Goal: Task Accomplishment & Management: Use online tool/utility

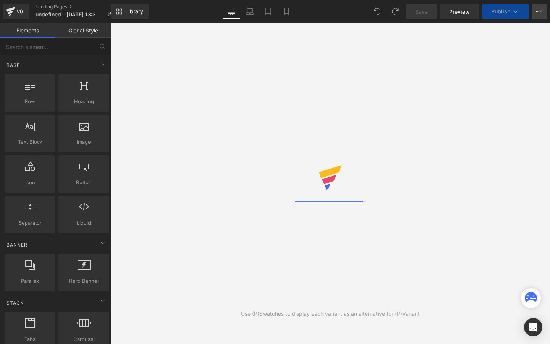
click at [543, 14] on button "Upgrade Plan View Live Page View with current Template Save Template to Library…" at bounding box center [539, 11] width 15 height 15
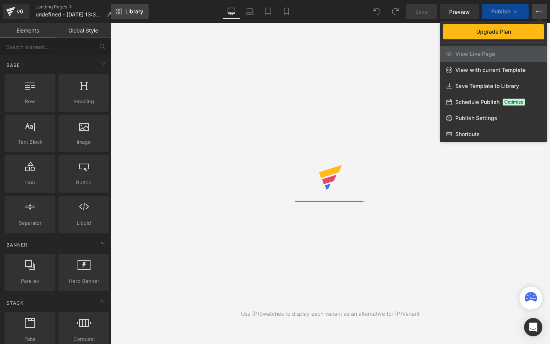
click at [142, 15] on span "Library" at bounding box center [134, 11] width 18 height 7
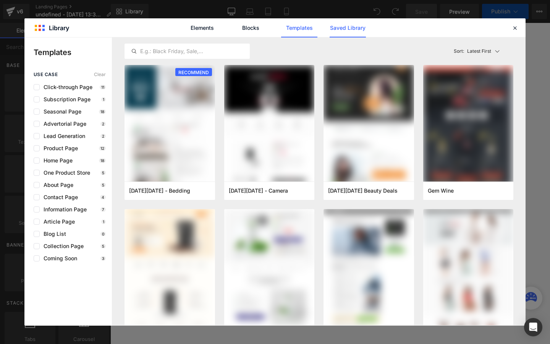
click at [332, 31] on link "Saved Library" at bounding box center [348, 27] width 36 height 19
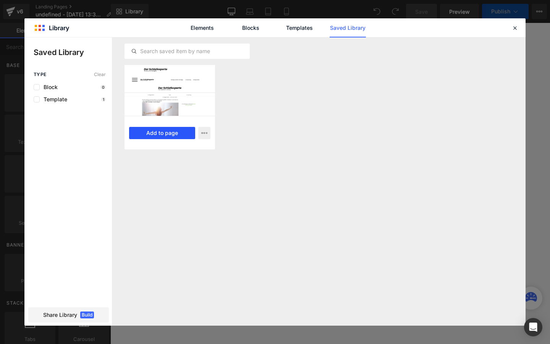
click at [162, 137] on button "Add to page" at bounding box center [162, 133] width 66 height 12
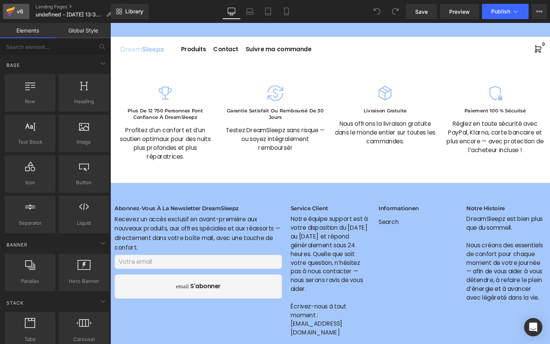
click at [18, 17] on link "v6" at bounding box center [16, 11] width 26 height 15
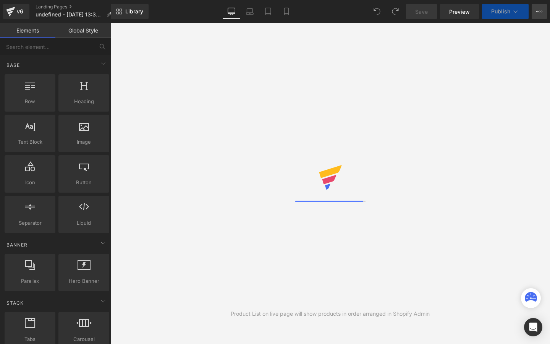
click at [541, 10] on icon at bounding box center [539, 11] width 6 height 6
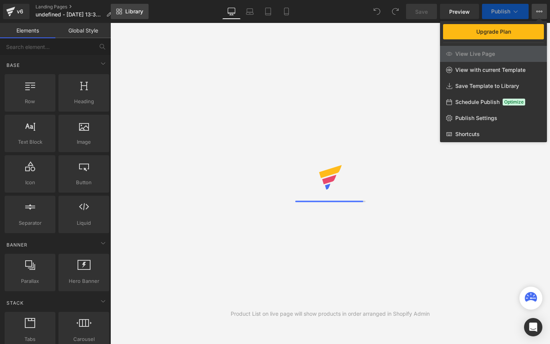
click at [124, 11] on link "Library" at bounding box center [130, 11] width 38 height 15
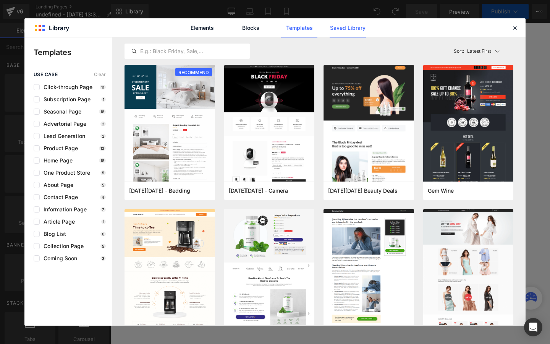
click at [338, 31] on link "Saved Library" at bounding box center [348, 27] width 36 height 19
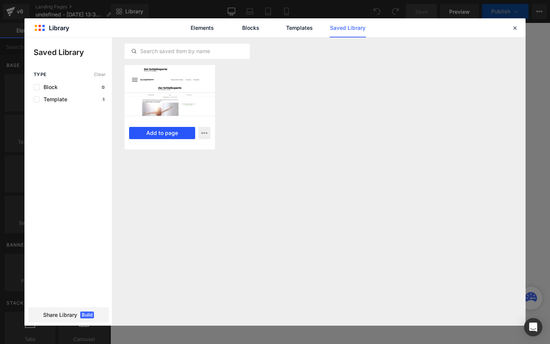
click at [182, 129] on button "Add to page" at bounding box center [162, 133] width 66 height 12
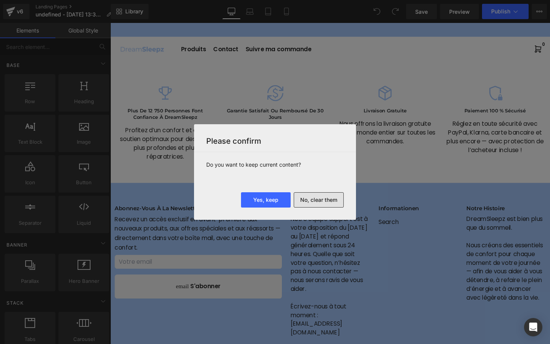
click at [305, 201] on button "No, clear them" at bounding box center [319, 199] width 50 height 15
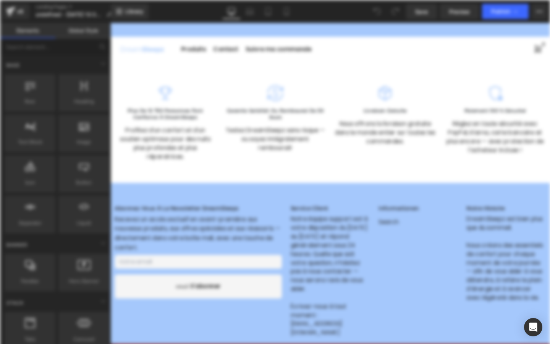
click at [23, 17] on div "Rendering data ..." at bounding box center [275, 172] width 550 height 344
click at [23, 15] on div "Rendering data ..." at bounding box center [275, 172] width 550 height 344
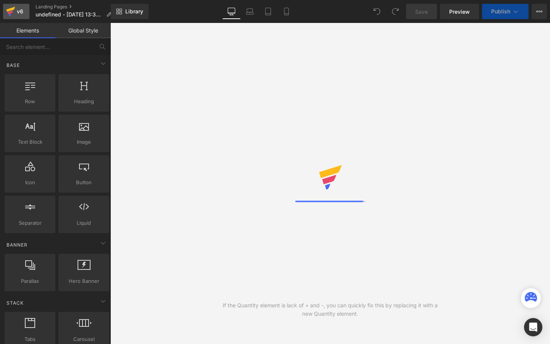
click at [26, 15] on link "v6" at bounding box center [16, 11] width 26 height 15
click at [141, 16] on link "Library" at bounding box center [130, 11] width 38 height 15
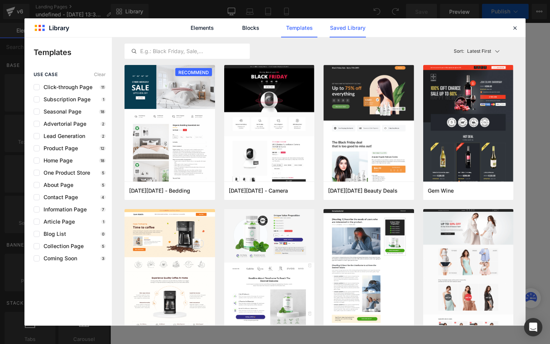
click at [349, 29] on link "Saved Library" at bounding box center [348, 27] width 36 height 19
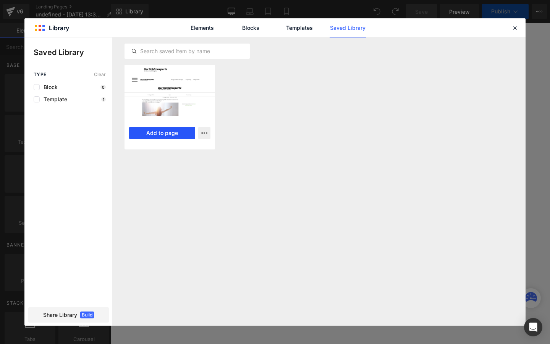
click at [169, 138] on button "Add to page" at bounding box center [162, 133] width 66 height 12
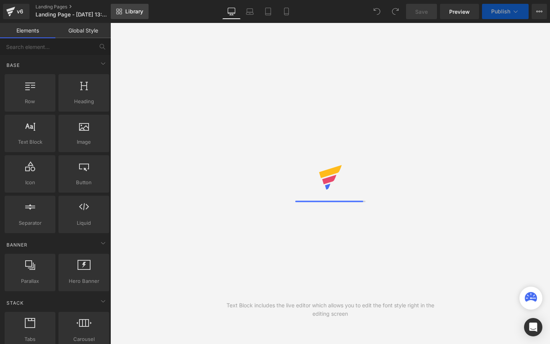
click at [141, 13] on span "Library" at bounding box center [134, 11] width 18 height 7
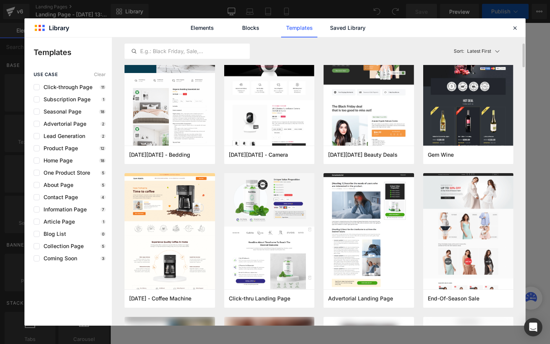
scroll to position [39, 0]
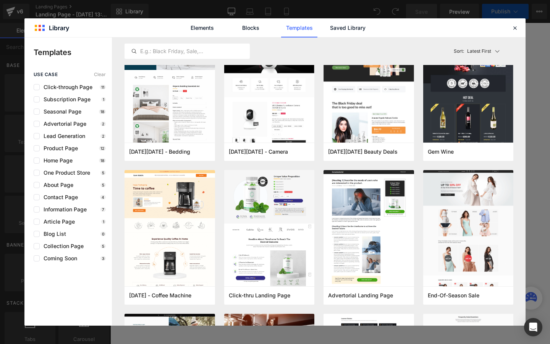
click at [516, 37] on div "Elements Blocks Templates Saved Library" at bounding box center [274, 27] width 501 height 19
click at [516, 32] on div "Elements Blocks Templates Saved Library" at bounding box center [274, 27] width 501 height 19
click at [512, 29] on icon at bounding box center [514, 27] width 7 height 7
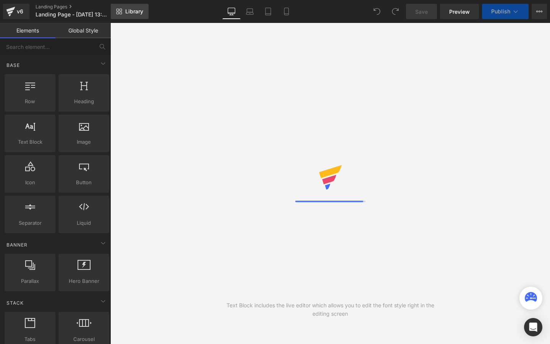
click at [136, 18] on link "Library" at bounding box center [130, 11] width 38 height 15
click at [144, 11] on link "Library" at bounding box center [130, 11] width 38 height 15
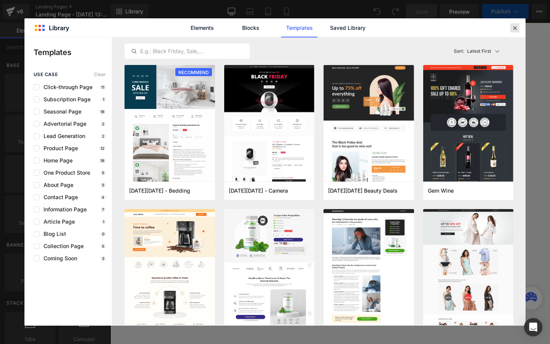
click at [513, 29] on icon at bounding box center [514, 27] width 7 height 7
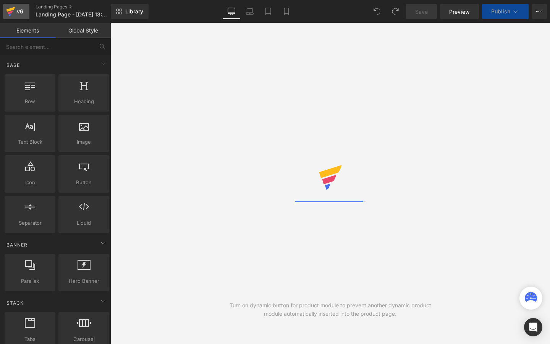
click at [17, 15] on div "v6" at bounding box center [20, 11] width 10 height 10
click at [18, 19] on link "v6" at bounding box center [16, 11] width 26 height 15
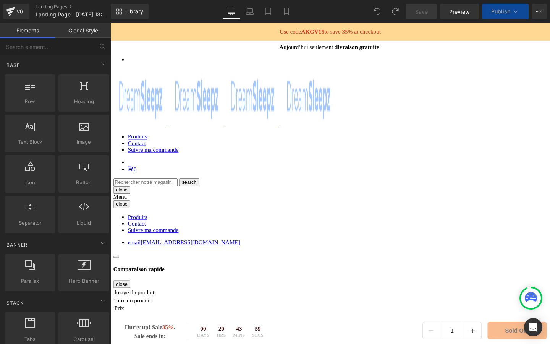
click at [6, 21] on div "v6 Landing Pages Landing Page - Aug 17, 13:41:56" at bounding box center [55, 11] width 111 height 23
click at [13, 14] on icon at bounding box center [10, 11] width 9 height 19
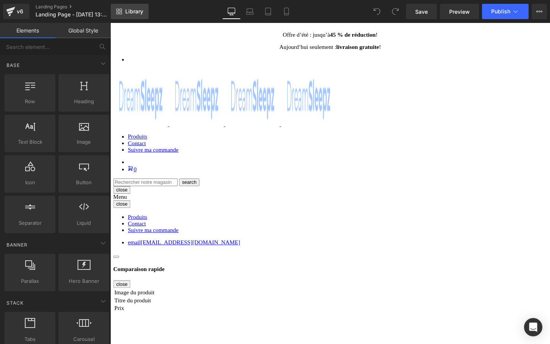
click at [139, 18] on link "Library" at bounding box center [130, 11] width 38 height 15
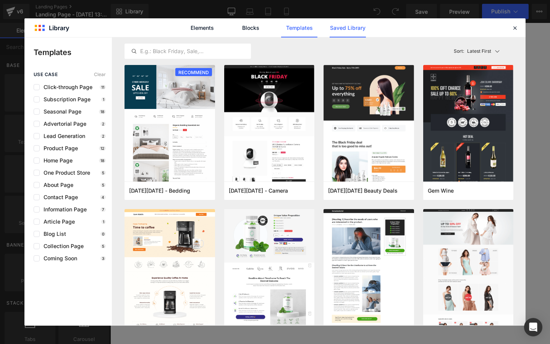
click at [339, 28] on link "Saved Library" at bounding box center [348, 27] width 36 height 19
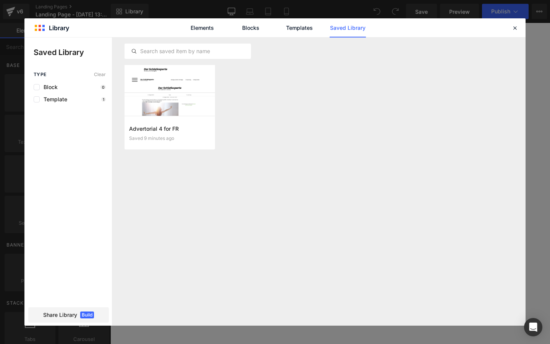
click at [80, 97] on div "Template 1" at bounding box center [70, 99] width 72 height 6
click at [159, 109] on div at bounding box center [170, 90] width 91 height 51
click at [159, 130] on button "Add to page" at bounding box center [162, 133] width 66 height 12
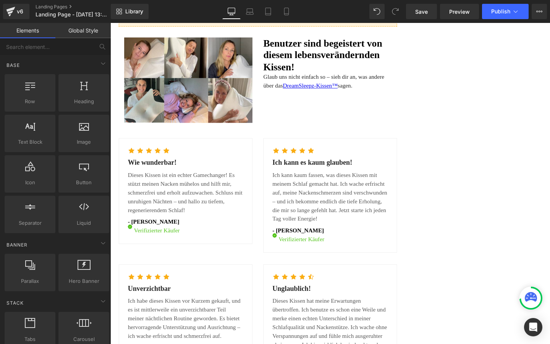
scroll to position [2493, 0]
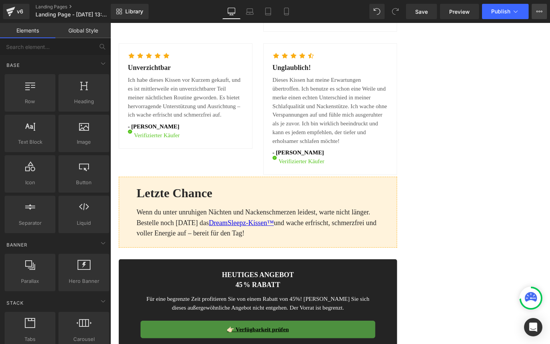
click at [537, 18] on button "Upgrade Plan View Live Page View with current Template Save Template to Library…" at bounding box center [539, 11] width 15 height 15
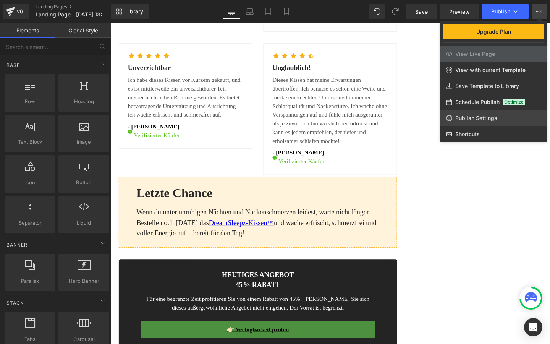
click at [482, 110] on link "Publish Settings" at bounding box center [493, 118] width 107 height 16
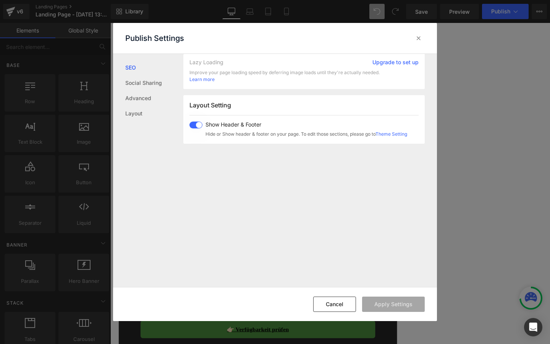
scroll to position [397, 0]
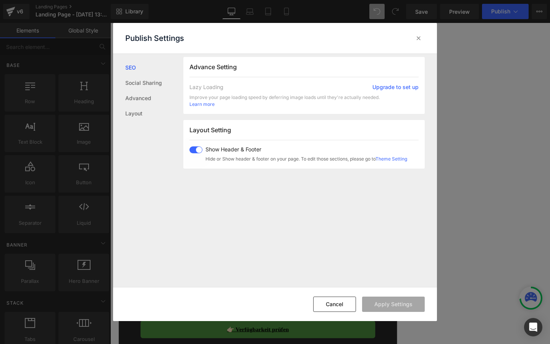
click at [199, 147] on span at bounding box center [195, 149] width 13 height 7
click at [400, 306] on button "Apply Settings" at bounding box center [393, 303] width 63 height 15
click at [418, 40] on icon at bounding box center [419, 38] width 8 height 8
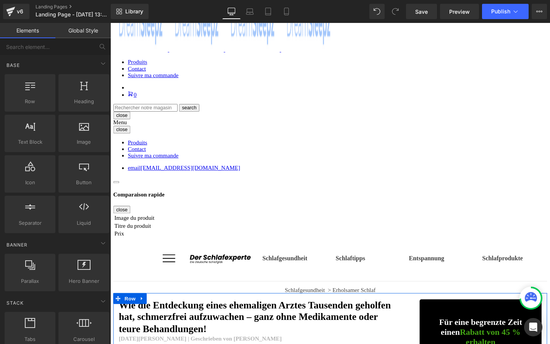
scroll to position [0, 0]
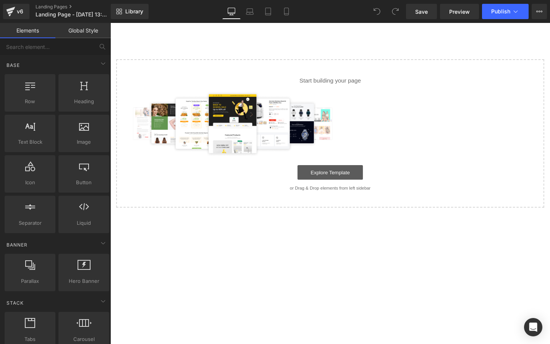
click at [327, 181] on link "Explore Template" at bounding box center [341, 179] width 69 height 15
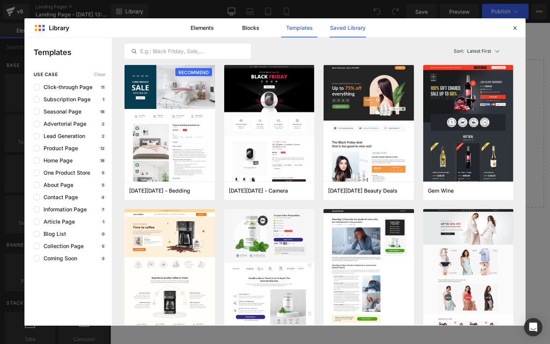
click at [338, 28] on link "Saved Library" at bounding box center [348, 27] width 36 height 19
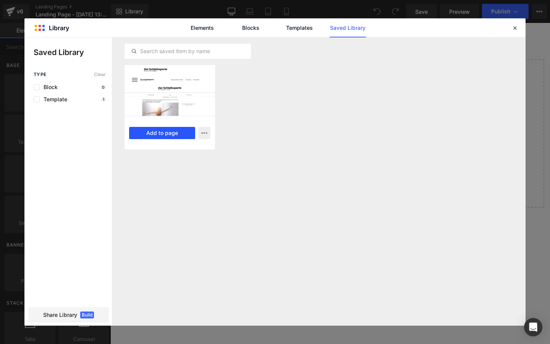
click at [176, 133] on button "Add to page" at bounding box center [162, 133] width 66 height 12
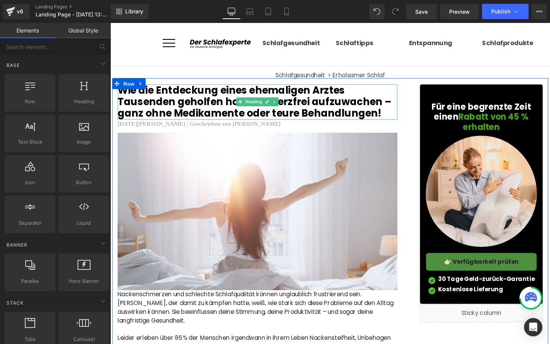
click at [216, 112] on h2 "Wie die Entdeckung eines ehemaligen Arztes Tausenden geholfen hat, schmerzfrei …" at bounding box center [265, 105] width 294 height 37
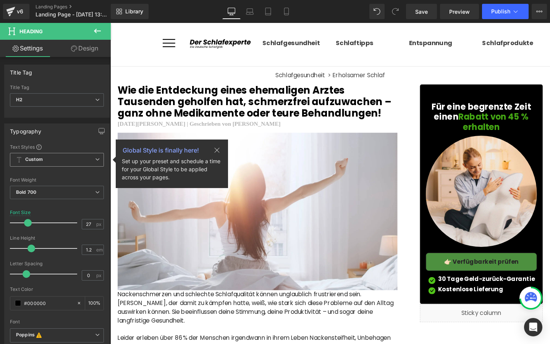
click at [97, 158] on span "Custom Setup Global Style" at bounding box center [57, 160] width 94 height 14
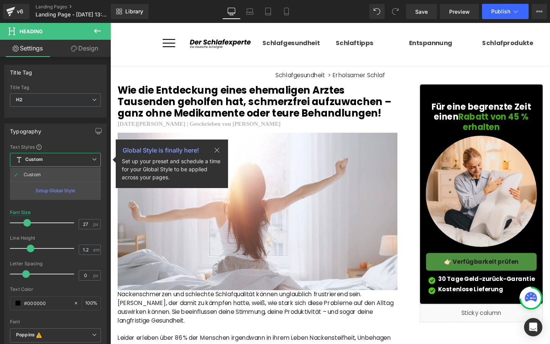
click at [94, 158] on icon at bounding box center [94, 159] width 5 height 5
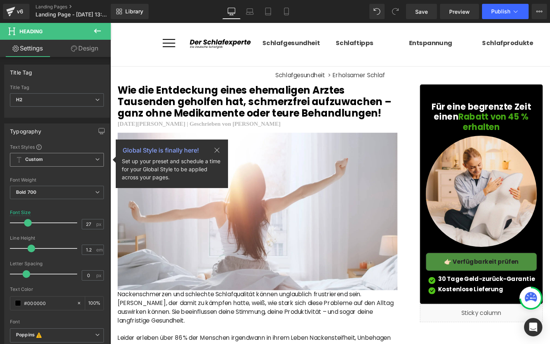
click at [93, 162] on span "Custom Setup Global Style" at bounding box center [57, 160] width 94 height 14
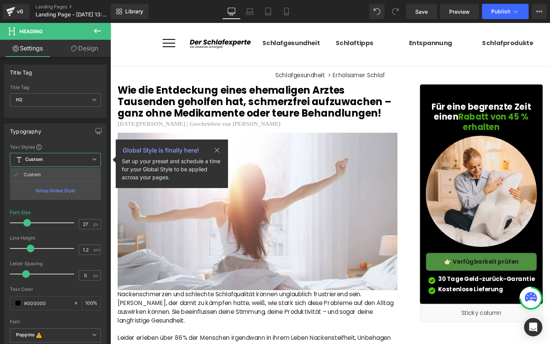
click at [71, 190] on div "Setup Global Style" at bounding box center [55, 190] width 91 height 18
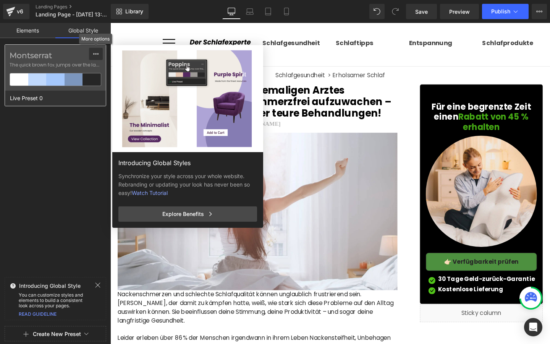
click at [92, 55] on button at bounding box center [96, 54] width 14 height 12
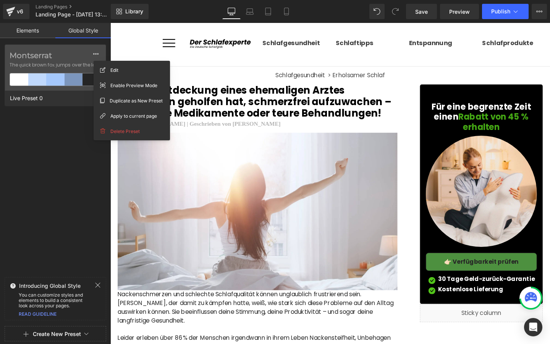
click at [44, 154] on div "Montserrat The quick brown fox jumps over the lazy... Live Preset 0" at bounding box center [55, 159] width 111 height 230
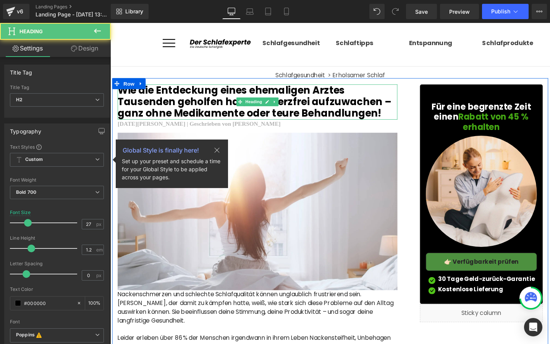
click at [201, 92] on h2 "Wie die Entdeckung eines ehemaligen Arztes Tausenden geholfen hat, schmerzfrei …" at bounding box center [265, 105] width 294 height 37
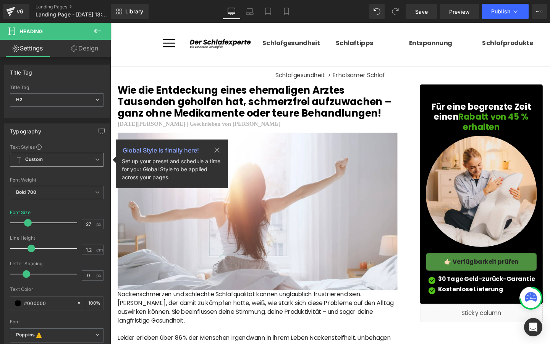
click at [95, 158] on icon at bounding box center [97, 159] width 5 height 5
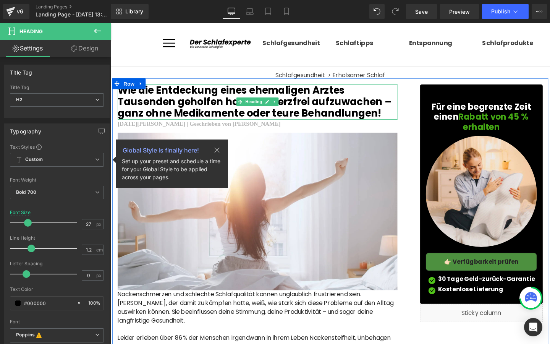
click at [184, 111] on h2 "Wie die Entdeckung eines ehemaligen Arztes Tausenden geholfen hat, schmerzfrei …" at bounding box center [265, 105] width 294 height 37
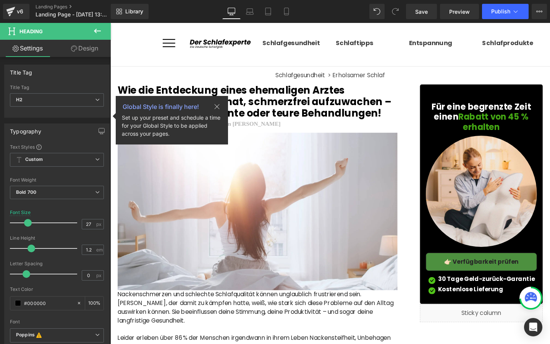
scroll to position [42, 0]
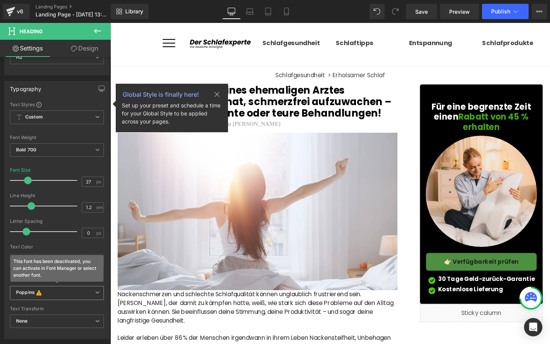
click at [88, 290] on b "Poppins This font has been deactivated, you can activate in Font Manager or sel…" at bounding box center [55, 293] width 79 height 8
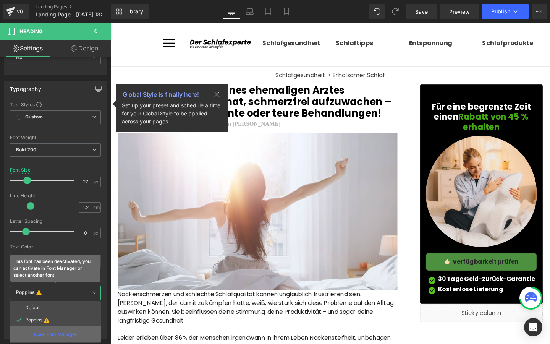
click at [49, 331] on p "Open Font Manager" at bounding box center [55, 334] width 43 height 7
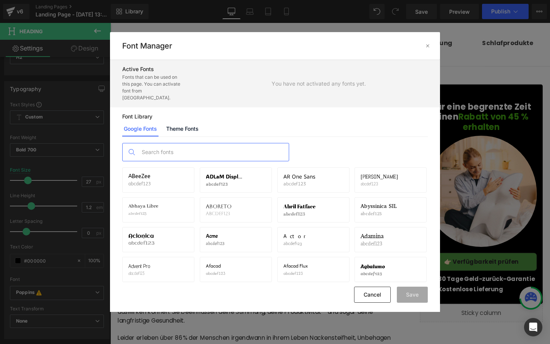
click at [199, 148] on input "text" at bounding box center [213, 152] width 151 height 18
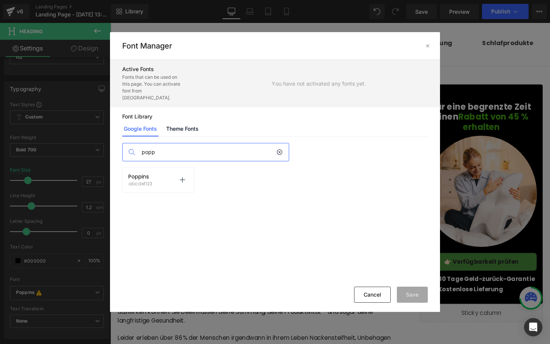
type input "popp"
click at [166, 182] on div "Poppins abcdef123 Activate font" at bounding box center [158, 179] width 72 height 25
click at [181, 177] on icon at bounding box center [182, 180] width 6 height 6
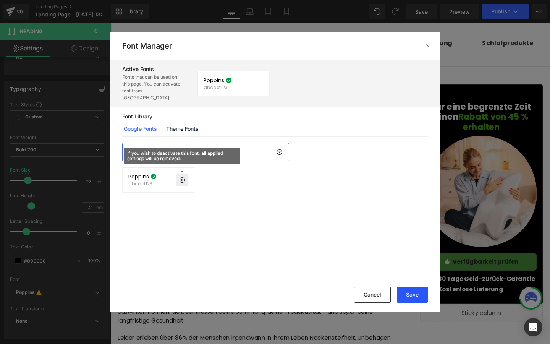
click at [422, 291] on button "Save" at bounding box center [412, 294] width 31 height 16
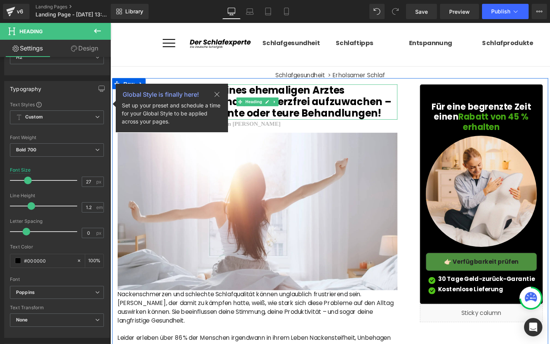
click at [381, 89] on div at bounding box center [265, 88] width 294 height 2
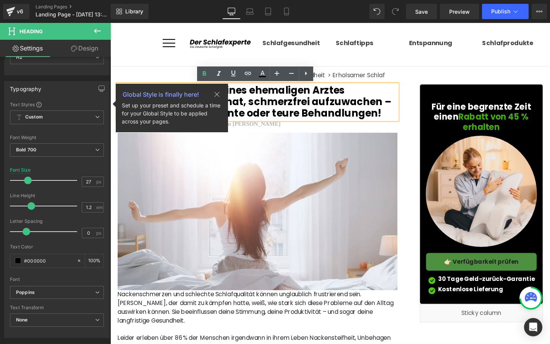
click at [418, 117] on div "Für eine begrenzte Zeit einen Rabatt von 45 % erhalten Heading Row Image 👉🏻 Ver…" at bounding box center [494, 212] width 153 height 250
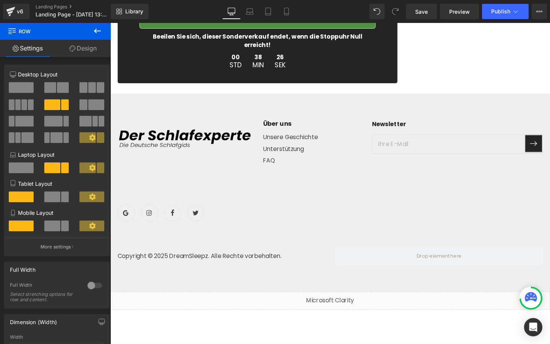
scroll to position [2520, 0]
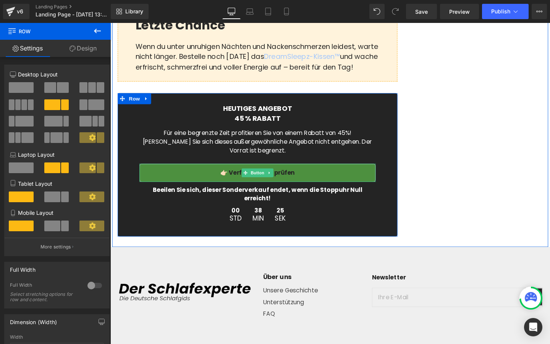
click at [279, 186] on link "👉🏻 Verfügbarkeit prüfen" at bounding box center [265, 180] width 248 height 19
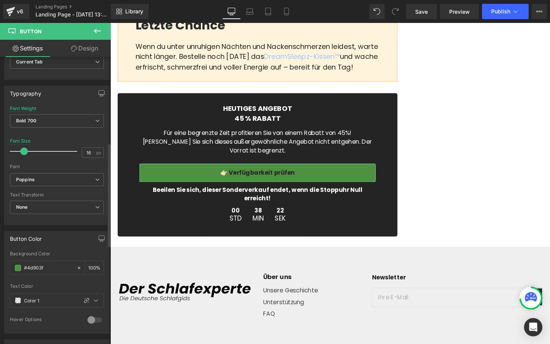
scroll to position [278, 0]
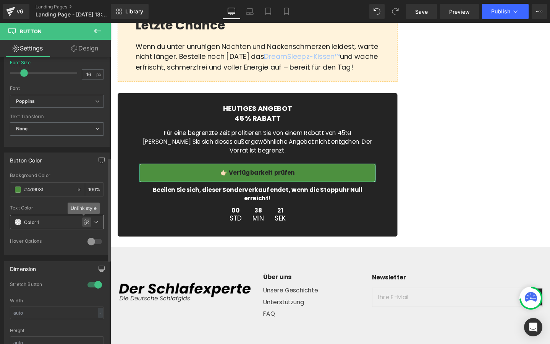
click at [85, 220] on icon at bounding box center [87, 222] width 6 height 6
click at [78, 222] on icon at bounding box center [78, 221] width 5 height 5
click at [60, 221] on input "Color 1" at bounding box center [48, 222] width 49 height 8
type input "#FFFFFF"
click at [83, 203] on div at bounding box center [57, 202] width 94 height 5
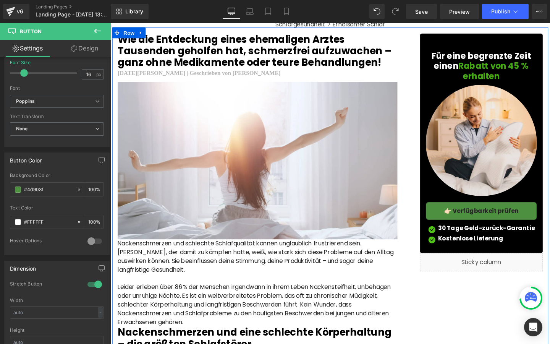
scroll to position [0, 0]
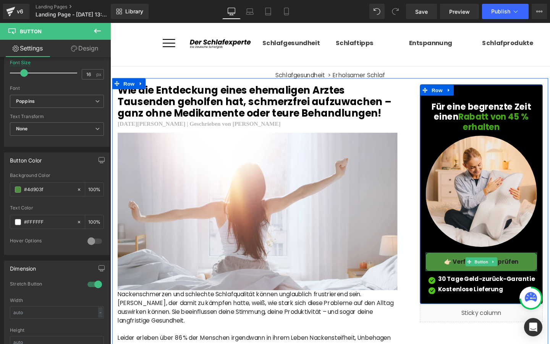
click at [482, 274] on span "👉🏻 Verfügbarkeit prüfen" at bounding box center [500, 273] width 78 height 9
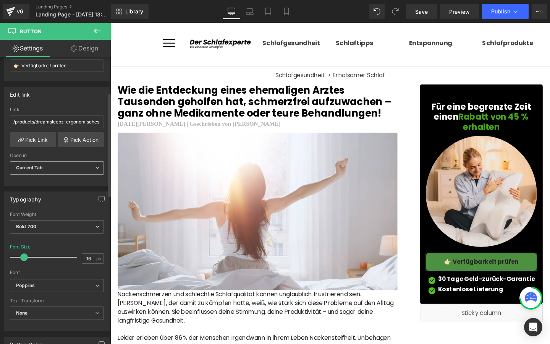
scroll to position [99, 0]
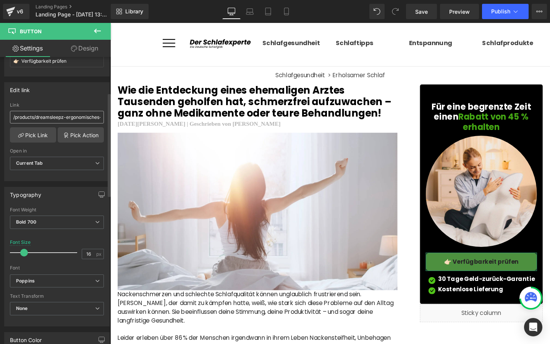
click at [74, 115] on input "/products/dreamsleepz-ergonomisches-nackenkissen" at bounding box center [57, 117] width 94 height 13
click at [52, 180] on div "/products/dreamsleepz-ergonomisches-nackenkissen Link Pick Link Pick Action Cur…" at bounding box center [57, 141] width 105 height 78
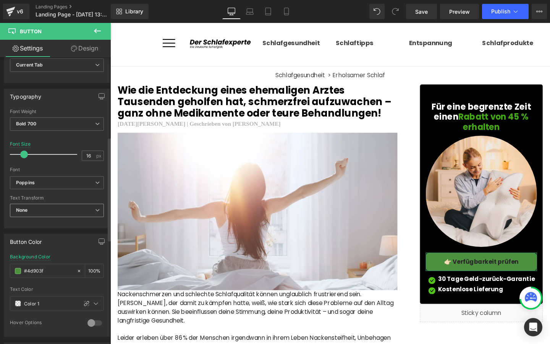
scroll to position [222, 0]
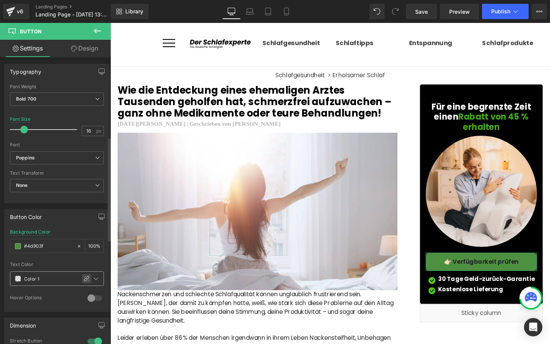
click at [84, 279] on icon at bounding box center [87, 278] width 6 height 6
click at [61, 279] on input "Color 1" at bounding box center [48, 278] width 49 height 8
type input "FFFFFF"
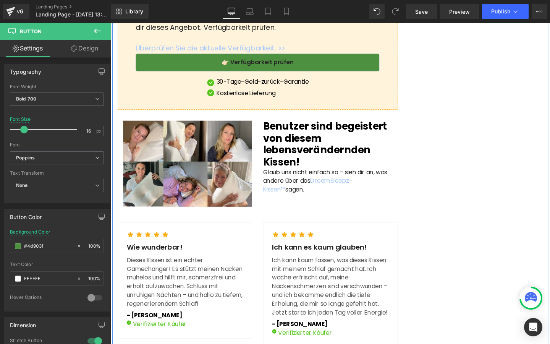
scroll to position [1913, 0]
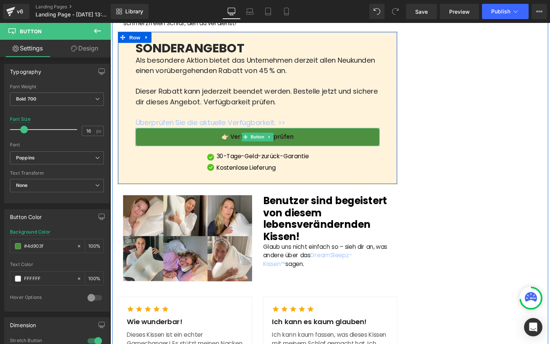
click at [181, 139] on link "👉🏻 Verfügbarkeit prüfen" at bounding box center [265, 142] width 257 height 19
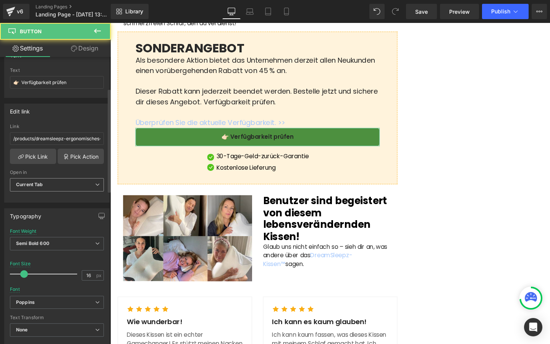
scroll to position [87, 0]
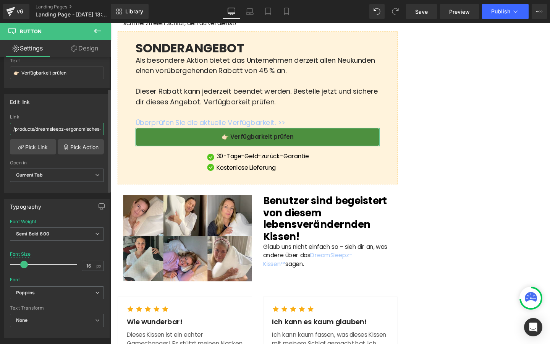
click at [56, 129] on input "/products/dreamsleepz-ergonomisches-nackenkissen" at bounding box center [57, 129] width 94 height 13
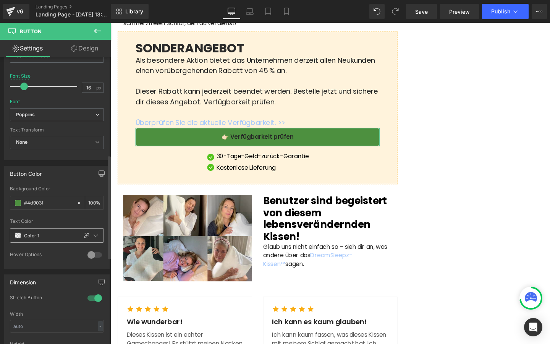
scroll to position [271, 0]
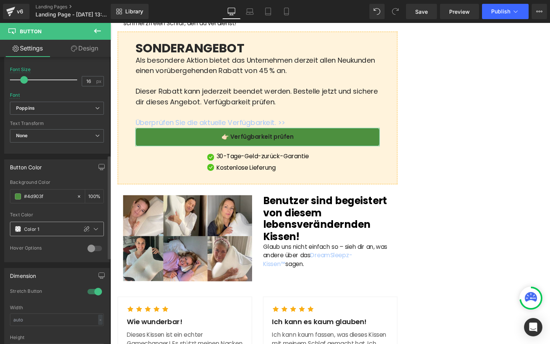
click at [78, 223] on div at bounding box center [91, 229] width 26 height 14
click at [82, 226] on div at bounding box center [86, 228] width 9 height 9
click at [64, 227] on input "Color 1" at bounding box center [48, 229] width 49 height 8
type input "FFFFFF"
click at [64, 209] on div at bounding box center [57, 209] width 94 height 5
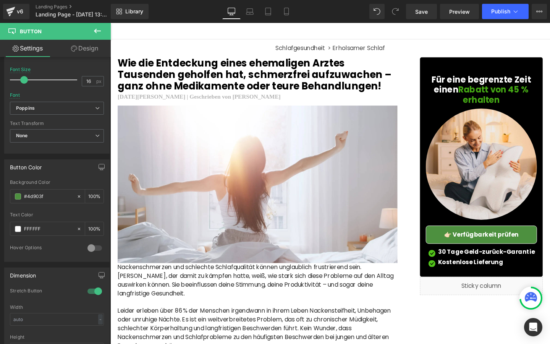
scroll to position [0, 0]
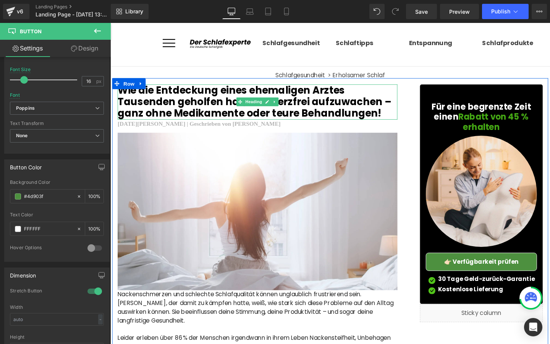
click at [168, 100] on h2 "Wie die Entdeckung eines ehemaligen Arztes Tausenden geholfen hat, schmerzfrei …" at bounding box center [265, 105] width 294 height 37
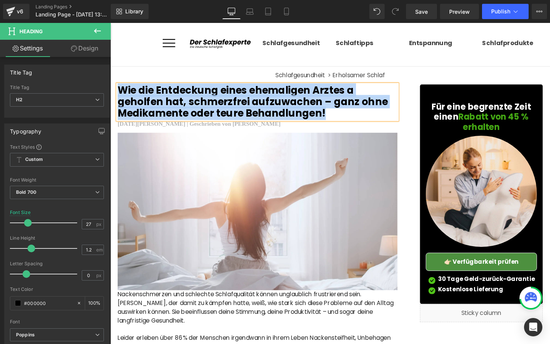
copy h2 "Wie die Entdeckung eines ehemaligen Arztes a geholfen hat, schmerzfrei aufzuwac…"
click at [187, 131] on b "4. März 2025 | Geschrieben von Emily Wagner" at bounding box center [204, 129] width 172 height 6
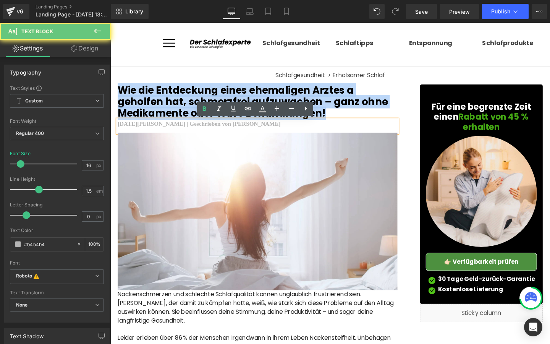
click at [187, 131] on b "4. März 2025 | Geschrieben von Emily Wagner" at bounding box center [204, 129] width 172 height 6
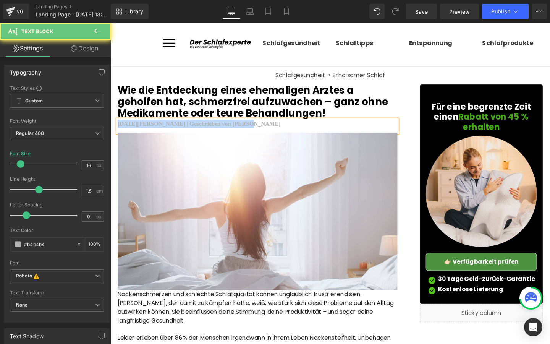
copy b "4. März 2025 | Geschrieben von Emily Wagner"
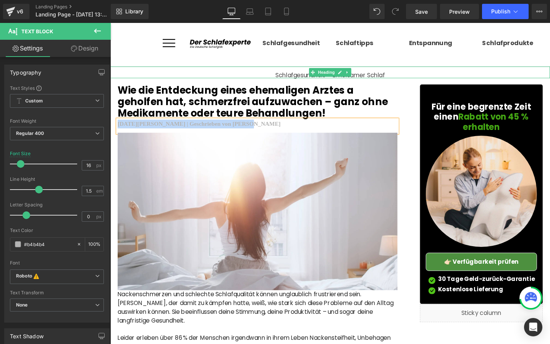
click at [346, 77] on span "Heading" at bounding box center [337, 74] width 21 height 9
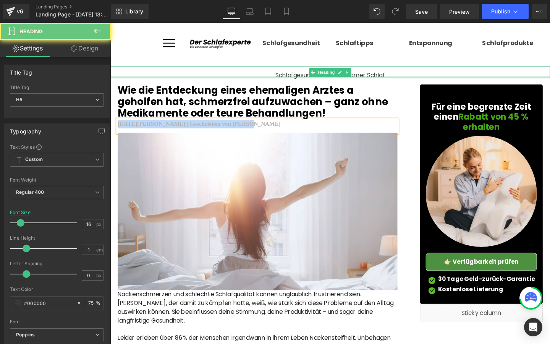
click at [381, 79] on div at bounding box center [341, 80] width 462 height 2
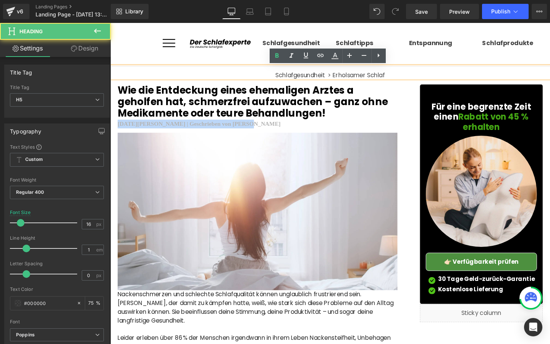
click at [381, 79] on h5 "Schlafgesundheit > Erholsamer Schlaf" at bounding box center [341, 78] width 462 height 6
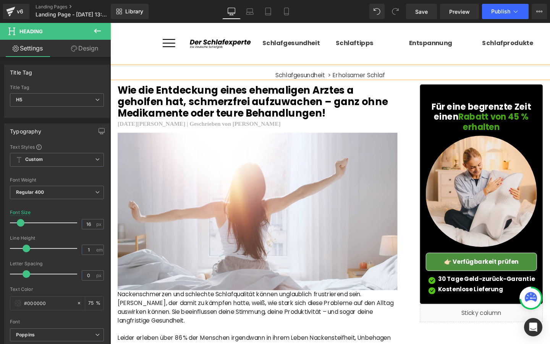
click at [381, 79] on h5 "Schlafgesundheit > Erholsamer Schlaf" at bounding box center [341, 78] width 462 height 6
copy h5 "Schlafgesundheit > Erholsamer Schlaf"
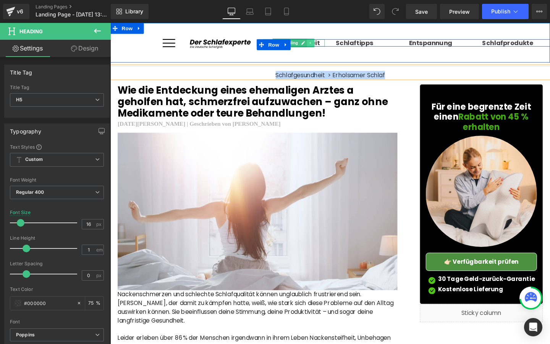
click at [320, 44] on icon at bounding box center [320, 44] width 1 height 3
click at [110, 23] on link at bounding box center [110, 23] width 0 height 0
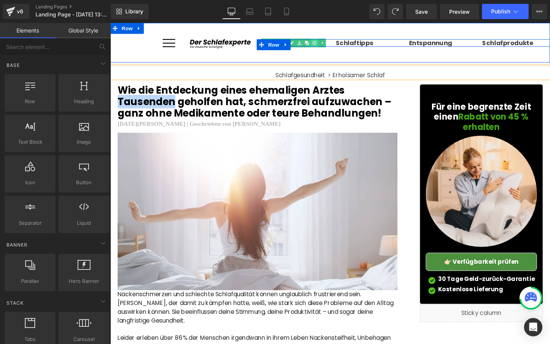
click at [321, 44] on link at bounding box center [325, 43] width 8 height 9
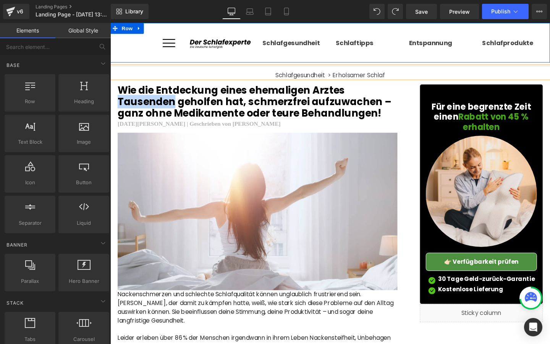
click at [265, 60] on div "Schlafgesundheit Heading Schlaftipps Heading Entspannung Heading Schlafprodukte…" at bounding box center [418, 44] width 308 height 37
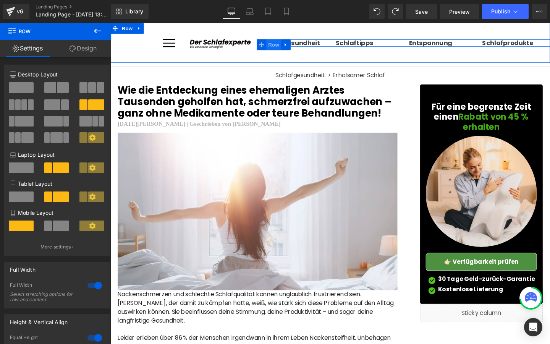
click at [285, 44] on span "Row" at bounding box center [281, 45] width 15 height 11
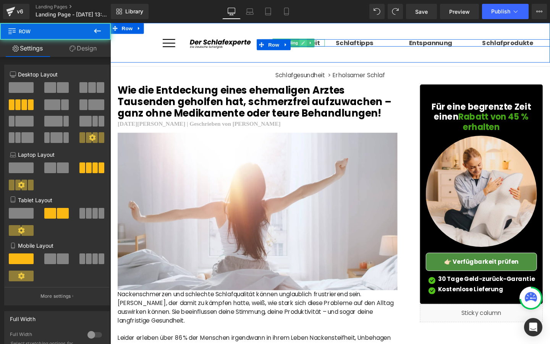
click at [311, 43] on icon at bounding box center [313, 44] width 4 height 5
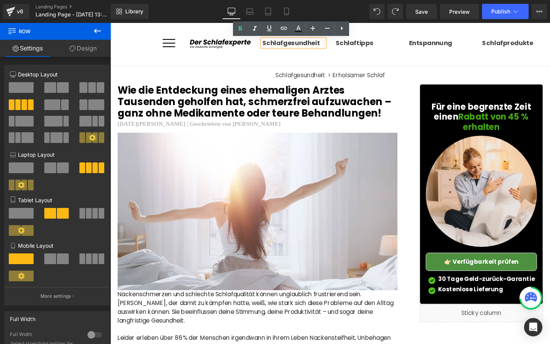
click at [307, 44] on b "Schlafgesundheit" at bounding box center [300, 43] width 60 height 9
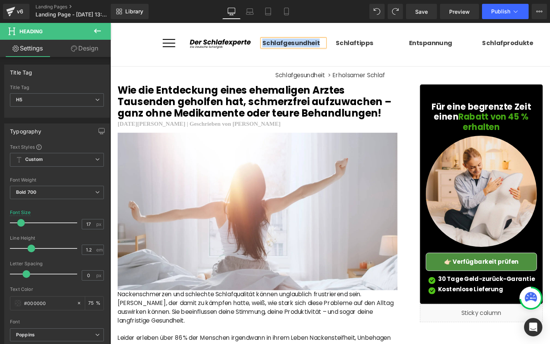
copy b "Schlafgesundheit"
click at [361, 42] on icon at bounding box center [361, 44] width 4 height 4
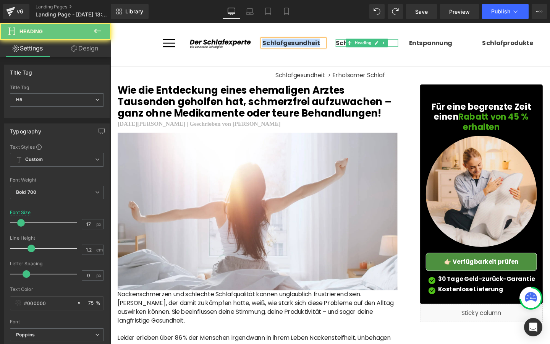
click at [357, 42] on strong "Schlaftipps" at bounding box center [367, 43] width 40 height 9
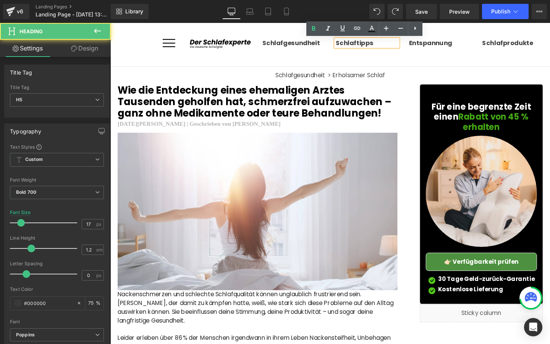
click at [357, 42] on strong "Schlaftipps" at bounding box center [367, 43] width 40 height 9
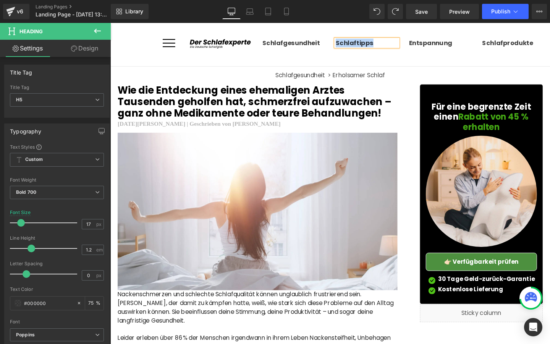
copy strong "Schlaftipps"
click at [435, 45] on span at bounding box center [439, 43] width 8 height 9
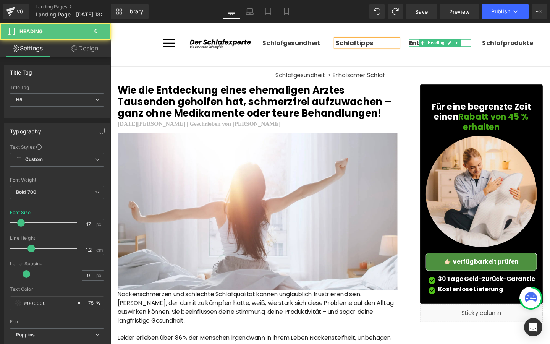
click at [433, 45] on b "Entspannung" at bounding box center [446, 43] width 45 height 9
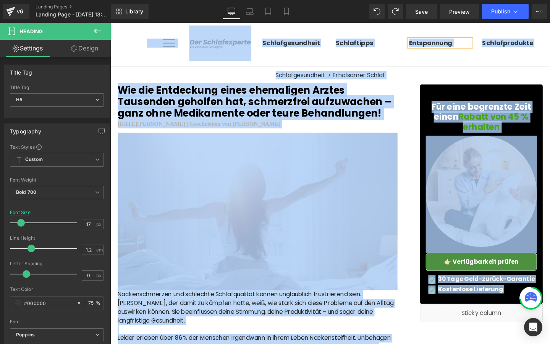
click at [433, 45] on b "Entspannung" at bounding box center [446, 43] width 45 height 9
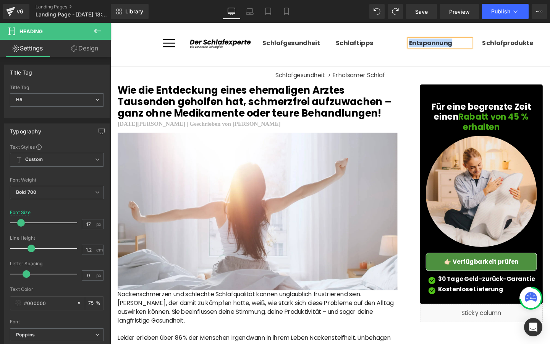
copy b "Entspannung"
click at [509, 46] on div at bounding box center [534, 47] width 66 height 2
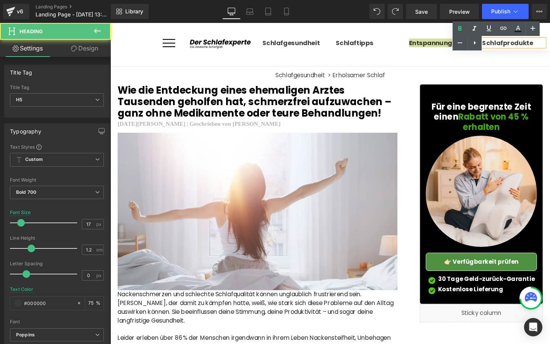
click at [486, 44] on div "Text Color Highlight Color #333333" at bounding box center [501, 35] width 97 height 29
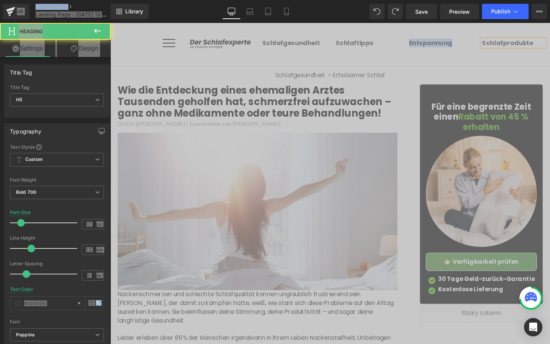
click at [506, 45] on strong "Schlafprodukte" at bounding box center [527, 43] width 53 height 9
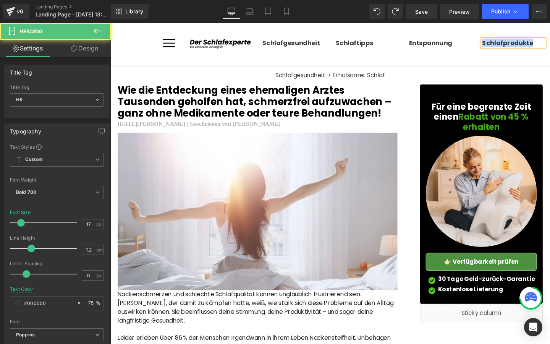
copy strong "Schlafprodukte"
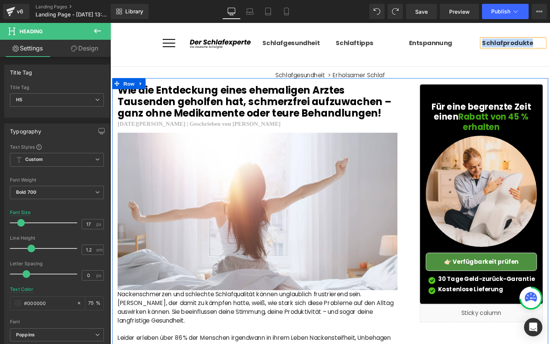
click at [305, 75] on h5 "Schlafgesundheit > Erholsamer Schlaf" at bounding box center [341, 78] width 462 height 6
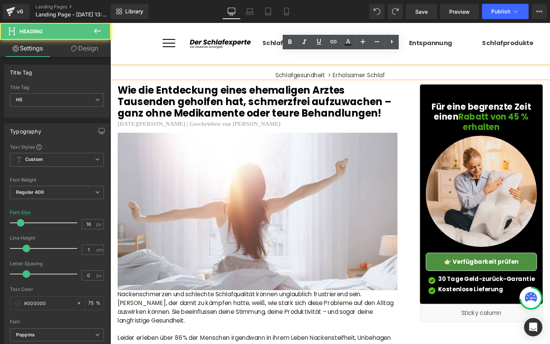
click at [305, 75] on h5 "Schlafgesundheit > Erholsamer Schlaf" at bounding box center [341, 78] width 462 height 6
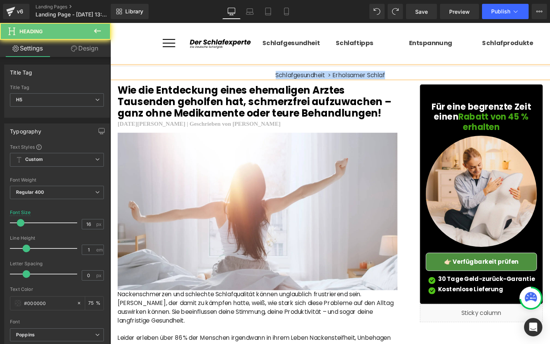
paste div
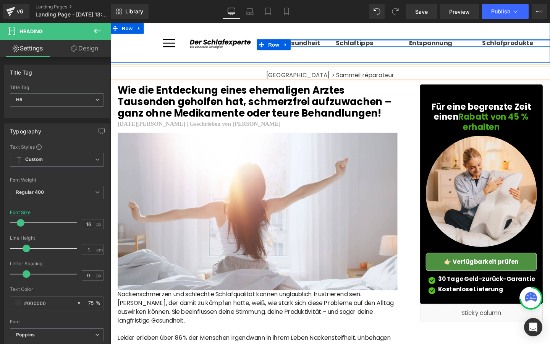
click at [307, 42] on div "Schlafgesundheit Heading" at bounding box center [303, 44] width 66 height 8
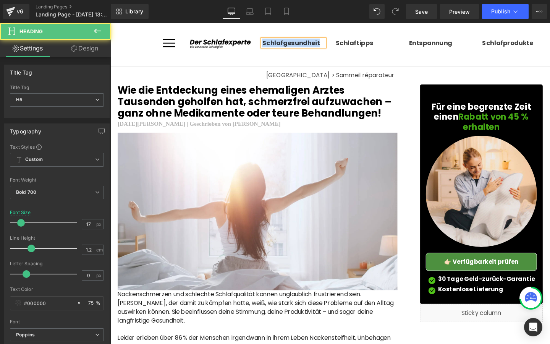
paste div
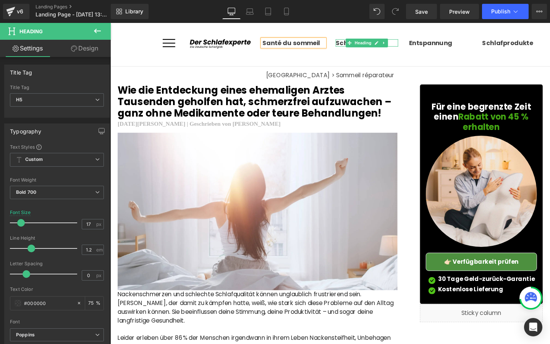
click at [353, 44] on strong "Schlaftipps" at bounding box center [367, 43] width 40 height 9
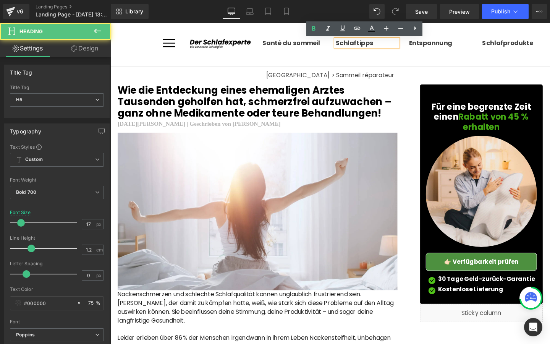
click at [353, 44] on strong "Schlaftipps" at bounding box center [367, 43] width 40 height 9
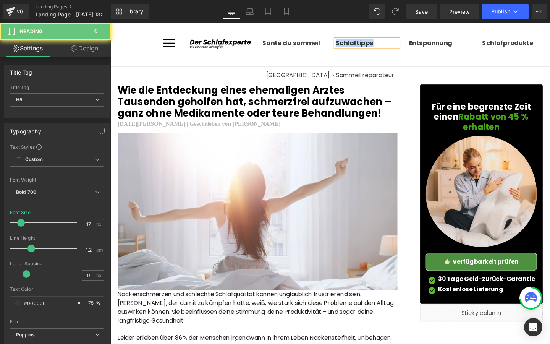
paste div
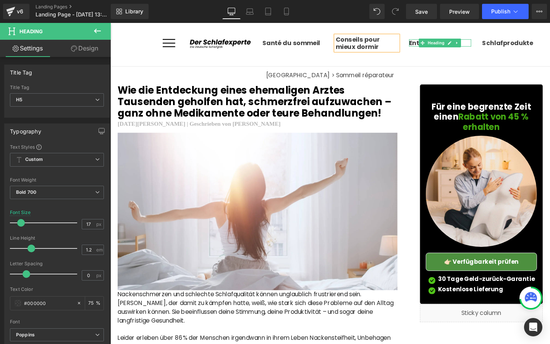
click at [430, 44] on b "Entspannung" at bounding box center [446, 43] width 45 height 9
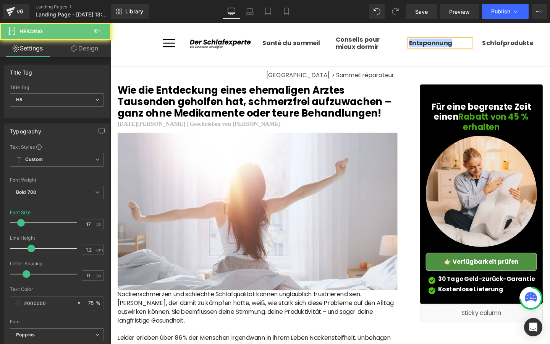
paste div
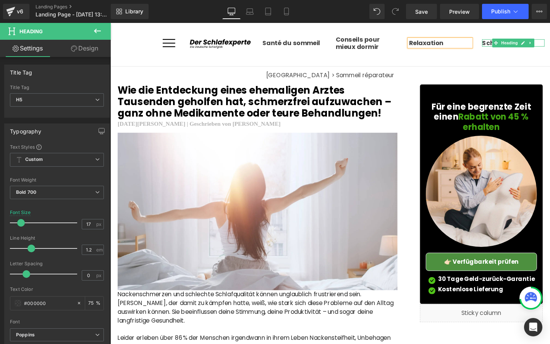
click at [505, 44] on strong "Schlafprodukte" at bounding box center [527, 43] width 53 height 9
click at [0, 0] on div "Text Color Highlight Color #333333" at bounding box center [0, 0] width 0 height 0
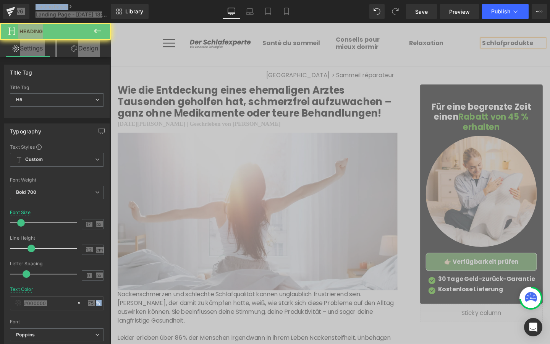
click at [505, 44] on strong "Schlafprodukte" at bounding box center [527, 43] width 53 height 9
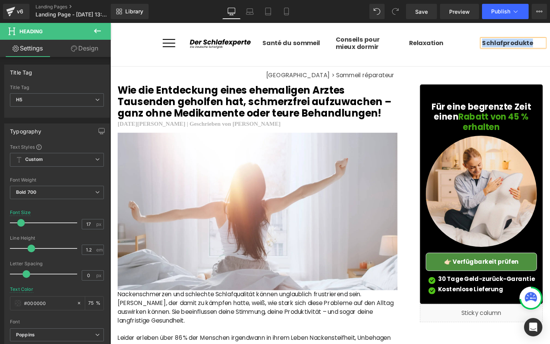
paste div
click at [353, 47] on h5 "Conseils pour mieux dormir" at bounding box center [380, 44] width 66 height 16
click at [0, 0] on icon at bounding box center [0, 0] width 0 height 0
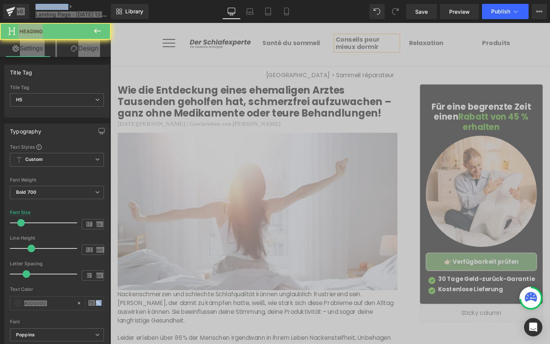
click at [353, 47] on h5 "Conseils pour mieux dormir" at bounding box center [380, 44] width 66 height 16
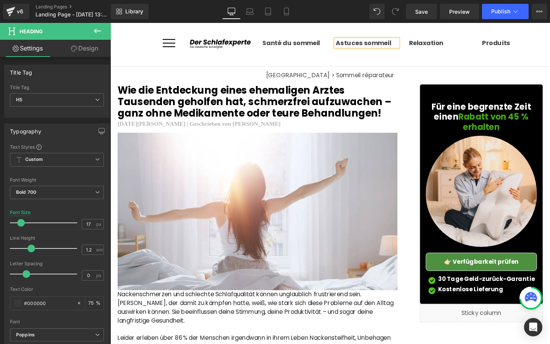
click at [193, 110] on h2 "Wie die Entdeckung eines ehemaligen Arztes Tausenden geholfen hat, schmerzfrei …" at bounding box center [265, 105] width 294 height 37
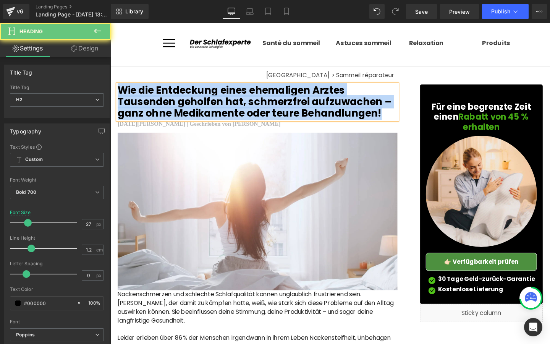
click at [193, 110] on h2 "Wie die Entdeckung eines ehemaligen Arztes Tausenden geholfen hat, schmerzfrei …" at bounding box center [265, 105] width 294 height 37
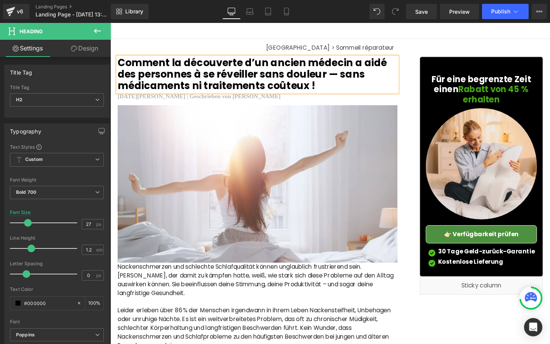
scroll to position [32, 0]
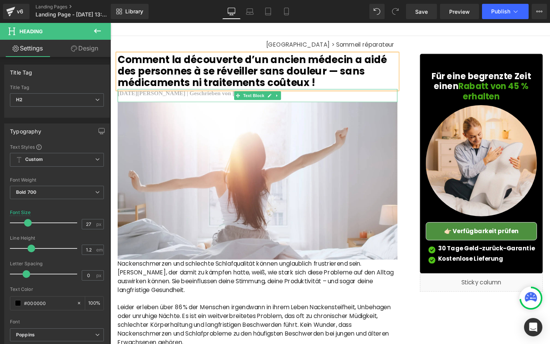
click at [212, 97] on b "4. März 2025 | Geschrieben von Emily Wagner" at bounding box center [204, 97] width 172 height 6
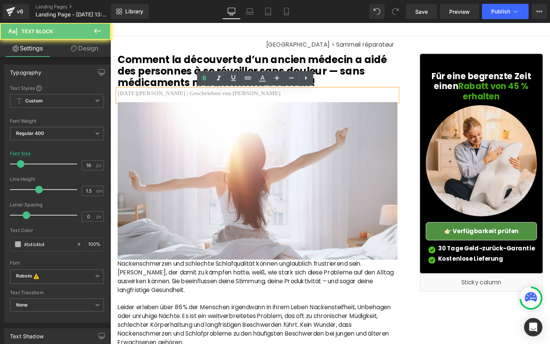
click at [203, 99] on b "4. März 2025 | Geschrieben von Emily Wagner" at bounding box center [204, 97] width 172 height 6
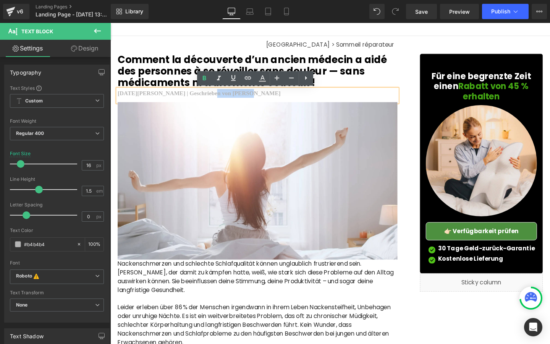
drag, startPoint x: 203, startPoint y: 99, endPoint x: 227, endPoint y: 99, distance: 23.3
click at [227, 99] on b "4. März 2025 | Geschrieben von Emily Wagner" at bounding box center [204, 97] width 172 height 6
click at [205, 96] on b "4. März 2025 | Geschrieben von Emily Wagner" at bounding box center [204, 97] width 172 height 6
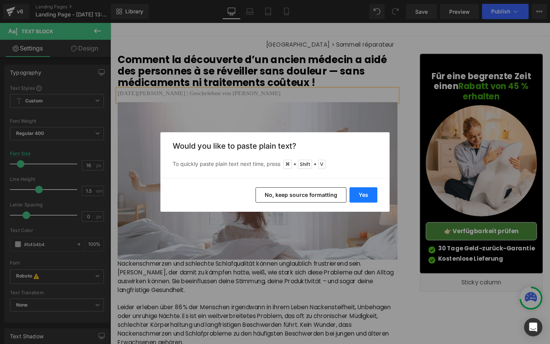
click at [357, 196] on button "Yes" at bounding box center [363, 194] width 28 height 15
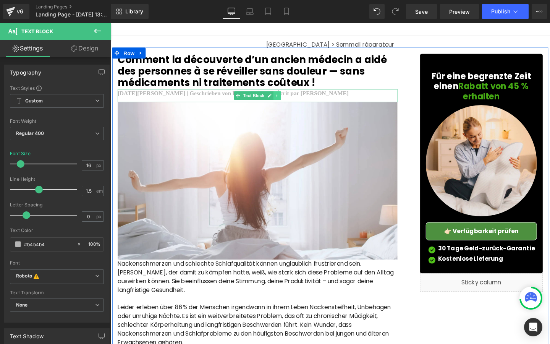
click at [286, 98] on icon at bounding box center [285, 99] width 4 height 5
click at [310, 98] on b "4. März 2025 | Geschrieben von Eaa4 mars 2025 | Écrit par Émilie Duboismily Wag…" at bounding box center [239, 97] width 243 height 6
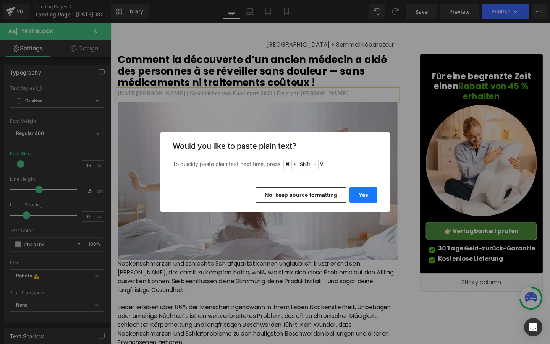
click at [361, 196] on button "Yes" at bounding box center [363, 194] width 28 height 15
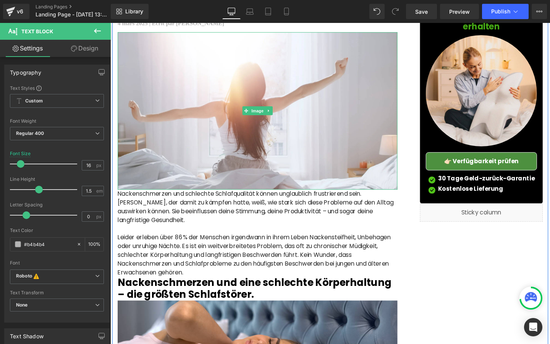
scroll to position [112, 0]
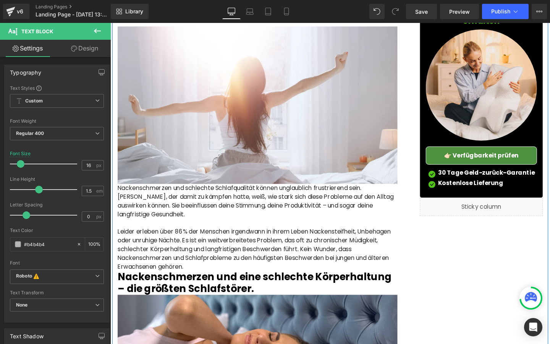
click at [209, 229] on p at bounding box center [265, 233] width 294 height 9
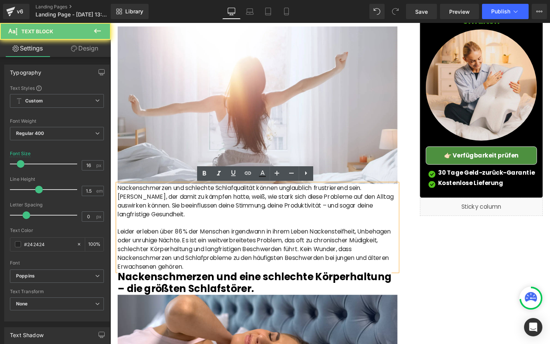
click at [209, 229] on p at bounding box center [265, 233] width 294 height 9
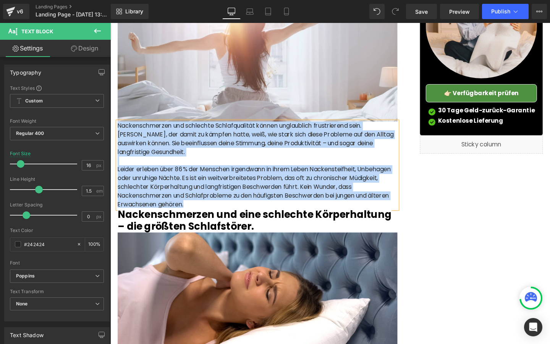
scroll to position [178, 0]
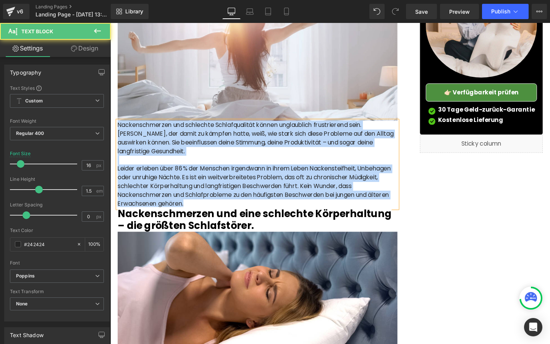
click at [197, 162] on p at bounding box center [265, 166] width 294 height 9
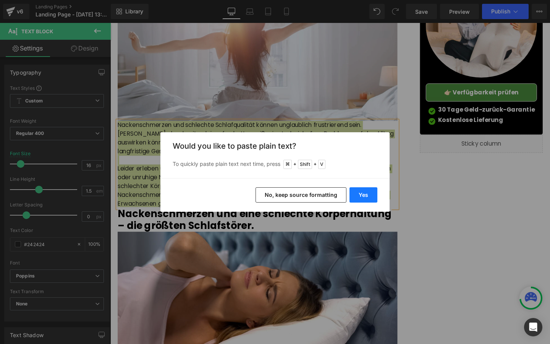
click at [365, 198] on button "Yes" at bounding box center [363, 194] width 28 height 15
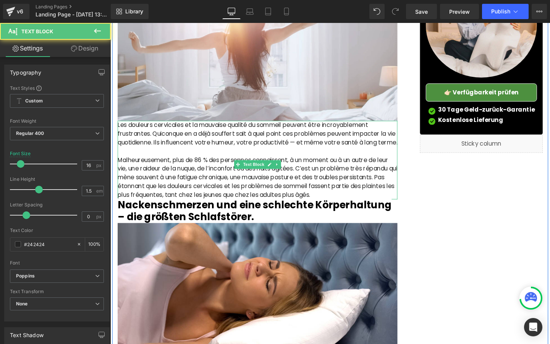
click at [388, 208] on p "Malheureusement, plus de 86 % des personnes connaissent, à un moment ou à un au…" at bounding box center [265, 185] width 294 height 46
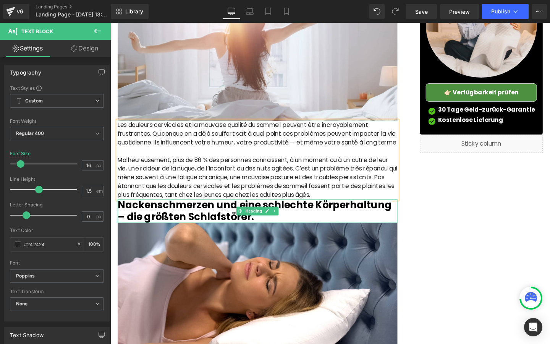
click at [326, 233] on h2 "Nackenschmerzen und eine schlechte Körperhaltung – die größten Schlafstörer." at bounding box center [265, 220] width 294 height 25
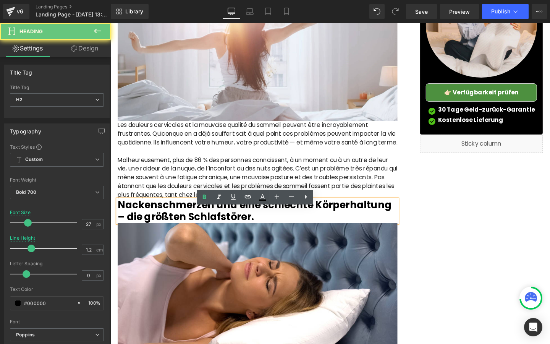
click at [326, 233] on h2 "Nackenschmerzen und eine schlechte Körperhaltung – die größten Schlafstörer." at bounding box center [265, 220] width 294 height 25
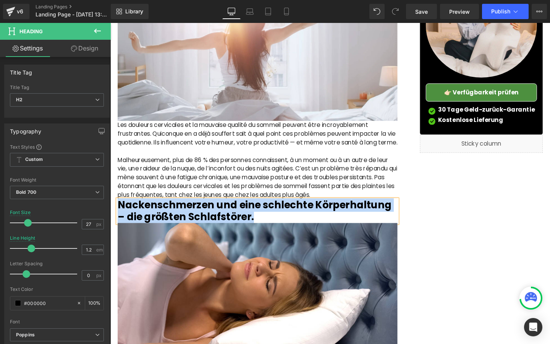
copy span "Nackenschmerzen und eine schlechte Körperhaltung – die größten Schlafstörer."
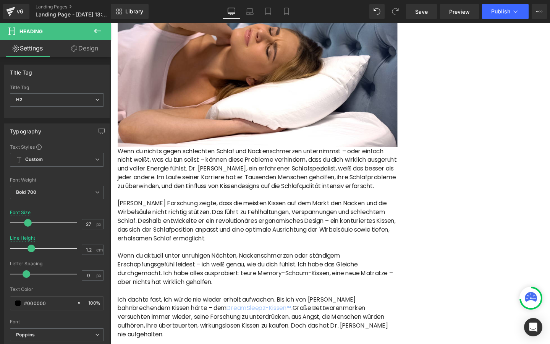
scroll to position [430, 0]
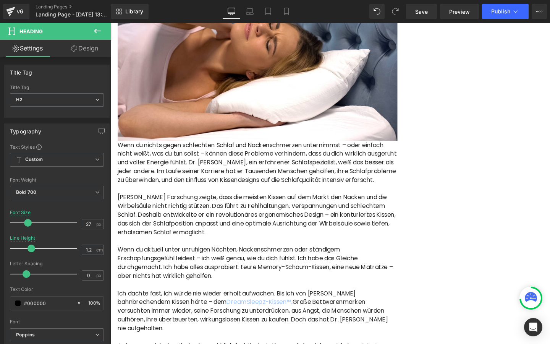
click at [262, 230] on p "Dr. Michaels Forschung zeigte, dass die meisten Kissen auf dem Markt den Nacken…" at bounding box center [265, 225] width 294 height 46
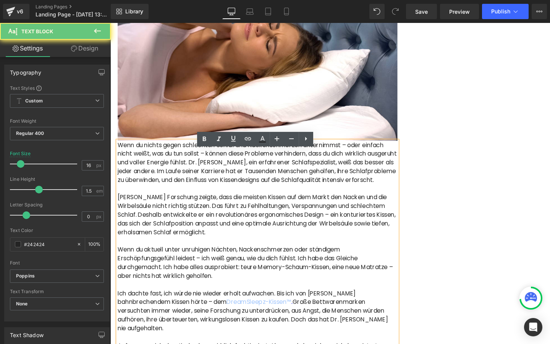
click at [258, 248] on p "Dr. Michaels Forschung zeigte, dass die meisten Kissen auf dem Markt den Nacken…" at bounding box center [265, 225] width 294 height 46
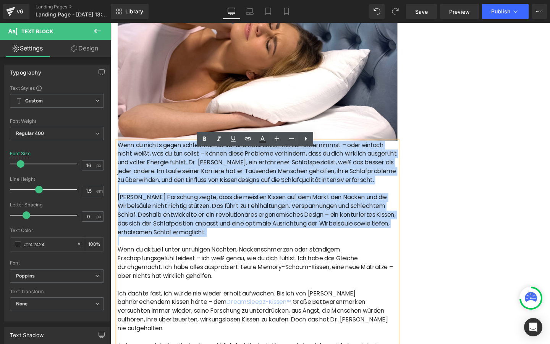
drag, startPoint x: 260, startPoint y: 266, endPoint x: 99, endPoint y: 163, distance: 191.0
copy div "Wenn du nichts gegen schlechten Schlaf und Nackenschmerzen unternimmst – oder e…"
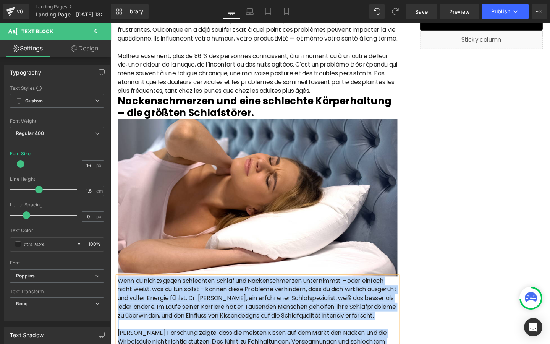
scroll to position [249, 0]
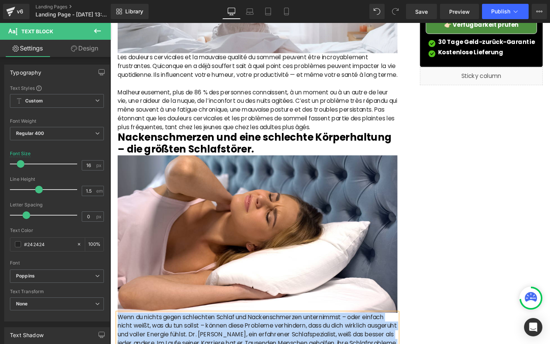
click at [201, 155] on span "Nackenschmerzen und eine schlechte Körperhaltung – die größten Schlafstörer." at bounding box center [262, 149] width 288 height 26
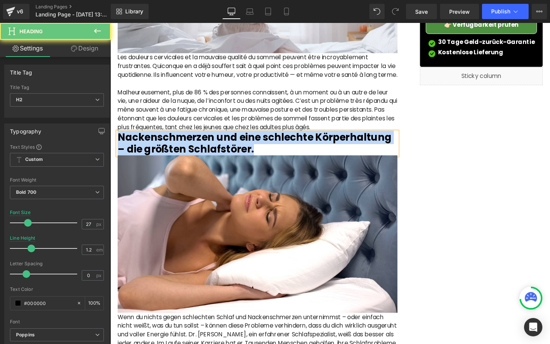
paste div
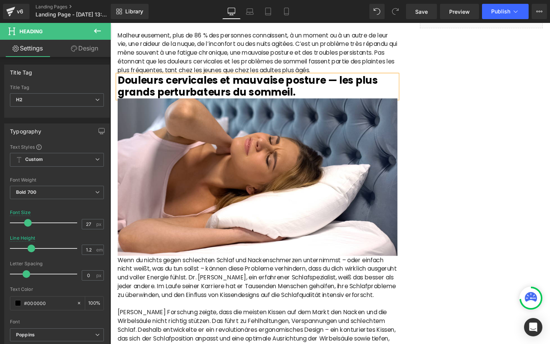
scroll to position [457, 0]
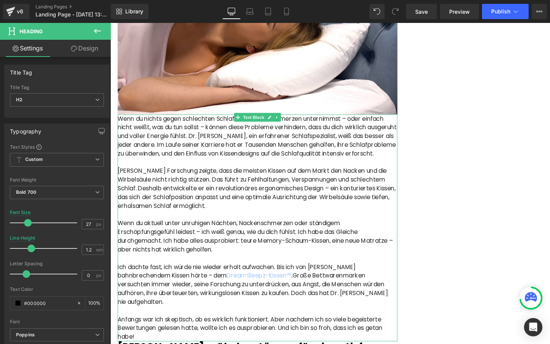
click at [246, 198] on p "Dr. Michaels Forschung zeigte, dass die meisten Kissen auf dem Markt den Nacken…" at bounding box center [265, 197] width 294 height 46
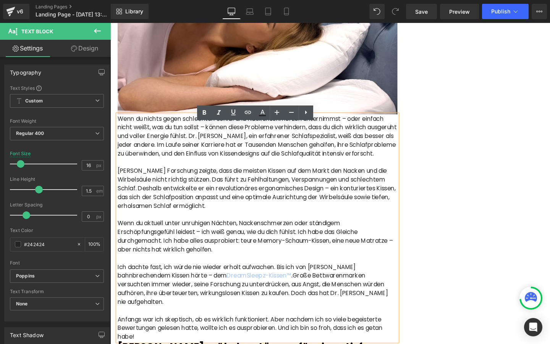
click at [260, 229] on p at bounding box center [265, 224] width 294 height 9
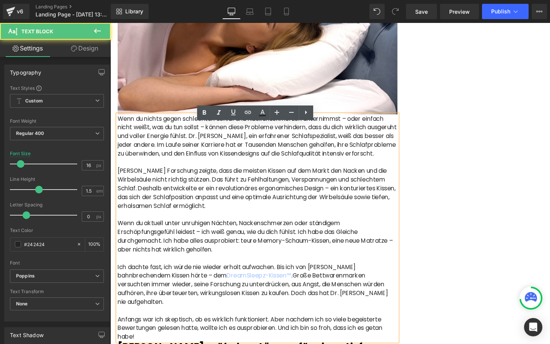
click at [262, 220] on p "Dr. Michaels Forschung zeigte, dass die meisten Kissen auf dem Markt den Nacken…" at bounding box center [265, 197] width 294 height 46
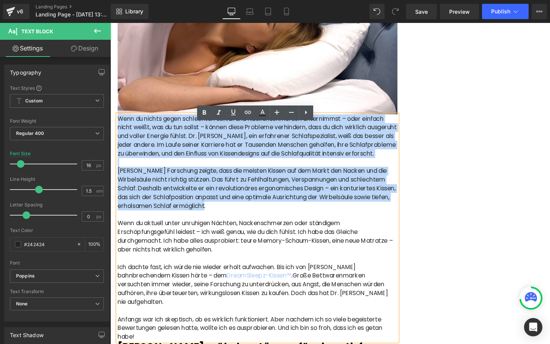
drag, startPoint x: 262, startPoint y: 234, endPoint x: 111, endPoint y: 129, distance: 183.7
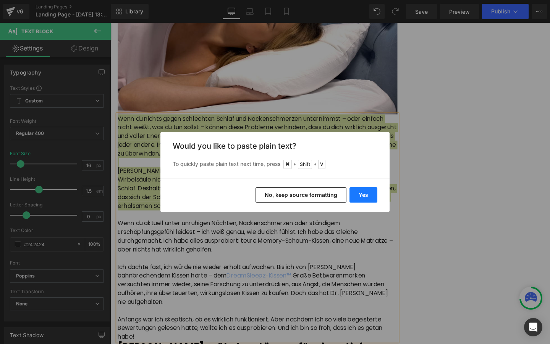
click at [363, 196] on button "Yes" at bounding box center [363, 194] width 28 height 15
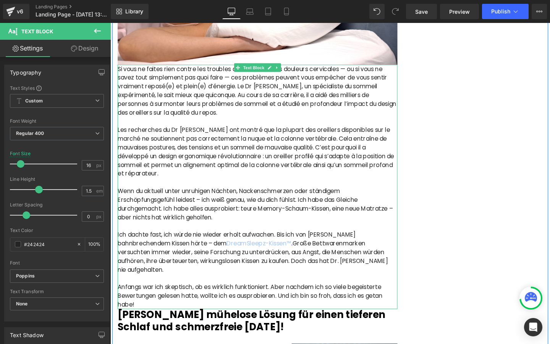
scroll to position [529, 0]
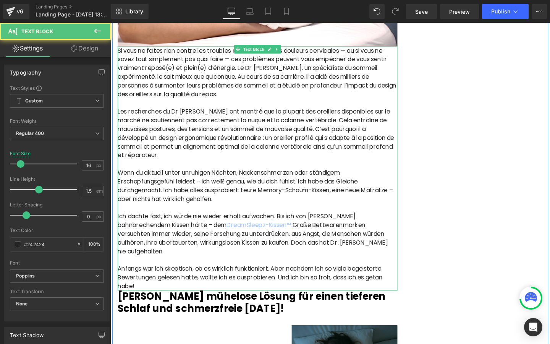
click at [121, 190] on p "Wenn du aktuell unter unruhigen Nächten, Nackenschmerzen oder ständigem Erschöp…" at bounding box center [265, 194] width 294 height 37
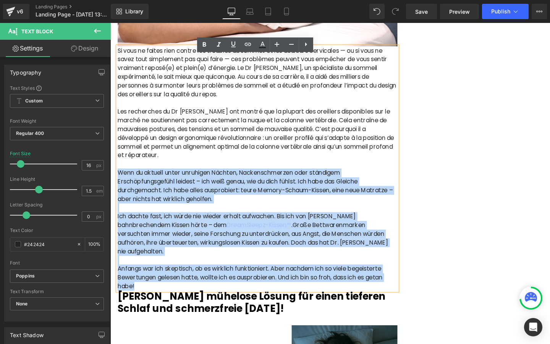
drag, startPoint x: 120, startPoint y: 190, endPoint x: 299, endPoint y: 306, distance: 213.2
click at [299, 304] on div "Si vous ne faites rien contre les troubles du sommeil et les douleurs cervicale…" at bounding box center [265, 176] width 294 height 257
copy div "Wenn du aktuell unter unruhigen Nächten, Nackenschmerzen oder ständigem Erschöp…"
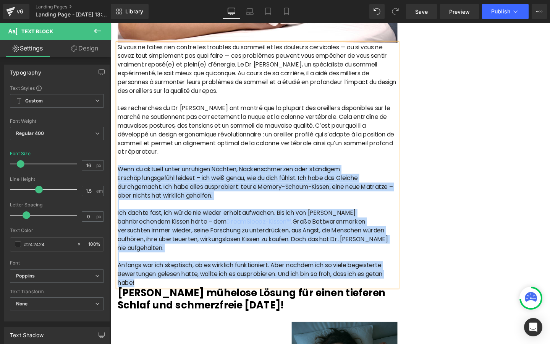
scroll to position [543, 0]
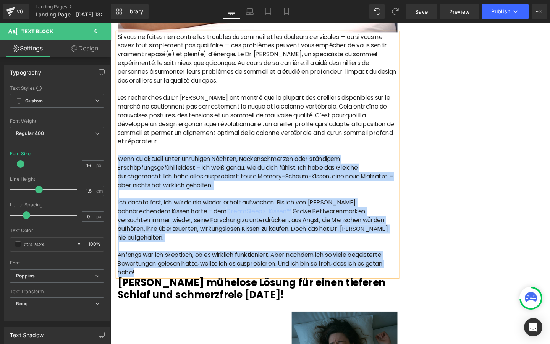
click at [210, 239] on p "Ich dachte fast, ich würde nie wieder erholt aufwachen. Bis ich von Dr. Michael…" at bounding box center [265, 230] width 294 height 46
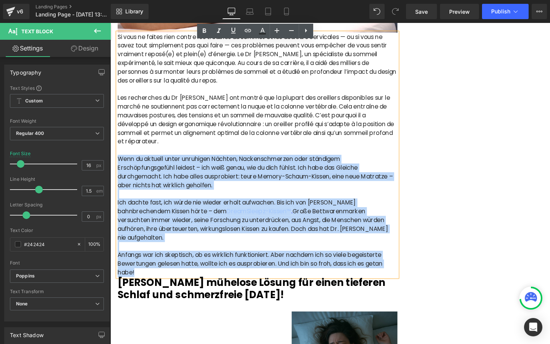
drag, startPoint x: 160, startPoint y: 293, endPoint x: 120, endPoint y: 175, distance: 124.2
click at [120, 175] on div "Si vous ne faites rien contre les troubles du sommeil et les douleurs cervicale…" at bounding box center [265, 161] width 294 height 257
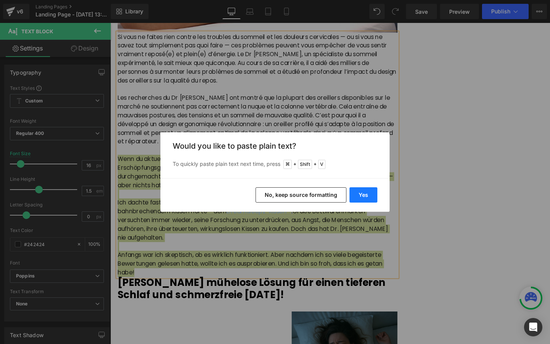
click at [367, 191] on button "Yes" at bounding box center [363, 194] width 28 height 15
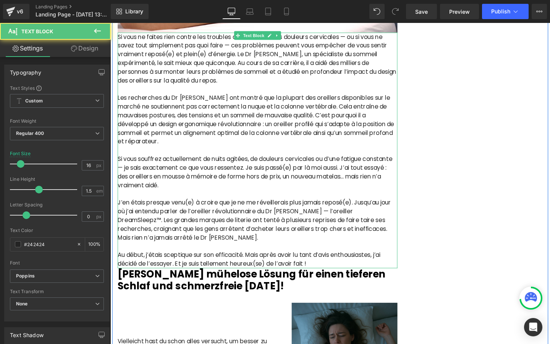
click at [396, 229] on p "J’en étais presque venu(e) à croire que je ne me réveillerais plus jamais repos…" at bounding box center [265, 230] width 294 height 46
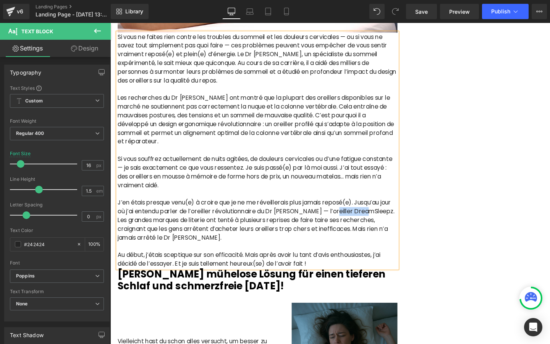
drag, startPoint x: 353, startPoint y: 229, endPoint x: 392, endPoint y: 229, distance: 39.3
click at [392, 229] on p "J’en étais presque venu(e) à croire que je ne me réveillerais plus jamais repos…" at bounding box center [265, 230] width 294 height 46
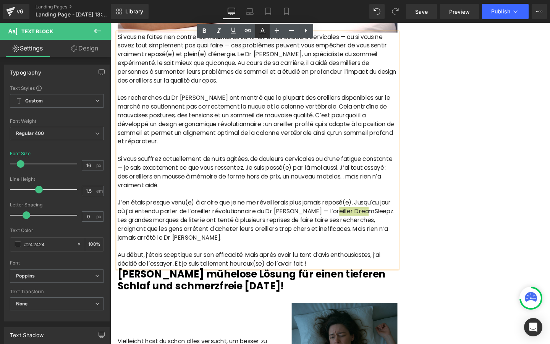
click at [262, 33] on icon at bounding box center [262, 30] width 9 height 9
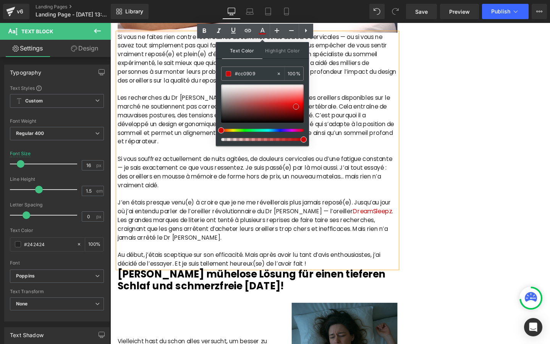
drag, startPoint x: 295, startPoint y: 107, endPoint x: 302, endPoint y: 107, distance: 6.5
click at [302, 107] on div at bounding box center [262, 103] width 83 height 38
click at [389, 193] on p "Si vous souffrez actuellement de nuits agitées, de douleurs cervicales ou d’une…" at bounding box center [265, 180] width 294 height 37
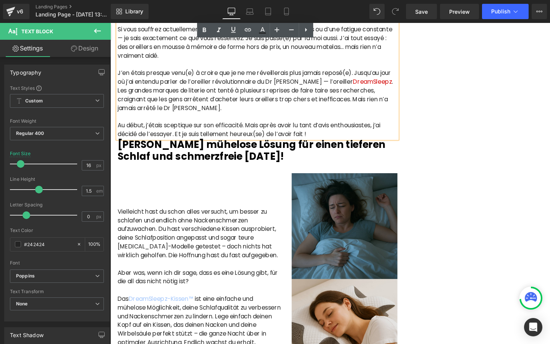
scroll to position [709, 0]
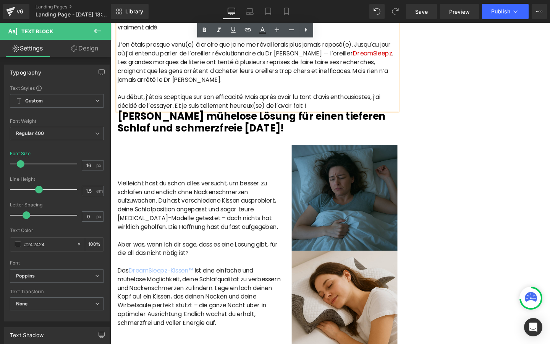
click at [205, 140] on b "Dr. Michaels mühelose Lösung für einen tieferen Schlaf und schmerzfreie Morgen!" at bounding box center [259, 126] width 282 height 26
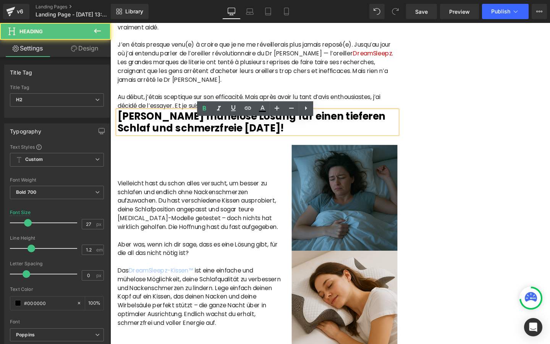
click at [196, 140] on b "Dr. Michaels mühelose Lösung für einen tieferen Schlaf und schmerzfreie Morgen!" at bounding box center [259, 126] width 282 height 26
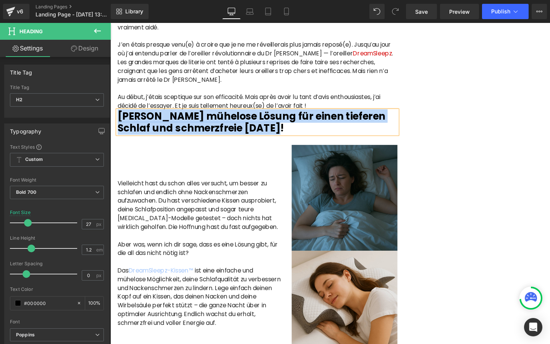
scroll to position [774, 0]
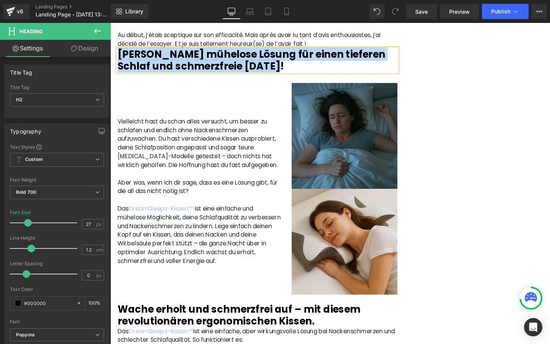
click at [171, 175] on p "Vielleicht hast du schon alles versucht, um besser zu schlafen und endlich ohne…" at bounding box center [204, 149] width 172 height 55
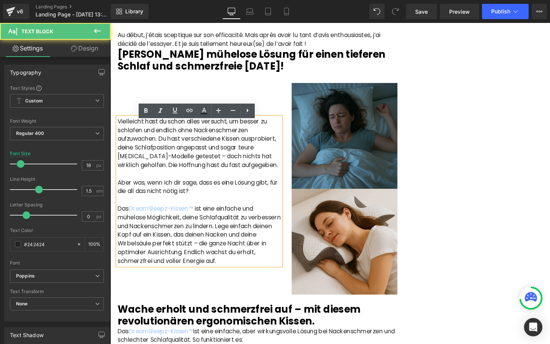
click at [176, 177] on p "Vielleicht hast du schon alles versucht, um besser zu schlafen und endlich ohne…" at bounding box center [204, 149] width 172 height 55
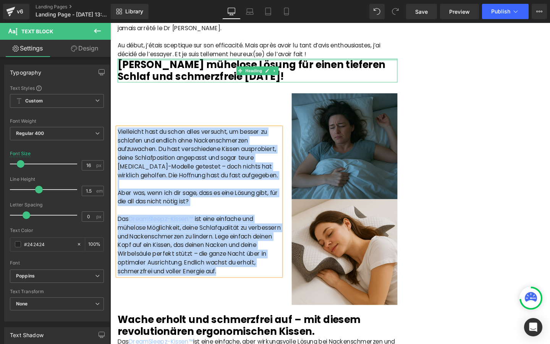
scroll to position [756, 0]
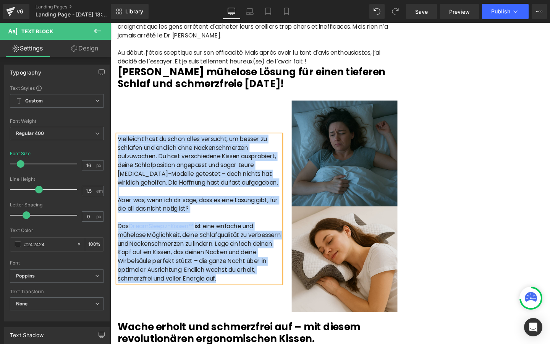
click at [202, 87] on b "Dr. Michaels mühelose Lösung für einen tieferen Schlaf und schmerzfreie Morgen!" at bounding box center [259, 80] width 282 height 26
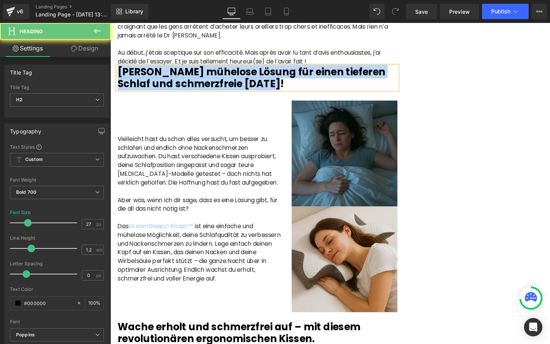
paste div
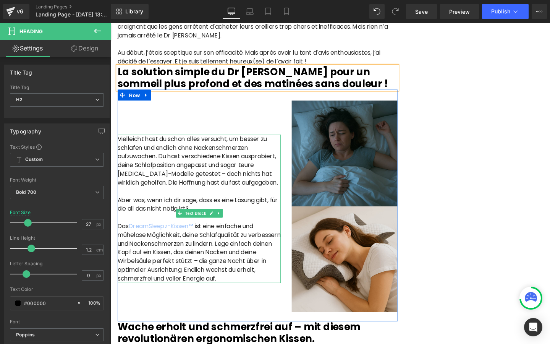
scroll to position [762, 0]
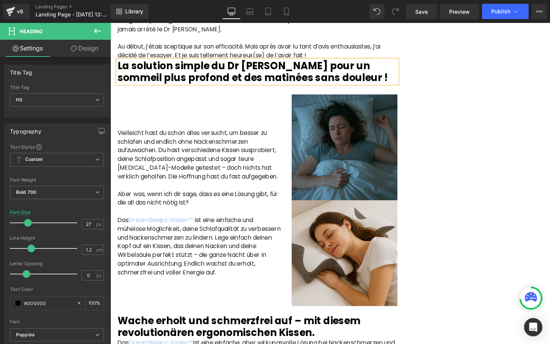
click at [209, 181] on p "Vielleicht hast du schon alles versucht, um besser zu schlafen und endlich ohne…" at bounding box center [204, 161] width 172 height 55
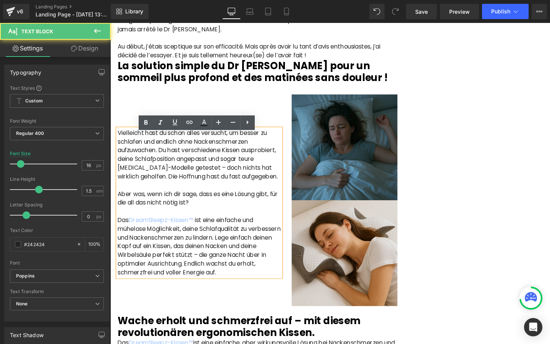
click at [206, 189] on p "Vielleicht hast du schon alles versucht, um besser zu schlafen und endlich ohne…" at bounding box center [204, 161] width 172 height 55
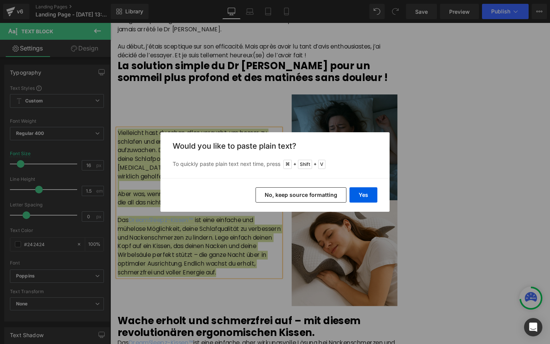
click at [348, 190] on div "Yes No, keep source formatting" at bounding box center [274, 195] width 229 height 34
drag, startPoint x: 355, startPoint y: 193, endPoint x: 251, endPoint y: 178, distance: 105.6
click at [355, 193] on button "Yes" at bounding box center [363, 194] width 28 height 15
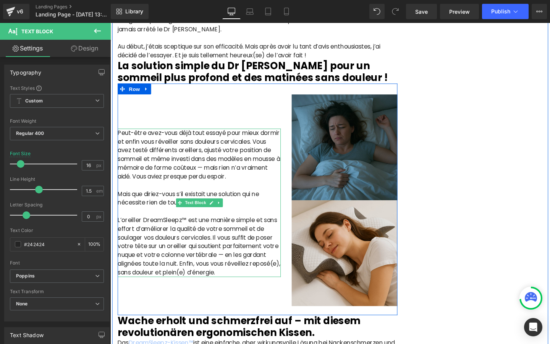
click at [205, 246] on p "L’oreiller DreamSleepz™ est une manière simple et sans effort d’améliorer la qu…" at bounding box center [204, 258] width 172 height 64
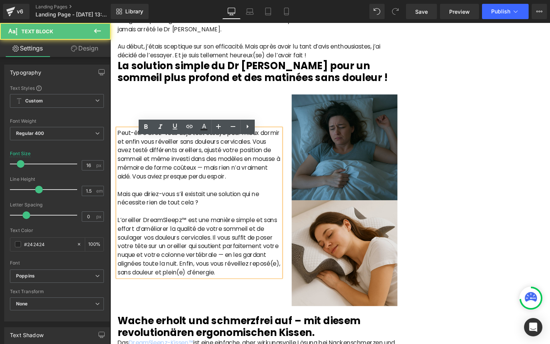
click at [191, 243] on p "L’oreiller DreamSleepz™ est une manière simple et sans effort d’améliorer la qu…" at bounding box center [204, 258] width 172 height 64
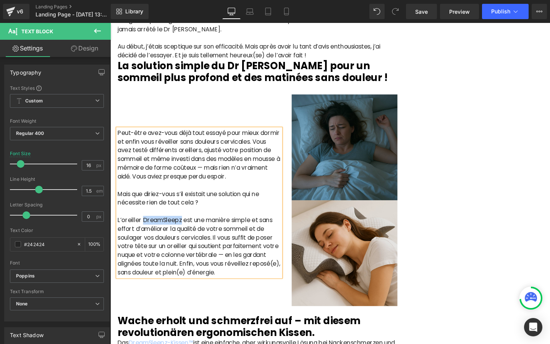
drag, startPoint x: 184, startPoint y: 239, endPoint x: 144, endPoint y: 242, distance: 40.2
click at [144, 242] on p "L’oreiller DreamSleepz est une manière simple et sans effort d’améliorer la qua…" at bounding box center [204, 258] width 172 height 64
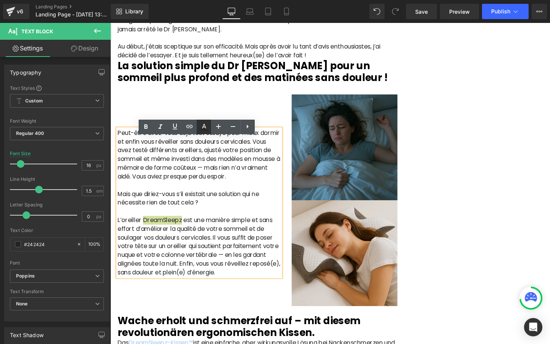
click at [206, 123] on icon at bounding box center [203, 126] width 9 height 9
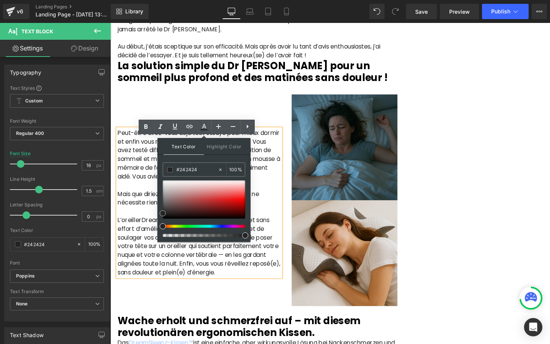
click at [242, 197] on div at bounding box center [204, 199] width 83 height 38
click at [279, 216] on p "Mais que diriez-vous s’il existait une solution qui ne nécessite rien de tout c…" at bounding box center [204, 207] width 172 height 18
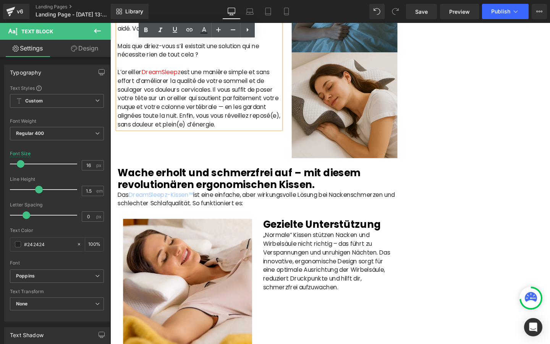
scroll to position [923, 0]
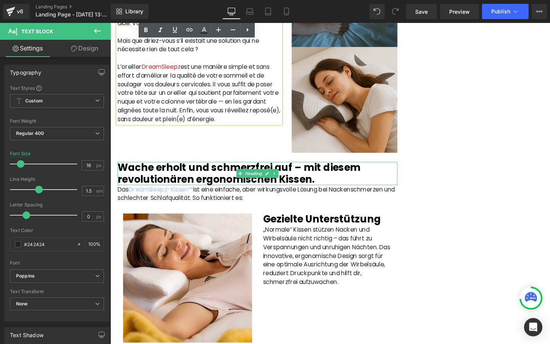
click at [237, 191] on b "Wache erholt und schmerzfrei auf – mit diesem revolutionären ergonomischen Kiss…" at bounding box center [245, 181] width 255 height 26
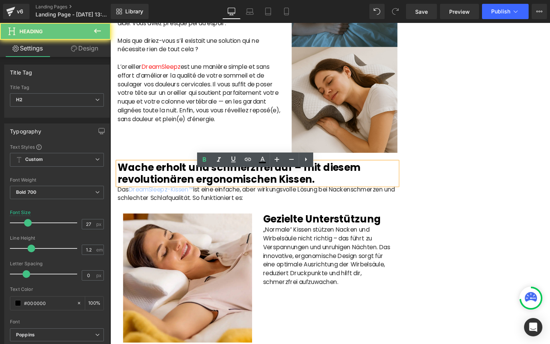
click at [218, 189] on b "Wache erholt und schmerzfrei auf – mit diesem revolutionären ergonomischen Kiss…" at bounding box center [245, 181] width 255 height 26
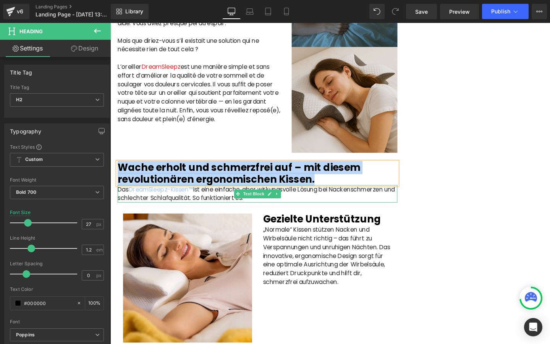
click at [226, 211] on p "Das DreamSleepz-Kissen™ ist eine einfache, aber wirkungsvolle Lösung bei Nacken…" at bounding box center [265, 202] width 294 height 18
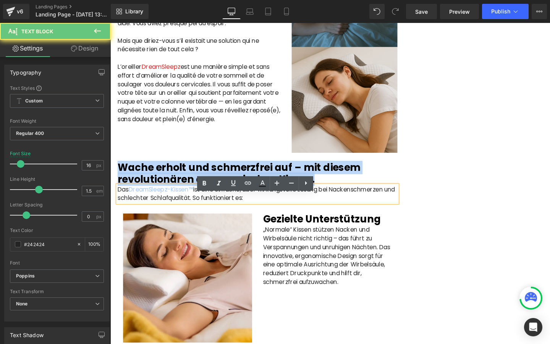
click at [226, 211] on p "Das DreamSleepz-Kissen™ ist eine einfache, aber wirkungsvolle Lösung bei Nacken…" at bounding box center [265, 202] width 294 height 18
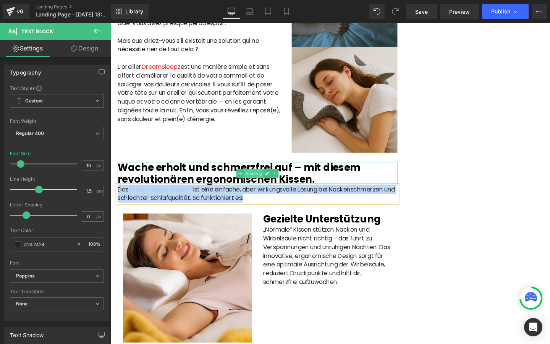
scroll to position [974, 0]
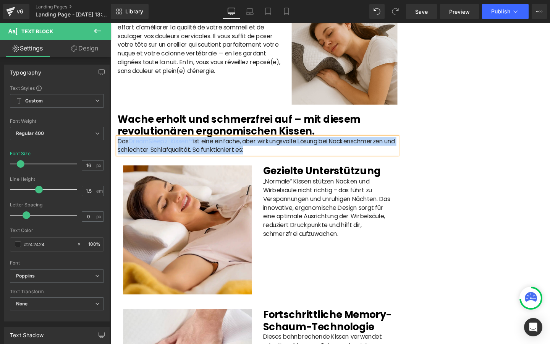
click at [155, 144] on b "Wache erholt und schmerzfrei auf – mit diesem revolutionären ergonomischen Kiss…" at bounding box center [245, 130] width 255 height 26
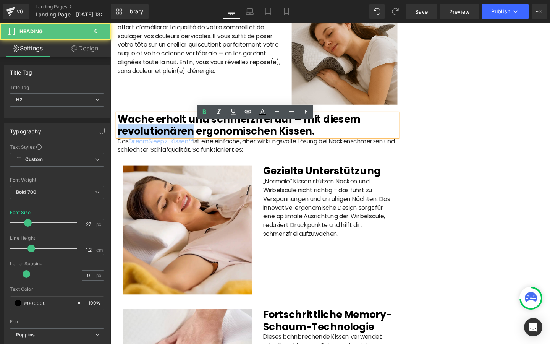
click at [155, 144] on b "Wache erholt und schmerzfrei auf – mit diesem revolutionären ergonomischen Kiss…" at bounding box center [245, 130] width 255 height 26
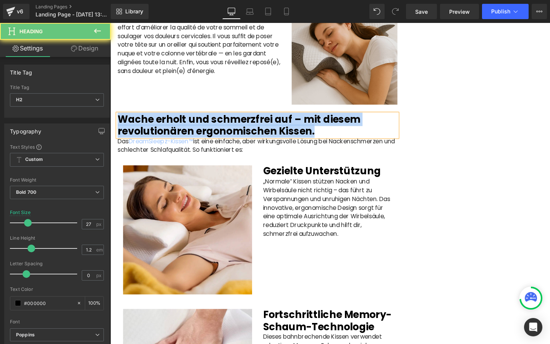
paste div
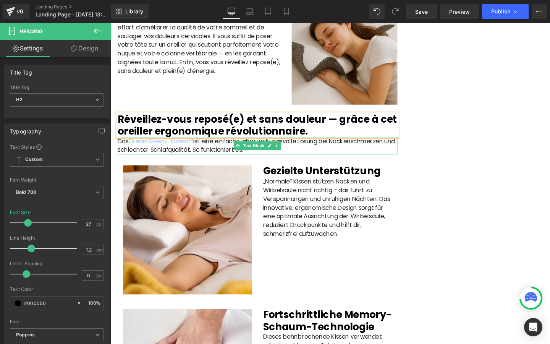
click at [125, 161] on p "Das DreamSleepz-Kissen™ ist eine einfache, aber wirkungsvolle Lösung bei Nacken…" at bounding box center [265, 152] width 294 height 18
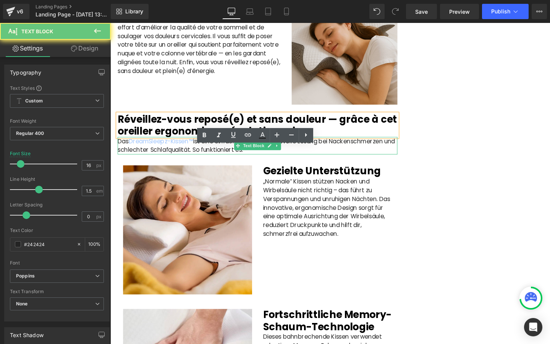
click at [125, 161] on p "Das DreamSleepz-Kissen™ ist eine einfache, aber wirkungsvolle Lösung bei Nacken…" at bounding box center [265, 152] width 294 height 18
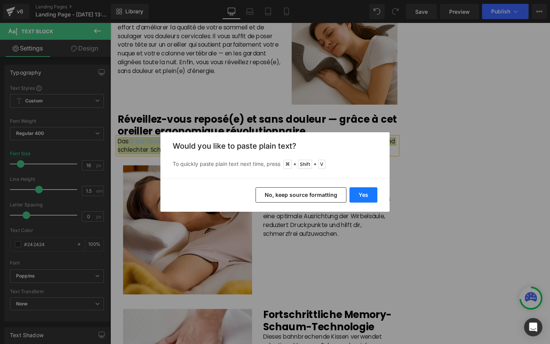
drag, startPoint x: 360, startPoint y: 193, endPoint x: 260, endPoint y: 178, distance: 101.2
click at [360, 193] on button "Yes" at bounding box center [363, 194] width 28 height 15
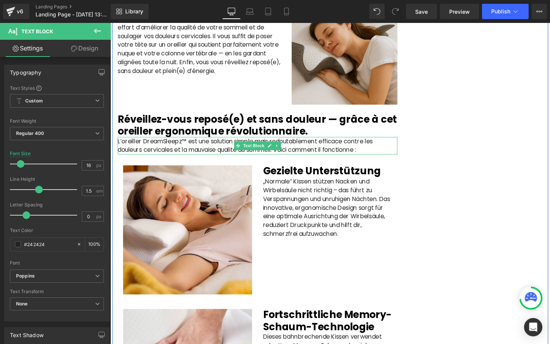
click at [189, 155] on p "L’oreiller DreamSleepz™ est une solution simple mais redoutablement efficace co…" at bounding box center [265, 152] width 294 height 18
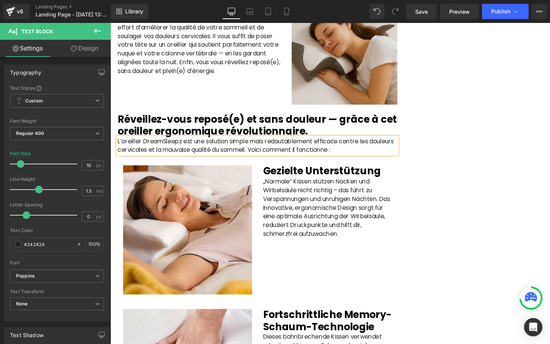
click at [139, 157] on p "L’oreiller DreamSleepz est une solution simple mais redoutablement efficace con…" at bounding box center [265, 152] width 294 height 18
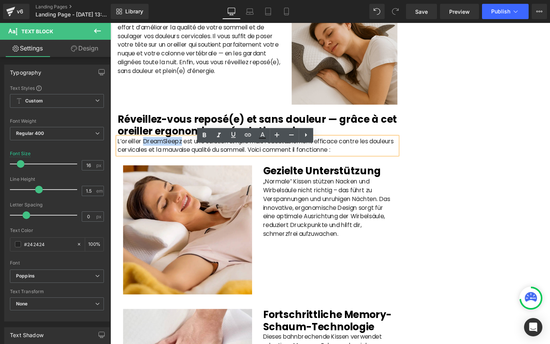
drag, startPoint x: 144, startPoint y: 157, endPoint x: 184, endPoint y: 158, distance: 39.7
click at [184, 158] on p "L’oreiller DreamSleepz est une solution simple mais redoutablement efficace con…" at bounding box center [265, 152] width 294 height 18
click at [260, 136] on icon at bounding box center [262, 135] width 9 height 9
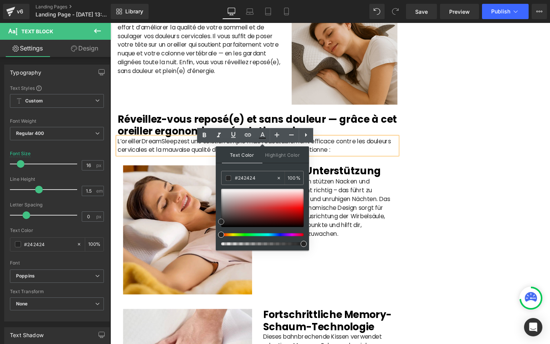
click at [299, 206] on div at bounding box center [262, 208] width 83 height 38
click at [354, 161] on p "L’oreiller DreamSleepz est une solution simple mais redoutablement efficace con…" at bounding box center [265, 152] width 294 height 18
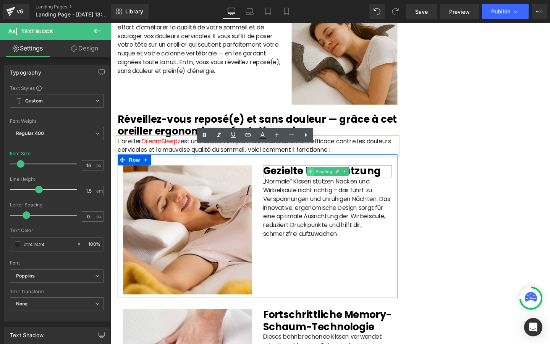
click at [319, 181] on icon at bounding box center [320, 179] width 4 height 4
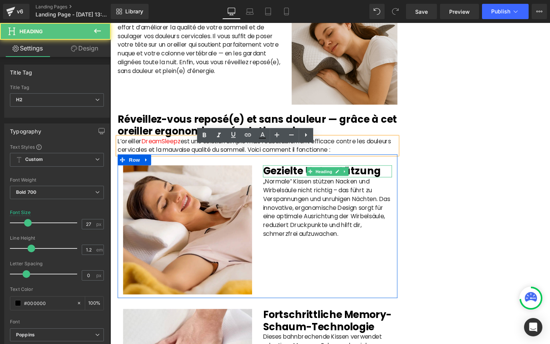
click at [297, 186] on b "Gezielte Unterstützung" at bounding box center [333, 179] width 124 height 14
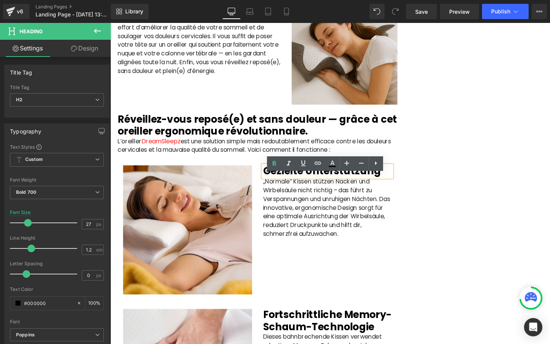
click at [297, 186] on b "Gezielte Unterstützung" at bounding box center [333, 179] width 124 height 14
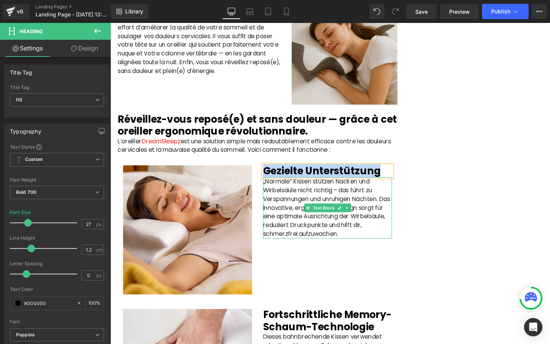
click at [290, 220] on p "„Normale“ Kissen stützen Nacken und Wirbelsäule nicht richtig – das führt zu Ve…" at bounding box center [339, 217] width 136 height 64
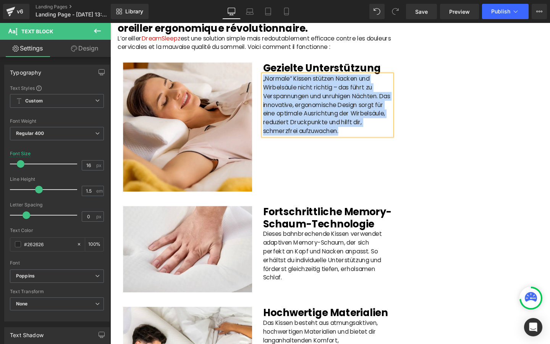
scroll to position [1113, 0]
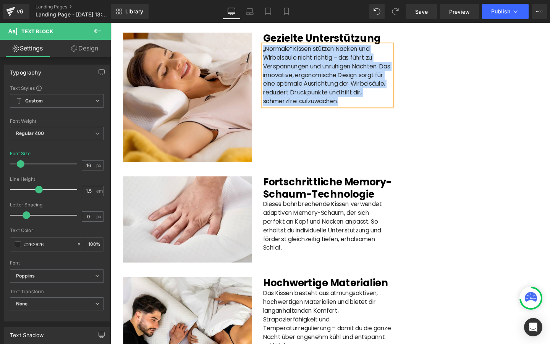
click at [295, 207] on b "Fortschrittliche Memory-Schaum-Technologie" at bounding box center [338, 196] width 135 height 26
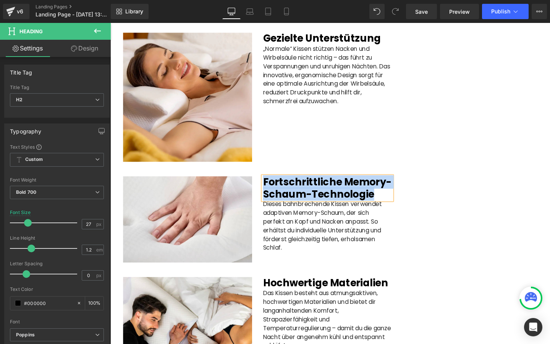
click at [287, 235] on p "Dieses bahnbrechende Kissen verwendet adaptiven Memory-Schaum, der sich perfekt…" at bounding box center [339, 236] width 136 height 55
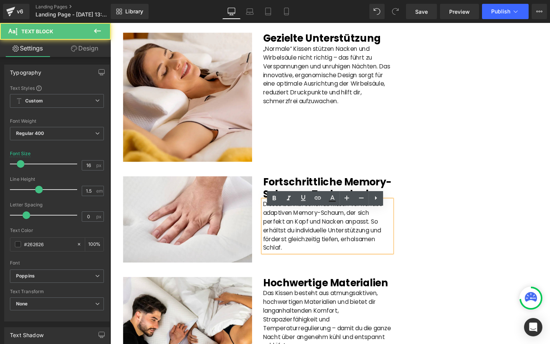
click at [286, 238] on p "Dieses bahnbrechende Kissen verwendet adaptiven Memory-Schaum, der sich perfekt…" at bounding box center [339, 236] width 136 height 55
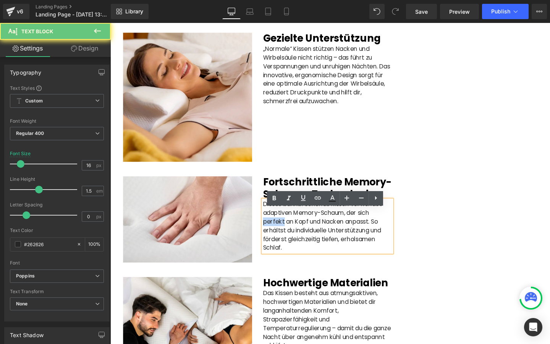
click at [286, 238] on p "Dieses bahnbrechende Kissen verwendet adaptiven Memory-Schaum, der sich perfekt…" at bounding box center [339, 236] width 136 height 55
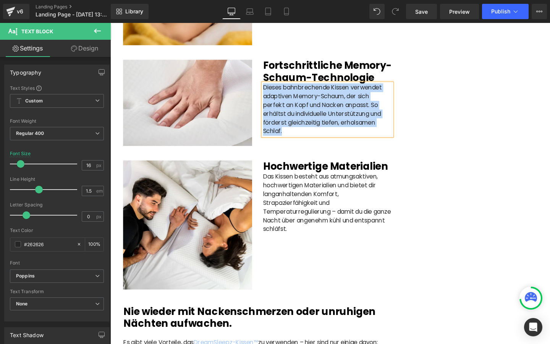
scroll to position [1300, 0]
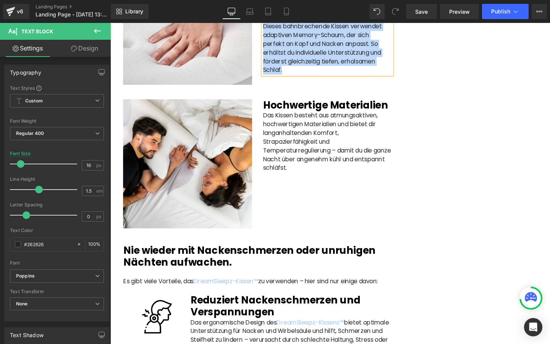
click at [282, 116] on b "Hochwertige Materialien" at bounding box center [336, 109] width 131 height 14
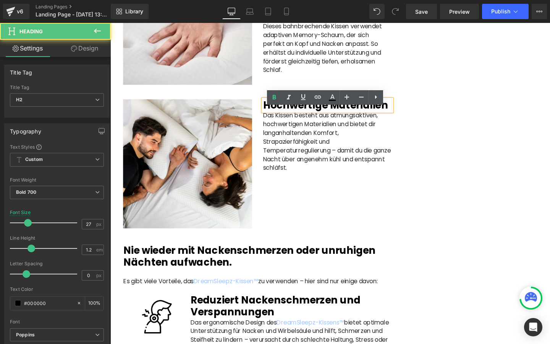
click at [284, 116] on b "Hochwertige Materialien" at bounding box center [336, 109] width 131 height 14
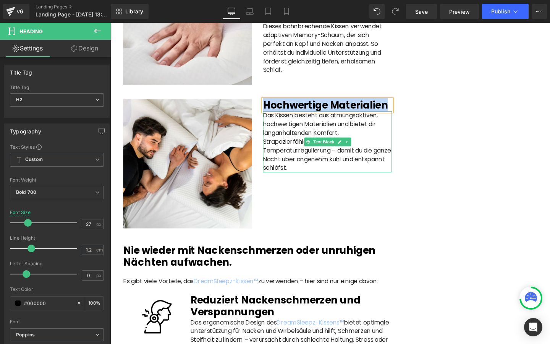
click at [284, 154] on p "Das Kissen besteht aus atmungsaktiven, hochwertigen Materialien und bietet dir …" at bounding box center [339, 148] width 136 height 64
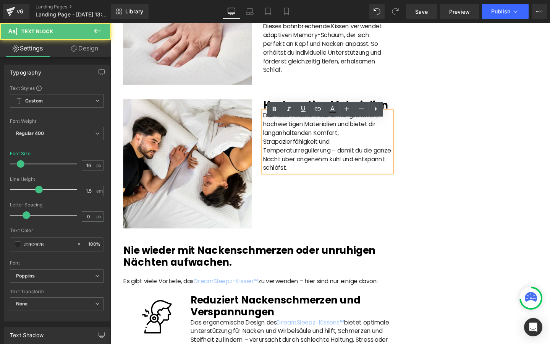
click at [290, 163] on p "Das Kissen besteht aus atmungsaktiven, hochwertigen Materialien und bietet dir …" at bounding box center [339, 148] width 136 height 64
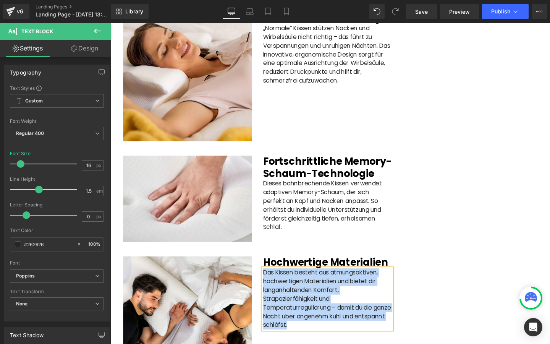
scroll to position [1110, 0]
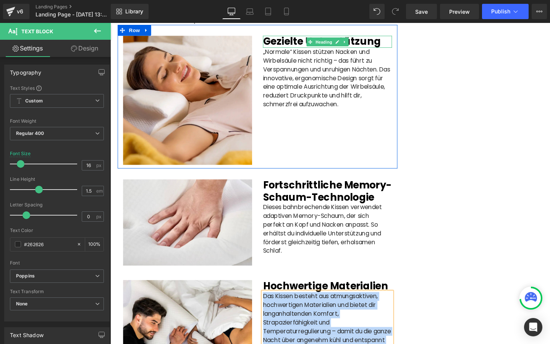
click at [303, 49] on b "Gezielte Unterstützung" at bounding box center [333, 42] width 124 height 14
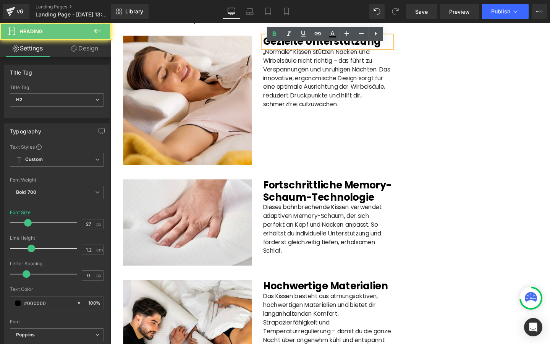
click at [297, 49] on b "Gezielte Unterstützung" at bounding box center [333, 42] width 124 height 14
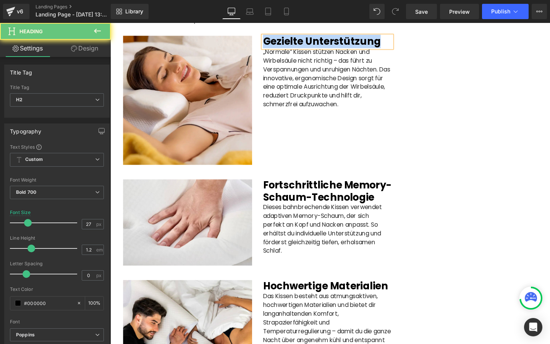
paste div
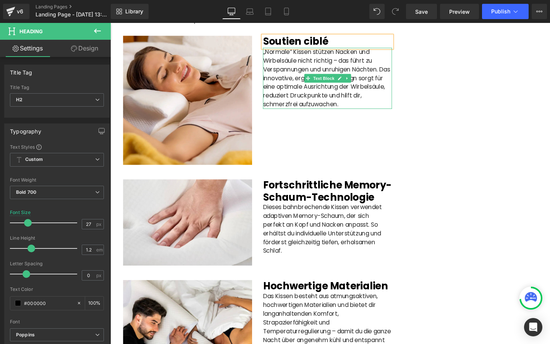
click at [285, 94] on p "„Normale“ Kissen stützen Nacken und Wirbelsäule nicht richtig – das führt zu Ve…" at bounding box center [339, 81] width 136 height 64
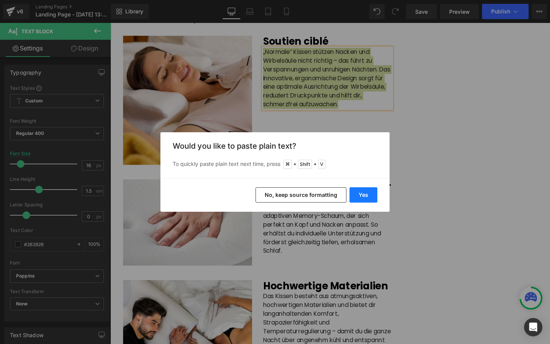
click at [363, 189] on button "Yes" at bounding box center [363, 194] width 28 height 15
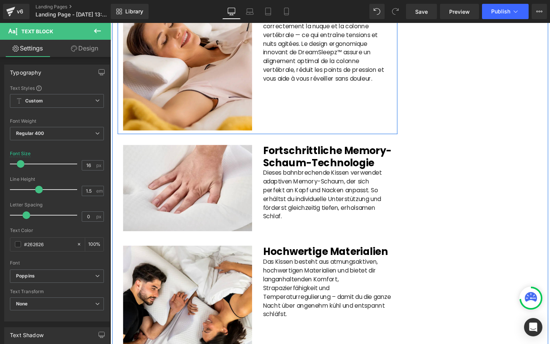
scroll to position [1153, 0]
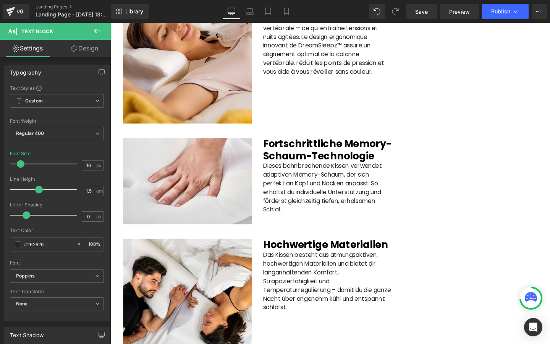
click at [294, 169] on b "Fortschrittliche Memory-Schaum-Technologie" at bounding box center [338, 156] width 135 height 26
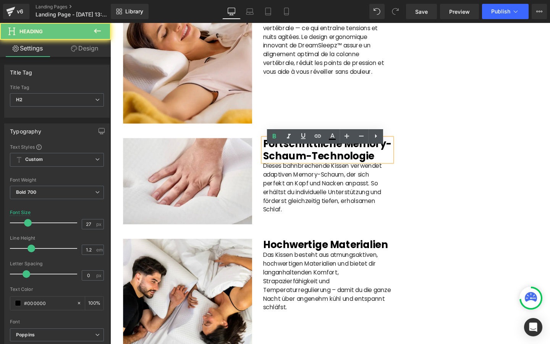
click at [294, 169] on b "Fortschrittliche Memory-Schaum-Technologie" at bounding box center [338, 156] width 135 height 26
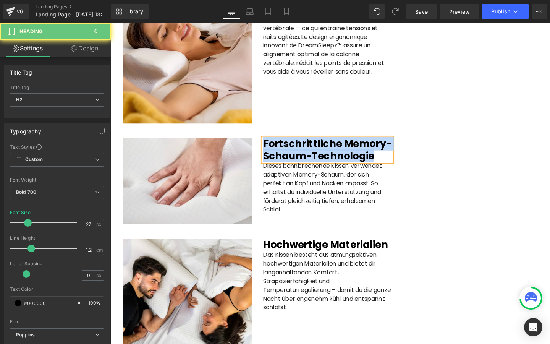
paste div
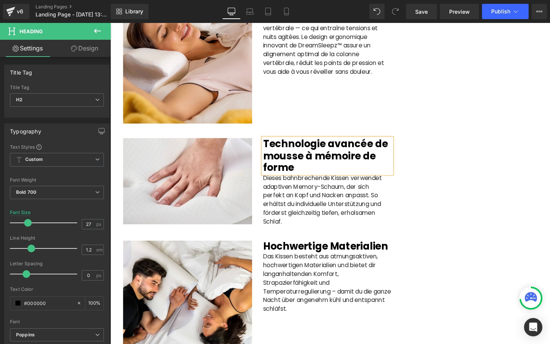
click at [288, 218] on p "Dieses bahnbrechende Kissen verwendet adaptiven Memory-Schaum, der sich perfekt…" at bounding box center [339, 208] width 136 height 55
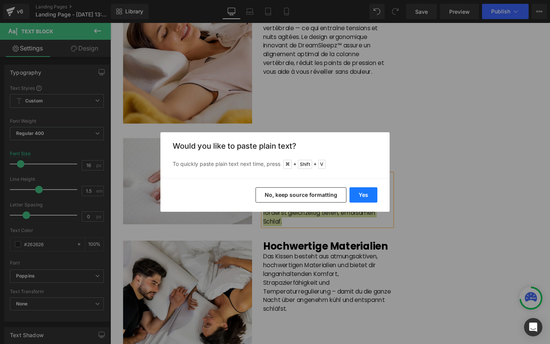
click at [364, 189] on button "Yes" at bounding box center [363, 194] width 28 height 15
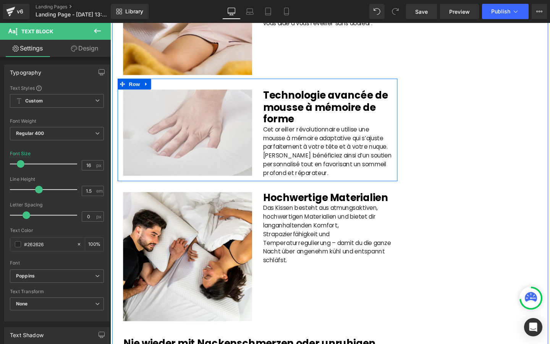
scroll to position [1256, 0]
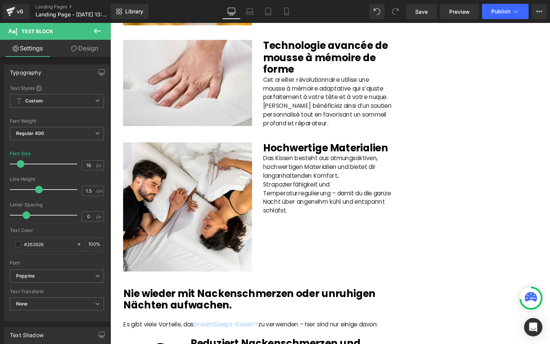
click at [281, 162] on b "Hochwertige Materialien" at bounding box center [336, 154] width 131 height 14
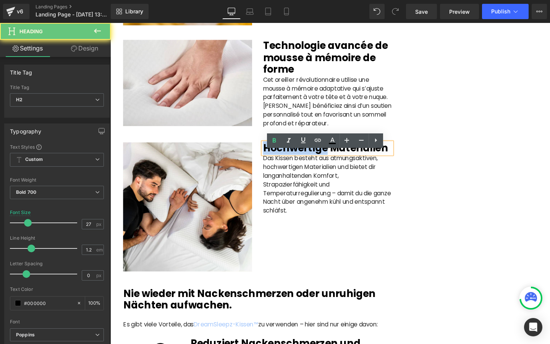
click at [281, 162] on b "Hochwertige Materialien" at bounding box center [336, 154] width 131 height 14
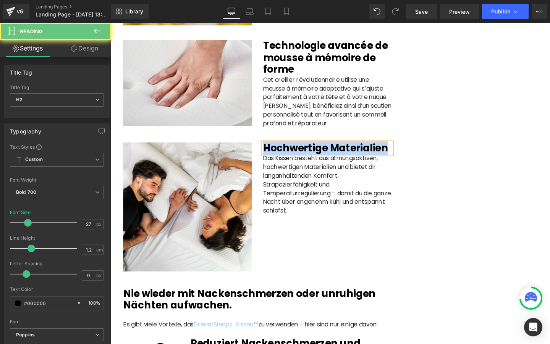
paste div
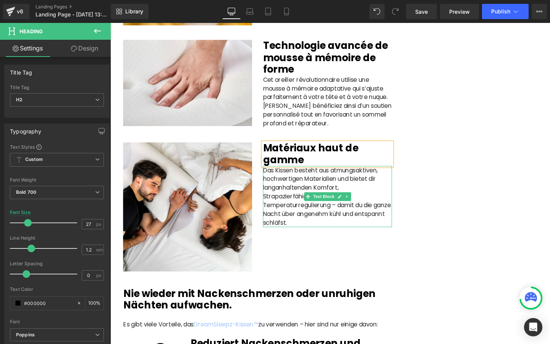
click at [290, 215] on p "Das Kissen besteht aus atmungsaktiven, hochwertigen Materialien und bietet dir …" at bounding box center [339, 205] width 136 height 64
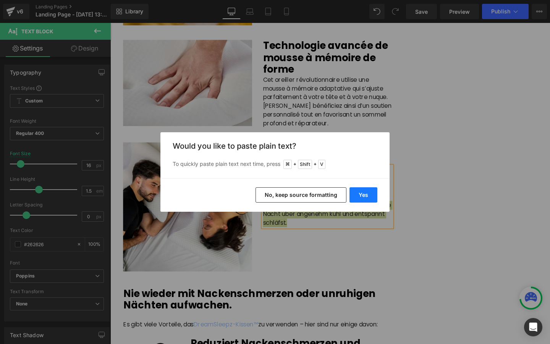
click at [351, 198] on button "Yes" at bounding box center [363, 194] width 28 height 15
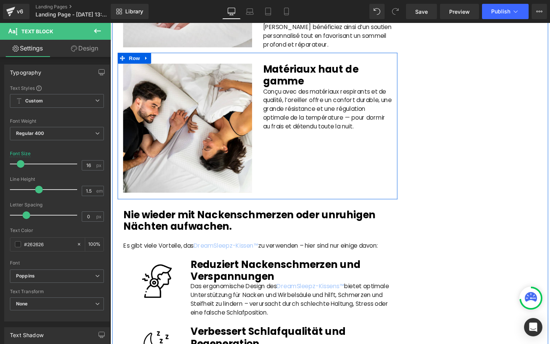
scroll to position [1369, 0]
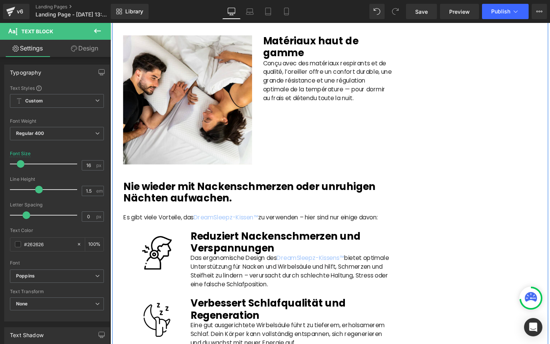
click at [184, 204] on b "Nie wieder mit Nackenschmerzen oder unruhigen Nächten aufwachen." at bounding box center [256, 201] width 265 height 26
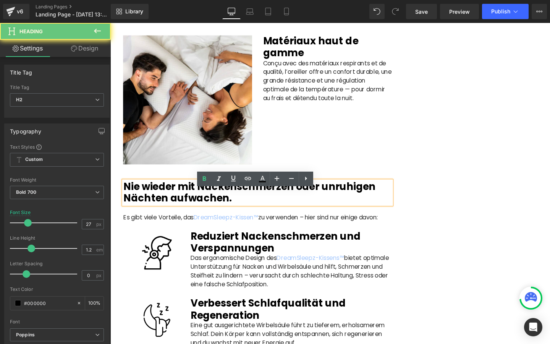
click at [184, 204] on b "Nie wieder mit Nackenschmerzen oder unruhigen Nächten aufwachen." at bounding box center [256, 201] width 265 height 26
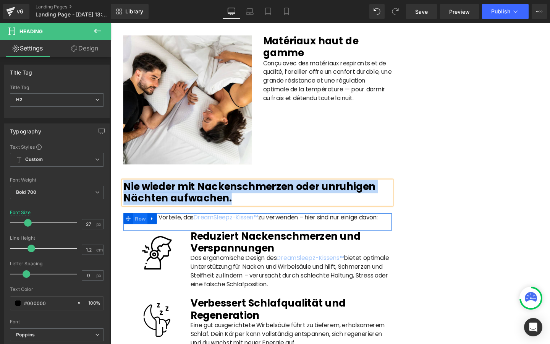
click at [139, 234] on span "Row" at bounding box center [141, 228] width 15 height 11
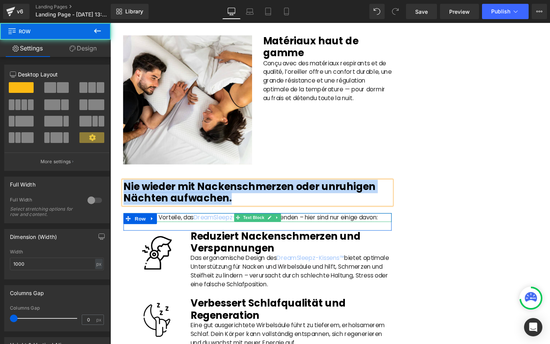
click at [188, 232] on p "Es gibt viele Vorteile, das DreamSleepz-Kissen™ zu verwenden – hier sind nur ei…" at bounding box center [265, 227] width 282 height 9
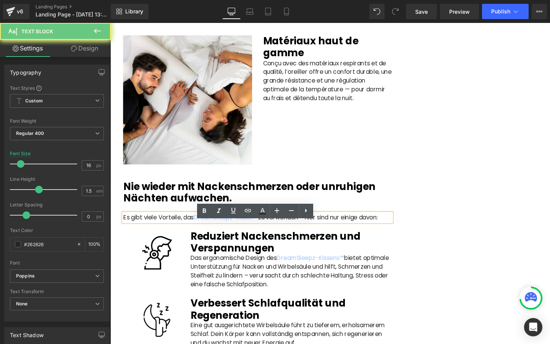
click at [180, 232] on p "Es gibt viele Vorteile, das DreamSleepz-Kissen™ zu verwenden – hier sind nur ei…" at bounding box center [265, 227] width 282 height 9
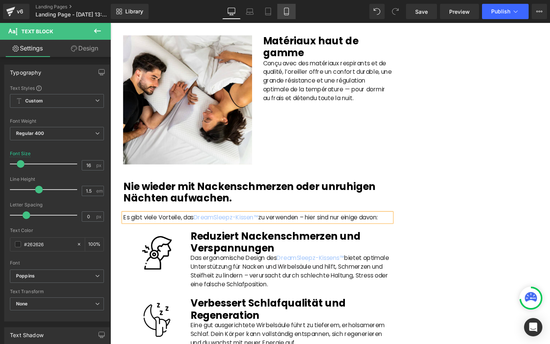
click at [288, 12] on icon at bounding box center [287, 12] width 8 height 8
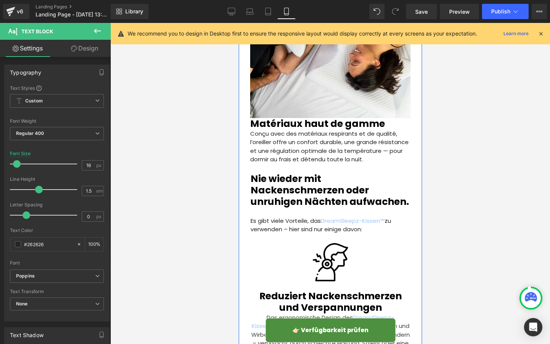
scroll to position [1709, 0]
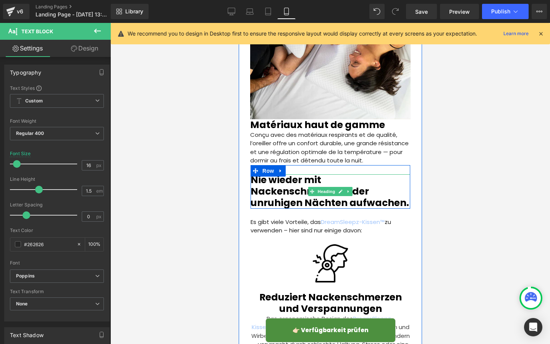
click at [275, 173] on span "Nie wieder mit Nackenschmerzen oder unruhigen Nächten aufwachen." at bounding box center [329, 191] width 159 height 36
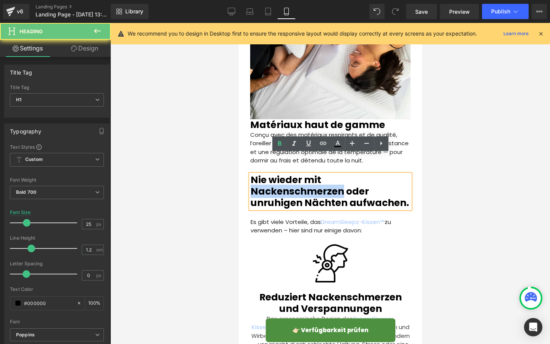
click at [275, 173] on span "Nie wieder mit Nackenschmerzen oder unruhigen Nächten aufwachen." at bounding box center [329, 191] width 159 height 36
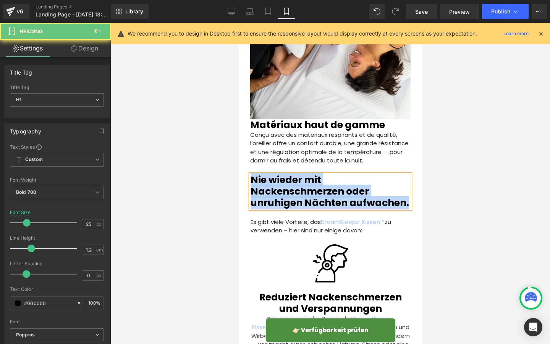
paste div
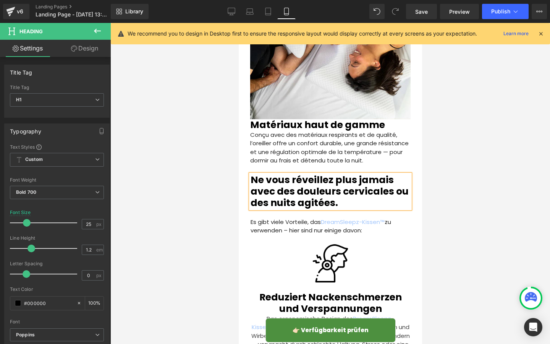
click at [271, 219] on span "Row" at bounding box center [268, 223] width 12 height 9
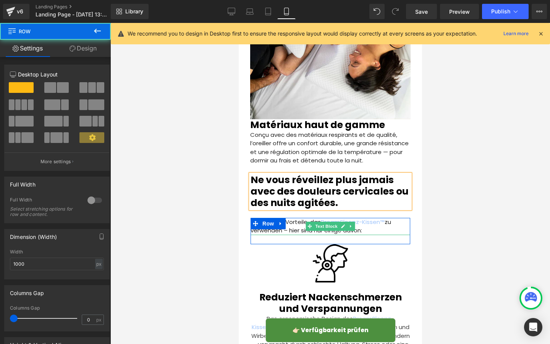
click at [298, 218] on p "Es gibt viele Vorteile, das DreamSleepz-Kissen™ zu verwenden – hier sind nur ei…" at bounding box center [330, 226] width 160 height 17
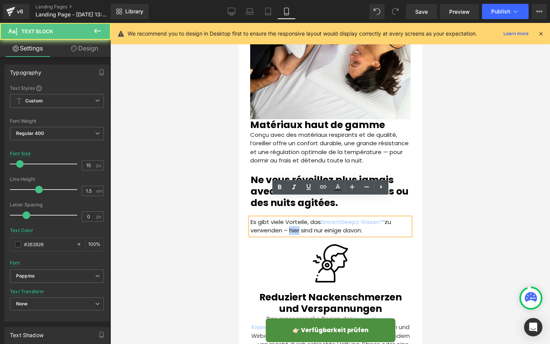
click at [298, 218] on p "Es gibt viele Vorteile, das DreamSleepz-Kissen™ zu verwenden – hier sind nur ei…" at bounding box center [330, 226] width 160 height 17
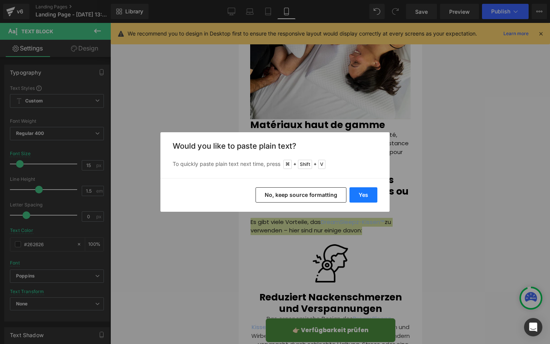
drag, startPoint x: 367, startPoint y: 194, endPoint x: 129, endPoint y: 172, distance: 239.8
click at [367, 194] on button "Yes" at bounding box center [363, 194] width 28 height 15
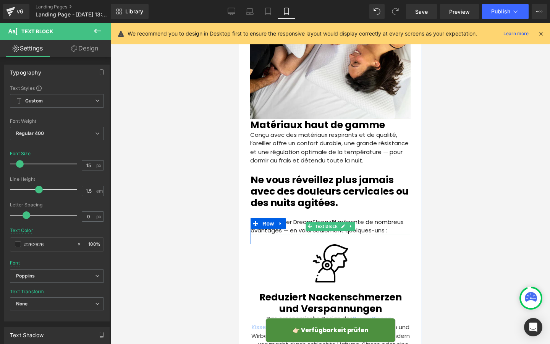
click at [293, 218] on p "Utiliser l’oreiller DreamSleepz™ présente de nombreux avantages — en voici seul…" at bounding box center [330, 226] width 160 height 17
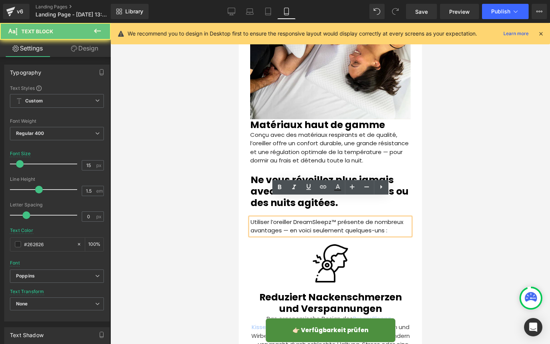
click at [335, 218] on p "Utiliser l’oreiller DreamSleepz™ présente de nombreux avantages — en voici seul…" at bounding box center [330, 226] width 160 height 17
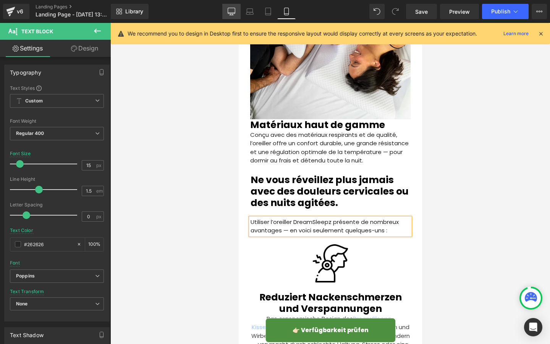
click at [232, 11] on icon at bounding box center [232, 12] width 8 height 8
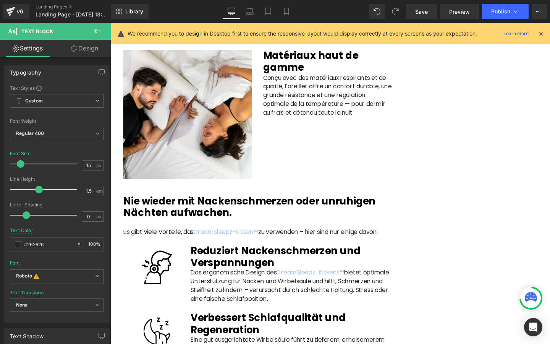
scroll to position [1376, 0]
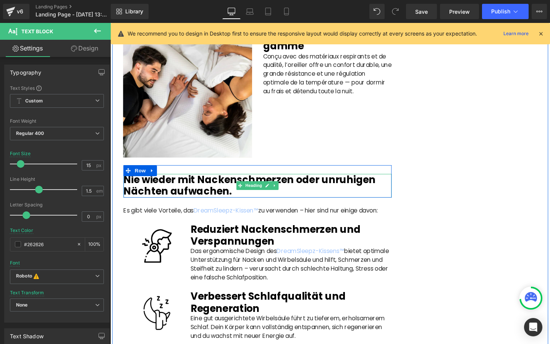
click at [188, 207] on b "Nie wieder mit Nackenschmerzen oder unruhigen Nächten aufwachen." at bounding box center [256, 193] width 265 height 26
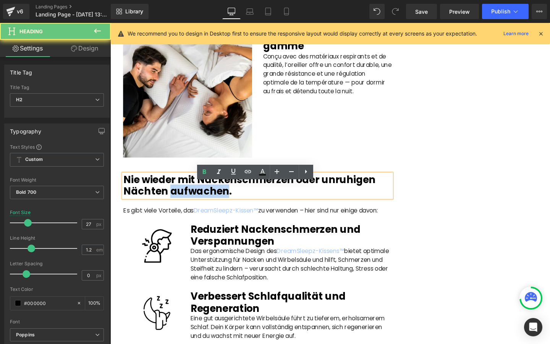
click at [188, 207] on b "Nie wieder mit Nackenschmerzen oder unruhigen Nächten aufwachen." at bounding box center [256, 193] width 265 height 26
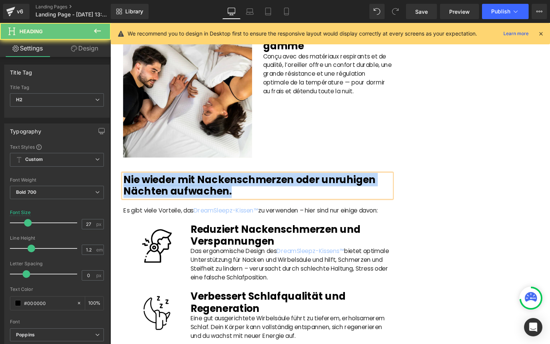
paste div
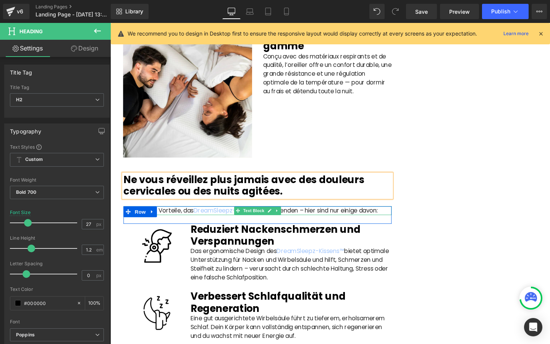
click at [176, 225] on div at bounding box center [265, 224] width 282 height 2
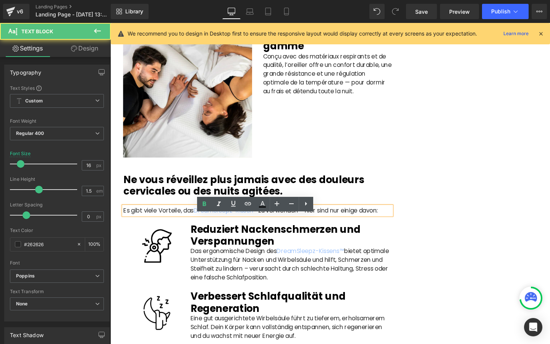
click at [176, 225] on p "Es gibt viele Vorteile, das DreamSleepz-Kissen™ zu verwenden – hier sind nur ei…" at bounding box center [265, 219] width 282 height 9
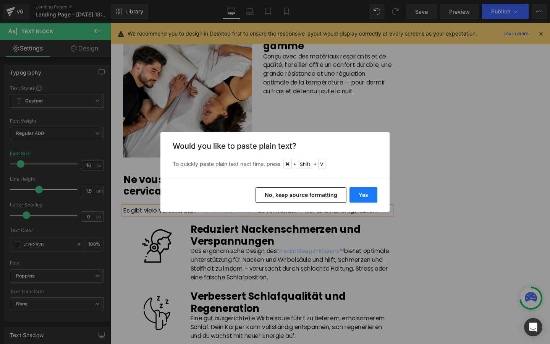
click at [362, 197] on button "Yes" at bounding box center [363, 194] width 28 height 15
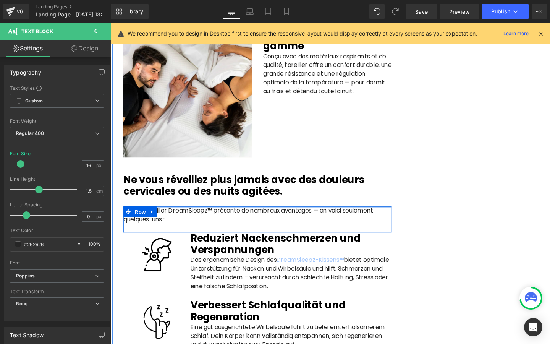
click at [215, 226] on div "Utiliser l’oreiller DreamSleepz™ présente de nombreux avantages — en voici seul…" at bounding box center [265, 229] width 282 height 28
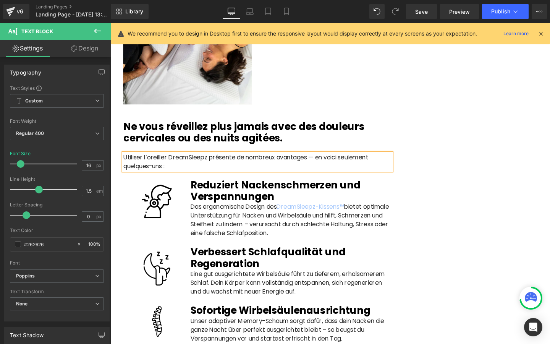
scroll to position [1438, 0]
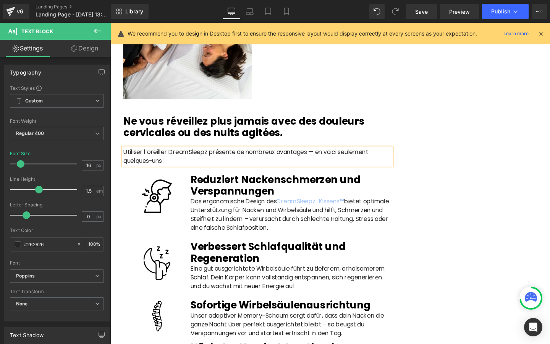
click at [232, 200] on b "Reduziert Nackenschmerzen und Verspannungen" at bounding box center [284, 193] width 179 height 26
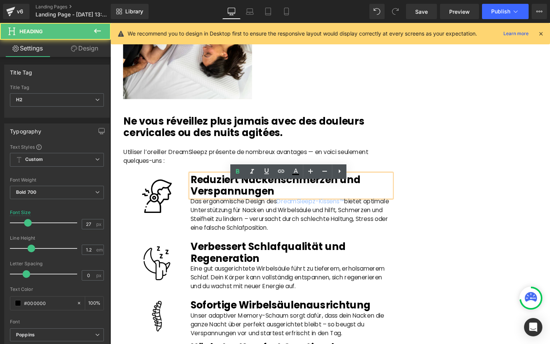
click at [217, 201] on b "Reduziert Nackenschmerzen und Verspannungen" at bounding box center [284, 193] width 179 height 26
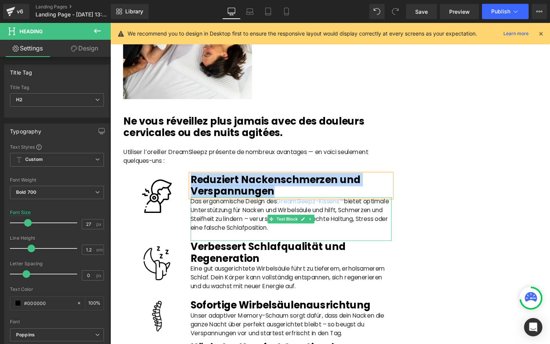
click at [220, 236] on p "Das ergonomische Design des DreamSleepz-Kissens™ bietet optimale Unterstützung …" at bounding box center [301, 224] width 212 height 37
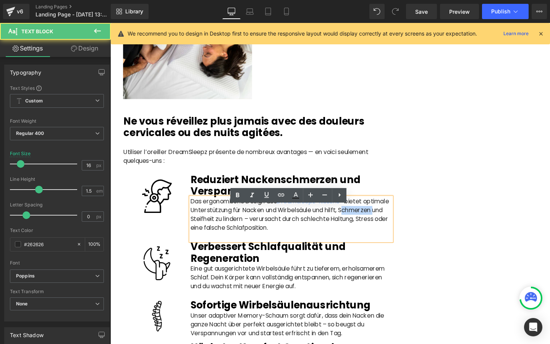
click at [220, 236] on p "Das ergonomische Design des DreamSleepz-Kissens™ bietet optimale Unterstützung …" at bounding box center [301, 224] width 212 height 37
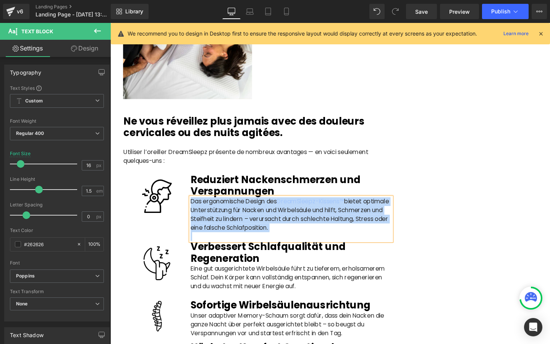
scroll to position [1466, 0]
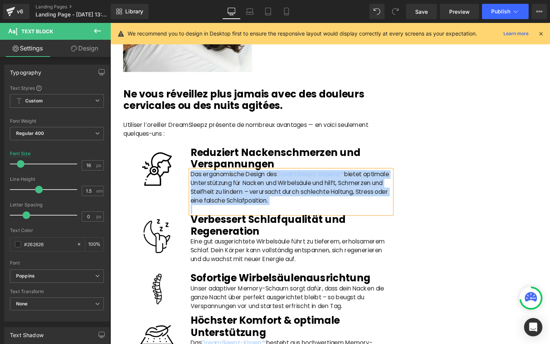
click at [212, 246] on b "Verbessert Schlafqualität und Regeneration" at bounding box center [276, 235] width 163 height 26
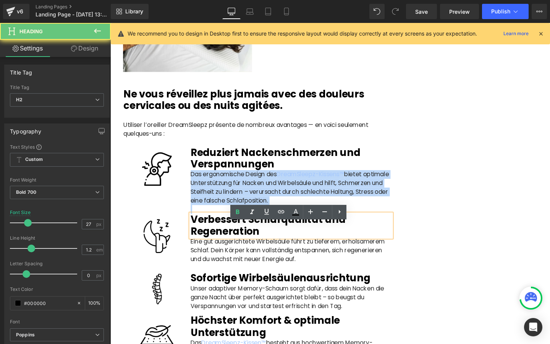
click at [212, 246] on b "Verbessert Schlafqualität und Regeneration" at bounding box center [276, 235] width 163 height 26
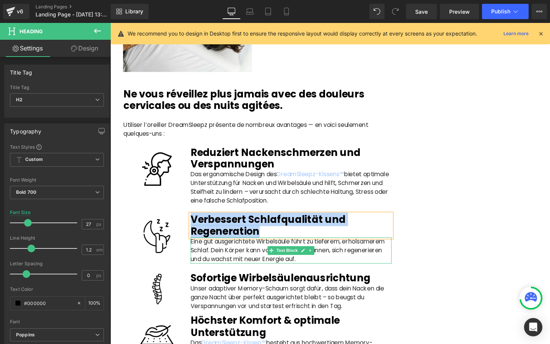
click at [210, 270] on p "Eine gut ausgerichtete Wirbelsäule führt zu tieferem, erholsamerem Schlaf. Dein…" at bounding box center [301, 262] width 212 height 28
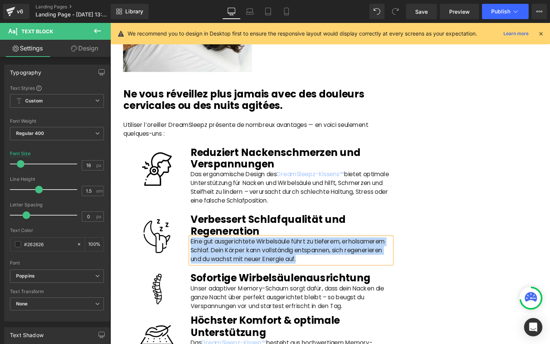
scroll to position [1518, 0]
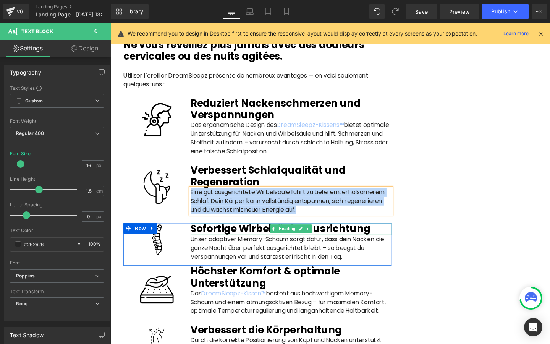
click at [201, 246] on b "Sofortige Wirbelsäulenausrichtung" at bounding box center [289, 239] width 189 height 14
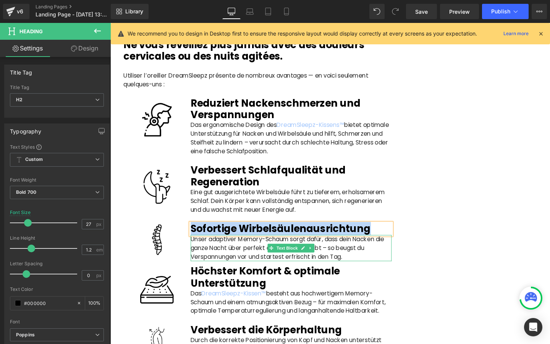
click at [203, 268] on p "Unser adaptiver Memory-Schaum sorgt dafür, dass dein Nacken die ganze Nacht übe…" at bounding box center [301, 260] width 212 height 28
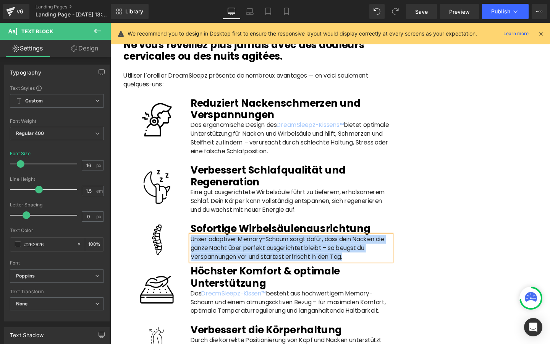
scroll to position [1556, 0]
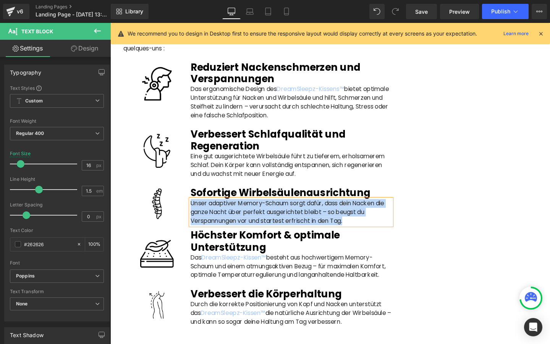
click at [216, 255] on b "Höchster Komfort & optimale Unterstützung" at bounding box center [273, 252] width 157 height 26
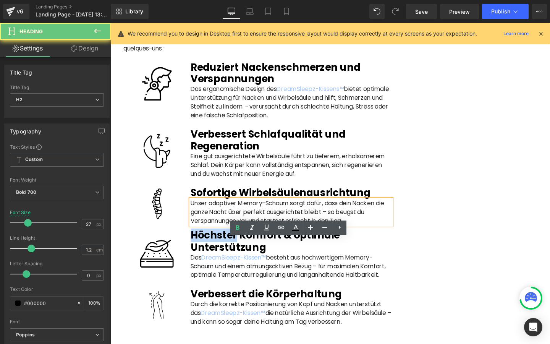
click at [216, 255] on b "Höchster Komfort & optimale Unterstützung" at bounding box center [273, 252] width 157 height 26
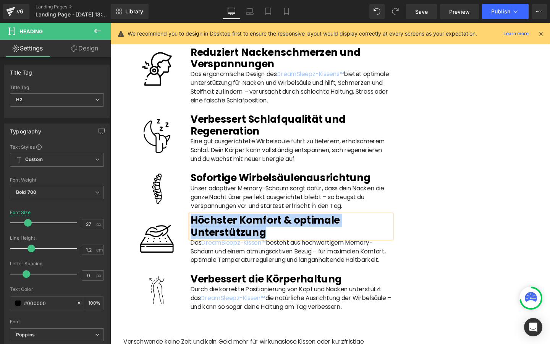
scroll to position [1577, 0]
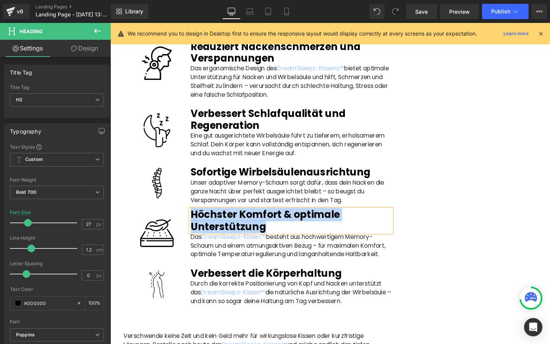
click at [205, 271] on p "Das DreamSleepz-Kissen™ besteht aus hochwertigem Memory-Schaum und einem atmung…" at bounding box center [301, 257] width 212 height 28
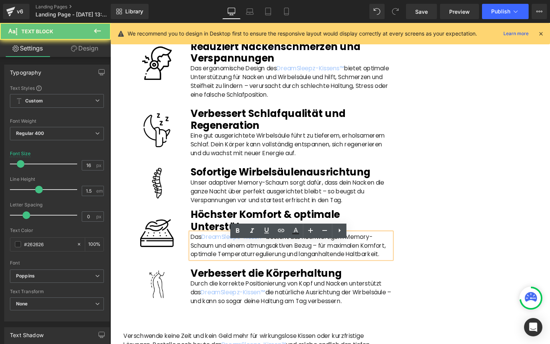
click at [205, 271] on p "Das DreamSleepz-Kissen™ besteht aus hochwertigem Memory-Schaum und einem atmung…" at bounding box center [301, 257] width 212 height 28
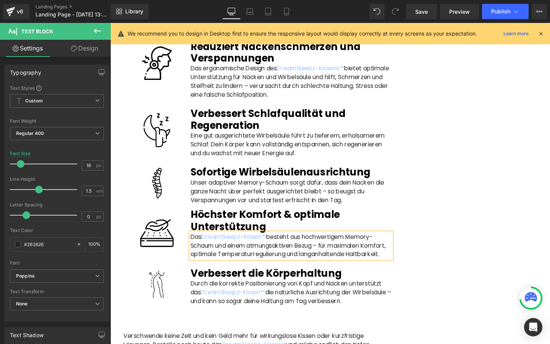
copy p "Das DreamSleepz-Kissen™ besteht aus hochwertigem Memory-Schaum und einem atmung…"
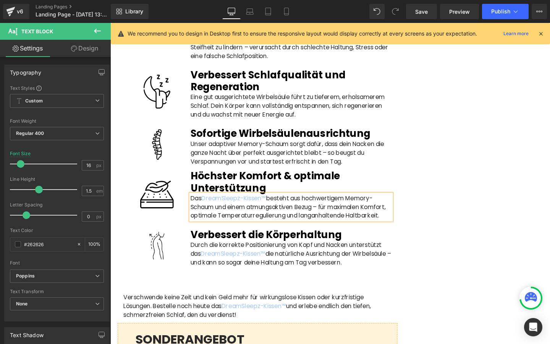
scroll to position [1620, 0]
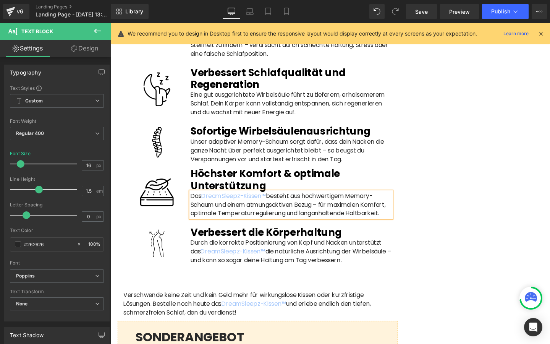
click at [110, 23] on div at bounding box center [110, 23] width 0 height 0
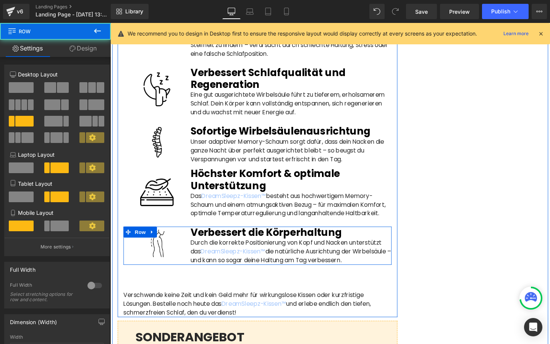
click at [204, 239] on div at bounding box center [265, 238] width 282 height 2
click at [204, 250] on b "Verbessert die Körperhaltung" at bounding box center [274, 243] width 159 height 14
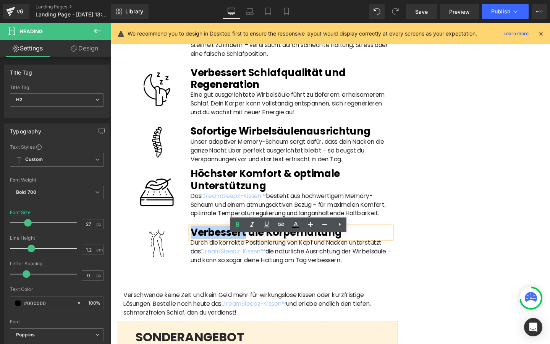
click at [204, 250] on b "Verbessert die Körperhaltung" at bounding box center [274, 243] width 159 height 14
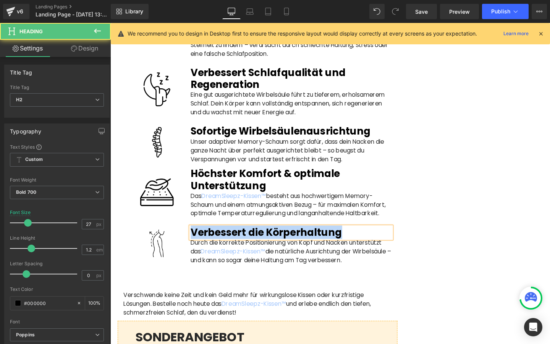
copy b "Verbessert die Körperhaltung"
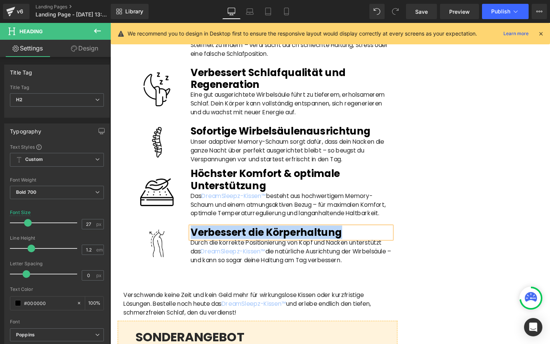
click at [199, 270] on p "Durch die korrekte Positionierung von Kopf und Nacken unterstützt das DreamSlee…" at bounding box center [301, 263] width 212 height 28
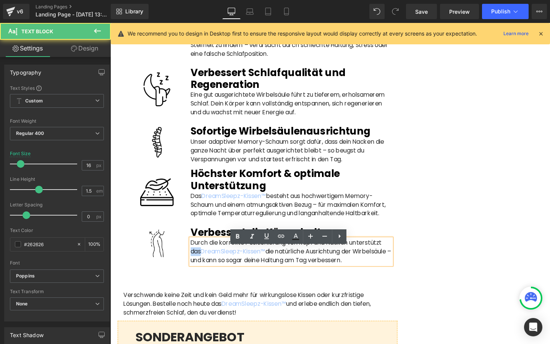
click at [199, 270] on p "Durch die korrekte Positionierung von Kopf und Nacken unterstützt das DreamSlee…" at bounding box center [301, 263] width 212 height 28
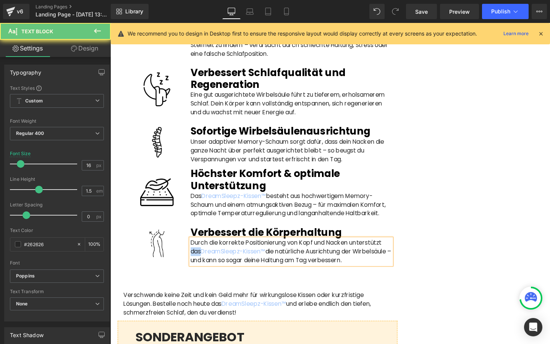
copy p "Durch die korrekte Positionierung von Kopf und Nacken unterstützt das DreamSlee…"
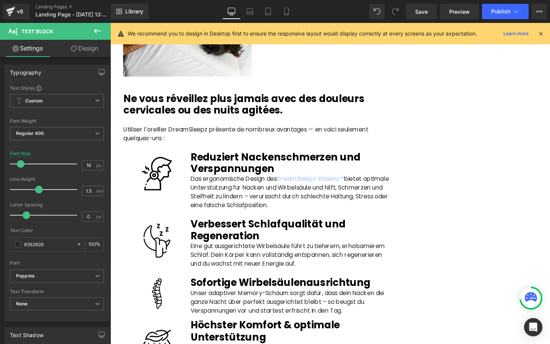
scroll to position [1448, 0]
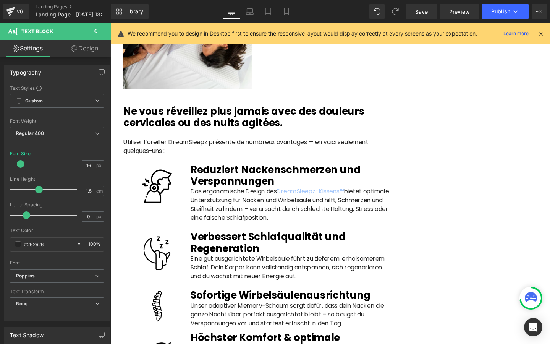
click at [223, 190] on b "Reduziert Nackenschmerzen und Verspannungen" at bounding box center [284, 183] width 179 height 26
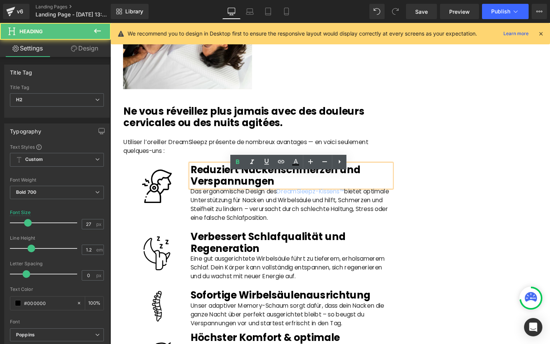
click at [220, 196] on b "Reduziert Nackenschmerzen und Verspannungen" at bounding box center [284, 183] width 179 height 26
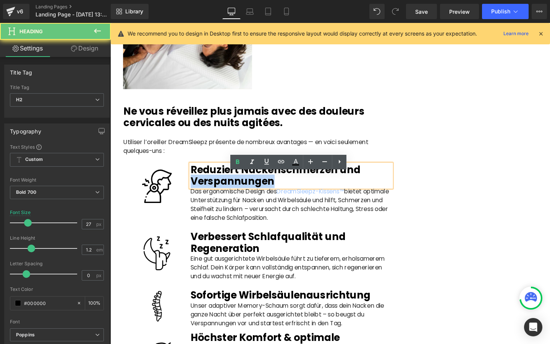
click at [220, 196] on b "Reduziert Nackenschmerzen und Verspannungen" at bounding box center [284, 183] width 179 height 26
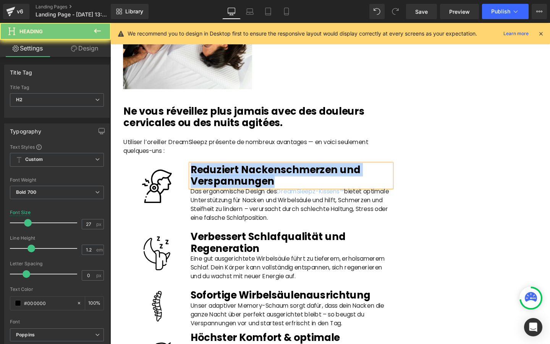
paste div
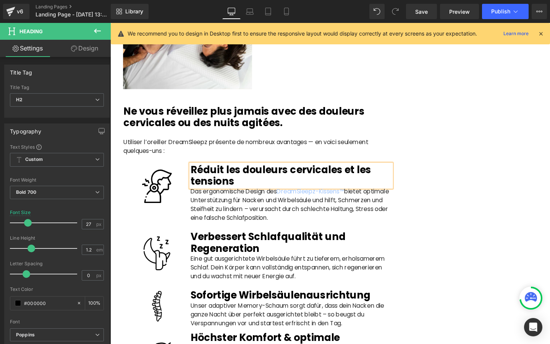
click at [215, 218] on p "Das ergonomische Design des DreamSleepz-Kissens™ bietet optimale Unterstützung …" at bounding box center [301, 214] width 212 height 37
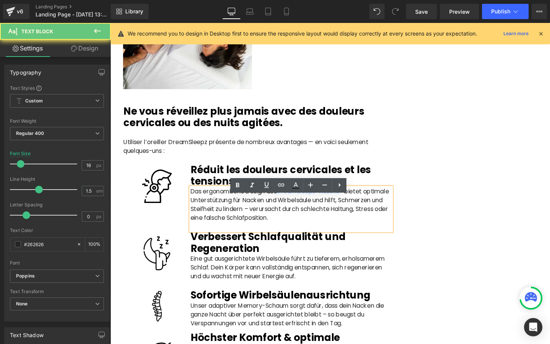
click at [215, 221] on p "Das ergonomische Design des DreamSleepz-Kissens™ bietet optimale Unterstützung …" at bounding box center [301, 214] width 212 height 37
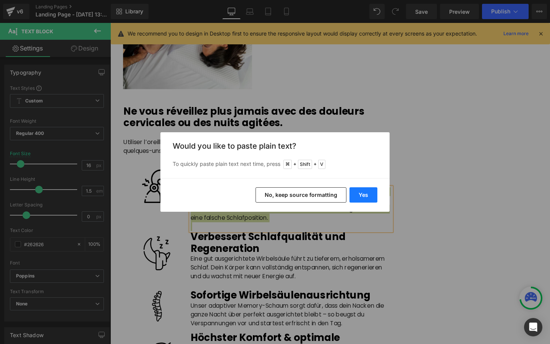
click at [359, 194] on button "Yes" at bounding box center [363, 194] width 28 height 15
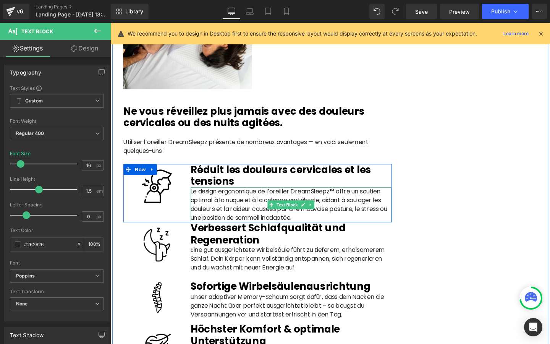
click at [358, 230] on p "Le design ergonomique de l’oreiller DreamSleepz™ offre un soutien optimal à la …" at bounding box center [301, 214] width 212 height 37
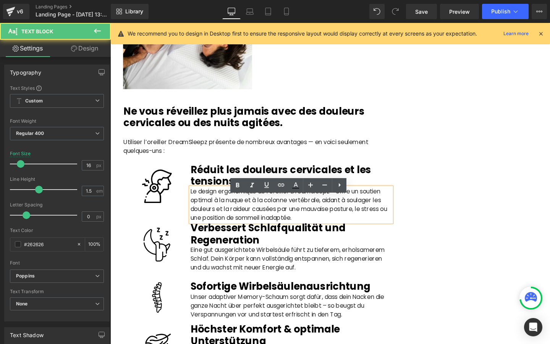
click at [356, 232] on p "Le design ergonomique de l’oreiller DreamSleepz™ offre un soutien optimal à la …" at bounding box center [301, 214] width 212 height 37
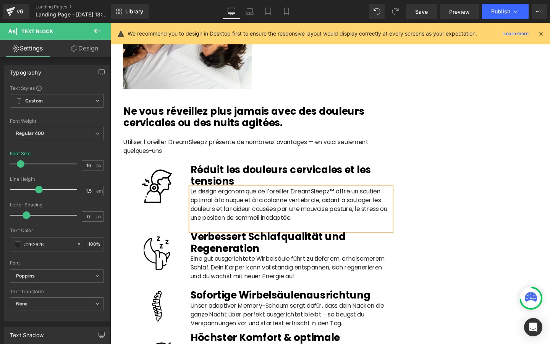
scroll to position [1488, 0]
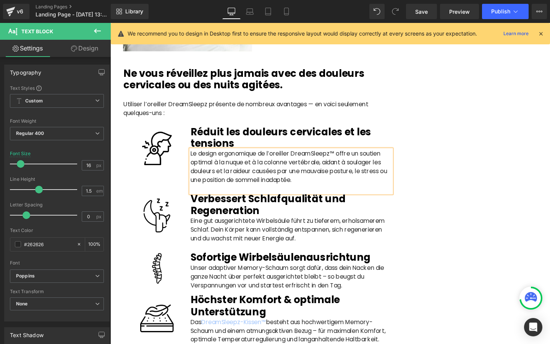
click at [229, 226] on b "Verbessert Schlafqualität und Regeneration" at bounding box center [276, 214] width 163 height 26
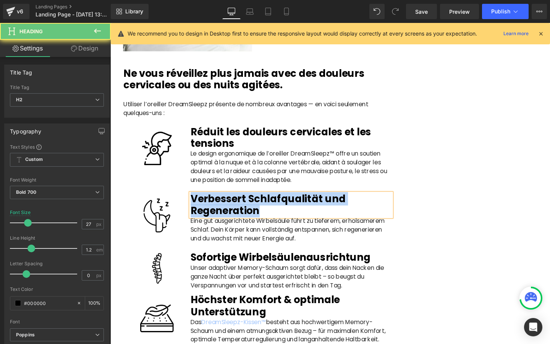
paste div
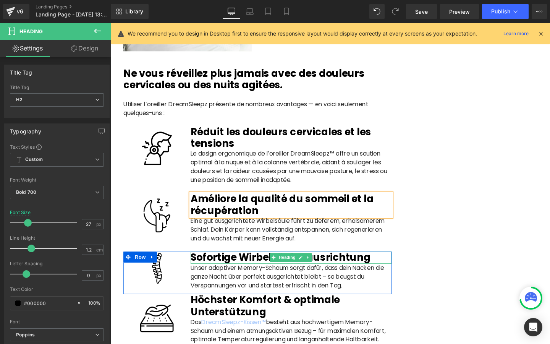
click at [219, 276] on b "Sofortige Wirbelsäulenausrichtung" at bounding box center [289, 269] width 189 height 14
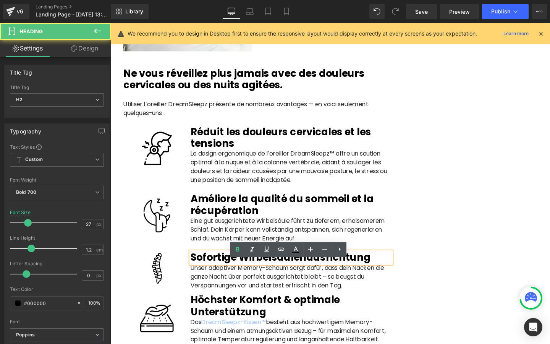
click at [219, 276] on b "Sofortige Wirbelsäulenausrichtung" at bounding box center [289, 269] width 189 height 14
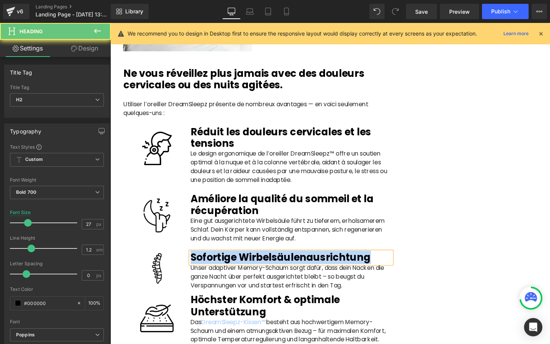
paste div
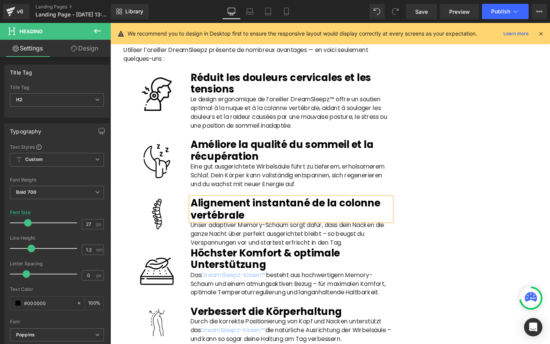
scroll to position [1586, 0]
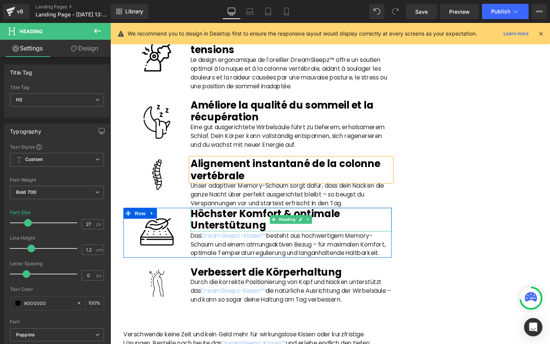
click at [220, 239] on b "Höchster Komfort & optimale Unterstützung" at bounding box center [273, 229] width 157 height 26
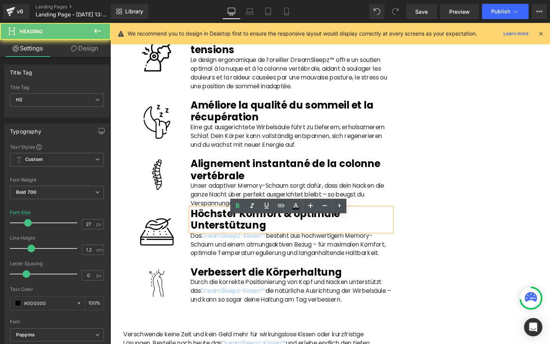
click at [220, 240] on b "Höchster Komfort & optimale Unterstützung" at bounding box center [273, 229] width 157 height 26
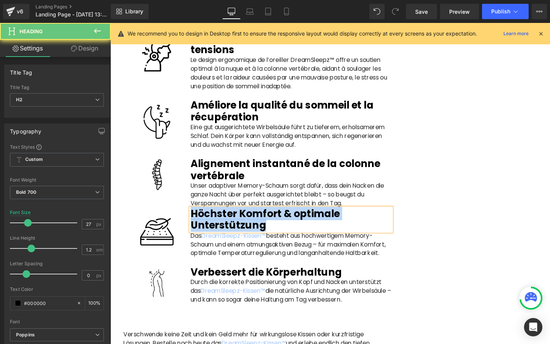
paste div
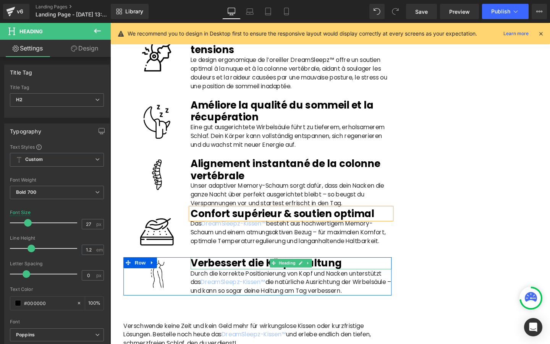
click at [205, 282] on b "Verbessert die Körperhaltung" at bounding box center [274, 275] width 159 height 14
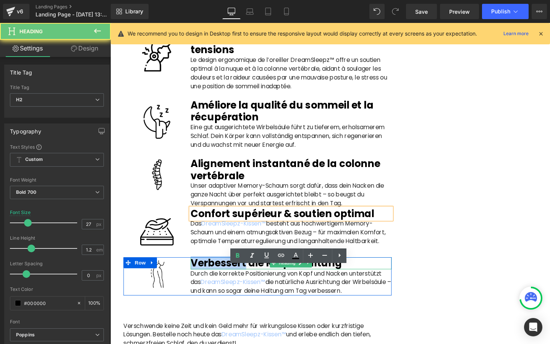
click at [205, 282] on b "Verbessert die Körperhaltung" at bounding box center [274, 275] width 159 height 14
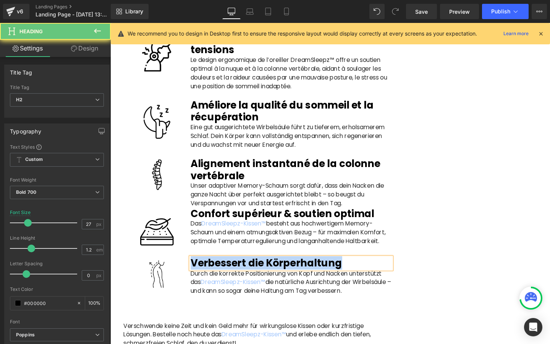
paste div
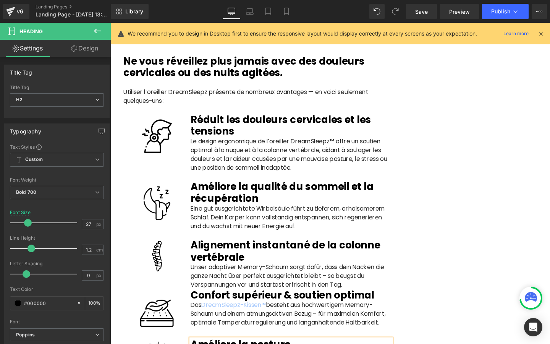
scroll to position [1506, 0]
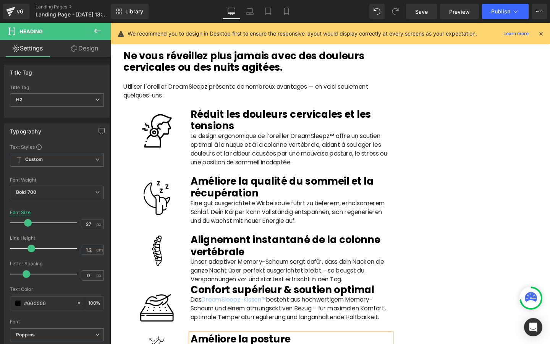
click at [233, 235] on p "Eine gut ausgerichtete Wirbelsäule führt zu tieferem, erholsamerem Schlaf. Dein…" at bounding box center [301, 222] width 212 height 28
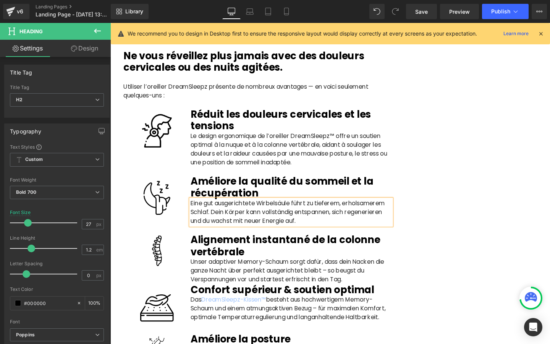
click at [233, 235] on p "Eine gut ausgerichtete Wirbelsäule führt zu tieferem, erholsamerem Schlaf. Dein…" at bounding box center [301, 222] width 212 height 28
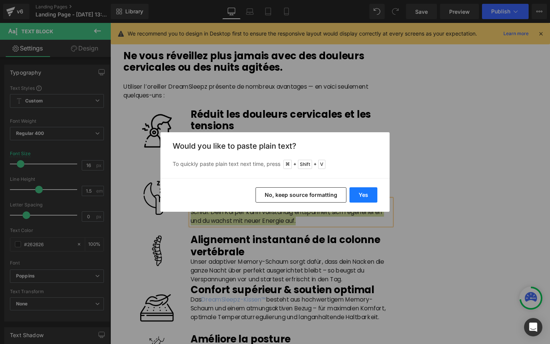
click at [359, 193] on button "Yes" at bounding box center [363, 194] width 28 height 15
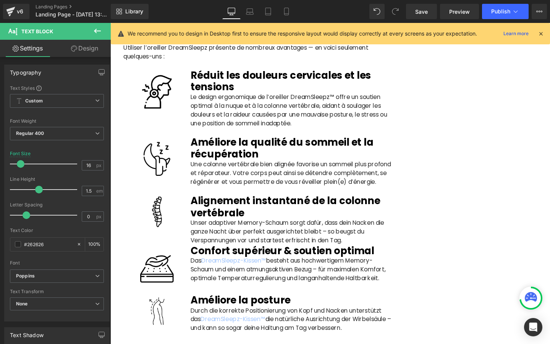
scroll to position [1555, 0]
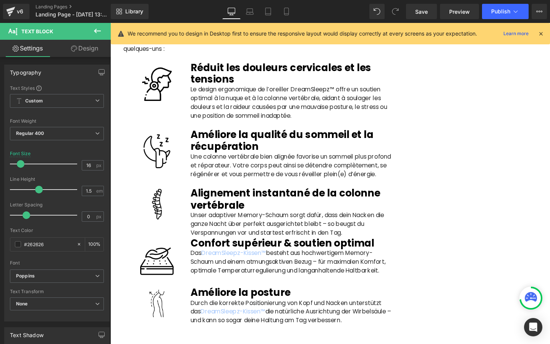
click at [203, 248] on p "Unser adaptiver Memory-Schaum sorgt dafür, dass dein Nacken die ganze Nacht übe…" at bounding box center [301, 234] width 212 height 28
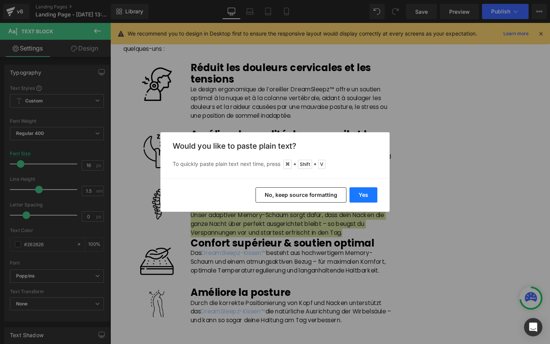
click at [365, 195] on button "Yes" at bounding box center [363, 194] width 28 height 15
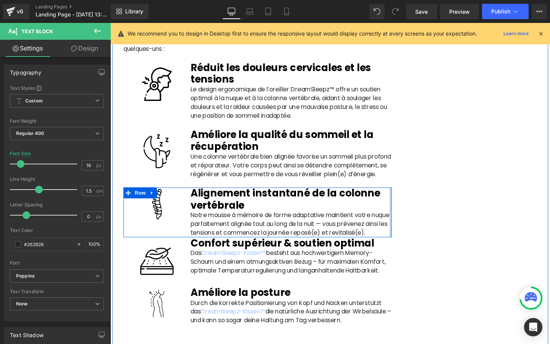
click at [405, 248] on div at bounding box center [405, 222] width 2 height 52
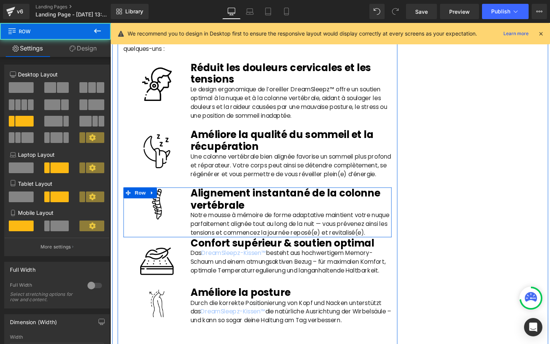
click at [405, 248] on div at bounding box center [405, 222] width 2 height 52
click at [401, 248] on p "Notre mousse à mémoire de forme adaptative maintient votre nuque parfaitement a…" at bounding box center [301, 234] width 212 height 28
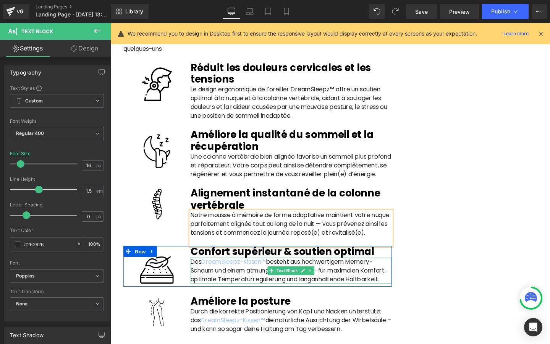
click at [204, 297] on p "Das DreamSleepz-Kissen™ besteht aus hochwertigem Memory-Schaum und einem atmung…" at bounding box center [301, 283] width 212 height 28
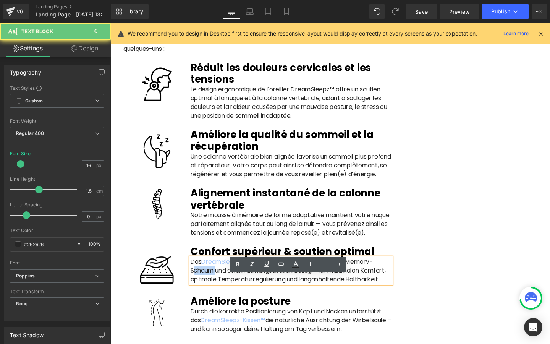
click at [204, 297] on p "Das DreamSleepz-Kissen™ besteht aus hochwertigem Memory-Schaum und einem atmung…" at bounding box center [301, 283] width 212 height 28
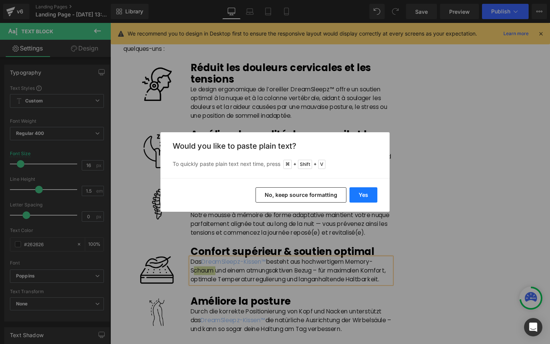
click at [368, 198] on button "Yes" at bounding box center [363, 194] width 28 height 15
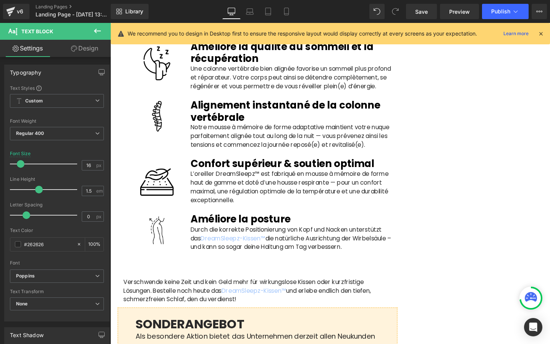
scroll to position [1649, 0]
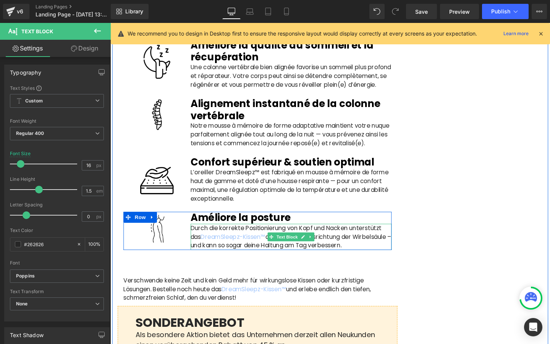
click at [346, 262] on p "Durch die korrekte Positionierung von Kopf und Nacken unterstützt das DreamSlee…" at bounding box center [301, 248] width 212 height 28
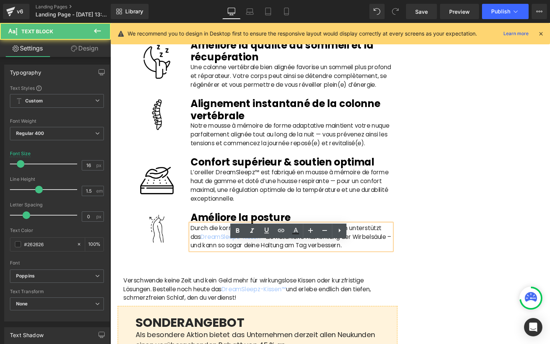
click at [343, 262] on p "Durch die korrekte Positionierung von Kopf und Nacken unterstützt das DreamSlee…" at bounding box center [301, 248] width 212 height 28
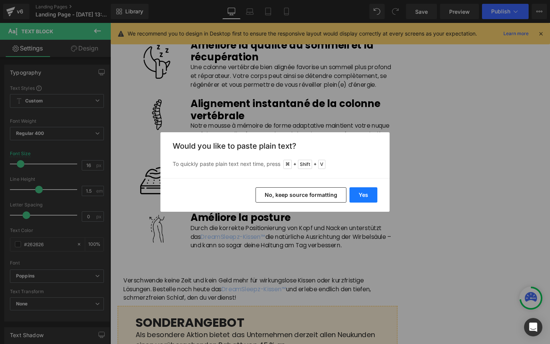
click at [367, 199] on button "Yes" at bounding box center [363, 194] width 28 height 15
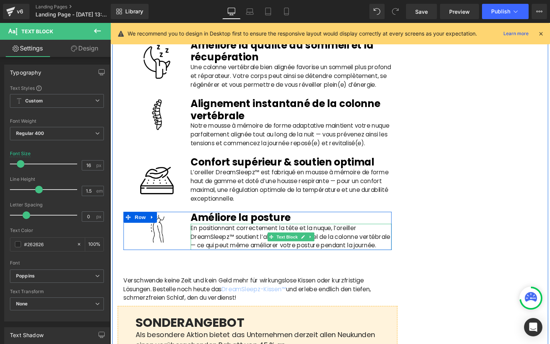
click at [240, 262] on p "En positionnant correctement la tête et la nuque, l’oreiller DreamSleepz™ souti…" at bounding box center [301, 248] width 212 height 28
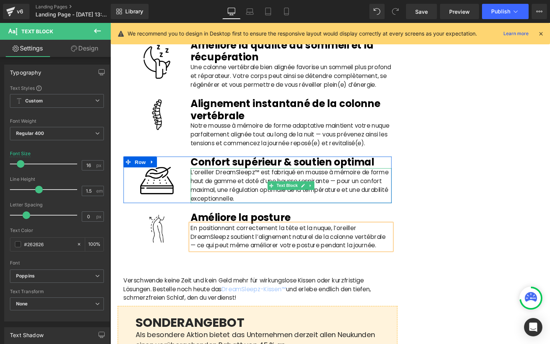
click at [255, 212] on p "L’oreiller DreamSleepz™ est fabriqué en mousse à mémoire de forme haut de gamme…" at bounding box center [301, 194] width 212 height 37
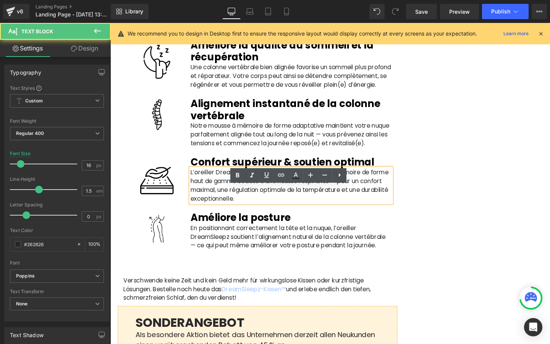
click at [264, 199] on p "L’oreiller DreamSleepz™ est fabriqué en mousse à mémoire de forme haut de gamme…" at bounding box center [301, 194] width 212 height 37
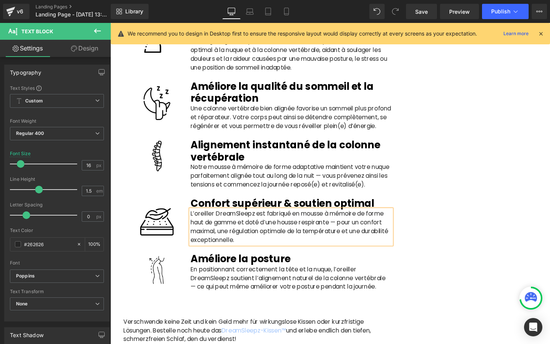
scroll to position [1607, 0]
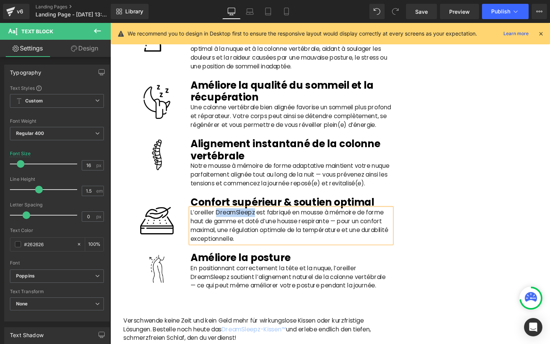
drag, startPoint x: 261, startPoint y: 242, endPoint x: 221, endPoint y: 243, distance: 40.1
click at [221, 243] on p "L’oreiller DreamSleepz est fabriqué en mousse à mémoire de forme haut de gamme …" at bounding box center [301, 236] width 212 height 37
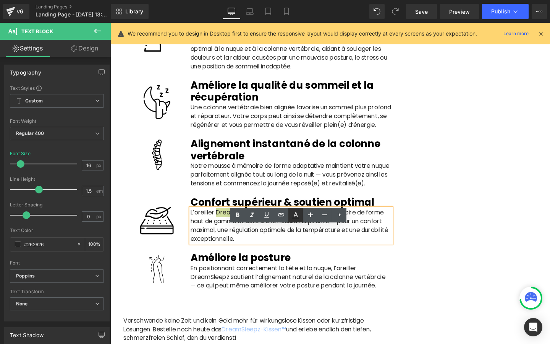
click at [297, 218] on icon at bounding box center [295, 217] width 7 height 1
type input "#262626"
type input "100"
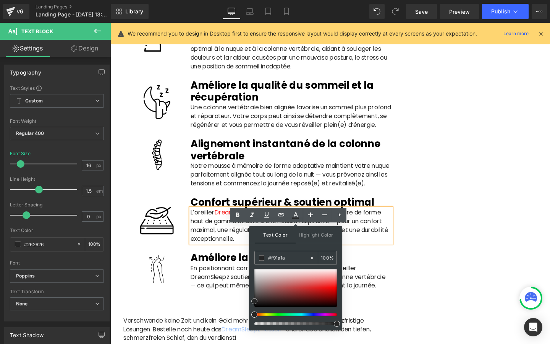
click at [332, 286] on div at bounding box center [295, 288] width 83 height 38
click at [254, 290] on div "Text Color Highlight Color rgba(249, 26, 26, 1) #f91a1a 100 % transparent trans…" at bounding box center [295, 278] width 93 height 104
click at [243, 304] on p "En positionnant correctement la tête et la nuque, l’oreiller DreamSleepz soutie…" at bounding box center [301, 290] width 212 height 28
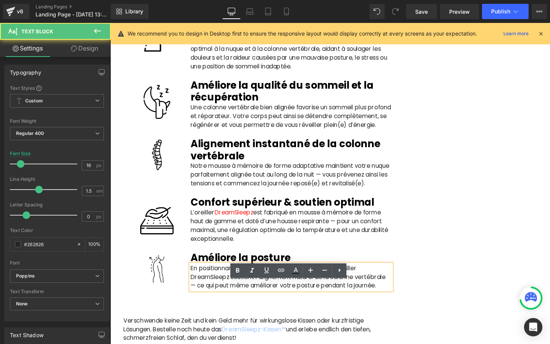
click at [265, 304] on p "En positionnant correctement la tête et la nuque, l’oreiller DreamSleepz soutie…" at bounding box center [301, 290] width 212 height 28
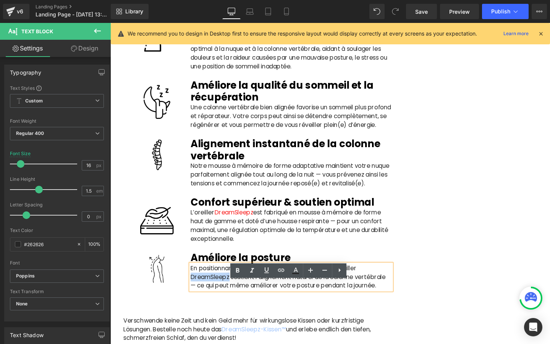
drag, startPoint x: 235, startPoint y: 308, endPoint x: 196, endPoint y: 308, distance: 39.0
click at [196, 304] on p "En positionnant correctement la tête et la nuque, l’oreiller DreamSleepz soutie…" at bounding box center [301, 290] width 212 height 28
click at [294, 272] on icon at bounding box center [296, 269] width 4 height 5
type input "#262626"
type input "100"
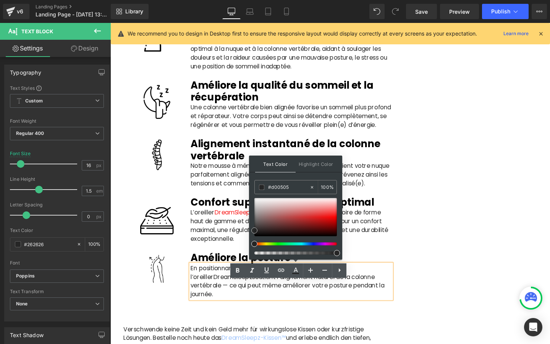
click at [332, 220] on div at bounding box center [295, 217] width 83 height 38
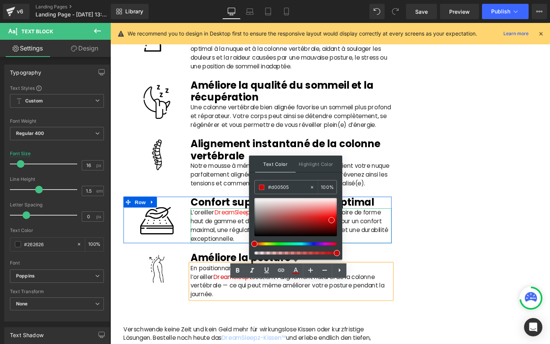
click at [208, 254] on p "L’oreiller DreamSleepz est fabriqué en mousse à mémoire de forme haut de gamme …" at bounding box center [301, 236] width 212 height 37
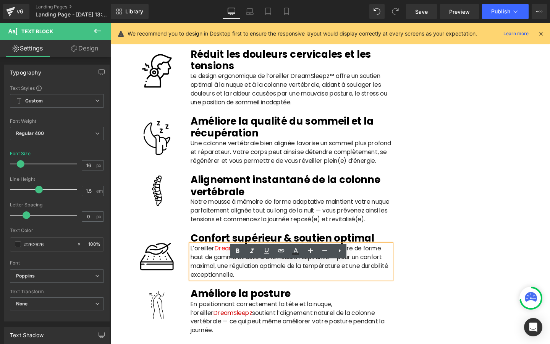
scroll to position [1568, 0]
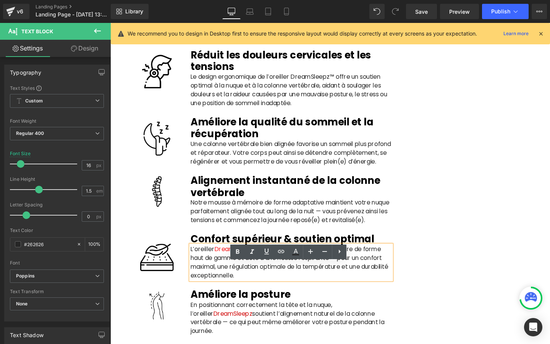
click at [340, 91] on p "Le design ergonomique de l’oreiller DreamSleepz™ offre un soutien optimal à la …" at bounding box center [301, 98] width 212 height 46
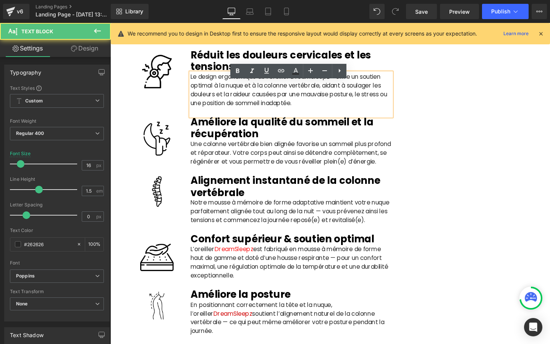
click at [346, 88] on p "Le design ergonomique de l’oreiller DreamSleepz™ offre un soutien optimal à la …" at bounding box center [301, 98] width 212 height 46
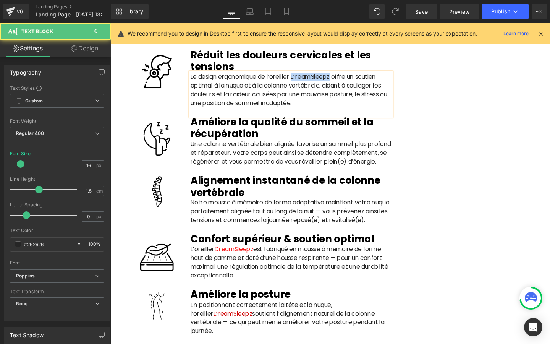
drag, startPoint x: 303, startPoint y: 90, endPoint x: 343, endPoint y: 91, distance: 39.7
click at [343, 91] on p "Le design ergonomique de l’oreiller DreamSleepz offre un soutien optimal à la n…" at bounding box center [301, 98] width 212 height 46
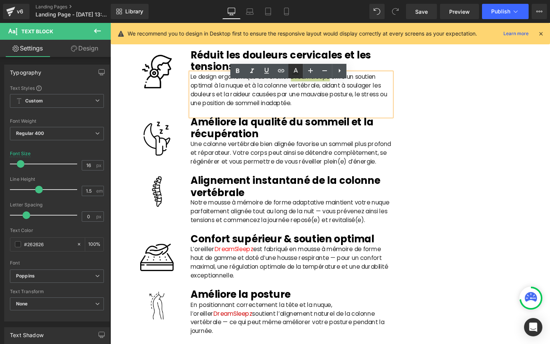
click at [294, 73] on icon at bounding box center [295, 70] width 9 height 9
type input "#262626"
type input "100"
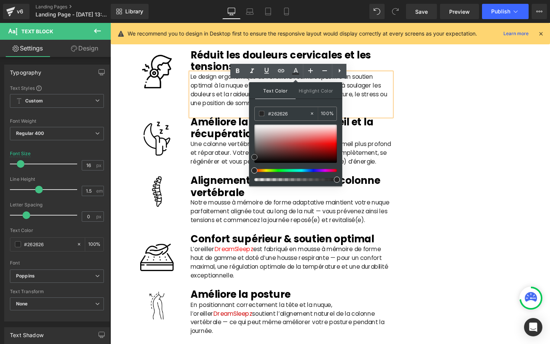
type input "#f81010"
click at [332, 143] on div at bounding box center [295, 144] width 83 height 38
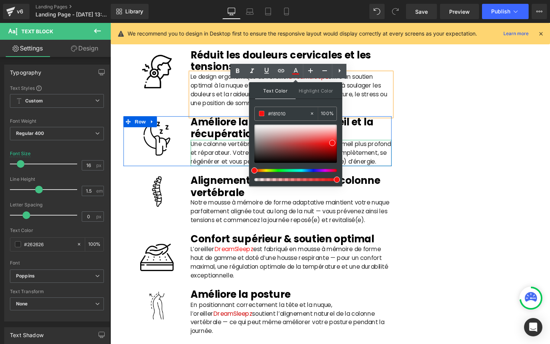
click at [218, 169] on p "Une colonne vertébrale bien alignée favorise un sommeil plus profond et réparat…" at bounding box center [301, 160] width 212 height 28
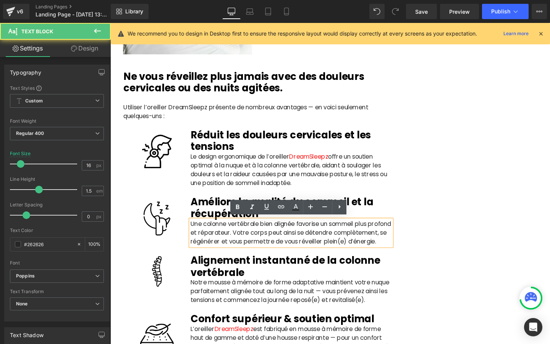
scroll to position [1471, 0]
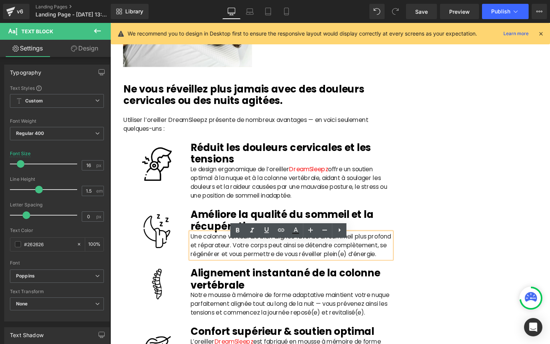
click at [189, 133] on p "Utiliser l’oreiller DreamSleepz présente de nombreux avantages — en voici seule…" at bounding box center [265, 129] width 282 height 18
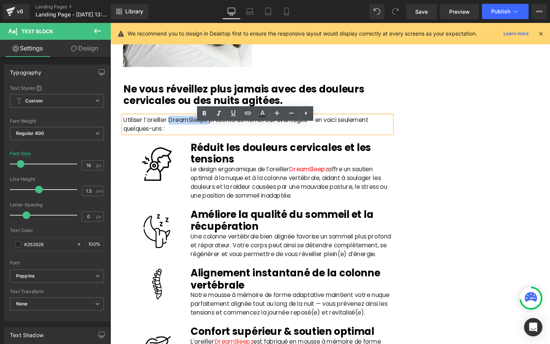
drag, startPoint x: 212, startPoint y: 135, endPoint x: 171, endPoint y: 135, distance: 41.3
click at [171, 135] on p "Utiliser l’oreiller DreamSleepz présente de nombreux avantages — en voici seule…" at bounding box center [265, 129] width 282 height 18
click at [263, 115] on icon at bounding box center [262, 113] width 9 height 9
type input "#262626"
type input "100"
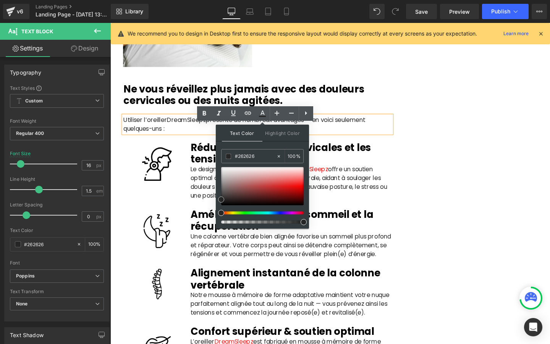
type input "#fb0808"
click at [299, 186] on div at bounding box center [262, 186] width 83 height 38
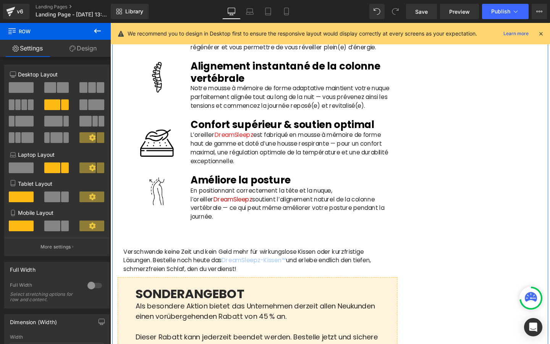
scroll to position [1692, 0]
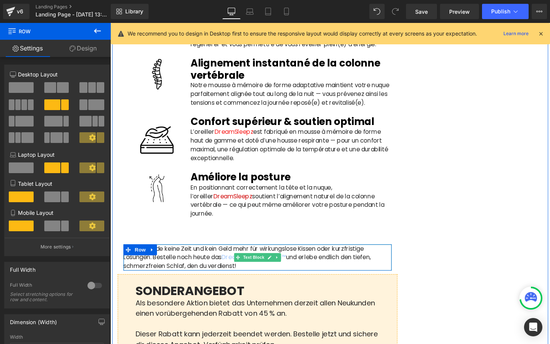
click at [188, 277] on p "Verschwende keine Zeit und kein Geld mehr für wirkungslose Kissen oder kurzfris…" at bounding box center [265, 270] width 282 height 28
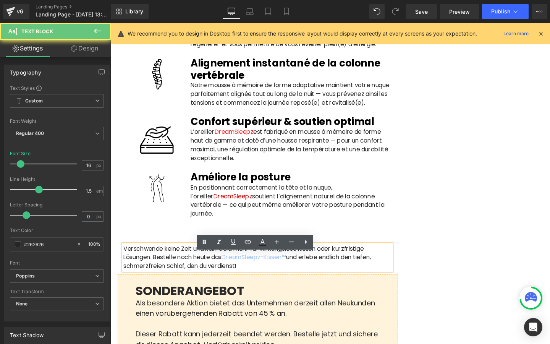
click at [188, 277] on p "Verschwende keine Zeit und kein Geld mehr für wirkungslose Kissen oder kurzfris…" at bounding box center [265, 270] width 282 height 28
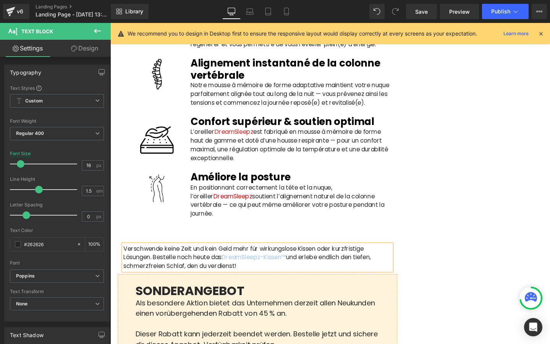
click at [214, 283] on p "Verschwende keine Zeit und kein Geld mehr für wirkungslose Kissen oder kurzfris…" at bounding box center [265, 270] width 282 height 28
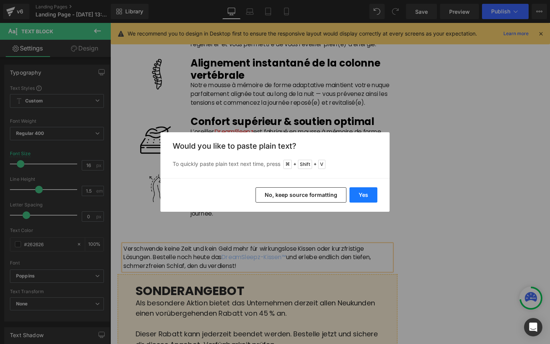
click at [358, 196] on button "Yes" at bounding box center [363, 194] width 28 height 15
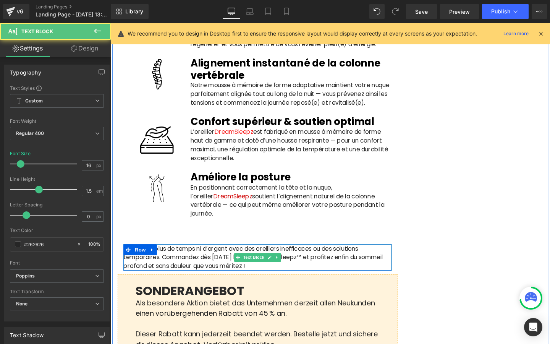
click at [324, 279] on p "Ne perdez plus de temps ni d’argent avec des oreillers inefficaces ou des solut…" at bounding box center [265, 270] width 282 height 28
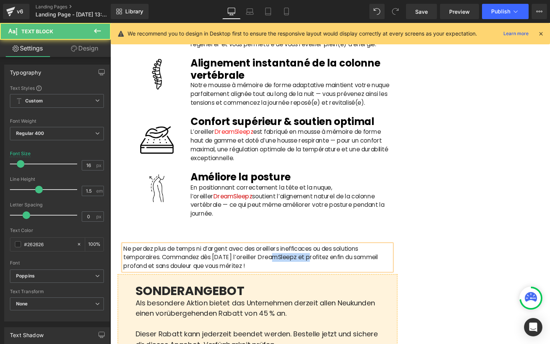
drag, startPoint x: 320, startPoint y: 278, endPoint x: 279, endPoint y: 278, distance: 41.6
click at [279, 278] on p "Ne perdez plus de temps ni d’argent avec des oreillers inefficaces ou des solut…" at bounding box center [265, 270] width 282 height 28
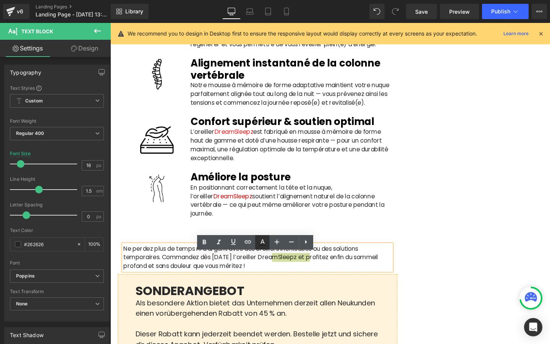
click at [265, 244] on icon at bounding box center [262, 242] width 9 height 9
type input "#262626"
type input "100"
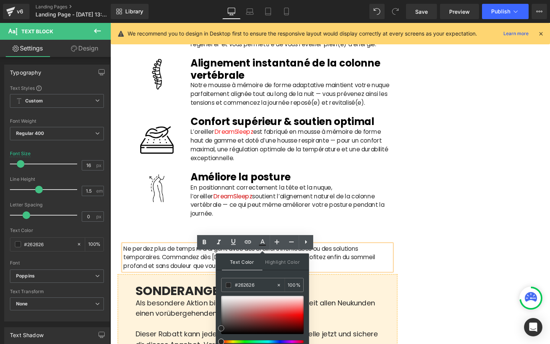
type input "#ef0909"
click at [297, 315] on div at bounding box center [262, 315] width 83 height 38
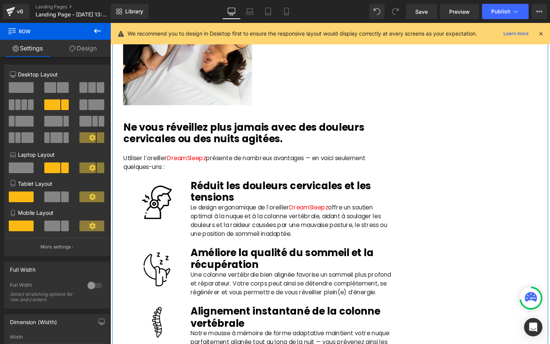
scroll to position [1396, 0]
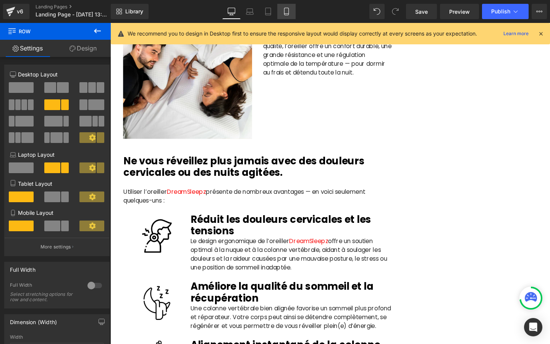
click at [287, 15] on icon at bounding box center [287, 12] width 8 height 8
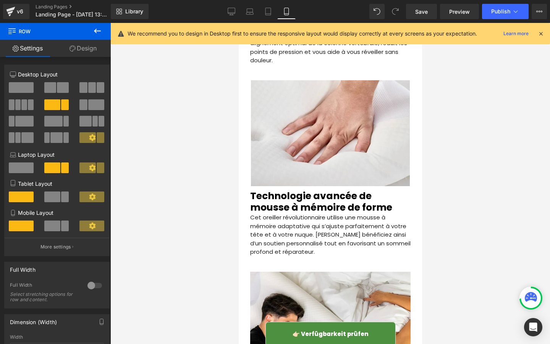
scroll to position [0, 0]
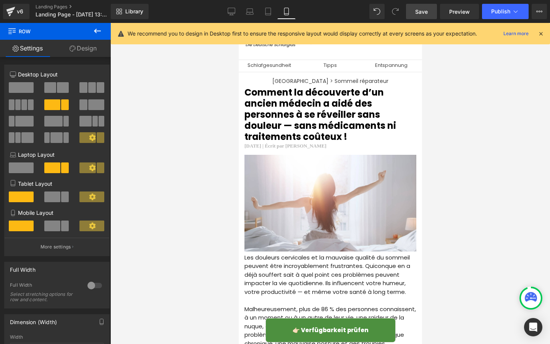
click at [424, 13] on span "Save" at bounding box center [421, 12] width 13 height 8
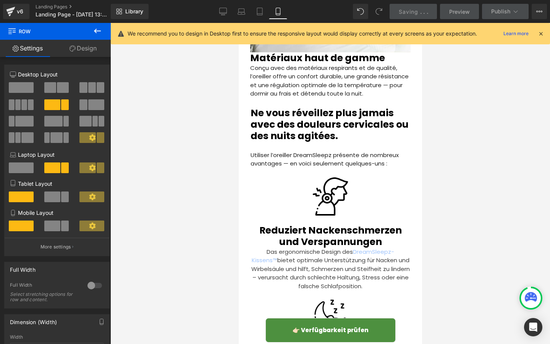
scroll to position [1777, 0]
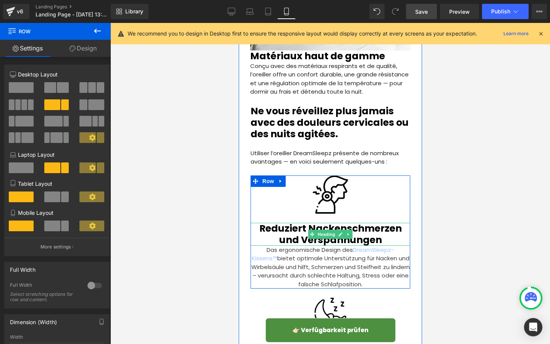
click at [299, 222] on span "Reduziert Nackenschmerzen und Verspannungen" at bounding box center [330, 234] width 142 height 25
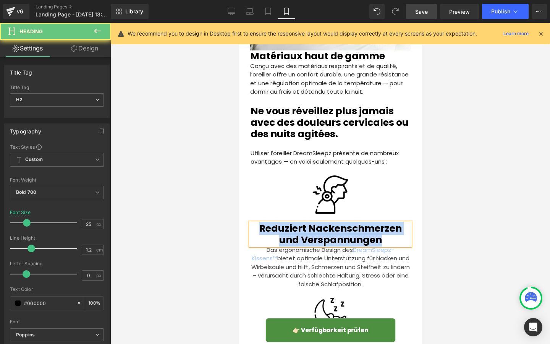
paste div
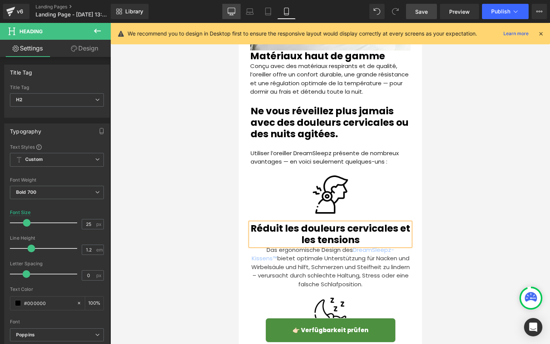
click at [234, 13] on icon at bounding box center [231, 11] width 7 height 6
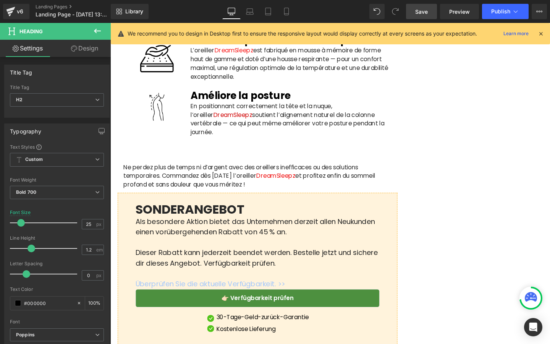
type input "17"
type input "100"
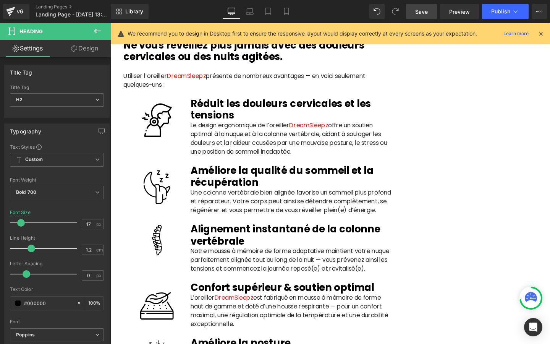
scroll to position [1497, 0]
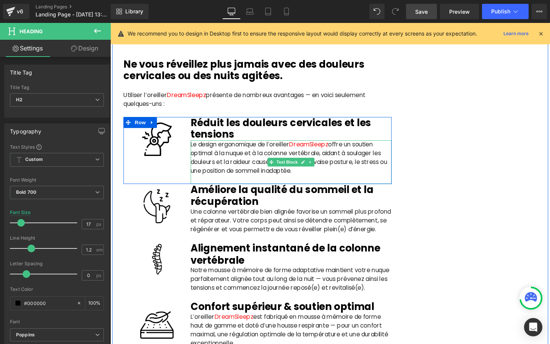
click at [236, 175] on p "Le design ergonomique de l’oreiller DreamSleepz offre un soutien optimal à la n…" at bounding box center [301, 169] width 212 height 46
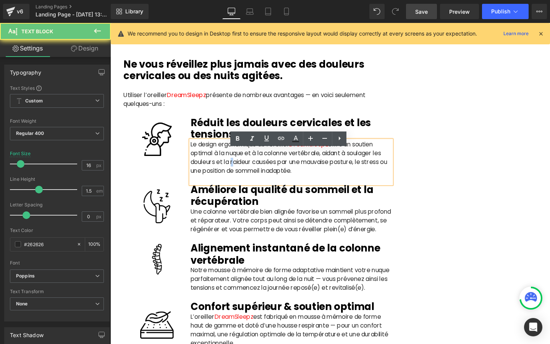
click at [236, 175] on p "Le design ergonomique de l’oreiller DreamSleepz offre un soutien optimal à la n…" at bounding box center [301, 169] width 212 height 46
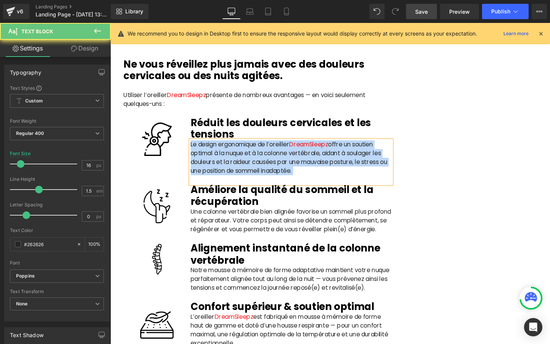
copy p "Le design ergonomique de l’oreiller DreamSleepz offre un soutien optimal à la n…"
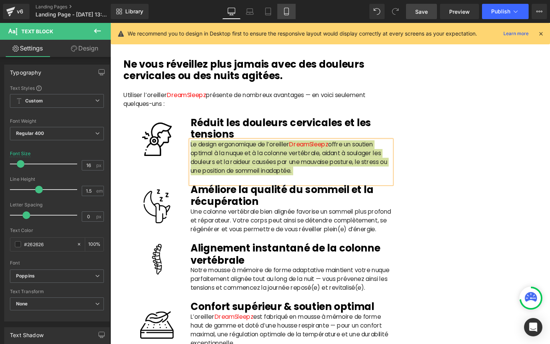
click at [284, 10] on icon at bounding box center [287, 12] width 8 height 8
type input "10.4"
type input "100"
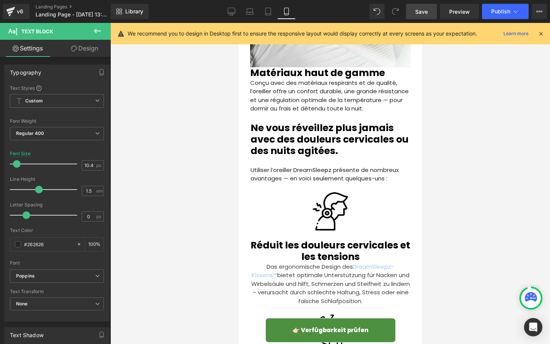
scroll to position [1809, 0]
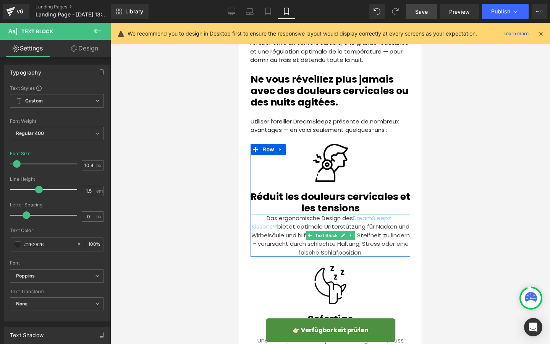
click at [306, 222] on p "Das ergonomische Design des DreamSleepz-Kissens™ bietet optimale Unterstützung …" at bounding box center [330, 235] width 160 height 43
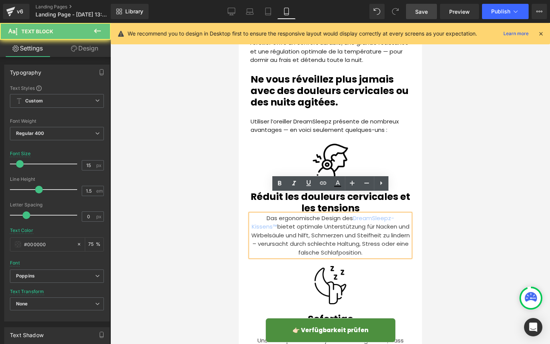
click at [287, 214] on p "Das ergonomische Design des DreamSleepz-Kissens™ bietet optimale Unterstützung …" at bounding box center [330, 235] width 160 height 43
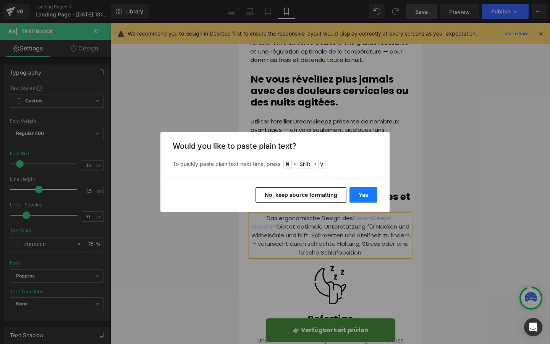
click at [368, 194] on button "Yes" at bounding box center [363, 194] width 28 height 15
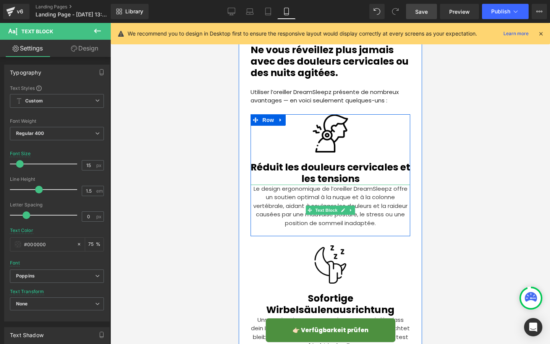
scroll to position [1841, 0]
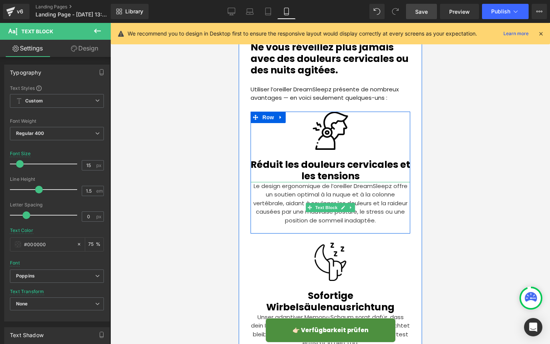
click at [321, 225] on p at bounding box center [330, 229] width 160 height 9
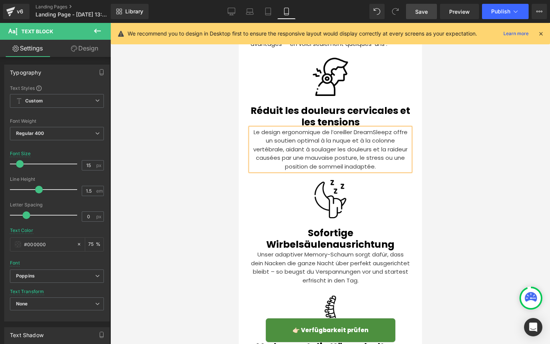
scroll to position [1900, 0]
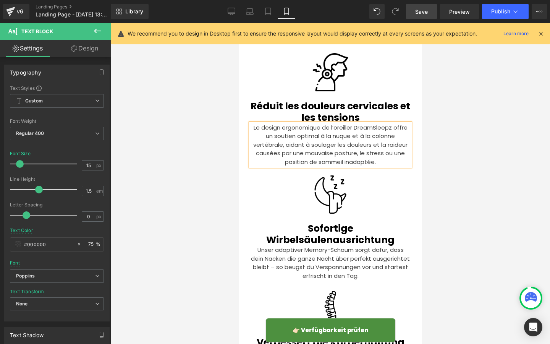
click at [301, 223] on h2 "Sofortige Wirbelsäulenausrichtung" at bounding box center [330, 234] width 160 height 23
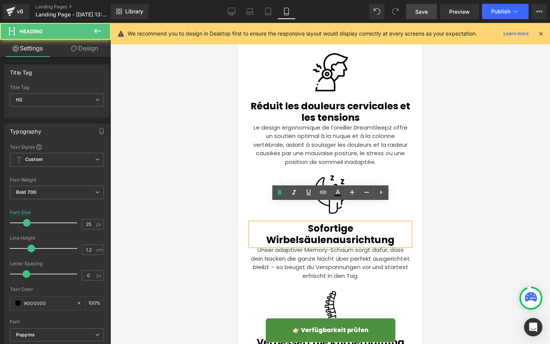
click at [288, 222] on span "Sofortige Wirbelsäulenausrichtung" at bounding box center [330, 234] width 128 height 25
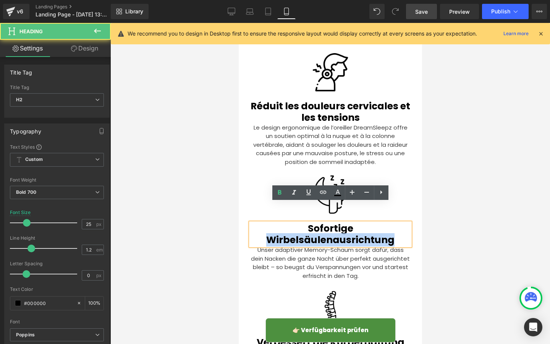
click at [288, 222] on span "Sofortige Wirbelsäulenausrichtung" at bounding box center [330, 234] width 128 height 25
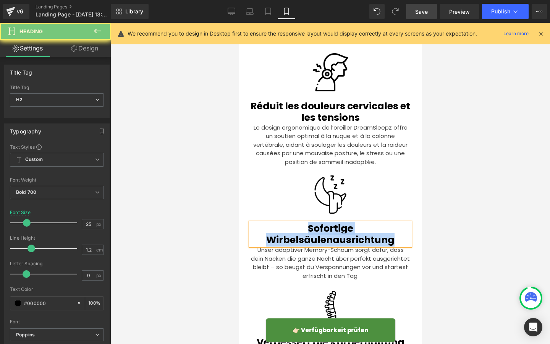
paste div
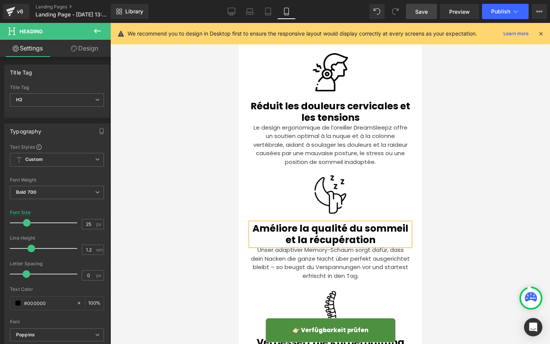
drag, startPoint x: 285, startPoint y: 243, endPoint x: 279, endPoint y: 243, distance: 5.7
click at [285, 246] on p "Unser adaptiver Memory-Schaum sorgt dafür, dass dein Nacken die ganze Nacht übe…" at bounding box center [330, 263] width 160 height 34
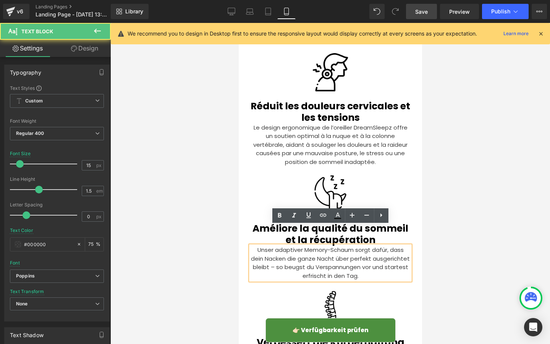
click at [277, 246] on p "Unser adaptiver Memory-Schaum sorgt dafür, dass dein Nacken die ganze Nacht übe…" at bounding box center [330, 263] width 160 height 34
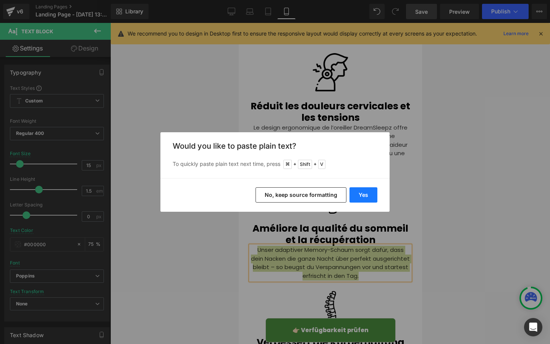
click at [363, 197] on button "Yes" at bounding box center [363, 194] width 28 height 15
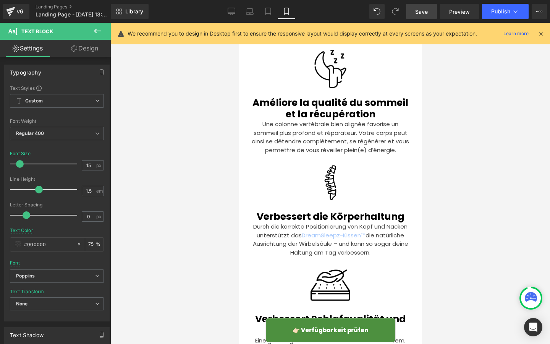
scroll to position [2037, 0]
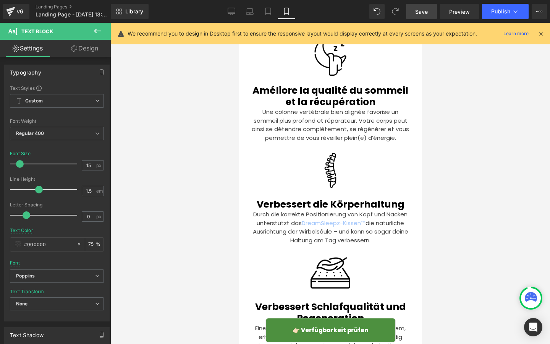
click at [288, 197] on span "Verbessert die Körperhaltung" at bounding box center [330, 203] width 148 height 13
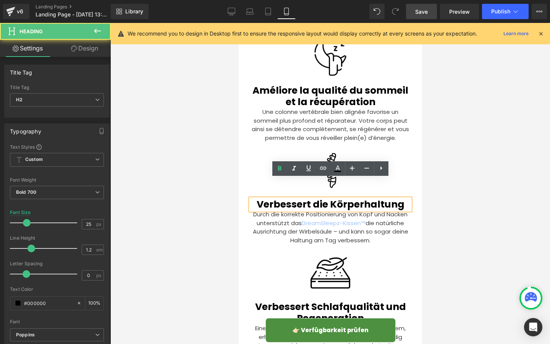
click at [283, 197] on span "Verbessert die Körperhaltung" at bounding box center [330, 203] width 148 height 13
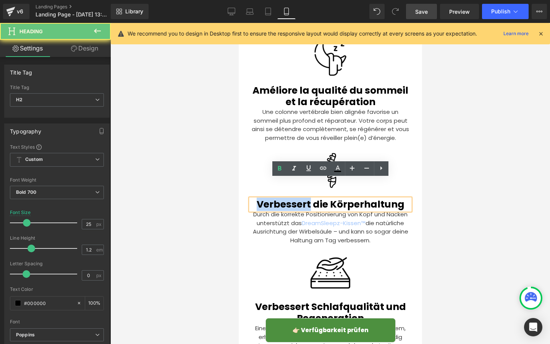
click at [283, 197] on span "Verbessert die Körperhaltung" at bounding box center [330, 203] width 148 height 13
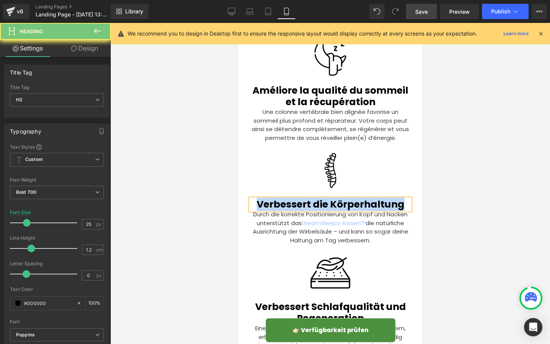
paste div
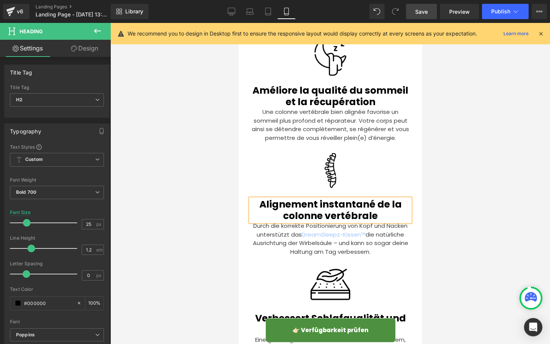
scroll to position [2045, 0]
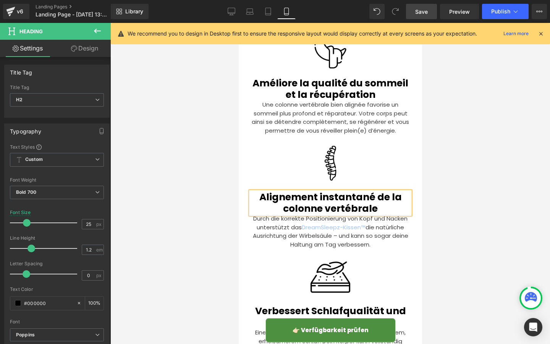
click at [276, 214] on p "Durch die korrekte Positionierung von Kopf und Nacken unterstützt das DreamSlee…" at bounding box center [330, 231] width 160 height 34
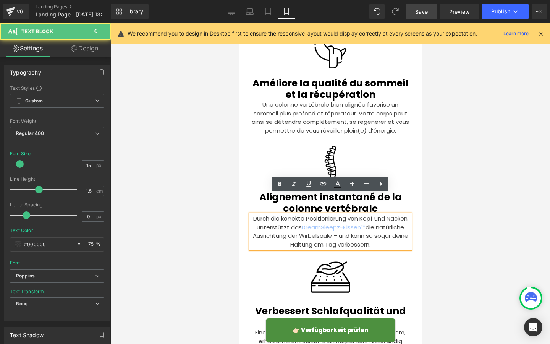
click at [276, 214] on p "Durch die korrekte Positionierung von Kopf und Nacken unterstützt das DreamSlee…" at bounding box center [330, 231] width 160 height 34
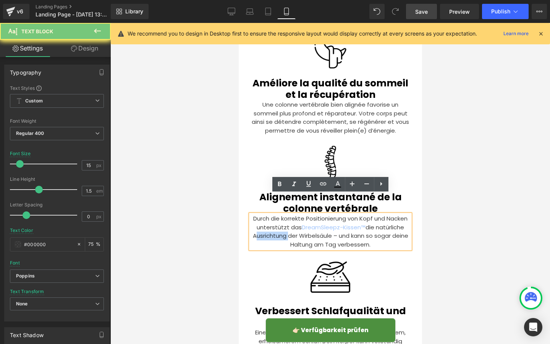
click at [276, 214] on p "Durch die korrekte Positionierung von Kopf und Nacken unterstützt das DreamSlee…" at bounding box center [330, 231] width 160 height 34
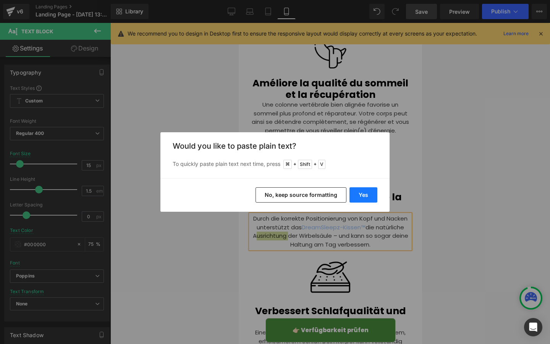
click at [367, 192] on button "Yes" at bounding box center [363, 194] width 28 height 15
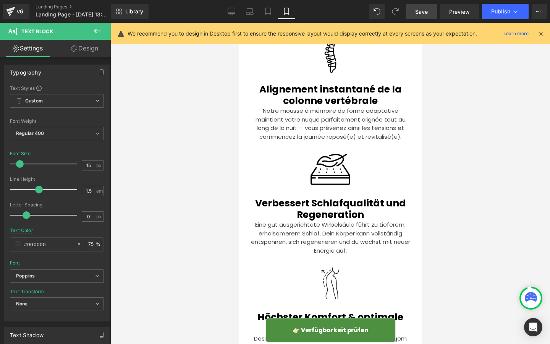
scroll to position [2174, 0]
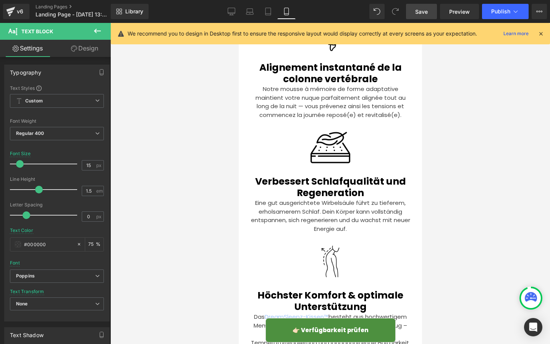
click at [295, 175] on span "Verbessert Schlafqualität und Regeneration" at bounding box center [330, 187] width 151 height 25
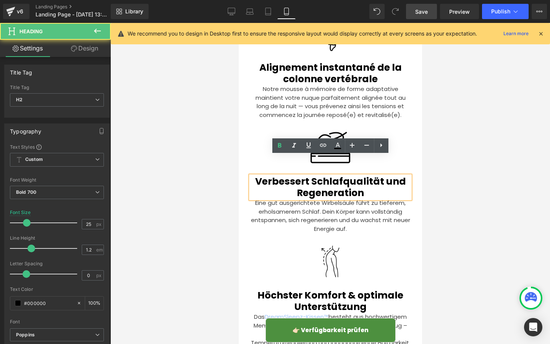
click at [289, 175] on span "Verbessert Schlafqualität und Regeneration" at bounding box center [330, 187] width 151 height 25
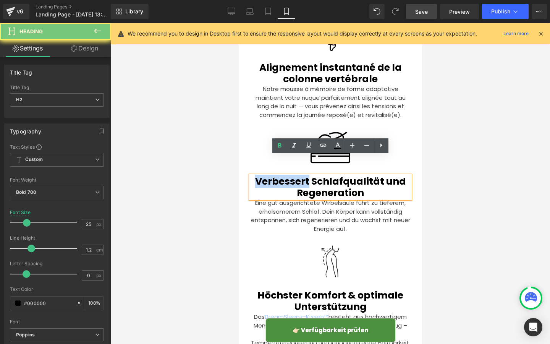
click at [289, 175] on span "Verbessert Schlafqualität und Regeneration" at bounding box center [330, 187] width 151 height 25
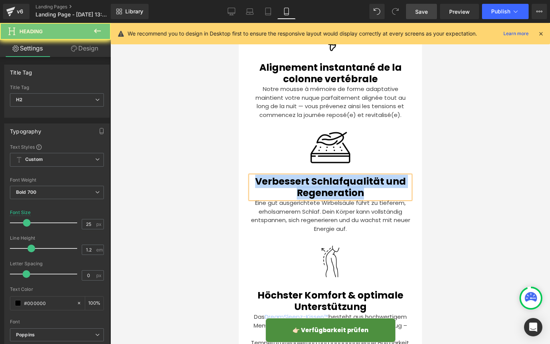
paste div
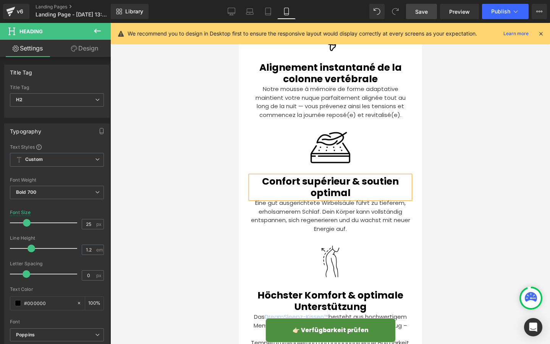
scroll to position [2197, 0]
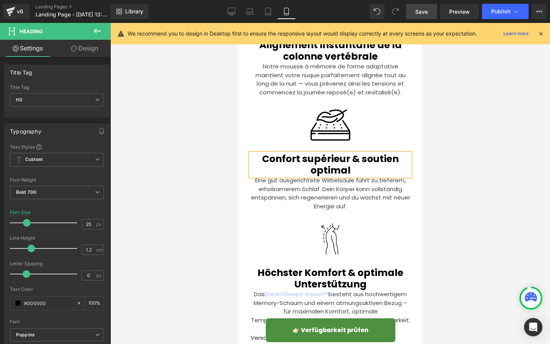
click at [281, 176] on p "Eine gut ausgerichtete Wirbelsäule führt zu tieferem, erholsamerem Schlaf. Dein…" at bounding box center [330, 193] width 160 height 34
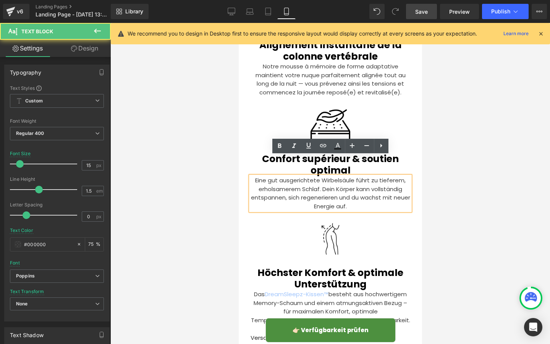
click at [276, 176] on p "Eine gut ausgerichtete Wirbelsäule führt zu tieferem, erholsamerem Schlaf. Dein…" at bounding box center [330, 193] width 160 height 34
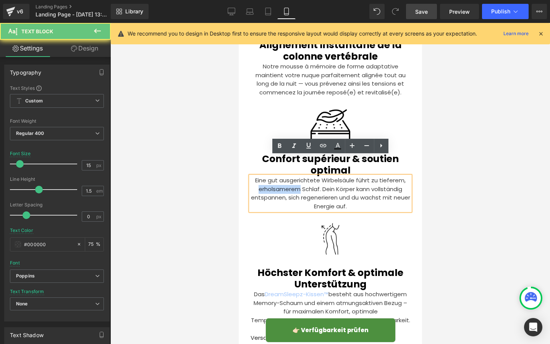
click at [276, 176] on p "Eine gut ausgerichtete Wirbelsäule führt zu tieferem, erholsamerem Schlaf. Dein…" at bounding box center [330, 193] width 160 height 34
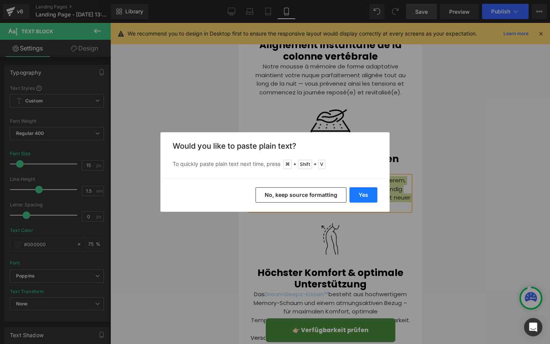
click at [354, 189] on button "Yes" at bounding box center [363, 194] width 28 height 15
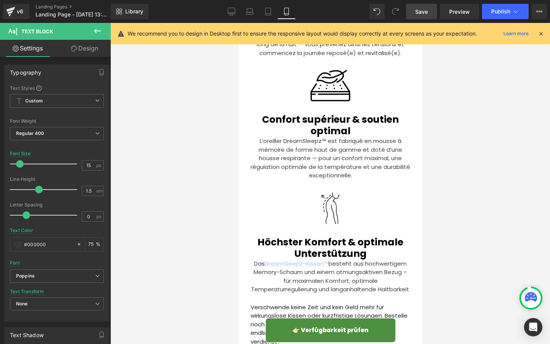
scroll to position [2239, 0]
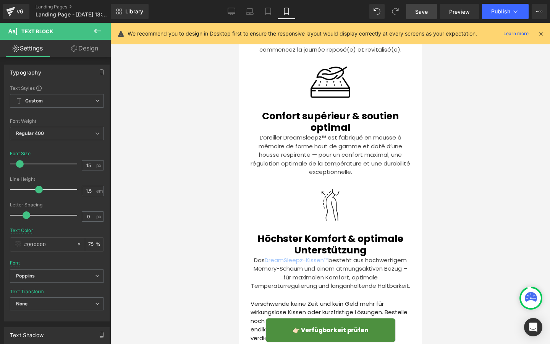
click at [286, 232] on span "Höchster Komfort & optimale Unterstützung" at bounding box center [330, 244] width 146 height 25
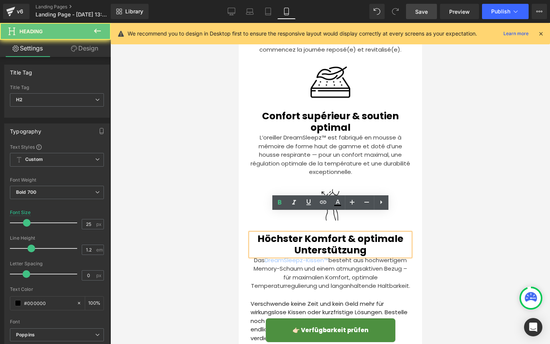
click at [281, 232] on span "Höchster Komfort & optimale Unterstützung" at bounding box center [330, 244] width 146 height 25
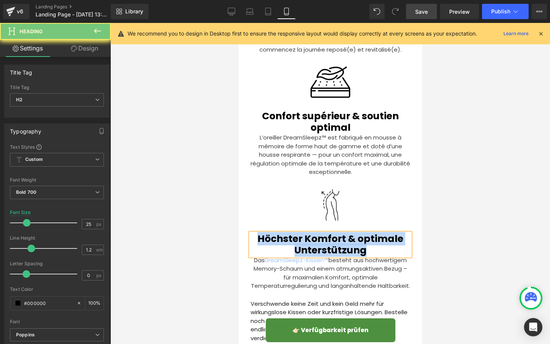
paste div
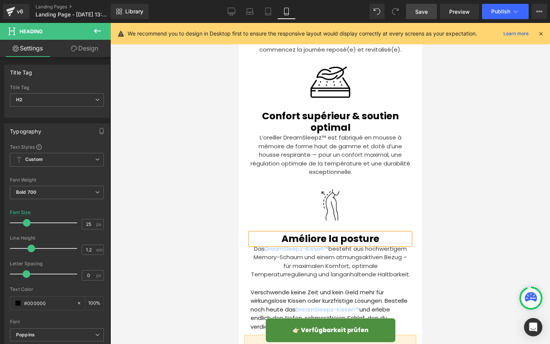
click at [277, 244] on p "Das DreamSleepz-Kissen™ besteht aus hochwertigem Memory-Schaum und einem atmung…" at bounding box center [330, 261] width 160 height 34
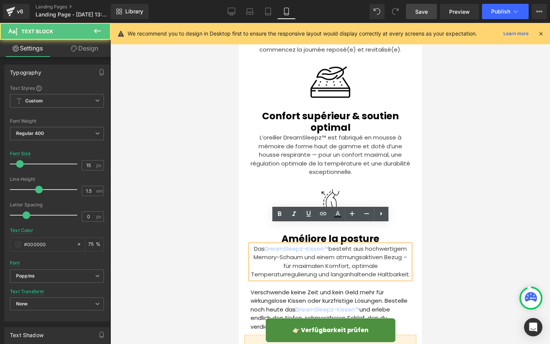
click at [282, 244] on p "Das DreamSleepz-Kissen™ besteht aus hochwertigem Memory-Schaum und einem atmung…" at bounding box center [330, 261] width 160 height 34
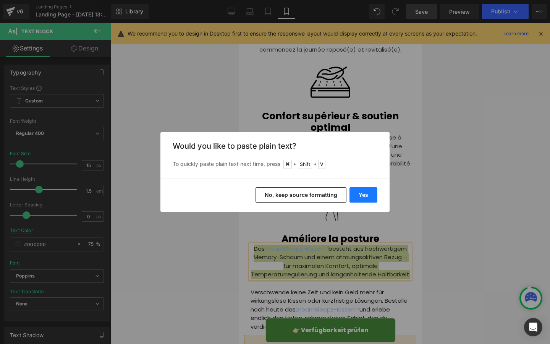
click at [355, 196] on button "Yes" at bounding box center [363, 194] width 28 height 15
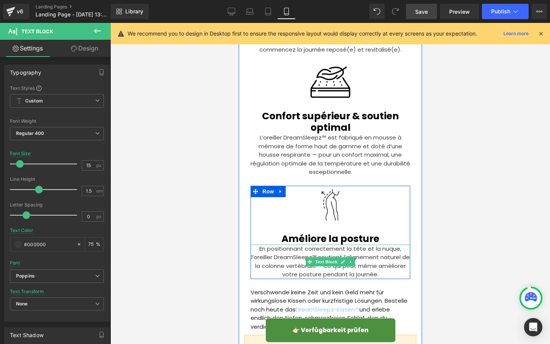
click at [310, 244] on p "En positionnant correctement la tête et la nuque, l’oreiller DreamSleepz™ souti…" at bounding box center [330, 261] width 160 height 34
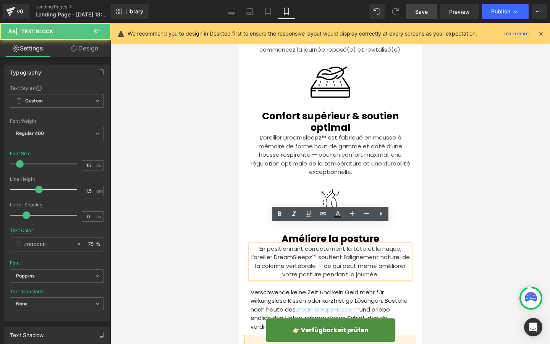
click at [316, 244] on p "En positionnant correctement la tête et la nuque, l’oreiller DreamSleepz™ souti…" at bounding box center [330, 261] width 160 height 34
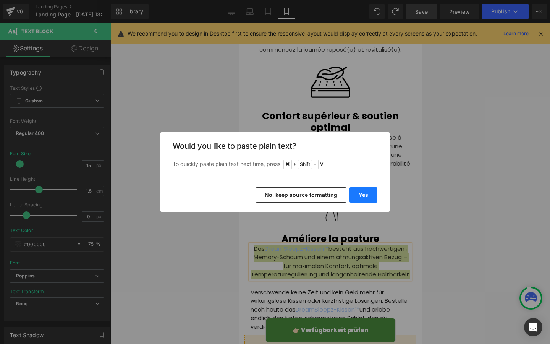
click at [361, 195] on button "Yes" at bounding box center [363, 194] width 28 height 15
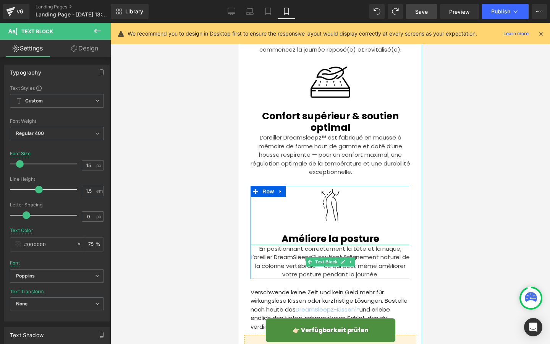
click at [315, 244] on p "En positionnant correctement la tête et la nuque, l’oreiller DreamSleepz™ souti…" at bounding box center [330, 261] width 160 height 34
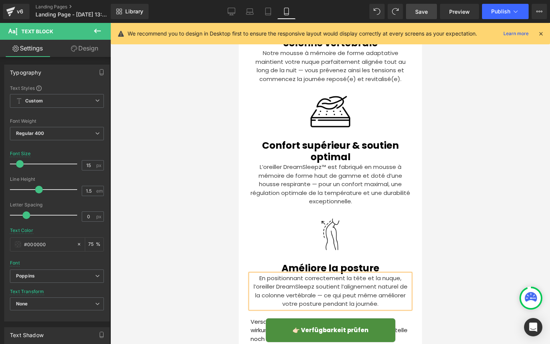
scroll to position [2208, 0]
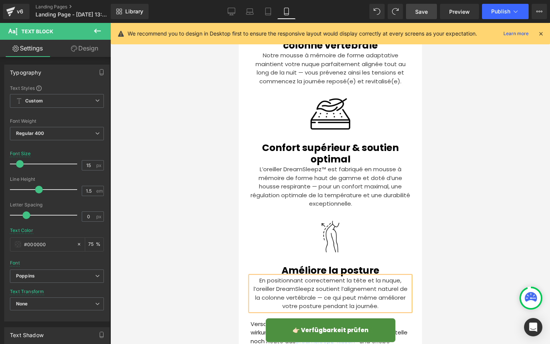
click at [330, 165] on p "L’oreiller DreamSleepz™ est fabriqué en mousse à mémoire de forme haut de gamme…" at bounding box center [330, 186] width 160 height 43
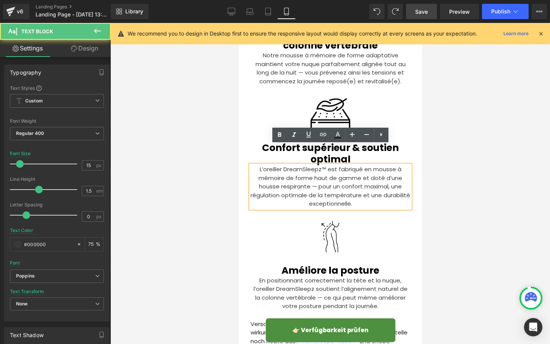
click at [325, 165] on p "L’oreiller DreamSleepz™ est fabriqué en mousse à mémoire de forme haut de gamme…" at bounding box center [330, 186] width 160 height 43
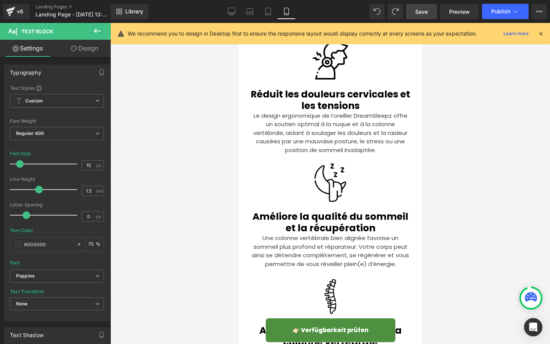
scroll to position [1908, 0]
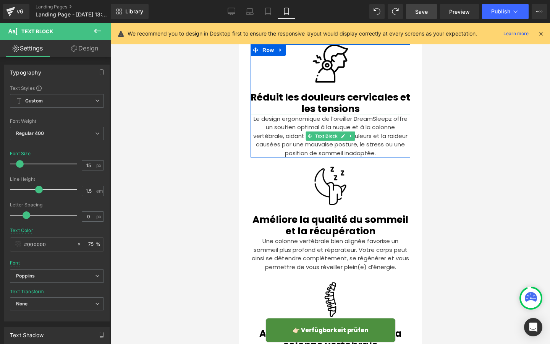
click at [381, 115] on p "Le design ergonomique de l’oreiller DreamSleepz offre un soutien optimal à la n…" at bounding box center [330, 136] width 160 height 43
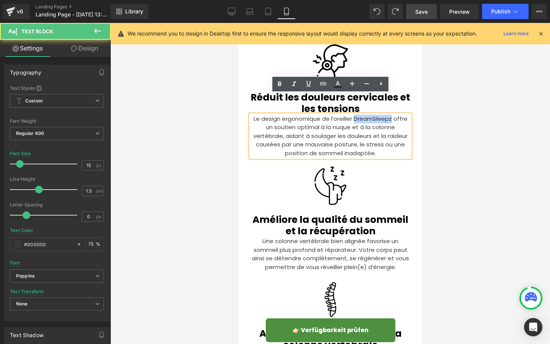
drag, startPoint x: 354, startPoint y: 100, endPoint x: 392, endPoint y: 100, distance: 37.4
click at [392, 115] on p "Le design ergonomique de l’oreiller DreamSleepz offre un soutien optimal à la n…" at bounding box center [330, 136] width 160 height 43
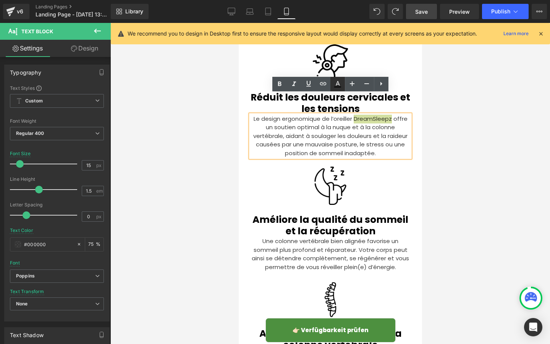
click at [335, 87] on icon at bounding box center [337, 86] width 7 height 1
type input "#000000"
type input "75"
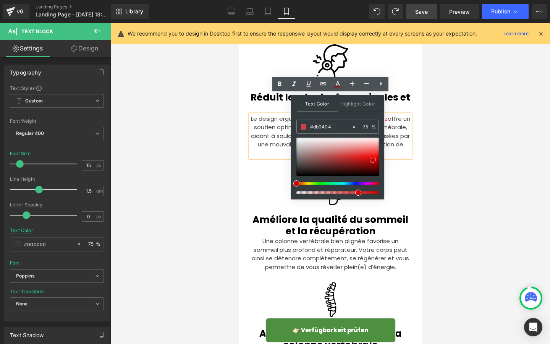
drag, startPoint x: 371, startPoint y: 163, endPoint x: 375, endPoint y: 159, distance: 5.7
click at [375, 159] on div at bounding box center [337, 157] width 83 height 38
click at [408, 117] on p "Le design ergonomique de l’oreiller DreamSleepz offre un soutien optimal à la n…" at bounding box center [330, 136] width 160 height 43
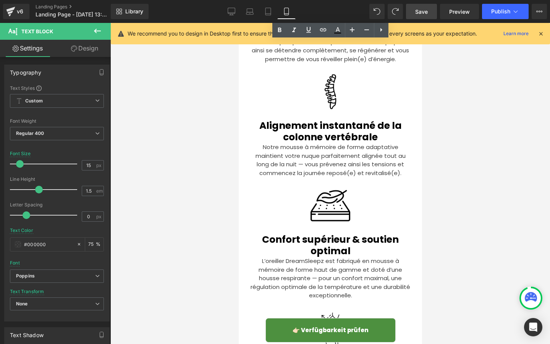
scroll to position [2116, 0]
click at [318, 257] on p "L’oreiller DreamSleepz est fabriqué en mousse à mémoire de forme haut de gamme …" at bounding box center [330, 278] width 160 height 43
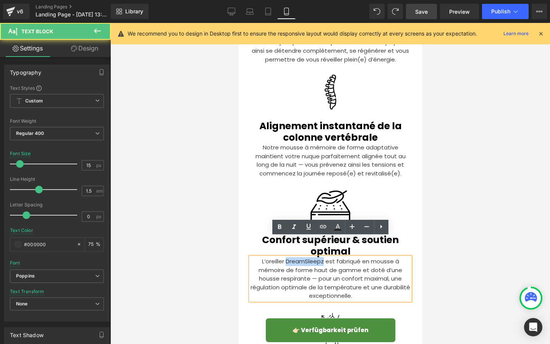
drag, startPoint x: 286, startPoint y: 242, endPoint x: 324, endPoint y: 242, distance: 38.6
click at [324, 257] on p "L’oreiller DreamSleepz est fabriqué en mousse à mémoire de forme haut de gamme …" at bounding box center [330, 278] width 160 height 43
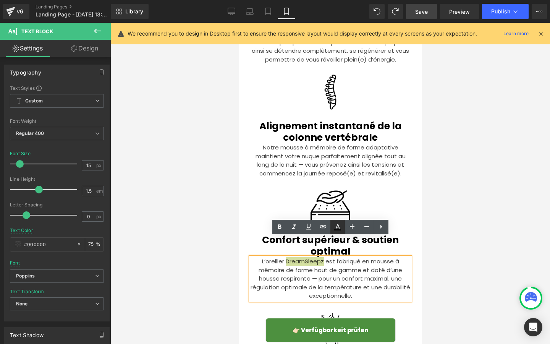
click at [340, 227] on icon at bounding box center [337, 226] width 9 height 9
type input "#000000"
type input "75"
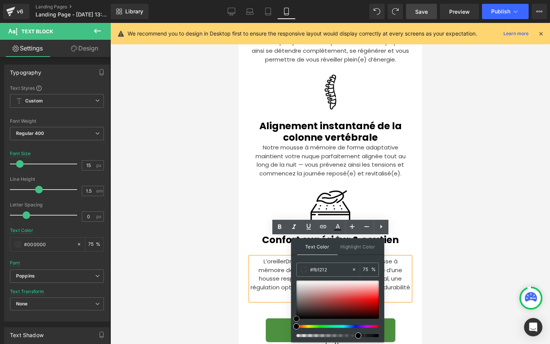
click at [376, 298] on div at bounding box center [337, 299] width 83 height 38
click at [400, 257] on p "L’oreiller DreamSleepz est fabriqué en mousse à mémoire de forme haut de gamme …" at bounding box center [330, 278] width 160 height 43
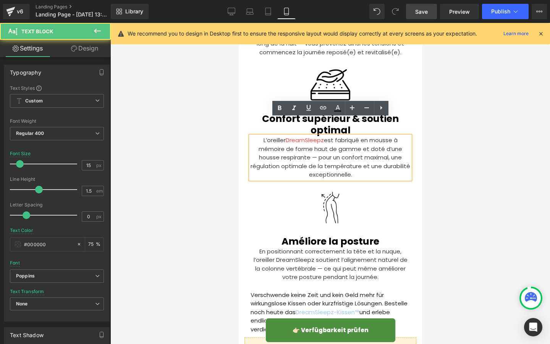
scroll to position [2237, 0]
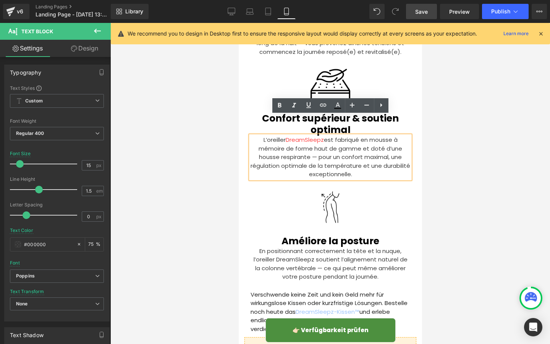
click at [292, 247] on p "En positionnant correctement la tête et la nuque, l’oreiller DreamSleepz soutie…" at bounding box center [330, 264] width 160 height 34
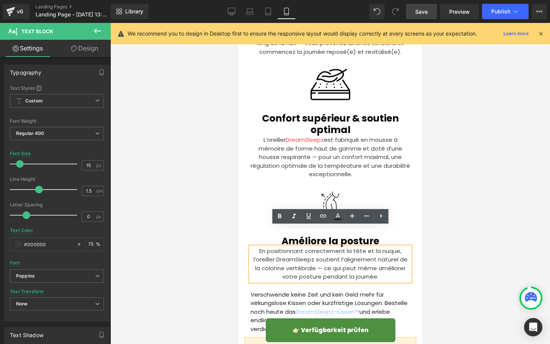
drag, startPoint x: 278, startPoint y: 240, endPoint x: 306, endPoint y: 240, distance: 27.5
click at [306, 247] on p "En positionnant correctement la tête et la nuque, l’oreiller DreamSleepz soutie…" at bounding box center [330, 264] width 160 height 34
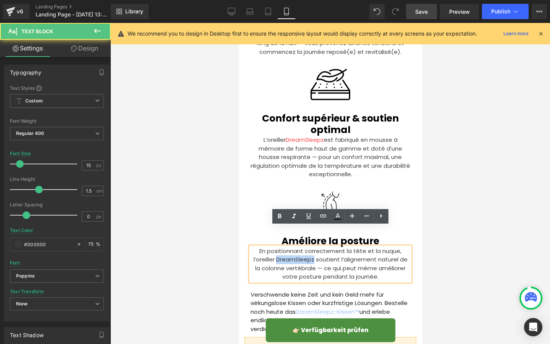
drag, startPoint x: 314, startPoint y: 240, endPoint x: 278, endPoint y: 240, distance: 35.5
click at [278, 247] on p "En positionnant correctement la tête et la nuque, l’oreiller DreamSleepz soutie…" at bounding box center [330, 264] width 160 height 34
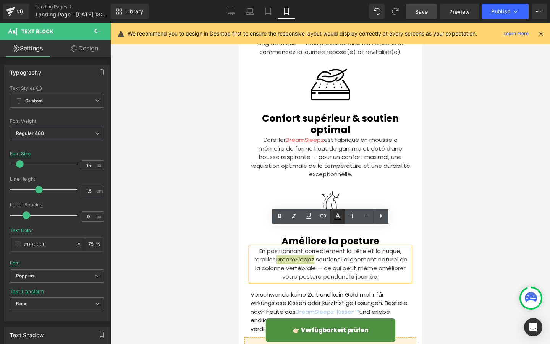
click at [335, 219] on icon at bounding box center [337, 218] width 7 height 1
type input "#000000"
type input "75"
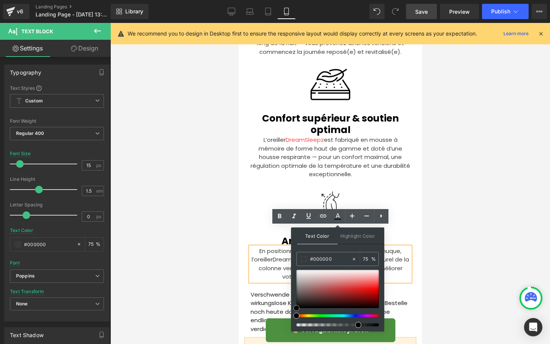
type input "#fb1212"
click at [377, 288] on div at bounding box center [337, 289] width 83 height 38
click at [404, 260] on p "En positionnant correctement la tête et la nuque, l’oreiller DreamSleepz soutie…" at bounding box center [330, 264] width 160 height 34
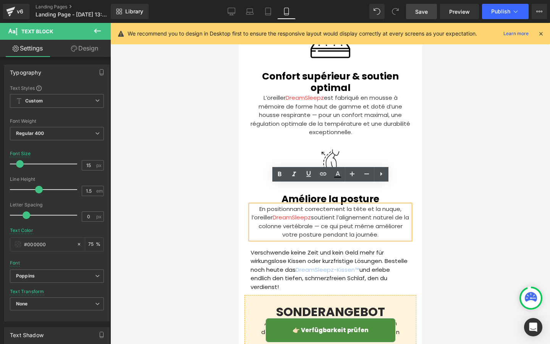
scroll to position [2301, 0]
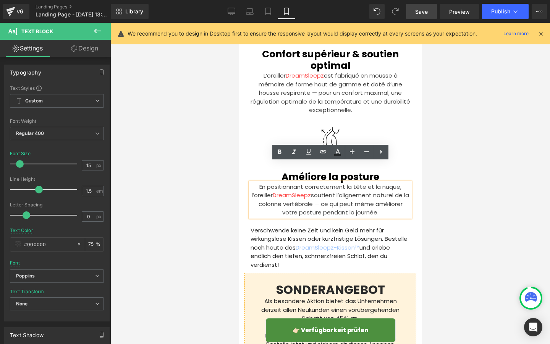
click at [276, 228] on p "Verschwende keine Zeit und kein Geld mehr für wirkungslose Kissen oder kurzfris…" at bounding box center [330, 247] width 160 height 43
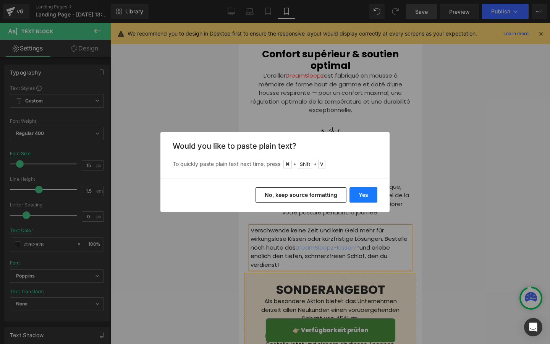
click at [370, 196] on button "Yes" at bounding box center [363, 194] width 28 height 15
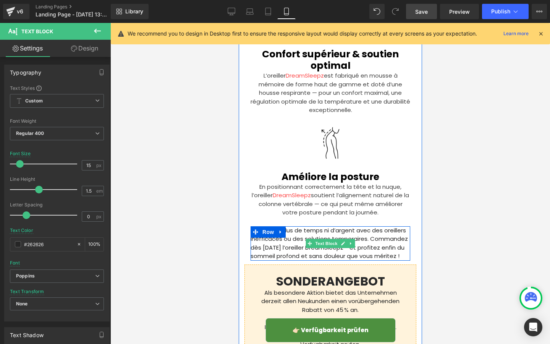
click at [361, 226] on p "Ne perdez plus de temps ni d’argent avec des oreillers inefficaces ou des solut…" at bounding box center [330, 243] width 160 height 34
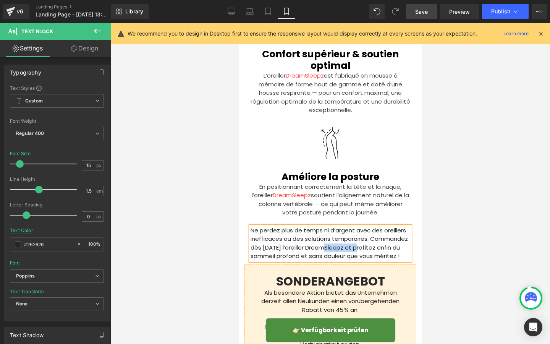
drag, startPoint x: 358, startPoint y: 228, endPoint x: 320, endPoint y: 228, distance: 37.1
click at [320, 228] on p "Ne perdez plus de temps ni d’argent avec des oreillers inefficaces ou des solut…" at bounding box center [330, 243] width 160 height 34
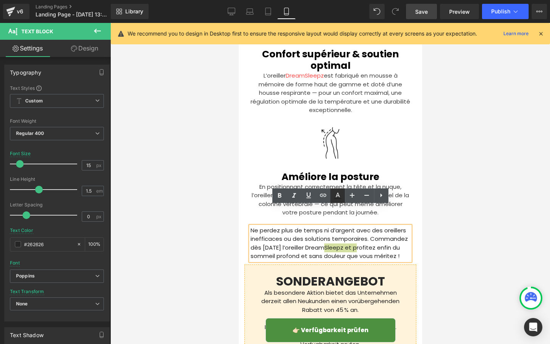
click at [339, 199] on icon at bounding box center [337, 195] width 9 height 9
type input "#262626"
type input "100"
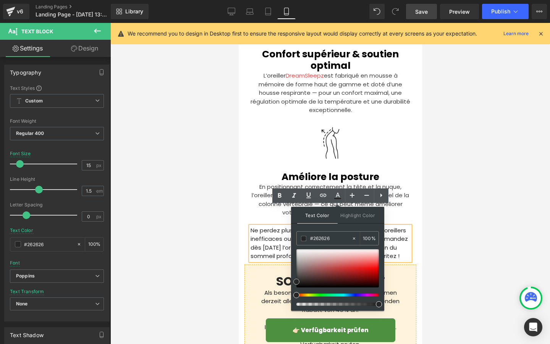
type input "#ea0000"
click at [378, 270] on div at bounding box center [337, 268] width 83 height 38
click at [274, 228] on p "Ne perdez plus de temps ni d’argent avec des oreillers inefficaces ou des solut…" at bounding box center [330, 243] width 160 height 34
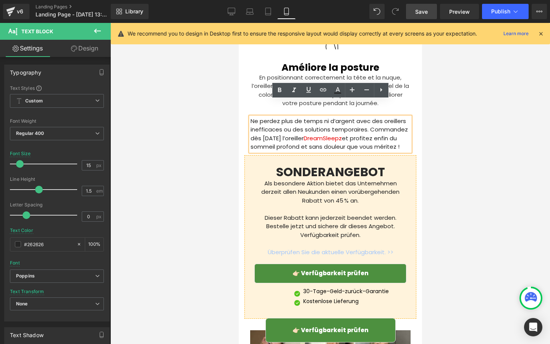
scroll to position [2411, 0]
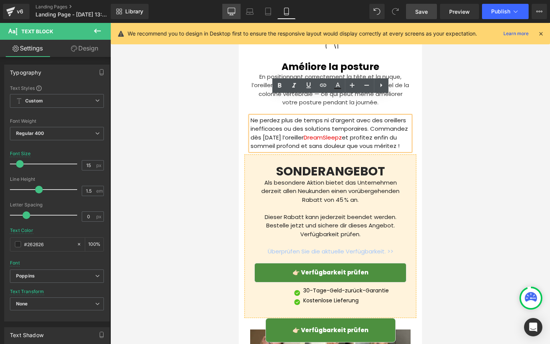
click at [235, 15] on link "Desktop" at bounding box center [231, 11] width 18 height 15
type input "16"
type input "100"
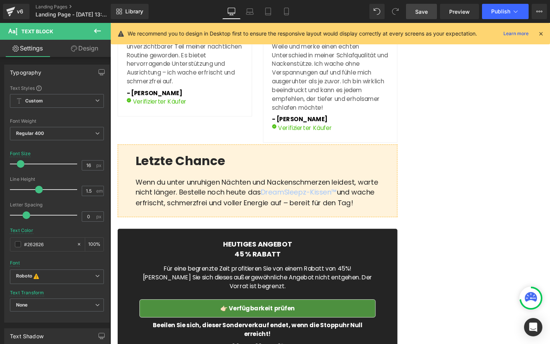
scroll to position [0, 0]
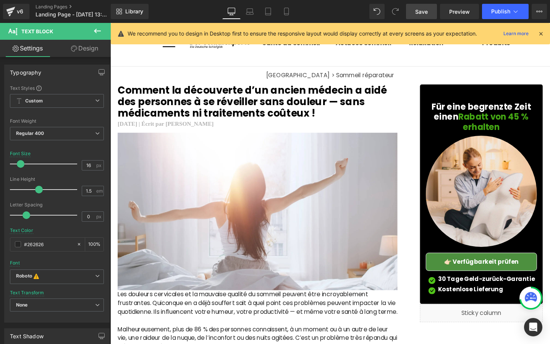
click at [424, 17] on link "Save" at bounding box center [421, 11] width 31 height 15
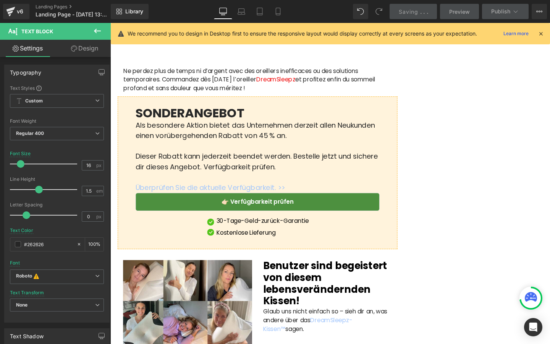
scroll to position [1885, 0]
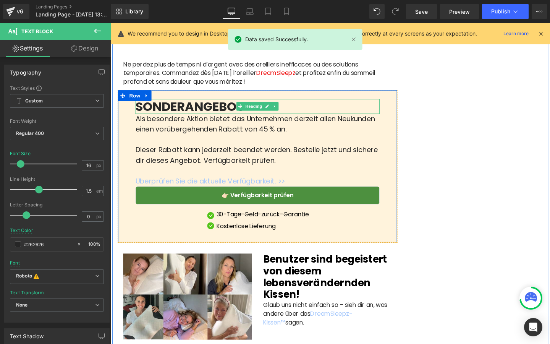
click at [176, 119] on b "SONDERANGEBOT" at bounding box center [194, 110] width 114 height 18
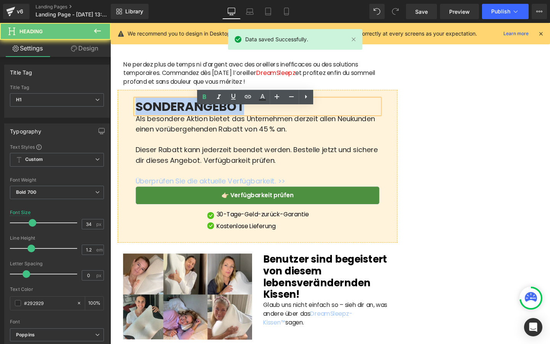
click at [176, 119] on b "SONDERANGEBOT" at bounding box center [194, 110] width 114 height 18
copy b "SONDERANGEBOT"
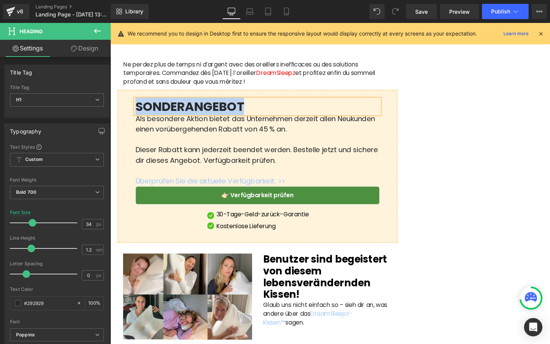
click at [159, 140] on span "Als besondere Aktion bietet das Unternehmen derzeit allen Neukunden einen vorüb…" at bounding box center [263, 128] width 252 height 21
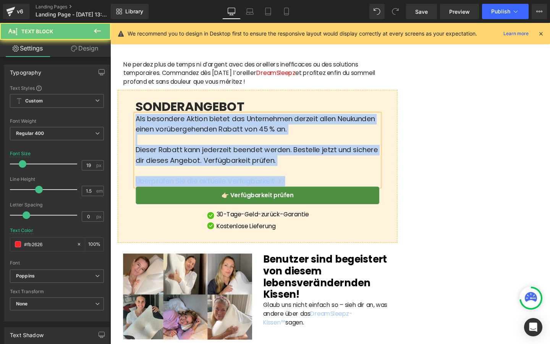
copy div "Als besondere Aktion bietet das Unternehmen derzeit allen Neukunden einen vorüb…"
click at [227, 151] on p at bounding box center [265, 145] width 257 height 11
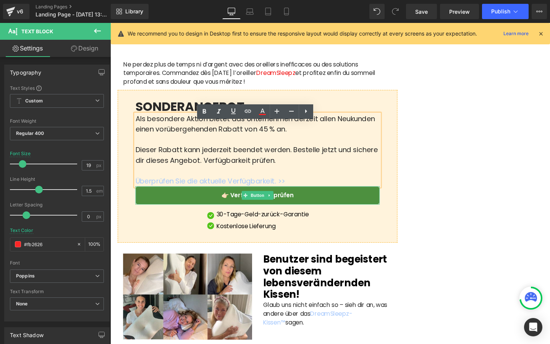
click at [198, 214] on link "👉🏻 Verfügbarkeit prüfen" at bounding box center [265, 203] width 257 height 19
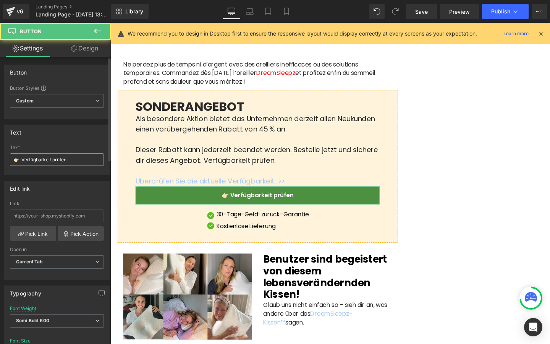
click at [61, 162] on input "👉🏻 Verfügbarkeit prüfen" at bounding box center [57, 159] width 94 height 13
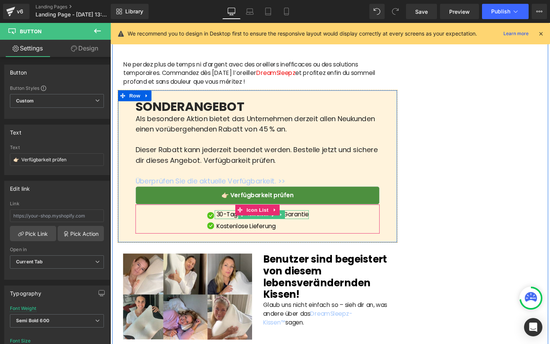
click at [231, 229] on p "30-Tage-Geld-zurück-Garantie" at bounding box center [270, 224] width 97 height 9
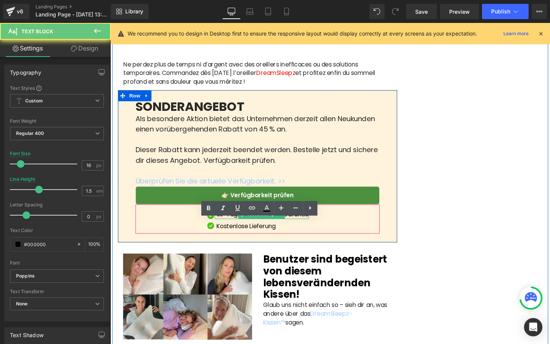
click at [231, 229] on p "30-Tage-Geld-zurück-Garantie" at bounding box center [270, 224] width 97 height 9
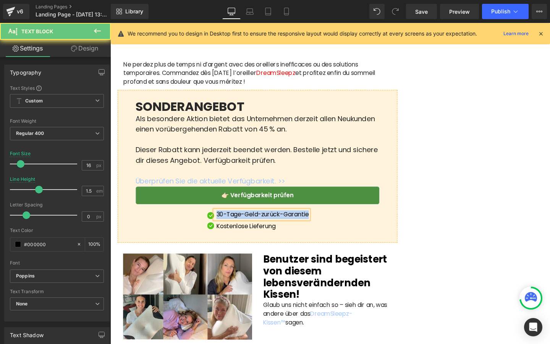
copy p "30-Tage-Geld-zurück-Garantie"
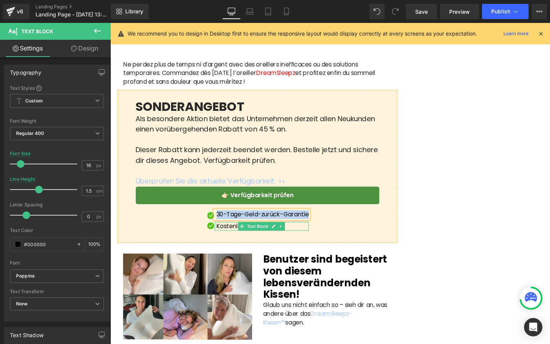
click at [229, 241] on p "Kostenlose Lieferung" at bounding box center [270, 236] width 97 height 9
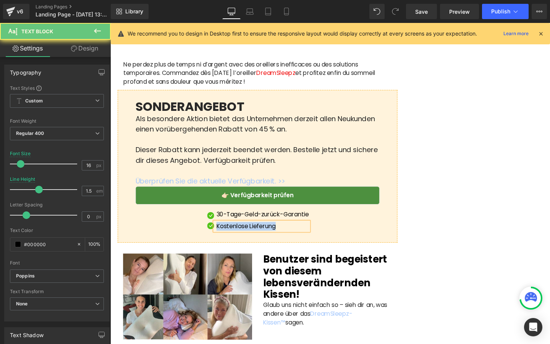
copy p "Kostenlose Lieferung"
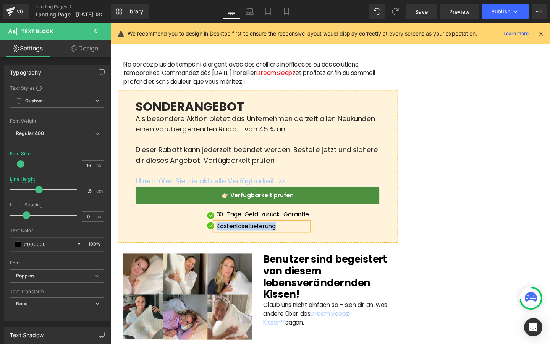
click at [194, 118] on b "SONDERANGEBOT" at bounding box center [194, 110] width 114 height 18
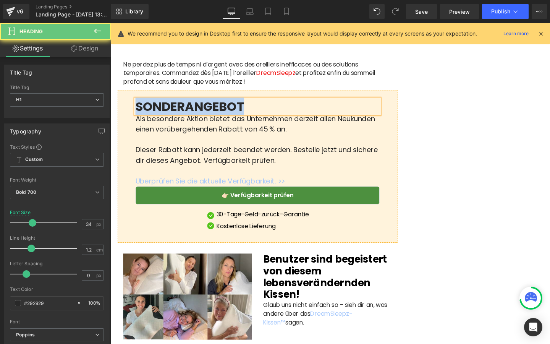
paste div
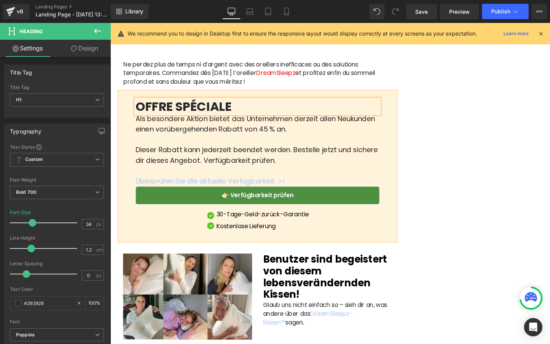
click at [154, 151] on p at bounding box center [265, 145] width 257 height 11
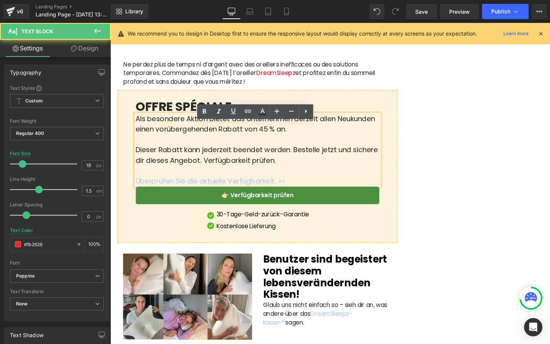
click at [203, 164] on span "Dieser Rabatt kann jederzeit beendet werden. Bestelle jetzt und sichere dir die…" at bounding box center [264, 161] width 255 height 21
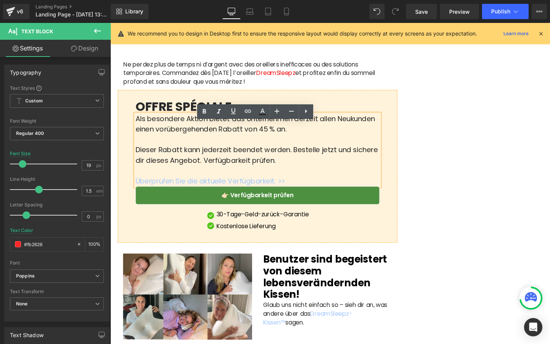
click at [189, 172] on span "Dieser Rabatt kann jederzeit beendet werden. Bestelle jetzt und sichere dir die…" at bounding box center [264, 161] width 255 height 21
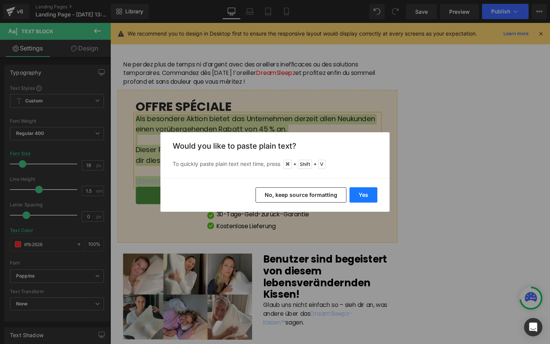
click at [366, 191] on button "Yes" at bounding box center [363, 194] width 28 height 15
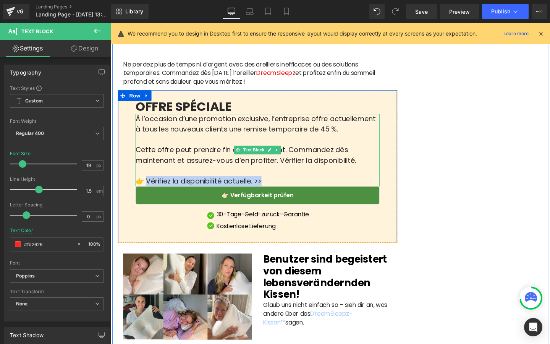
drag, startPoint x: 274, startPoint y: 200, endPoint x: 147, endPoint y: 200, distance: 126.4
click at [147, 195] on p "👉 Vérifiez la disponibilité actuelle. >>" at bounding box center [265, 189] width 257 height 11
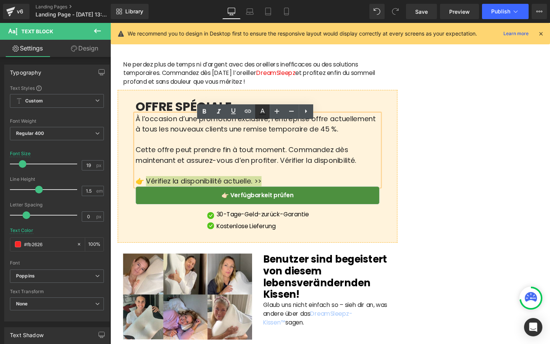
click at [261, 107] on icon at bounding box center [262, 111] width 9 height 9
type input "#242424"
type input "100"
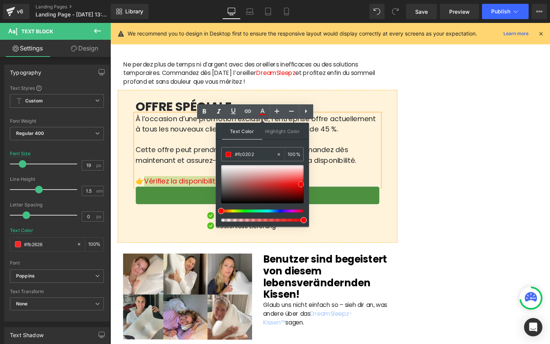
type input "#ff0000"
drag, startPoint x: 286, startPoint y: 184, endPoint x: 305, endPoint y: 184, distance: 18.7
click at [304, 184] on div at bounding box center [262, 184] width 83 height 38
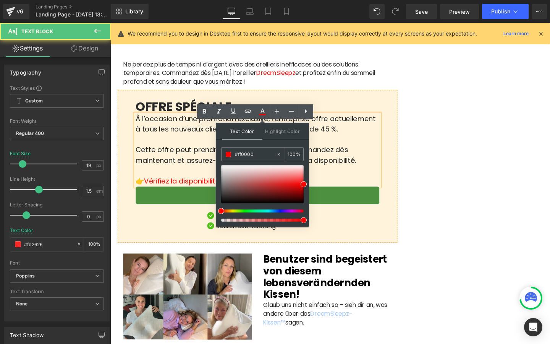
click at [346, 182] on p at bounding box center [265, 178] width 257 height 11
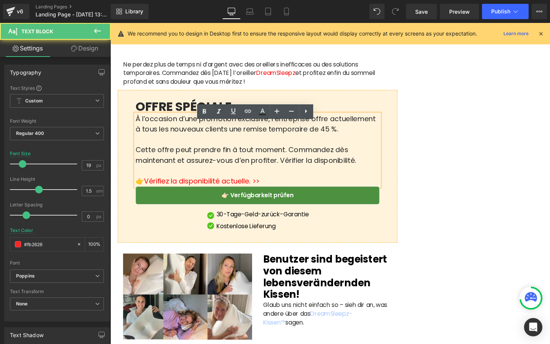
click at [145, 194] on span "👉" at bounding box center [141, 189] width 9 height 10
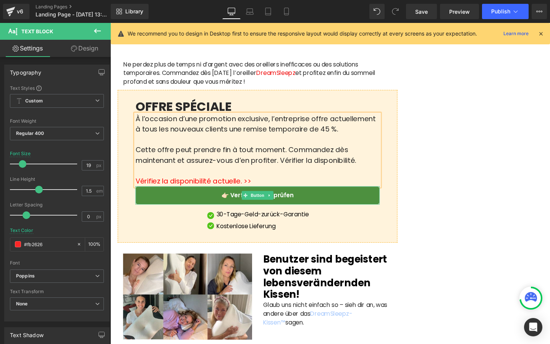
click at [149, 214] on link "👉🏻 Verfügbarkeit prüfen" at bounding box center [265, 203] width 257 height 19
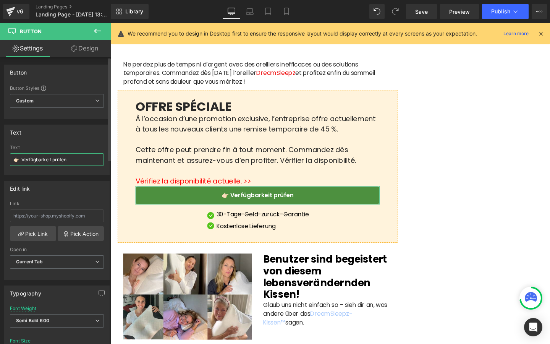
click at [52, 162] on input "👉🏻 Verfügbarkeit prüfen" at bounding box center [57, 159] width 94 height 13
click at [12, 155] on input "Vérifier la disponibilité" at bounding box center [57, 159] width 94 height 13
paste input "👉"
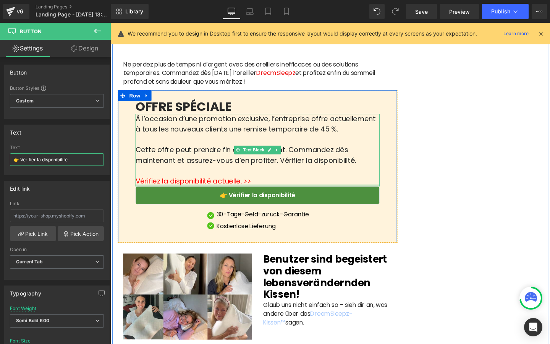
scroll to position [1898, 0]
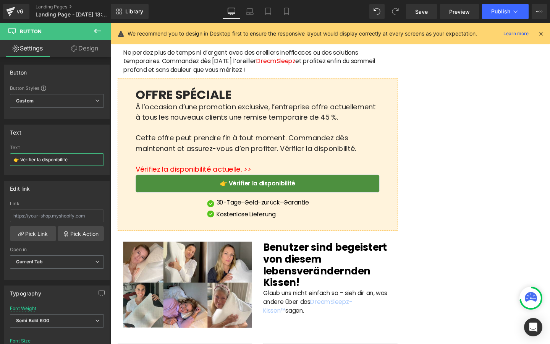
type input "👉 Vérifier la disponibilité"
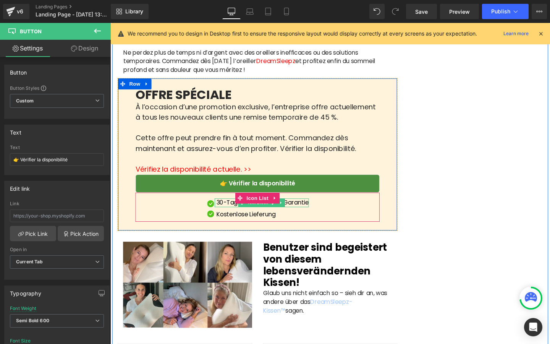
click at [234, 217] on p "30-Tage-Geld-zurück-Garantie" at bounding box center [270, 211] width 97 height 9
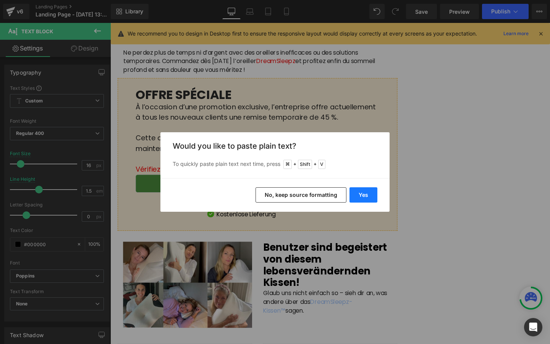
click at [358, 195] on button "Yes" at bounding box center [363, 194] width 28 height 15
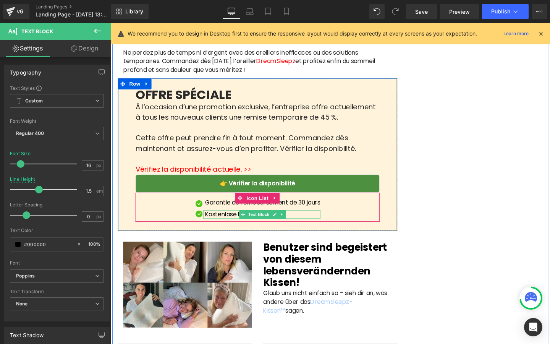
click at [214, 229] on p "Kostenlose Lieferung" at bounding box center [270, 224] width 121 height 9
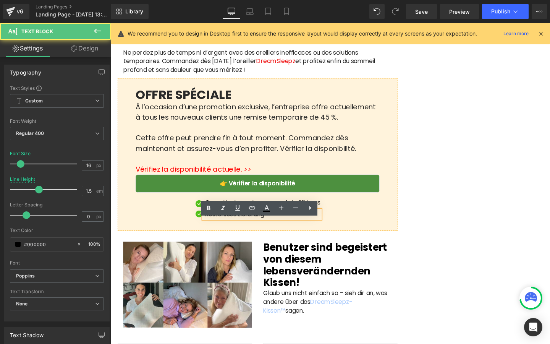
click at [214, 229] on p "Kostenlose Lieferung" at bounding box center [270, 224] width 121 height 9
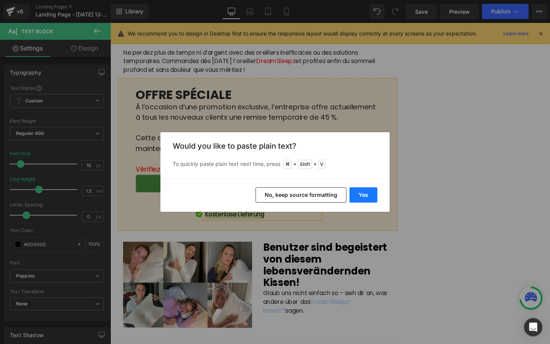
click at [361, 194] on button "Yes" at bounding box center [363, 194] width 28 height 15
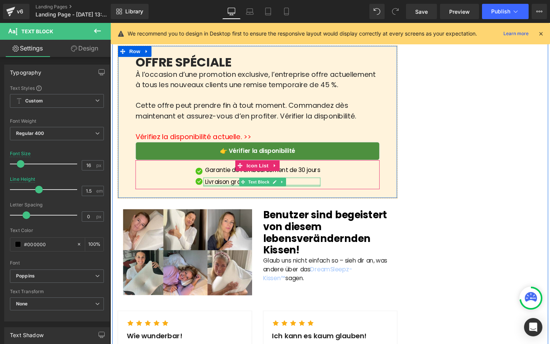
scroll to position [1972, 0]
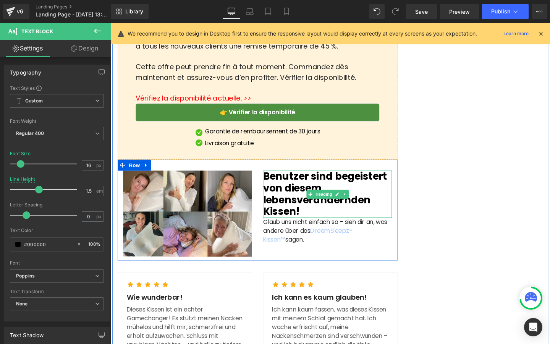
click at [294, 218] on span "Benutzer sind begeistert von diesem lebensverändernden Kissen!" at bounding box center [336, 202] width 131 height 51
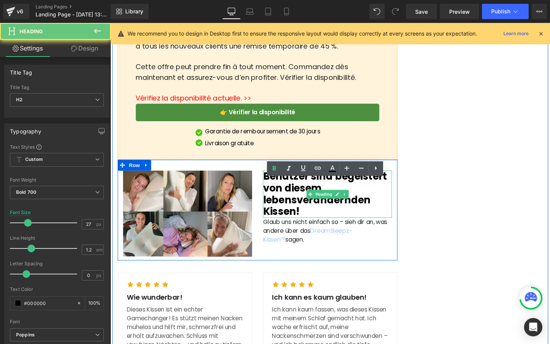
click at [294, 218] on span "Benutzer sind begeistert von diesem lebensverändernden Kissen!" at bounding box center [336, 202] width 131 height 51
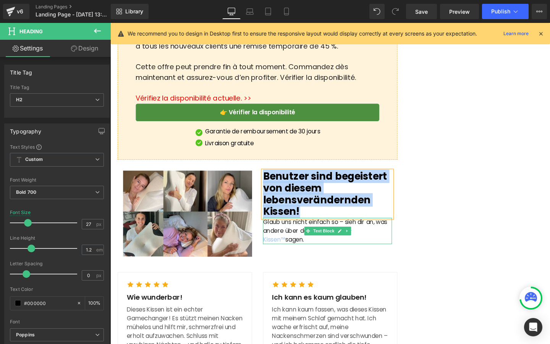
click at [280, 246] on p "Glaub uns nicht einfach so – sieh dir an, was andere über das DreamSleepz-Kisse…" at bounding box center [339, 242] width 136 height 28
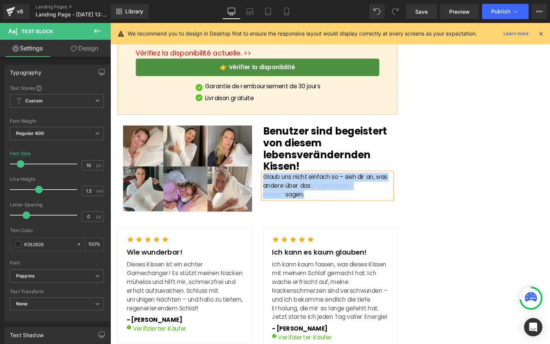
scroll to position [2032, 0]
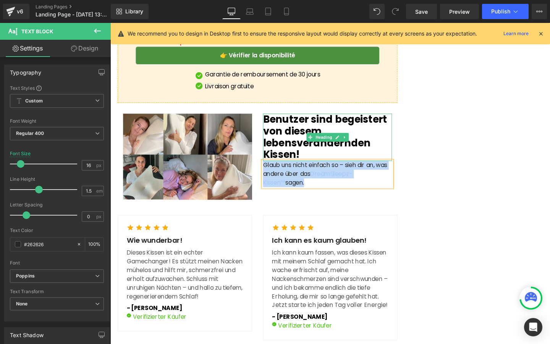
click at [282, 167] on span "Benutzer sind begeistert von diesem lebensverändernden Kissen!" at bounding box center [336, 142] width 131 height 51
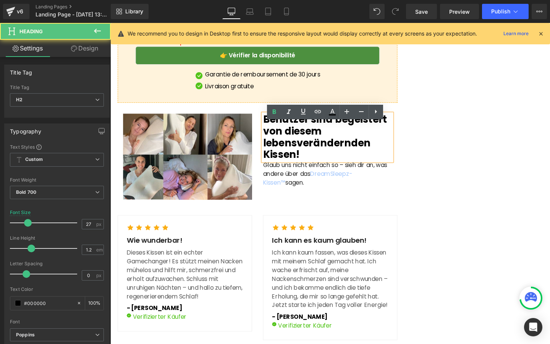
click at [285, 161] on span "Benutzer sind begeistert von diesem lebensverändernden Kissen!" at bounding box center [336, 142] width 131 height 51
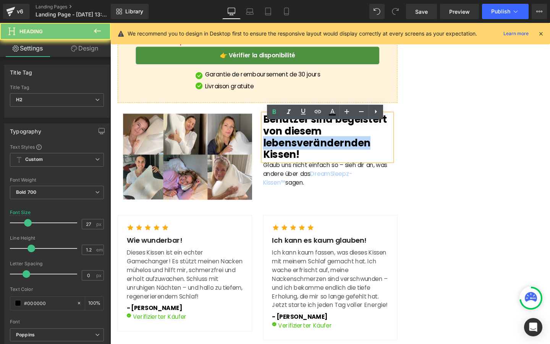
click at [285, 161] on span "Benutzer sind begeistert von diesem lebensverändernden Kissen!" at bounding box center [336, 142] width 131 height 51
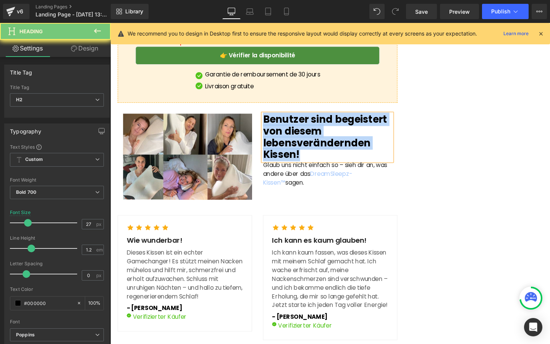
paste div
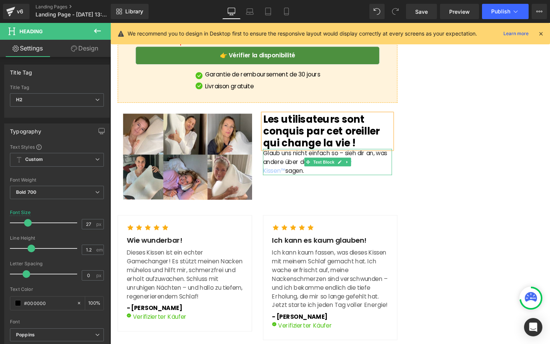
click at [287, 173] on p "Glaub uns nicht einfach so – sieh dir an, was andere über das DreamSleepz-Kisse…" at bounding box center [339, 169] width 136 height 28
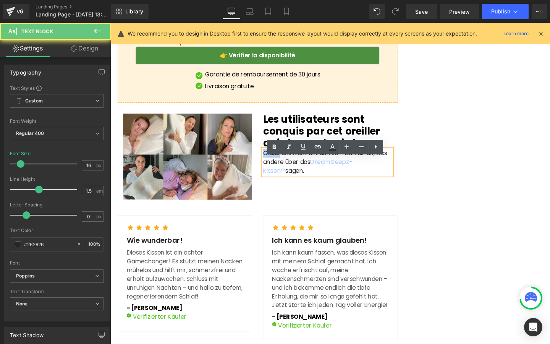
click at [287, 173] on p "Glaub uns nicht einfach so – sieh dir an, was andere über das DreamSleepz-Kisse…" at bounding box center [339, 169] width 136 height 28
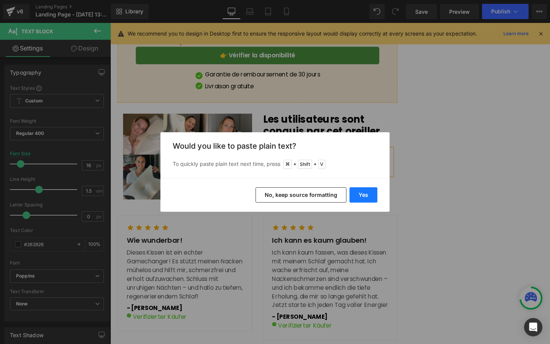
click at [362, 194] on button "Yes" at bounding box center [363, 194] width 28 height 15
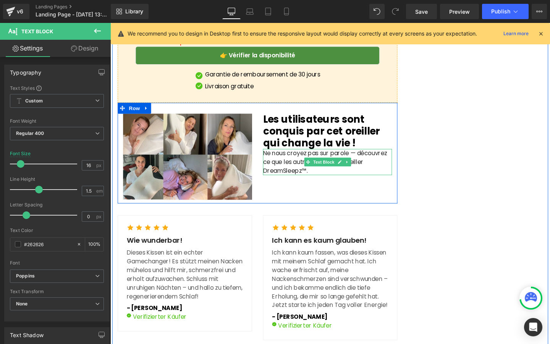
click at [315, 183] on p "Ne nous croyez pas sur parole — découvrez ce que les autres disent de l’oreille…" at bounding box center [339, 169] width 136 height 28
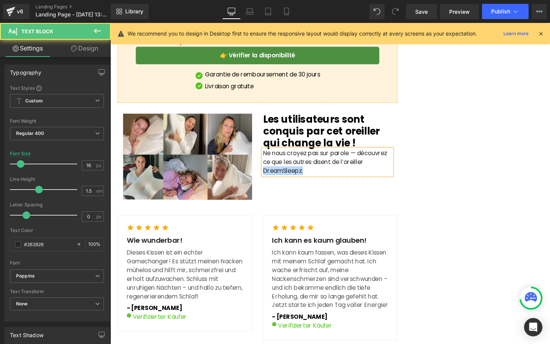
drag, startPoint x: 319, startPoint y: 188, endPoint x: 264, endPoint y: 188, distance: 55.0
click at [264, 188] on div "Image Les utilisateurs sont conquis par cet oreiller qui change la vie ! Headin…" at bounding box center [265, 160] width 294 height 106
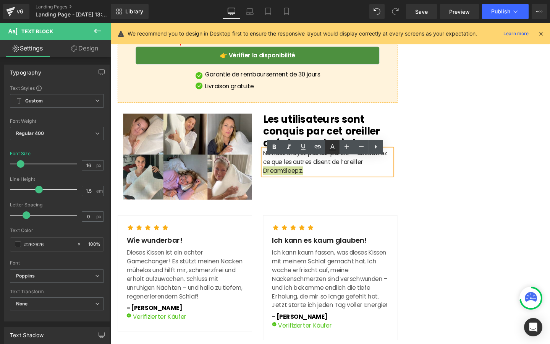
click at [328, 147] on icon at bounding box center [332, 146] width 9 height 9
type input "#262626"
type input "100"
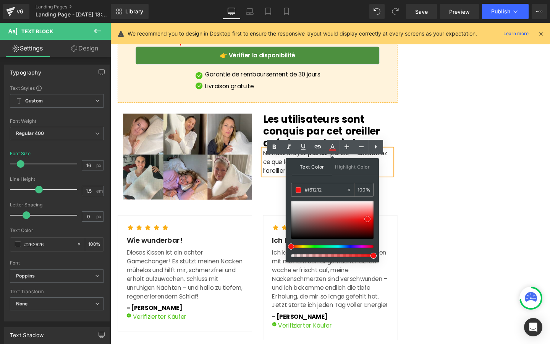
type input "#ff0a0a"
drag, startPoint x: 349, startPoint y: 217, endPoint x: 378, endPoint y: 219, distance: 28.7
click at [378, 219] on div "Text Color Highlight Color rgba(255, 10, 10, 1) #ff0a0a 100 % transparent trans…" at bounding box center [332, 210] width 93 height 104
click at [278, 175] on p "Ne nous croyez pas sur parole — découvrez ce que les autres disent de l’oreille…" at bounding box center [339, 169] width 136 height 28
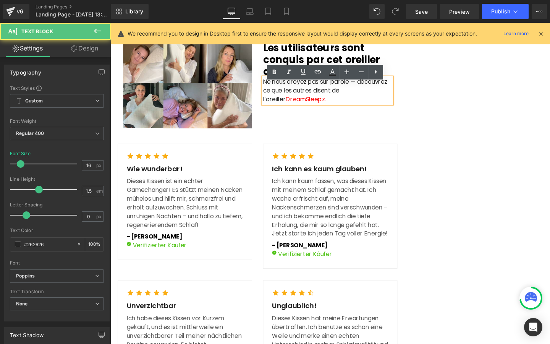
scroll to position [2111, 0]
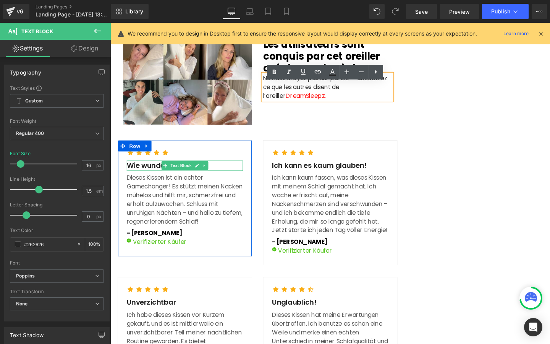
click at [145, 179] on p "Wie wunderbar!" at bounding box center [189, 173] width 122 height 11
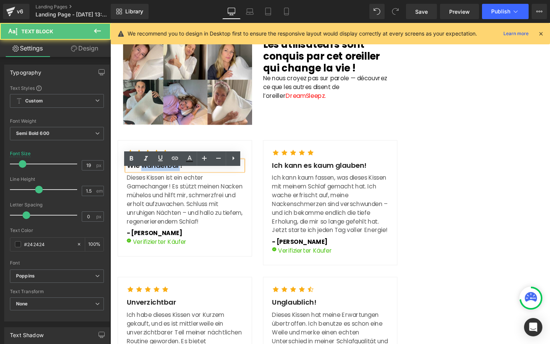
click at [145, 179] on p "Wie wunderbar!" at bounding box center [189, 173] width 122 height 11
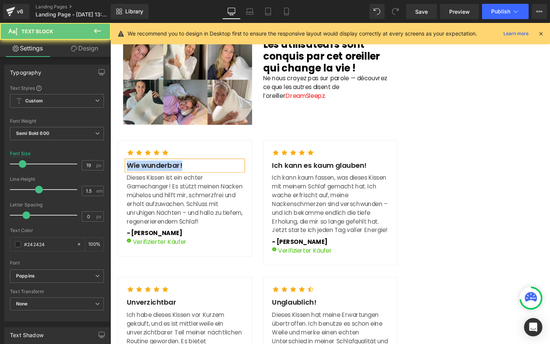
copy p "Wie wunderbar!"
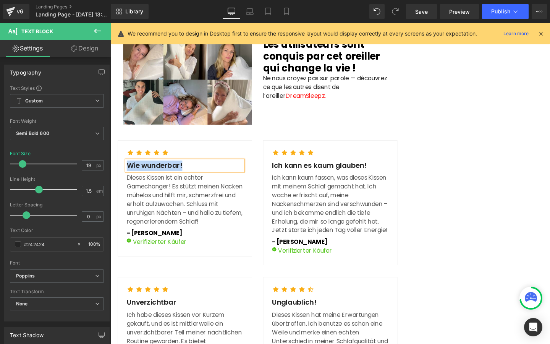
click at [152, 212] on p "Dieses Kissen ist ein echter Gamechanger! Es stützt meinen Nacken mühelos und h…" at bounding box center [189, 208] width 122 height 55
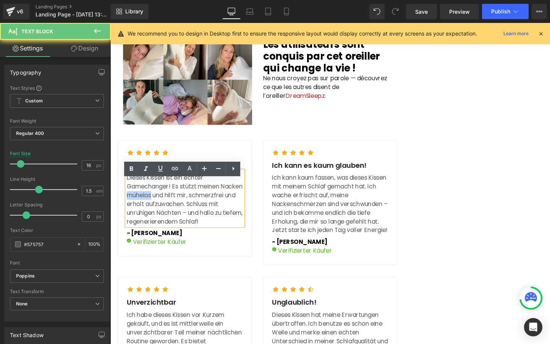
click at [152, 212] on p "Dieses Kissen ist ein echter Gamechanger! Es stützt meinen Nacken mühelos und h…" at bounding box center [189, 208] width 122 height 55
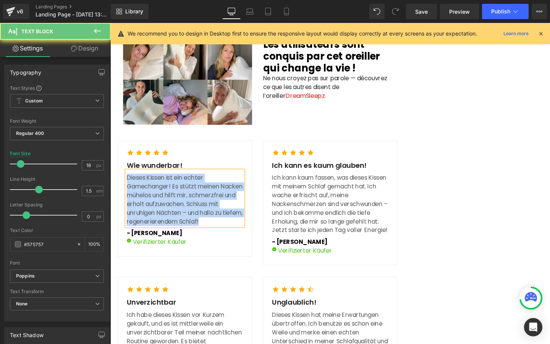
copy p "Dieses Kissen ist ein echter Gamechanger! Es stützt meinen Nacken mühelos und h…"
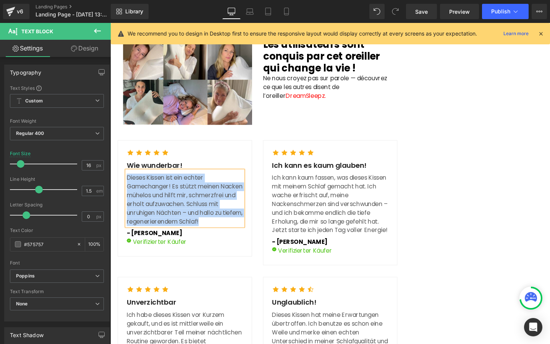
click at [144, 248] on strong "- Mia Schmidt" at bounding box center [157, 243] width 58 height 9
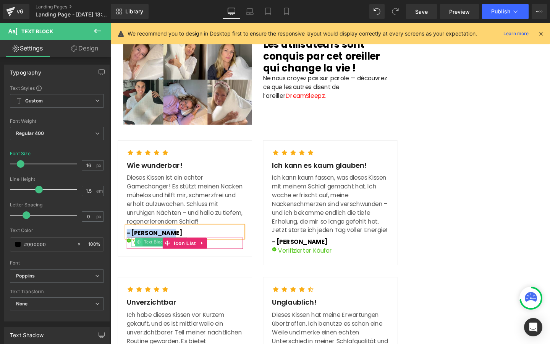
click at [143, 258] on span at bounding box center [140, 253] width 8 height 9
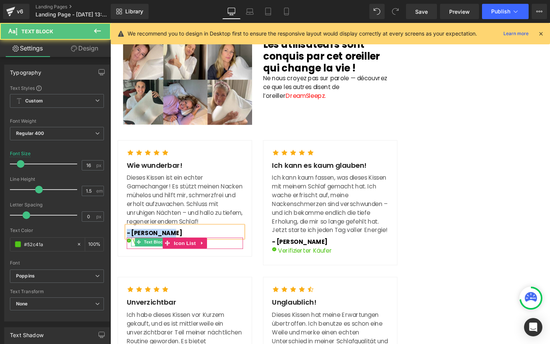
click at [136, 258] on p "Verifizierter Käufer" at bounding box center [162, 253] width 57 height 9
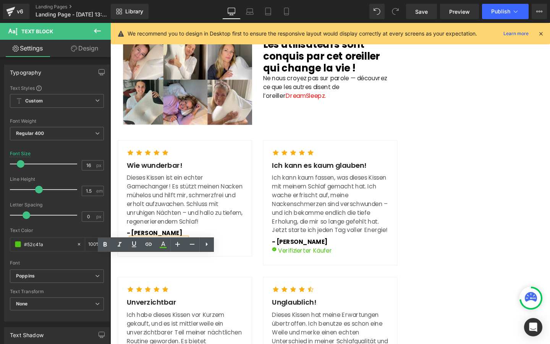
click at [138, 258] on p "Verifizierter Käufer" at bounding box center [162, 253] width 57 height 9
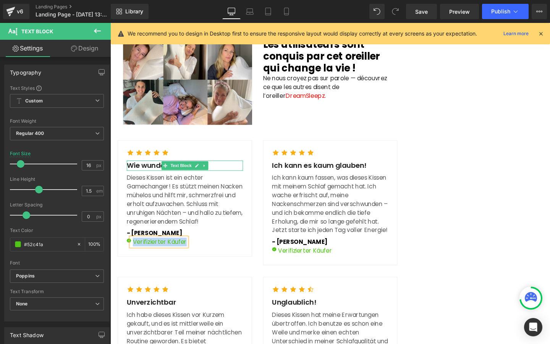
click at [138, 179] on p "Wie wunderbar!" at bounding box center [189, 173] width 122 height 11
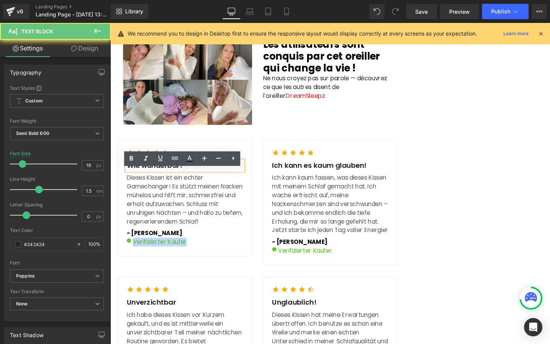
click at [138, 179] on p "Wie wunderbar!" at bounding box center [189, 173] width 122 height 11
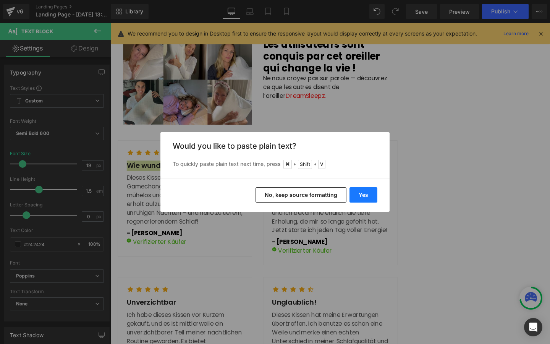
click at [360, 191] on button "Yes" at bounding box center [363, 194] width 28 height 15
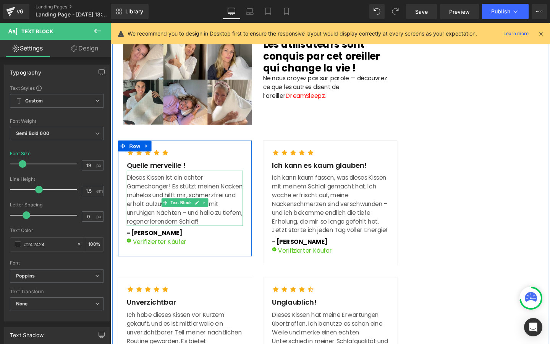
click at [152, 224] on p "Dieses Kissen ist ein echter Gamechanger! Es stützt meinen Nacken mühelos und h…" at bounding box center [189, 208] width 122 height 55
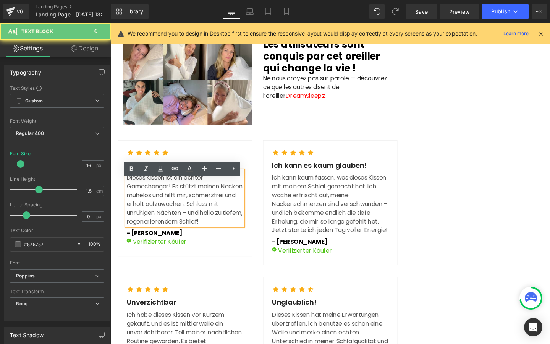
click at [152, 224] on p "Dieses Kissen ist ein echter Gamechanger! Es stützt meinen Nacken mühelos und h…" at bounding box center [189, 208] width 122 height 55
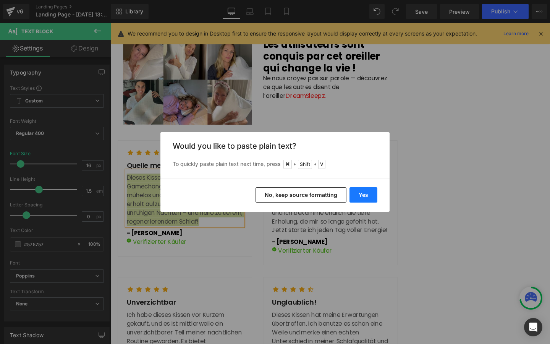
click at [369, 193] on button "Yes" at bounding box center [363, 194] width 28 height 15
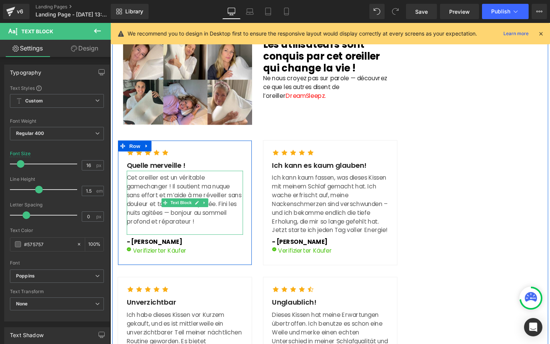
click at [164, 246] on p at bounding box center [189, 240] width 122 height 9
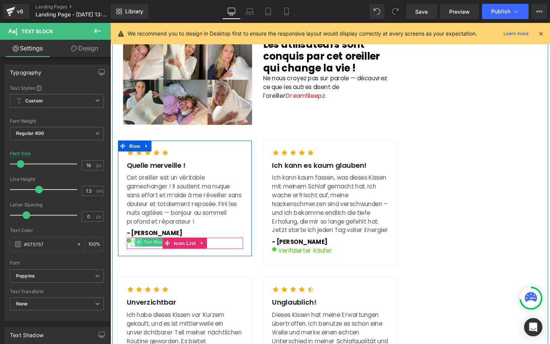
click at [142, 258] on span at bounding box center [140, 253] width 8 height 9
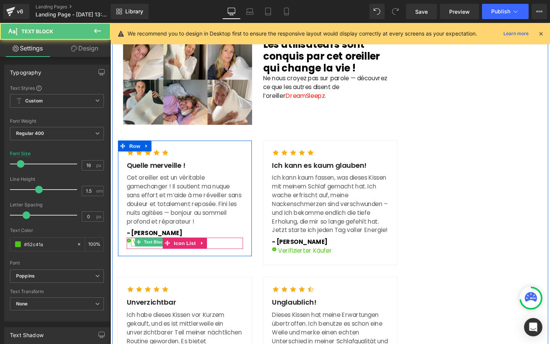
click at [136, 258] on p "Verifizierter Käufer" at bounding box center [162, 253] width 57 height 9
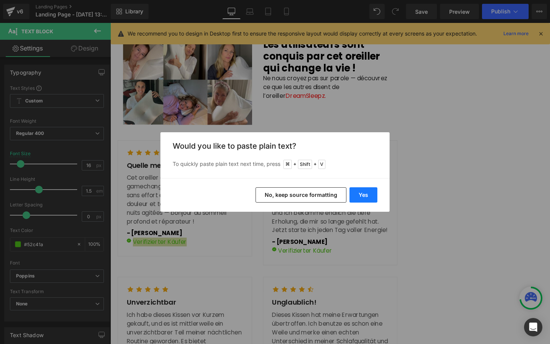
click at [371, 195] on button "Yes" at bounding box center [363, 194] width 28 height 15
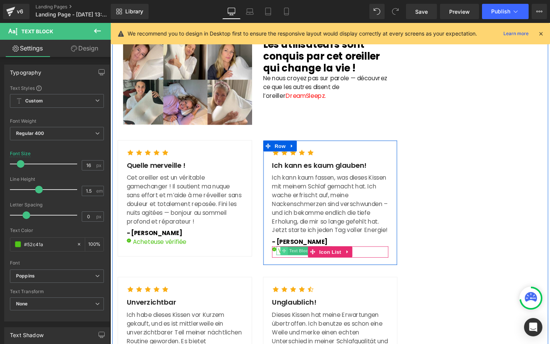
click at [290, 267] on span at bounding box center [293, 262] width 8 height 9
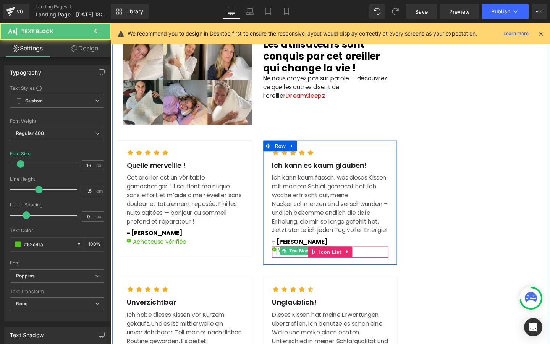
click at [288, 267] on p "Verifizierter Käufer" at bounding box center [315, 262] width 57 height 9
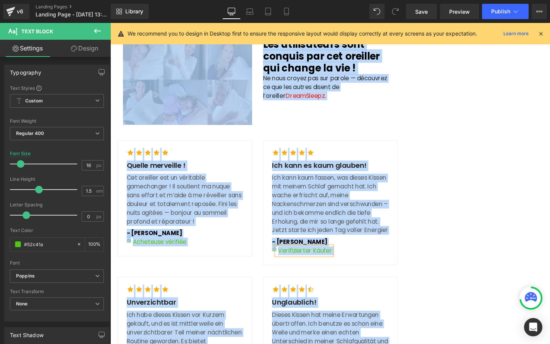
click at [288, 267] on p "Verifizierter Käufer" at bounding box center [315, 262] width 57 height 9
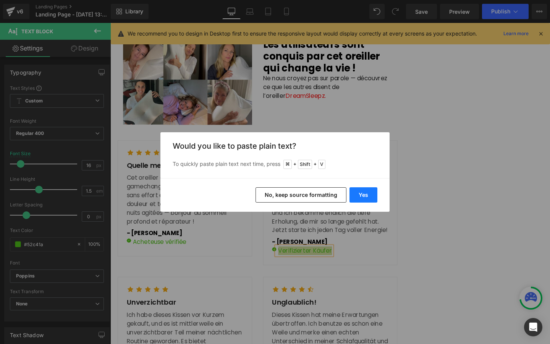
click at [367, 195] on button "Yes" at bounding box center [363, 194] width 28 height 15
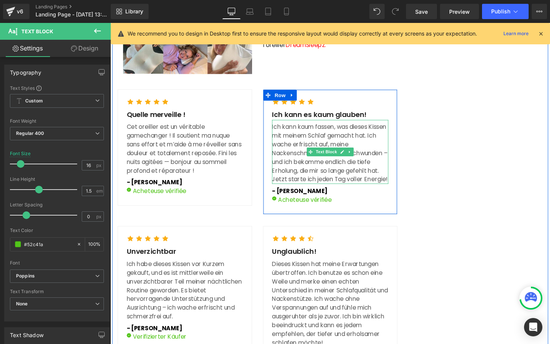
scroll to position [2208, 0]
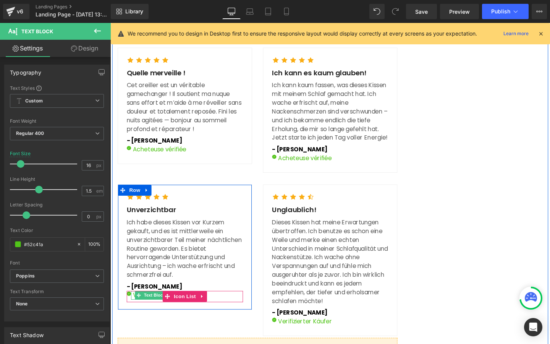
click at [135, 314] on p "Verifizierter Käufer" at bounding box center [162, 308] width 57 height 9
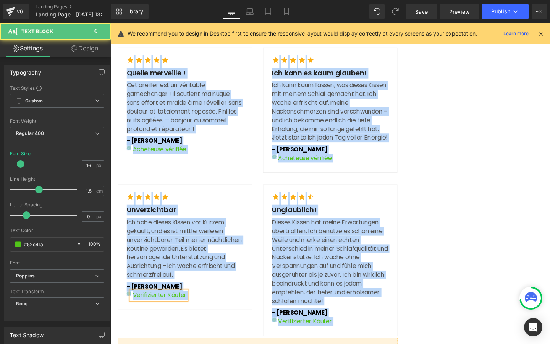
click at [135, 314] on p "Verifizierter Käufer" at bounding box center [162, 308] width 57 height 9
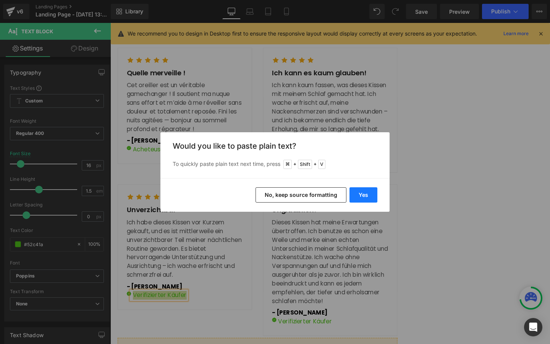
click at [374, 192] on button "Yes" at bounding box center [363, 194] width 28 height 15
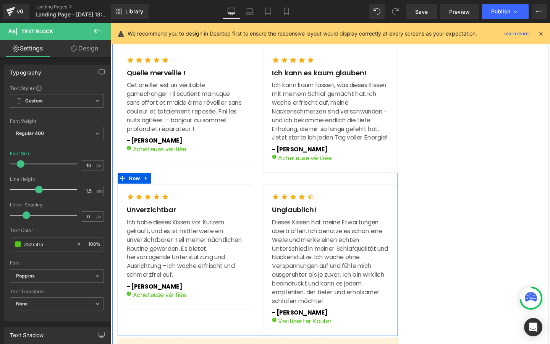
scroll to position [2323, 0]
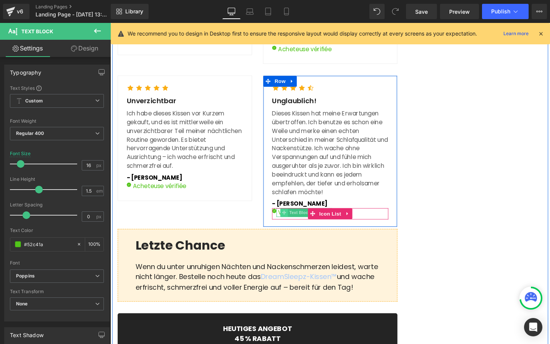
click at [289, 227] on span at bounding box center [293, 221] width 8 height 9
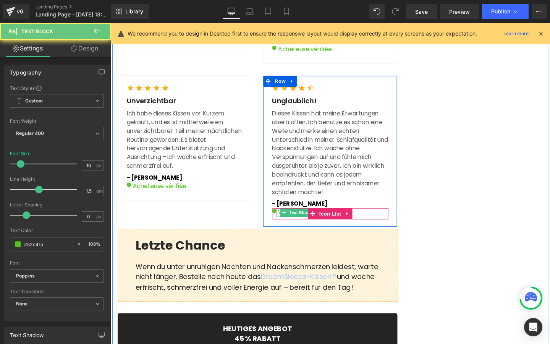
click at [288, 227] on p "Verifizierter Käufer" at bounding box center [315, 221] width 57 height 9
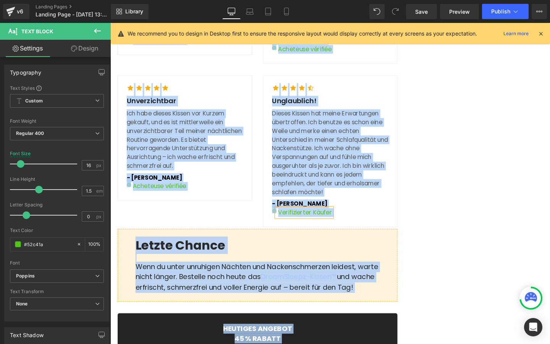
click at [288, 227] on p "Verifizierter Käufer" at bounding box center [315, 221] width 57 height 9
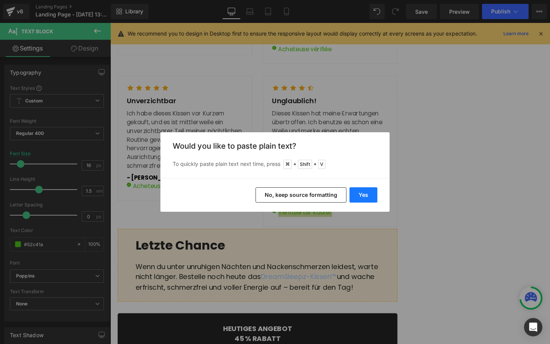
click at [359, 192] on button "Yes" at bounding box center [363, 194] width 28 height 15
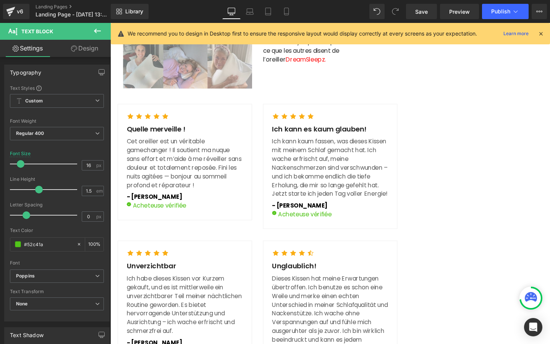
scroll to position [2157, 0]
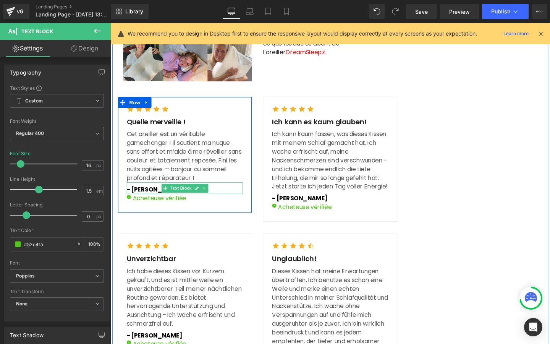
click at [138, 202] on strong "- Mia Schmidt" at bounding box center [157, 198] width 58 height 9
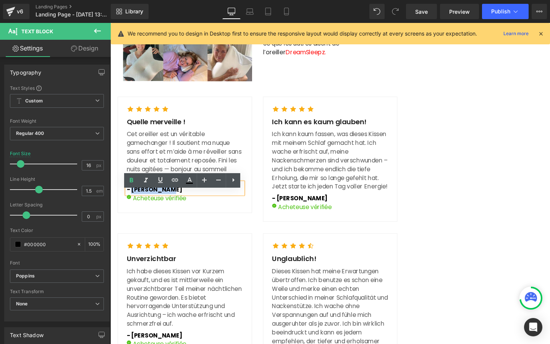
drag, startPoint x: 135, startPoint y: 207, endPoint x: 177, endPoint y: 207, distance: 42.4
click at [177, 203] on p "- Mia Schmidt" at bounding box center [189, 198] width 122 height 9
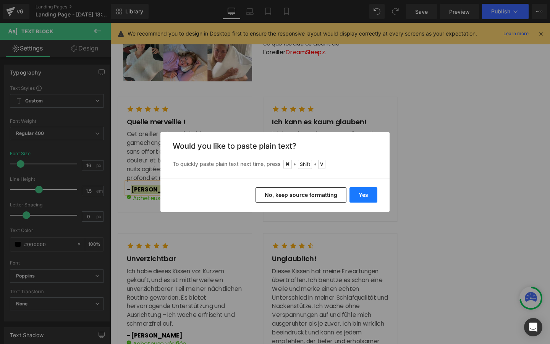
click at [357, 193] on button "Yes" at bounding box center [363, 194] width 28 height 15
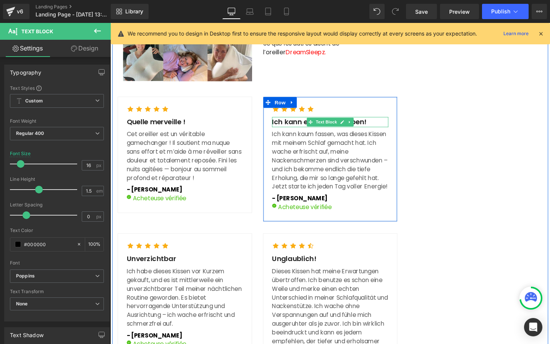
click at [304, 133] on p "Ich kann es kaum glauben!" at bounding box center [341, 127] width 122 height 11
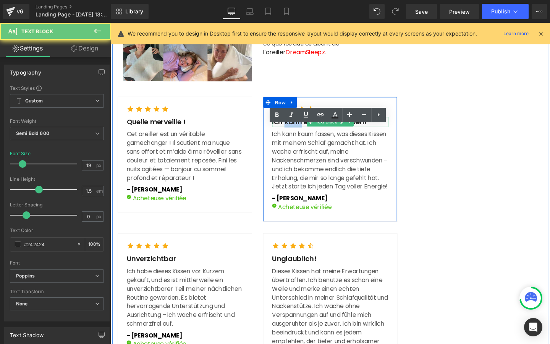
click at [304, 133] on p "Ich kann es kaum glauben!" at bounding box center [341, 127] width 122 height 11
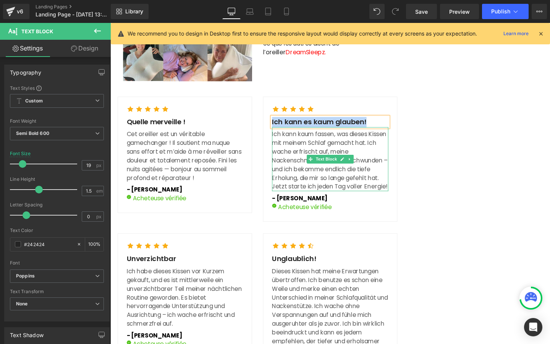
click at [291, 172] on p "Ich kann kaum fassen, was dieses Kissen mit meinem Schlaf gemacht hat. Ich wach…" at bounding box center [341, 168] width 122 height 64
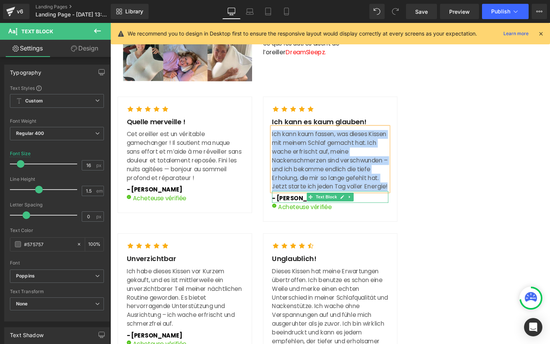
click at [291, 212] on strong "- Markus Steiner" at bounding box center [309, 207] width 58 height 9
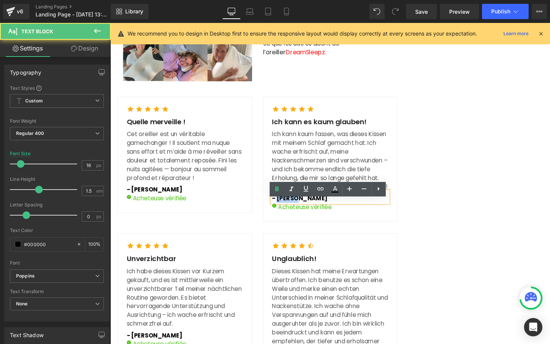
click at [291, 212] on strong "- Markus Steiner" at bounding box center [309, 207] width 58 height 9
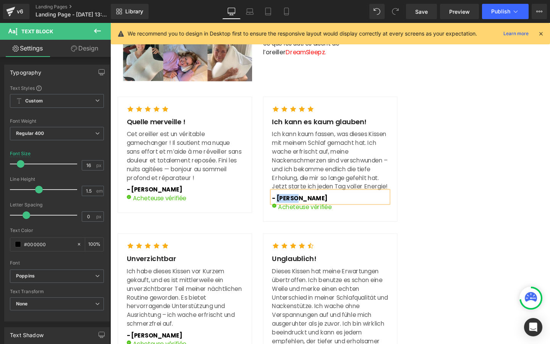
scroll to position [2196, 0]
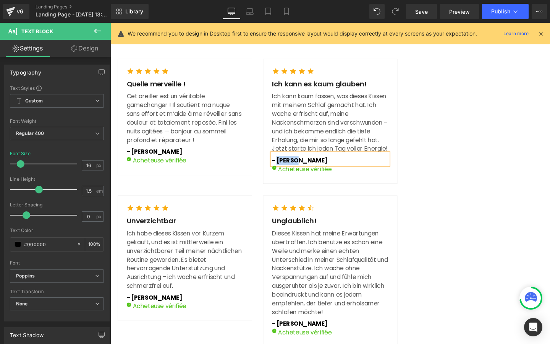
click at [144, 237] on p "Unverzichtbar" at bounding box center [189, 231] width 122 height 11
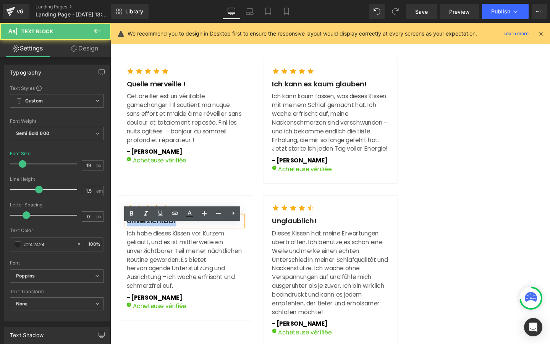
click at [144, 237] on p "Unverzichtbar" at bounding box center [189, 231] width 122 height 11
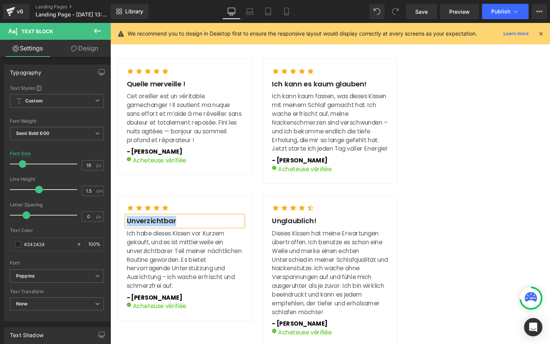
click at [141, 275] on p "Ich habe dieses Kissen vor Kurzem gekauft, und es ist mittlerweile ein unverzic…" at bounding box center [189, 272] width 122 height 64
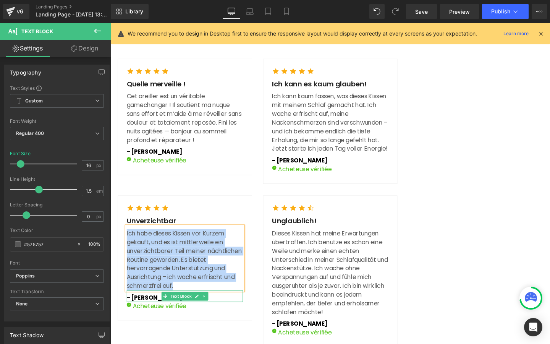
click at [141, 316] on strong "- Daniel Weber" at bounding box center [157, 311] width 58 height 9
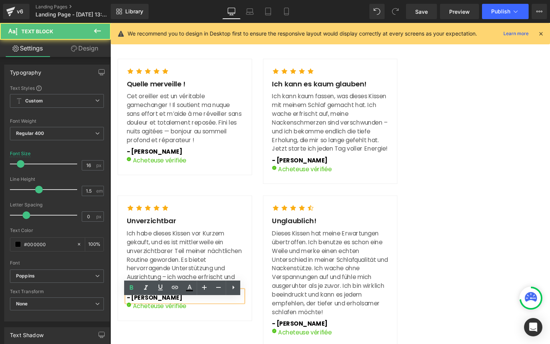
click at [140, 316] on strong "- Daniel Weber" at bounding box center [157, 311] width 58 height 9
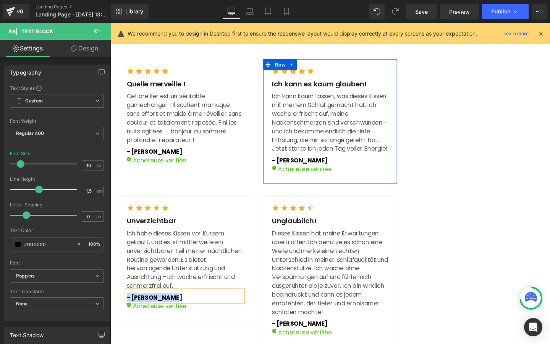
click at [301, 93] on p "Ich kann es kaum glauben!" at bounding box center [341, 87] width 122 height 11
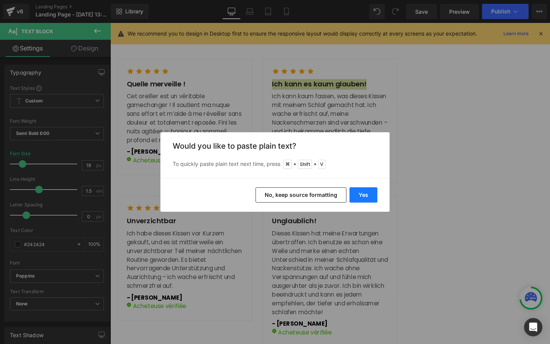
click at [364, 190] on button "Yes" at bounding box center [363, 194] width 28 height 15
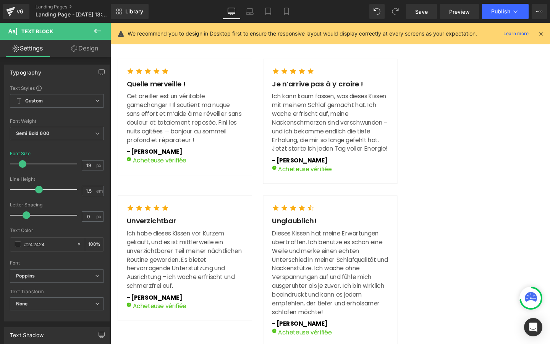
click at [303, 149] on p "Ich kann kaum fassen, was dieses Kissen mit meinem Schlaf gemacht hat. Ich wach…" at bounding box center [341, 128] width 122 height 64
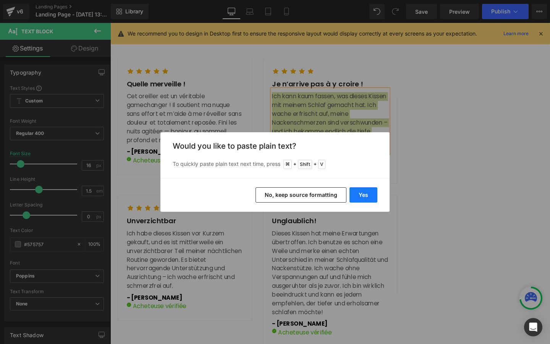
click at [367, 189] on button "Yes" at bounding box center [363, 194] width 28 height 15
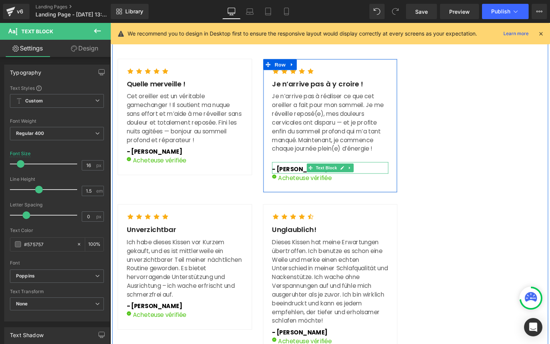
click at [294, 181] on strong "- Markus Steiner" at bounding box center [309, 176] width 58 height 9
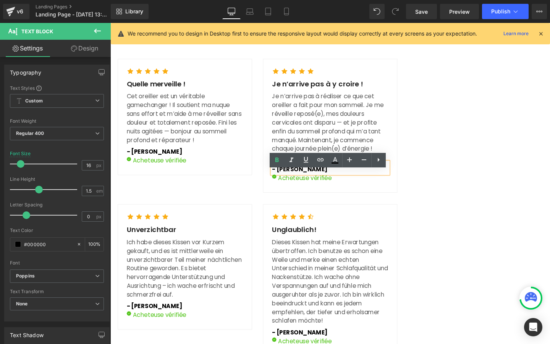
drag, startPoint x: 285, startPoint y: 186, endPoint x: 343, endPoint y: 186, distance: 57.7
click at [343, 181] on p "- Markus Steiner" at bounding box center [341, 176] width 122 height 9
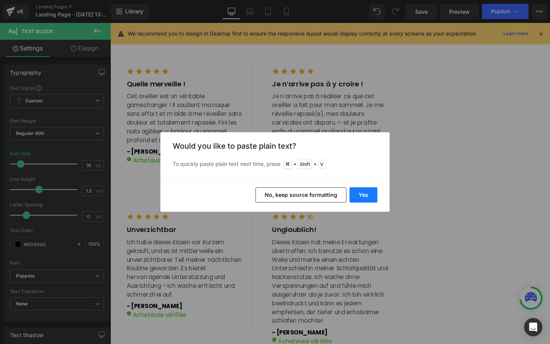
click at [353, 194] on button "Yes" at bounding box center [363, 194] width 28 height 15
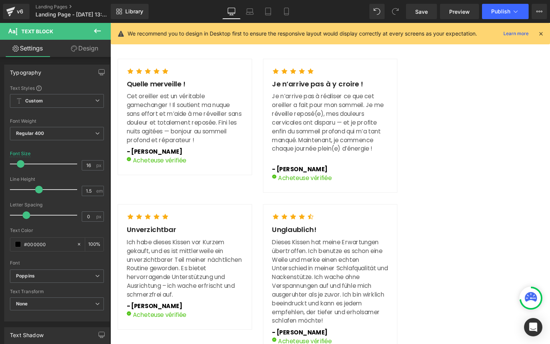
click at [149, 246] on p "Unverzichtbar" at bounding box center [189, 240] width 122 height 11
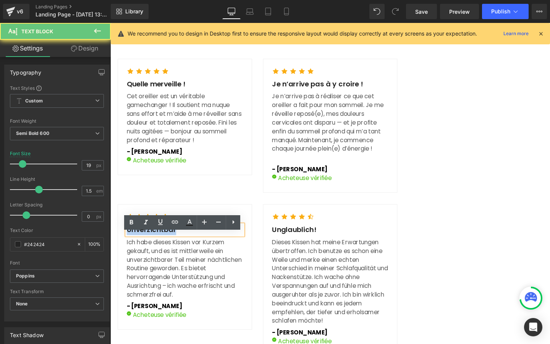
click at [149, 246] on p "Unverzichtbar" at bounding box center [189, 240] width 122 height 11
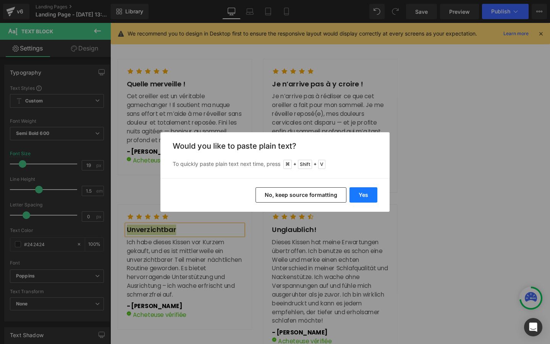
click at [359, 196] on button "Yes" at bounding box center [363, 194] width 28 height 15
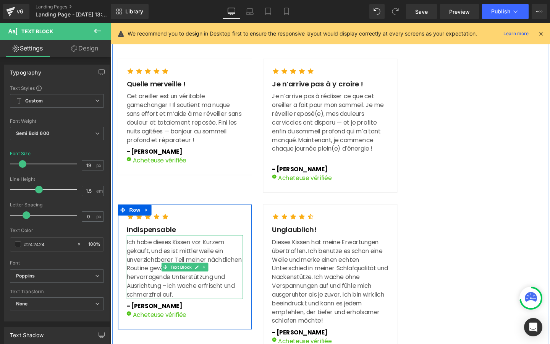
click at [160, 288] on p "Ich habe dieses Kissen vor Kurzem gekauft, und es ist mittlerweile ein unverzic…" at bounding box center [189, 281] width 122 height 64
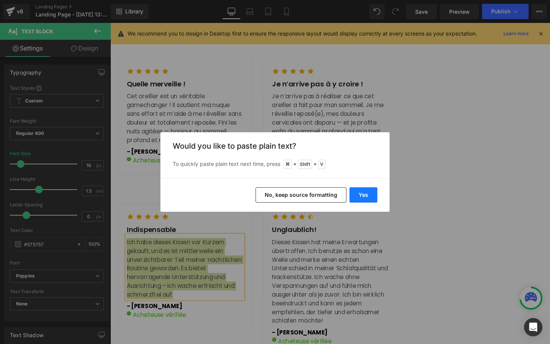
click at [375, 189] on button "Yes" at bounding box center [363, 194] width 28 height 15
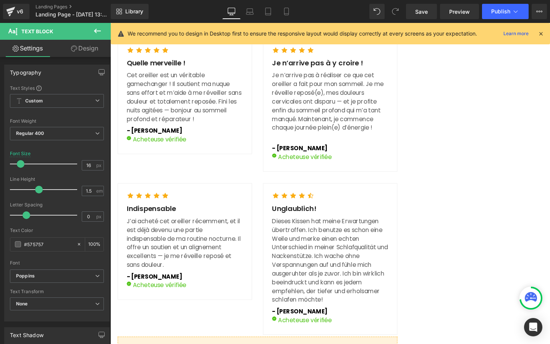
scroll to position [2222, 0]
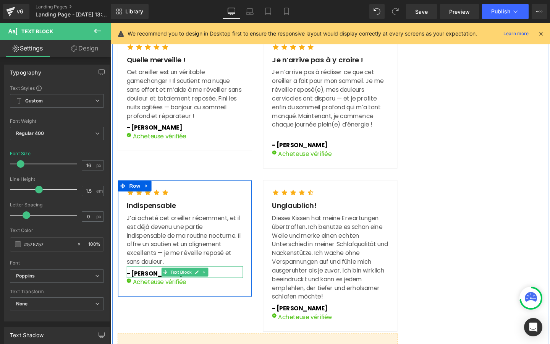
click at [146, 290] on strong "- Daniel Weber" at bounding box center [157, 286] width 58 height 9
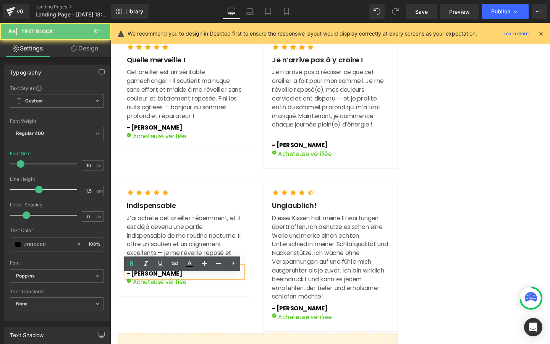
click at [134, 290] on strong "- Daniel Weber" at bounding box center [157, 286] width 58 height 9
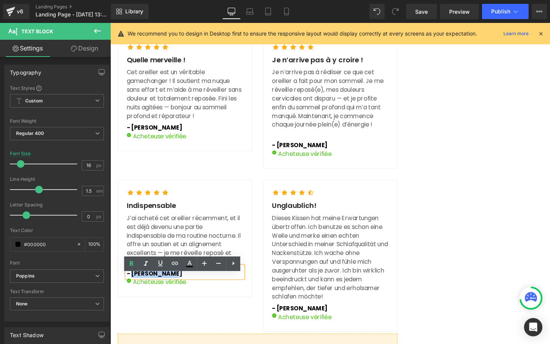
drag, startPoint x: 133, startPoint y: 294, endPoint x: 191, endPoint y: 294, distance: 57.7
click at [191, 291] on p "- Daniel Weber" at bounding box center [189, 286] width 122 height 9
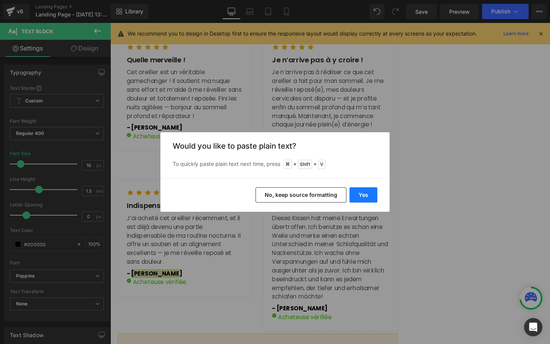
click at [355, 193] on button "Yes" at bounding box center [363, 194] width 28 height 15
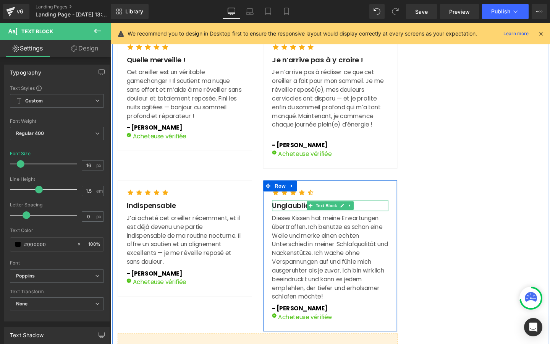
click at [291, 220] on p "Unglaublich!" at bounding box center [341, 214] width 122 height 11
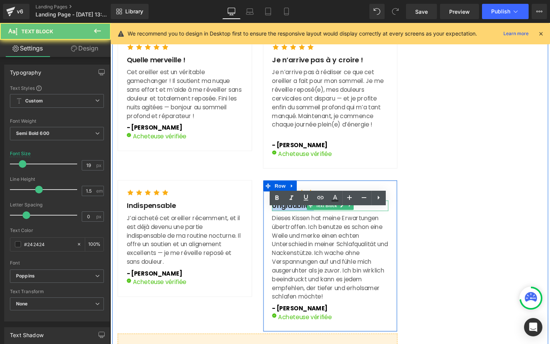
click at [291, 220] on p "Unglaublich!" at bounding box center [341, 214] width 122 height 11
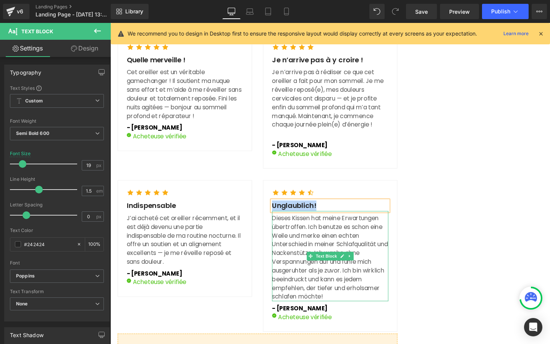
click at [286, 257] on p "Dieses Kissen hat meine Erwartungen übertroffen. Ich benutze es schon eine Weil…" at bounding box center [341, 269] width 122 height 92
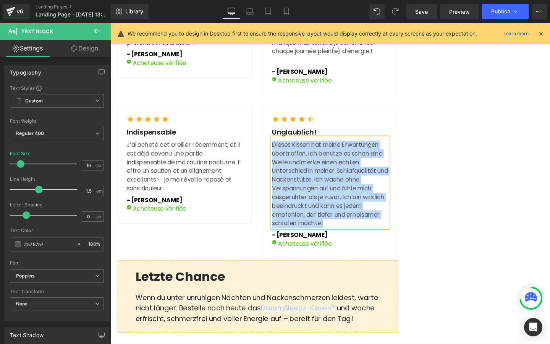
scroll to position [2301, 0]
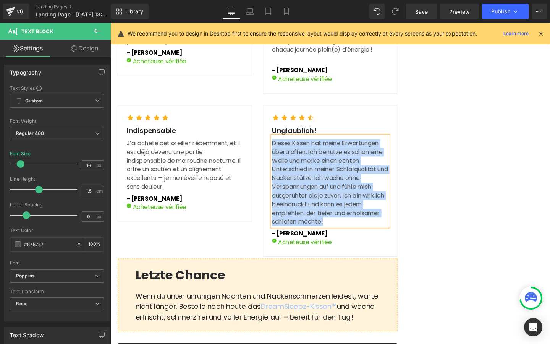
click at [298, 248] on strong "- Lena Wagner" at bounding box center [309, 243] width 58 height 9
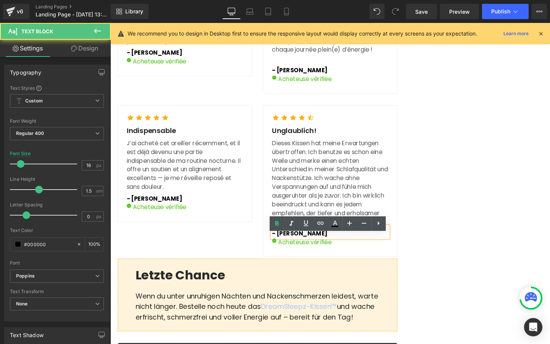
click at [295, 248] on strong "- Lena Wagner" at bounding box center [309, 243] width 58 height 9
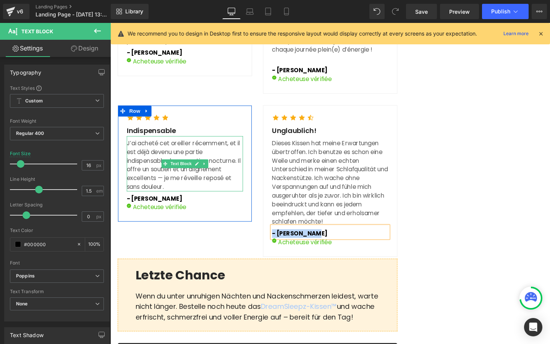
scroll to position [2272, 0]
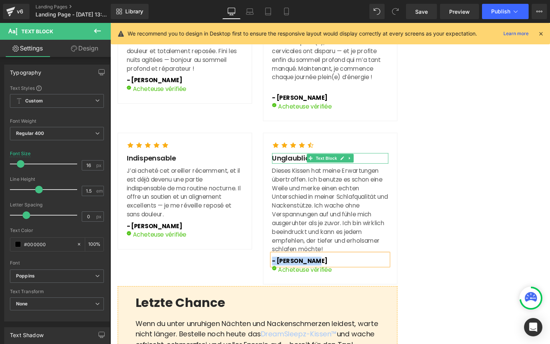
click at [288, 171] on p "Unglaublich!" at bounding box center [341, 165] width 122 height 11
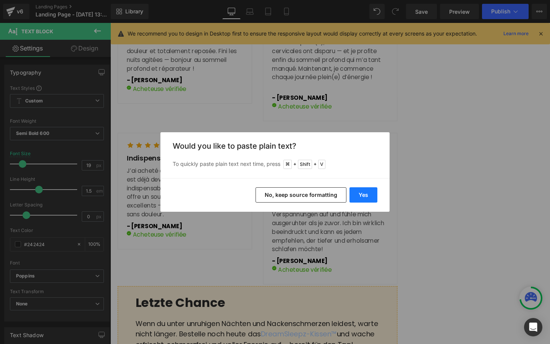
click at [374, 201] on button "Yes" at bounding box center [363, 194] width 28 height 15
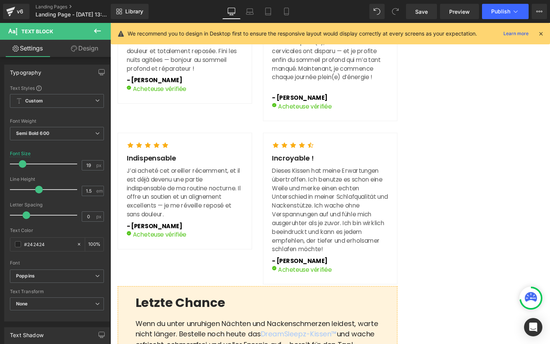
click at [301, 216] on p "Dieses Kissen hat meine Erwartungen übertroffen. Ich benutze es schon eine Weil…" at bounding box center [341, 220] width 122 height 92
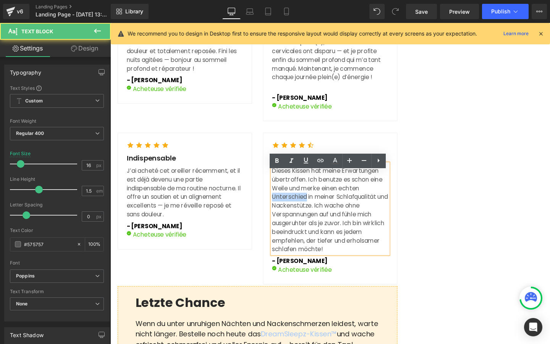
click at [301, 216] on p "Dieses Kissen hat meine Erwartungen übertroffen. Ich benutze es schon eine Weil…" at bounding box center [341, 220] width 122 height 92
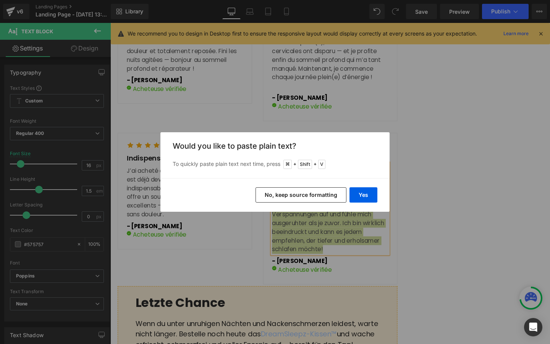
click at [378, 193] on div "Yes No, keep source formatting" at bounding box center [274, 195] width 229 height 34
click at [360, 195] on button "Yes" at bounding box center [363, 194] width 28 height 15
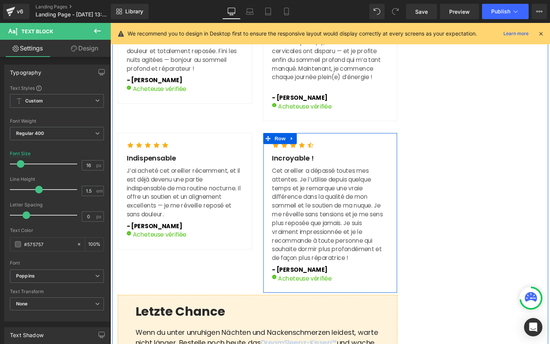
click at [293, 286] on strong "- Lena Wagner" at bounding box center [309, 282] width 58 height 9
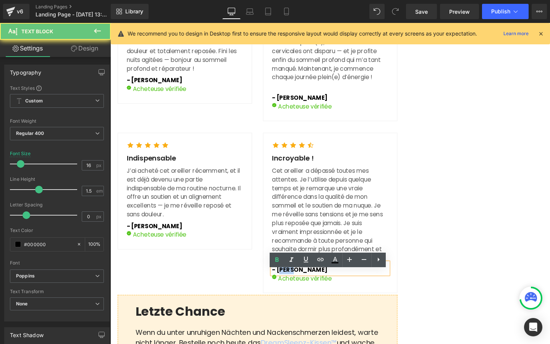
drag, startPoint x: 286, startPoint y: 290, endPoint x: 304, endPoint y: 290, distance: 17.2
click at [304, 286] on strong "- Lena Wagner" at bounding box center [309, 282] width 58 height 9
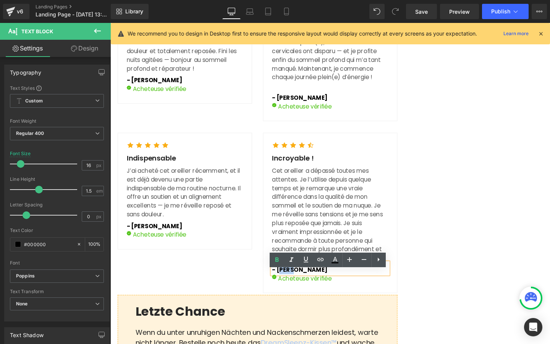
click at [304, 286] on strong "- Lena Wagner" at bounding box center [309, 282] width 58 height 9
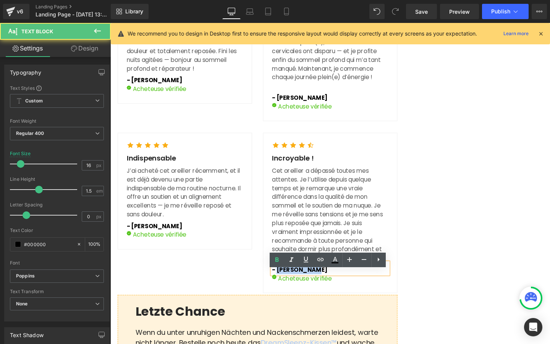
drag, startPoint x: 285, startPoint y: 290, endPoint x: 345, endPoint y: 290, distance: 59.2
click at [345, 287] on p "- Lena Wagner" at bounding box center [341, 282] width 122 height 9
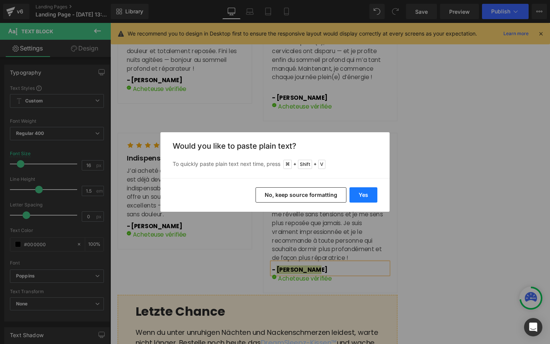
click at [362, 190] on button "Yes" at bounding box center [363, 194] width 28 height 15
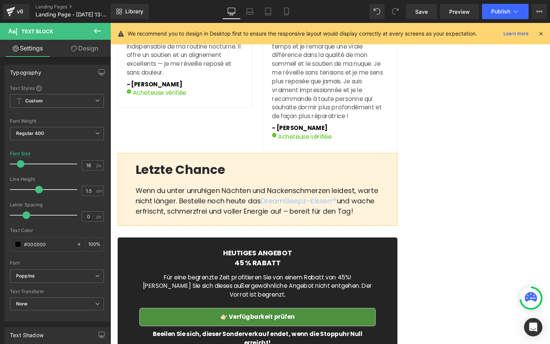
scroll to position [2431, 0]
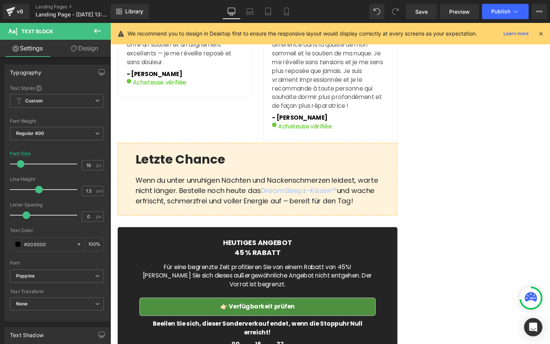
click at [165, 172] on span "Letzte Chance" at bounding box center [184, 166] width 94 height 18
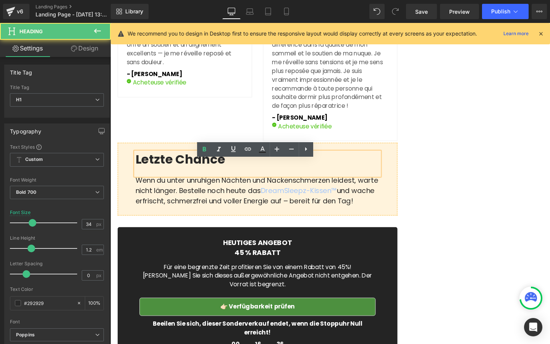
click at [164, 173] on span "Letzte Chance" at bounding box center [184, 166] width 94 height 18
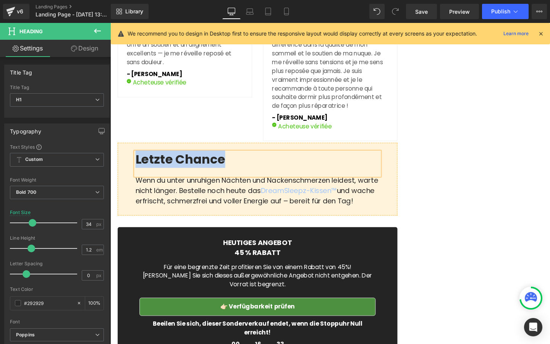
click at [163, 215] on span "Wenn du unter unruhigen Nächten und Nackenschmerzen leidest, warte nicht länger…" at bounding box center [264, 199] width 255 height 32
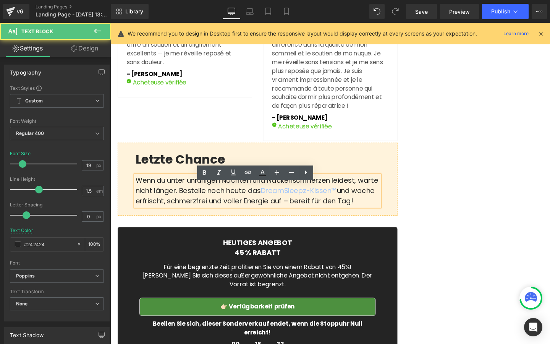
click at [163, 215] on span "Wenn du unter unruhigen Nächten und Nackenschmerzen leidest, warte nicht länger…" at bounding box center [264, 199] width 255 height 32
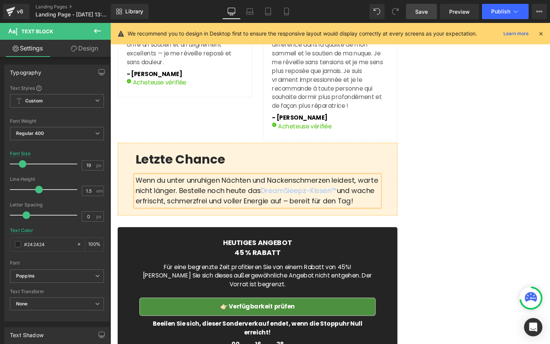
click at [421, 10] on span "Save" at bounding box center [421, 12] width 13 height 8
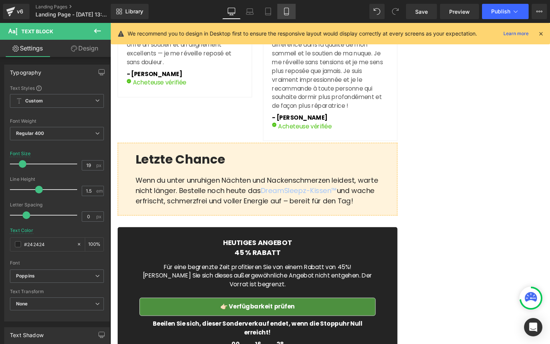
click at [283, 10] on icon at bounding box center [287, 12] width 8 height 8
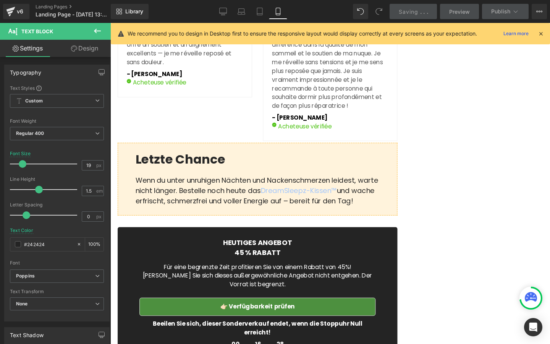
type input "15"
type input "100"
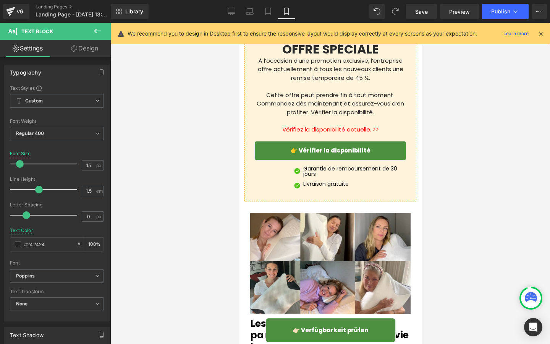
scroll to position [2533, 0]
click at [228, 16] on link "Desktop" at bounding box center [231, 11] width 18 height 15
type input "19"
type input "100"
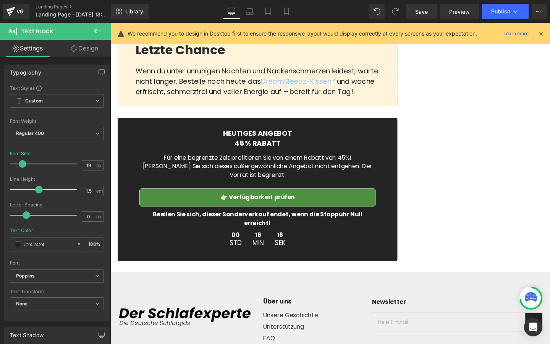
scroll to position [2546, 0]
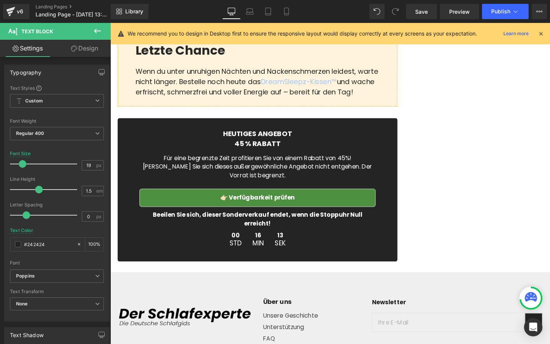
click at [171, 58] on span "Letzte Chance" at bounding box center [184, 51] width 94 height 18
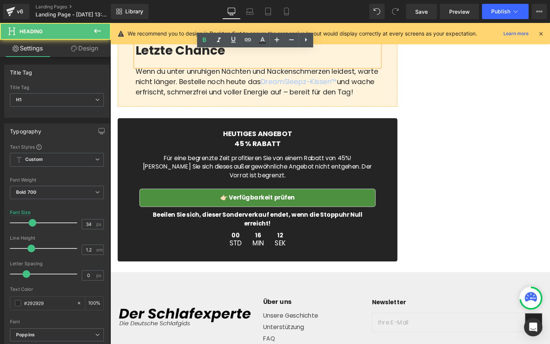
click at [163, 61] on span "Letzte Chance" at bounding box center [184, 51] width 94 height 18
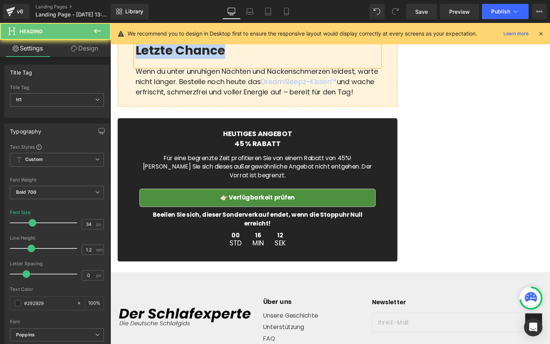
paste div
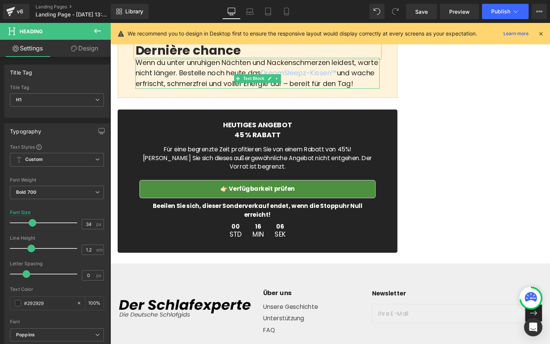
click at [172, 92] on span "Wenn du unter unruhigen Nächten und Nackenschmerzen leidest, warte nicht länger…" at bounding box center [264, 76] width 255 height 32
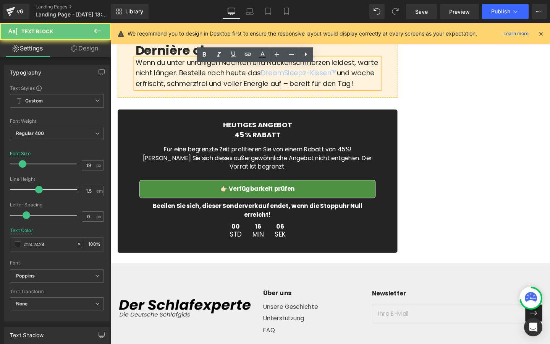
click at [172, 92] on span "Wenn du unter unruhigen Nächten und Nackenschmerzen leidest, warte nicht länger…" at bounding box center [264, 76] width 255 height 32
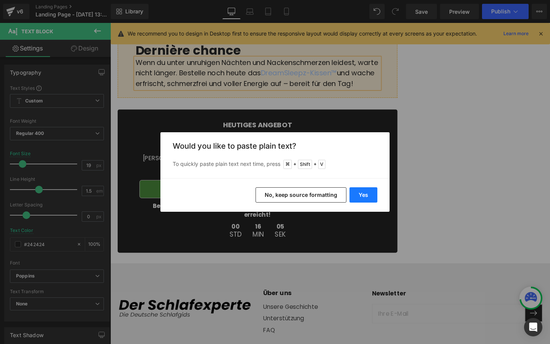
click at [362, 196] on button "Yes" at bounding box center [363, 194] width 28 height 15
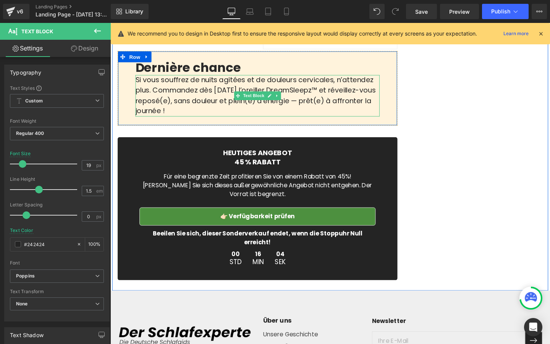
scroll to position [2509, 0]
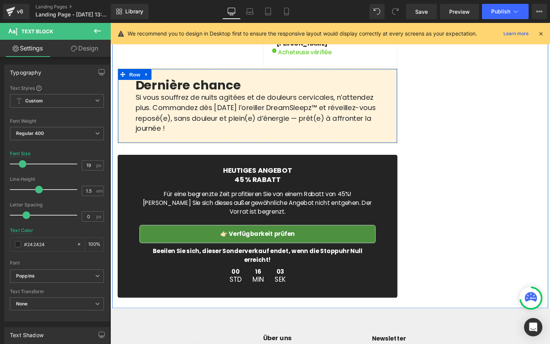
click at [344, 123] on p "Si vous souffrez de nuits agitées et de douleurs cervicales, n’attendez plus. C…" at bounding box center [265, 118] width 257 height 44
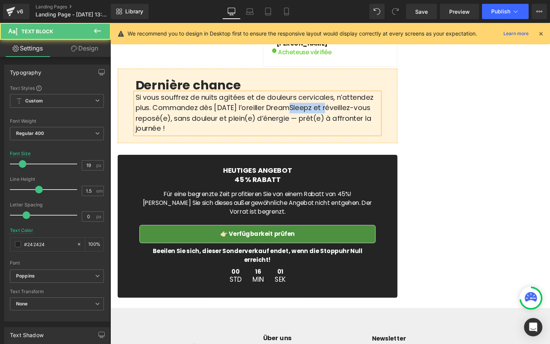
drag, startPoint x: 340, startPoint y: 120, endPoint x: 294, endPoint y: 120, distance: 45.8
click at [294, 120] on p "Si vous souffrez de nuits agitées et de douleurs cervicales, n’attendez plus. C…" at bounding box center [265, 118] width 257 height 44
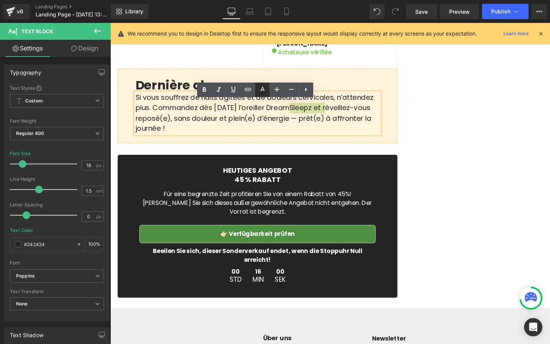
click at [256, 86] on link at bounding box center [262, 90] width 15 height 15
type input "#242424"
type input "100"
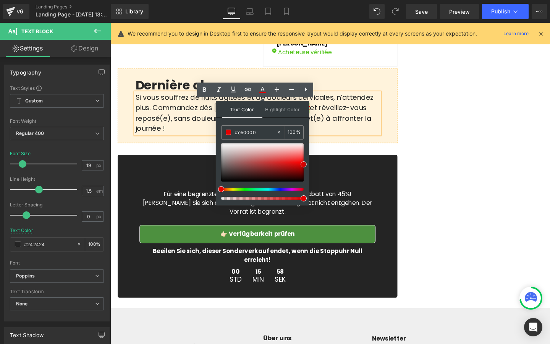
type input "#ea0000"
drag, startPoint x: 272, startPoint y: 174, endPoint x: 305, endPoint y: 164, distance: 34.8
click at [304, 164] on div at bounding box center [262, 162] width 83 height 38
click at [370, 136] on p "Si vous souffrez de nuits agitées et de douleurs cervicales, n’attendez plus. C…" at bounding box center [265, 118] width 257 height 44
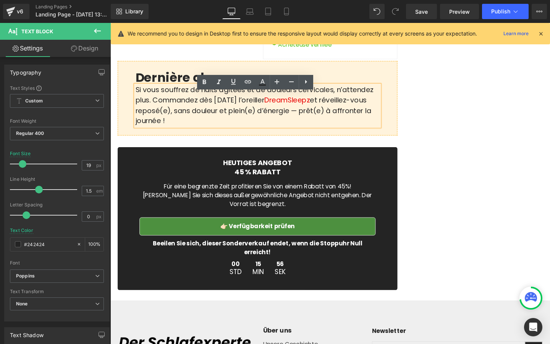
scroll to position [2531, 0]
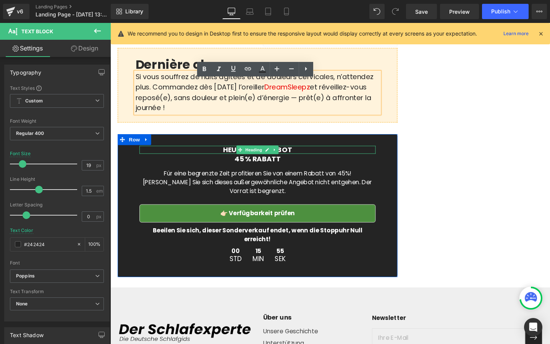
click at [238, 161] on h3 "HEUTIGES ANGEBOT" at bounding box center [265, 156] width 248 height 9
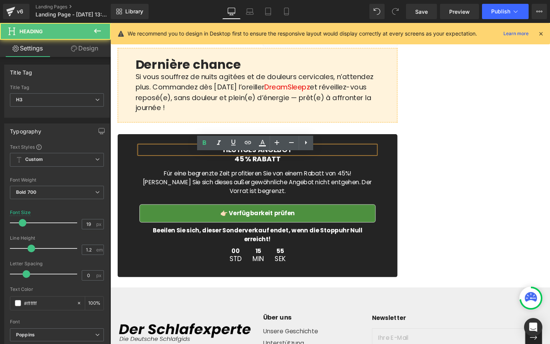
click at [228, 161] on h3 "HEUTIGES ANGEBOT" at bounding box center [265, 156] width 248 height 9
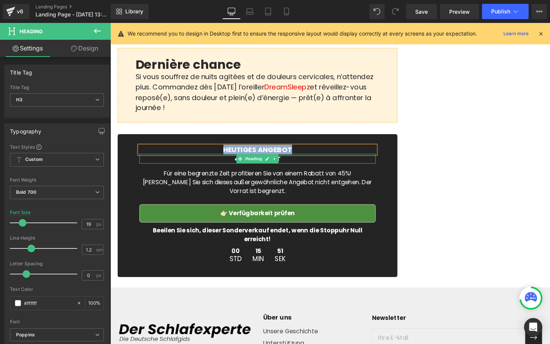
click at [217, 171] on h3 "45 % RABATT" at bounding box center [265, 166] width 248 height 9
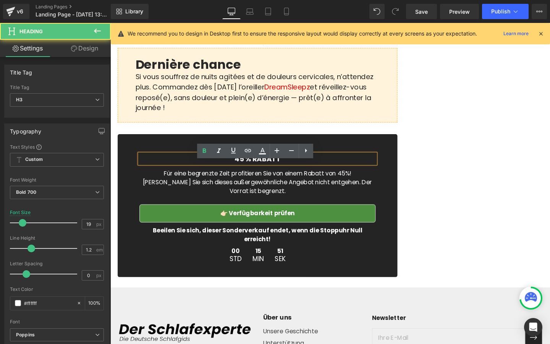
click at [217, 171] on h3 "45 % RABATT" at bounding box center [265, 166] width 248 height 9
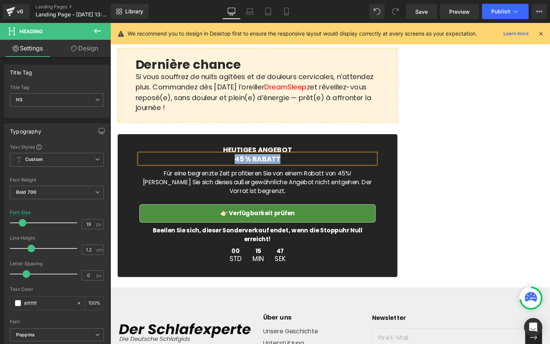
click at [178, 196] on p "Für eine begrenzte Zeit profitieren Sie von einem Rabatt von 45%! [PERSON_NAME]…" at bounding box center [265, 191] width 248 height 28
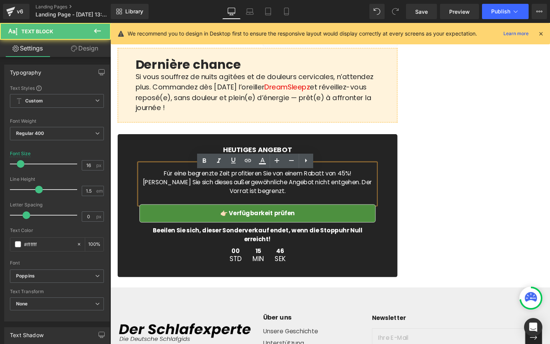
click at [170, 194] on p "Für eine begrenzte Zeit profitieren Sie von einem Rabatt von 45%! [PERSON_NAME]…" at bounding box center [265, 191] width 248 height 28
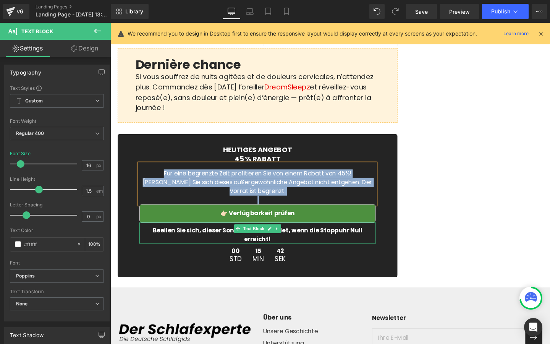
click at [157, 240] on b "Beeilen Sie sich, dieser Sonderverkauf endet, wenn die Stoppuhr Null erreicht!" at bounding box center [265, 245] width 220 height 18
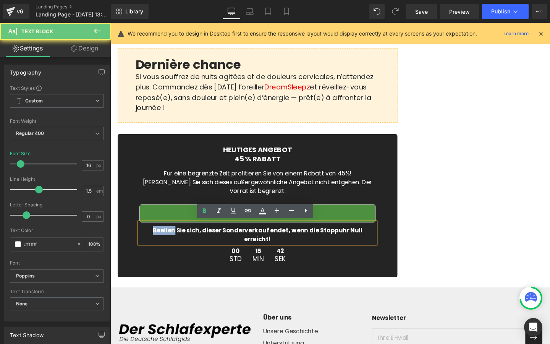
click at [157, 240] on b "Beeilen Sie sich, dieser Sonderverkauf endet, wenn die Stoppuhr Null erreicht!" at bounding box center [265, 245] width 220 height 18
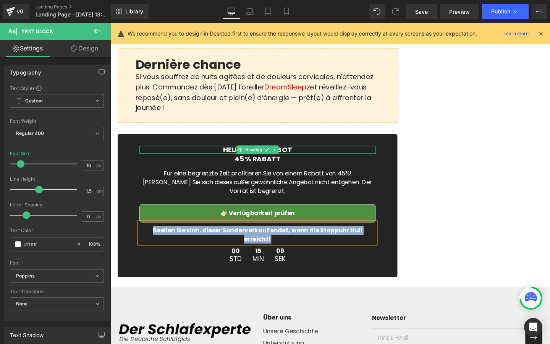
click at [234, 161] on h3 "HEUTIGES ANGEBOT" at bounding box center [265, 156] width 248 height 9
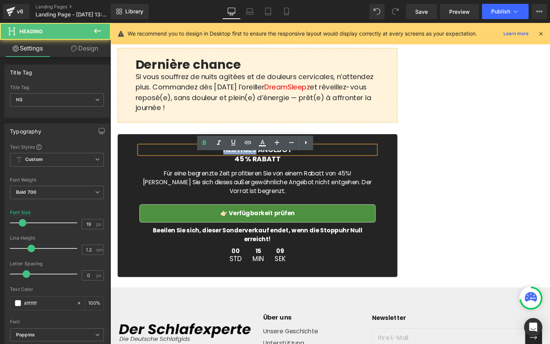
click at [234, 161] on h3 "HEUTIGES ANGEBOT" at bounding box center [265, 156] width 248 height 9
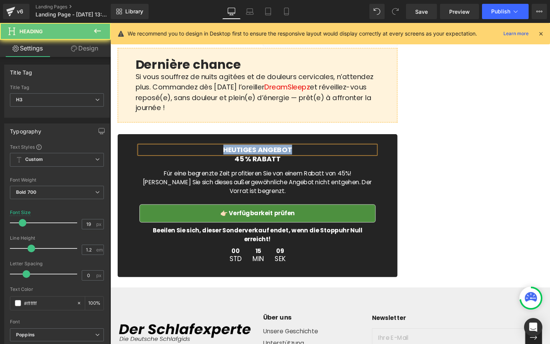
paste div
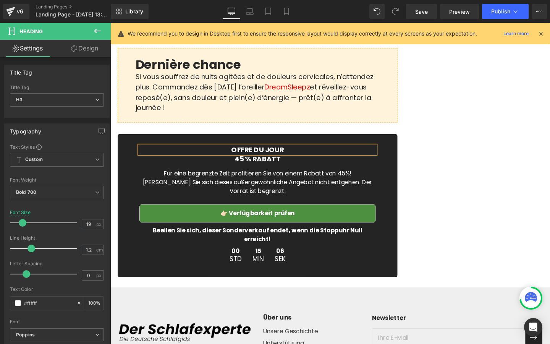
click at [220, 171] on h3 "45 % RABATT" at bounding box center [265, 166] width 248 height 9
click at [239, 171] on h3 "45 % RABATT" at bounding box center [265, 166] width 248 height 9
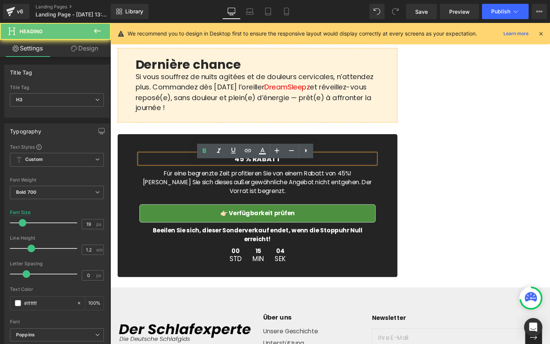
click at [249, 171] on h3 "45 % RABATT" at bounding box center [265, 166] width 248 height 9
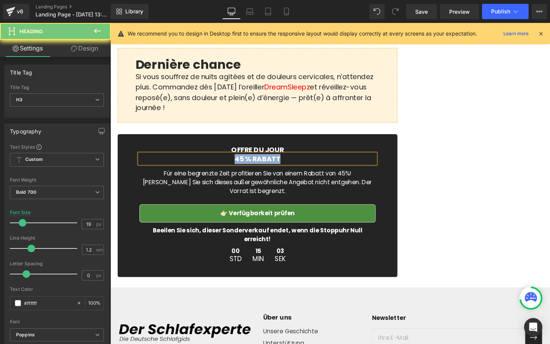
paste div
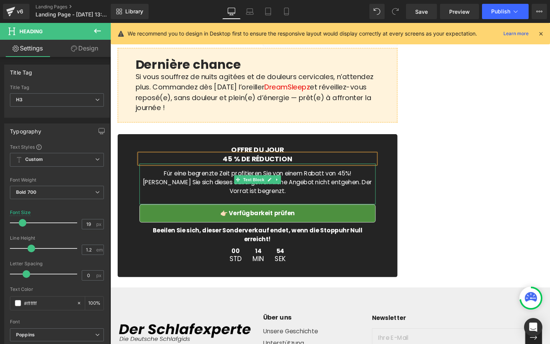
click at [192, 190] on p "Für eine begrenzte Zeit profitieren Sie von einem Rabatt von 45%! [PERSON_NAME]…" at bounding box center [265, 191] width 248 height 28
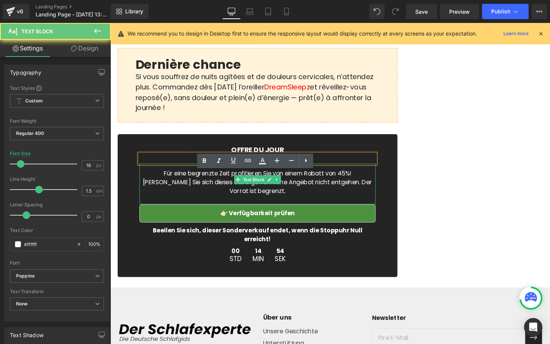
click at [192, 190] on p "Für eine begrenzte Zeit profitieren Sie von einem Rabatt von 45%! [PERSON_NAME]…" at bounding box center [265, 191] width 248 height 28
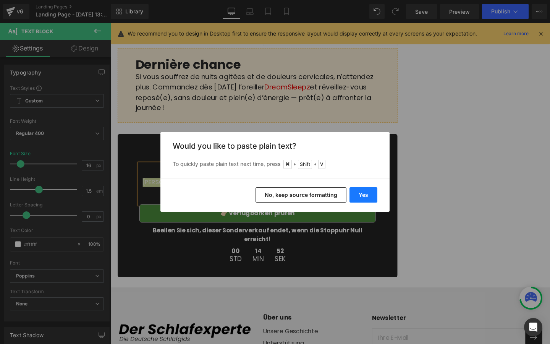
click at [362, 193] on button "Yes" at bounding box center [363, 194] width 28 height 15
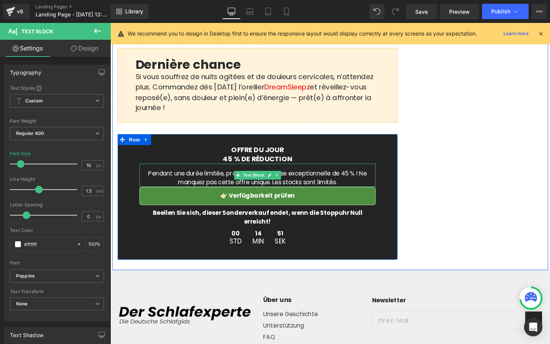
click at [354, 195] on p "Pendant une durée limitée, profitez d’une remise exceptionnelle de 45 % ! Ne ma…" at bounding box center [265, 186] width 248 height 18
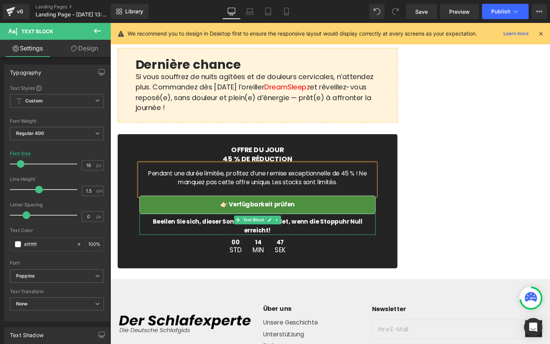
click at [186, 241] on b "Beeilen Sie sich, dieser Sonderverkauf endet, wenn die Stoppuhr Null erreicht!" at bounding box center [265, 236] width 220 height 18
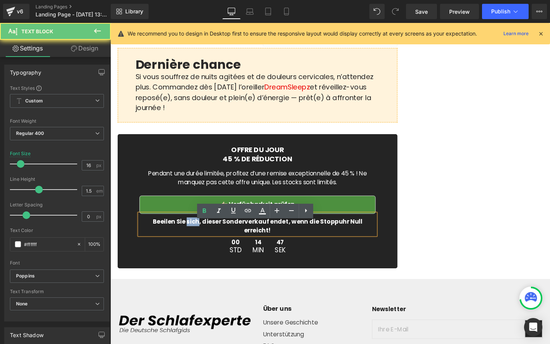
click at [186, 241] on b "Beeilen Sie sich, dieser Sonderverkauf endet, wenn die Stoppuhr Null erreicht!" at bounding box center [265, 236] width 220 height 18
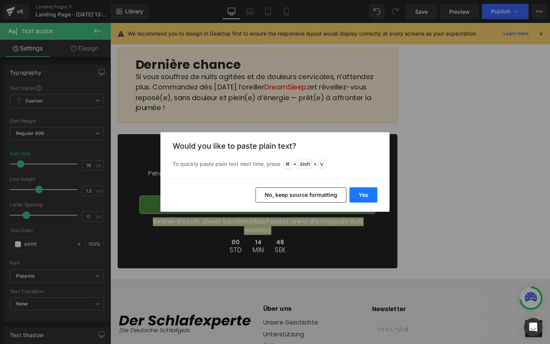
click at [362, 194] on button "Yes" at bounding box center [363, 194] width 28 height 15
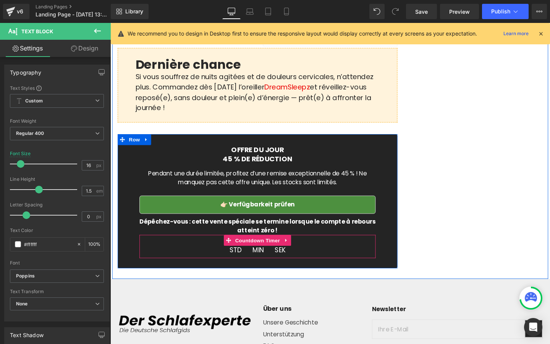
click at [241, 265] on span "STD" at bounding box center [242, 261] width 13 height 7
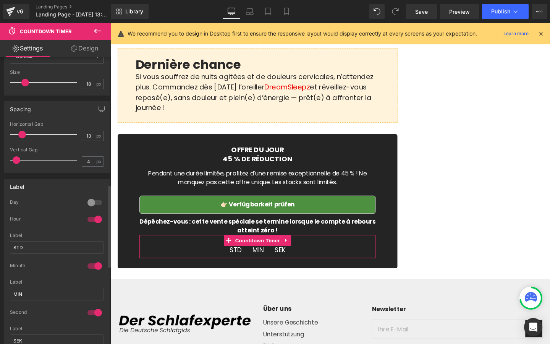
scroll to position [464, 0]
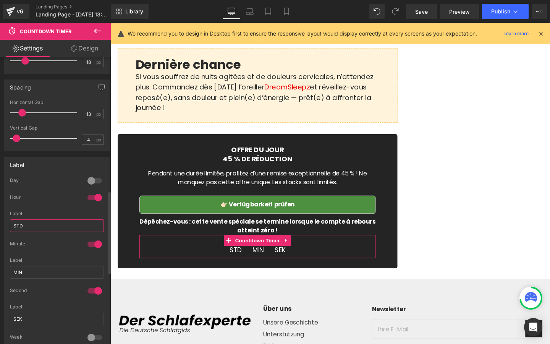
click at [53, 225] on input "STD" at bounding box center [57, 225] width 94 height 13
type input "H"
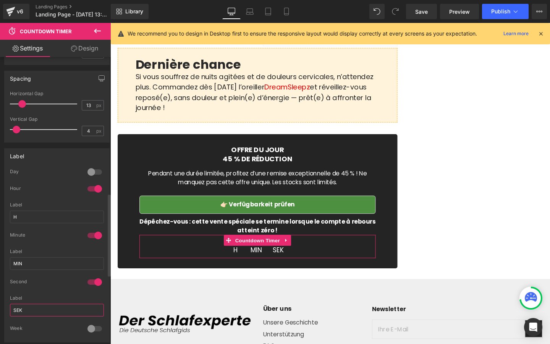
click at [47, 306] on input "SEK" at bounding box center [57, 310] width 94 height 13
type input "SEC"
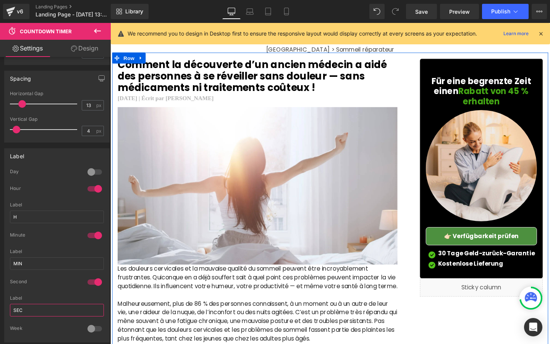
scroll to position [0, 0]
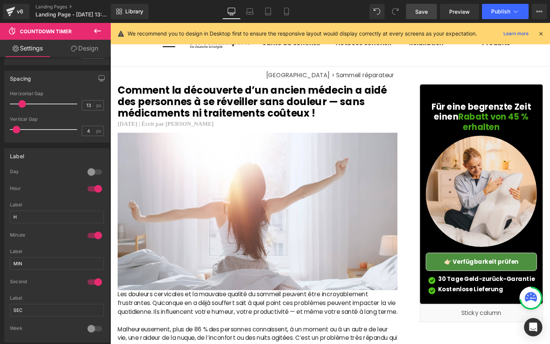
click at [423, 14] on span "Save" at bounding box center [421, 12] width 13 height 8
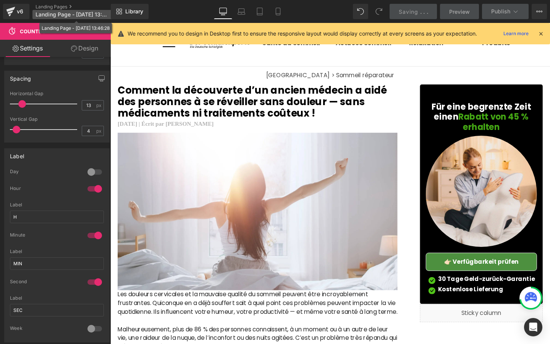
click at [68, 11] on p "Landing Page - [DATE] 13:46:28" at bounding box center [76, 14] width 88 height 9
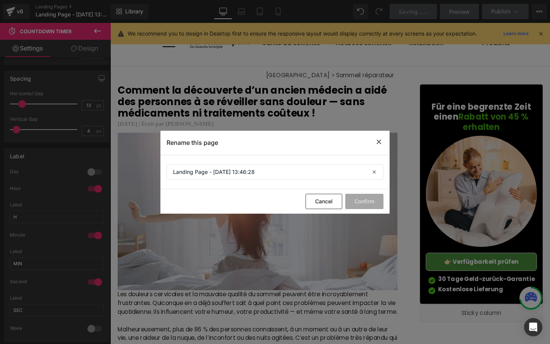
click at [381, 141] on icon at bounding box center [378, 142] width 9 height 10
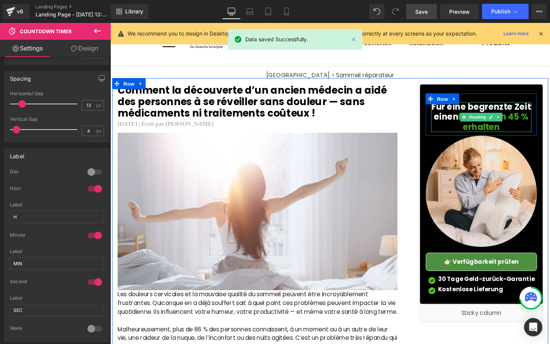
click at [458, 123] on h3 "Für eine begrenzte Zeit einen Rabatt von 45 % erhalten" at bounding box center [500, 122] width 105 height 32
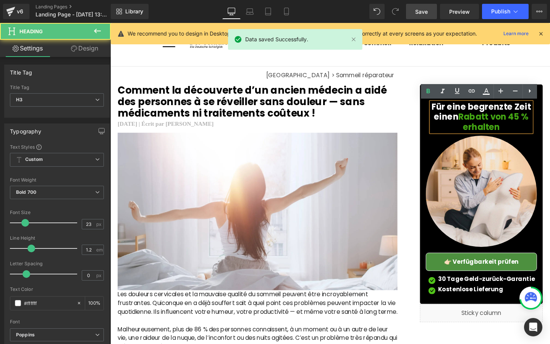
click at [458, 123] on h3 "Für eine begrenzte Zeit einen Rabatt von 45 % erhalten" at bounding box center [500, 122] width 105 height 32
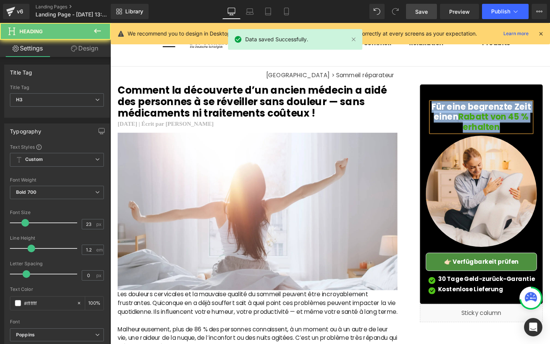
copy h3 "Für eine begrenzte Zeit einen Rabatt von 45 % erhalten"
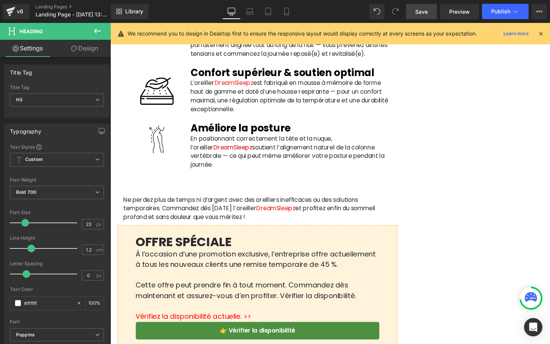
scroll to position [1830, 0]
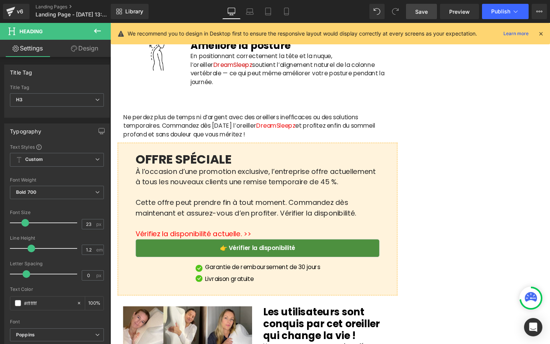
click at [355, 267] on link "👉 Vérifier la disponibilité" at bounding box center [265, 259] width 257 height 19
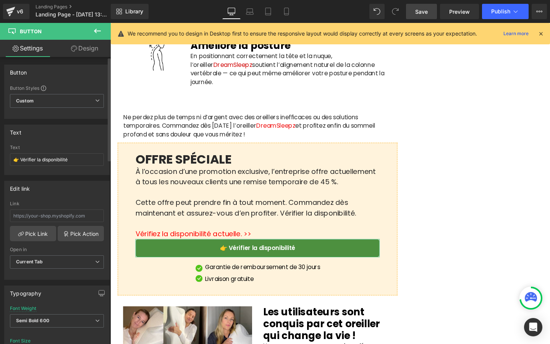
click at [70, 152] on div "Text 👉 Vérifier la disponibilité" at bounding box center [57, 160] width 94 height 30
click at [70, 159] on input "👉 Vérifier la disponibilité" at bounding box center [57, 159] width 94 height 13
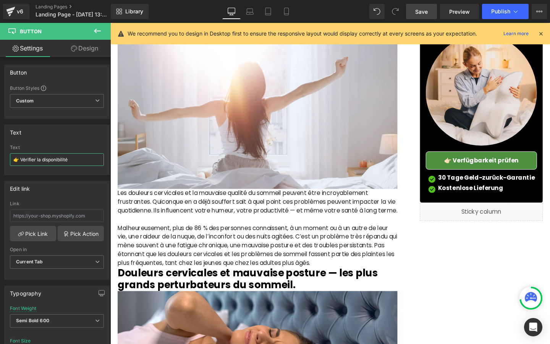
scroll to position [0, 0]
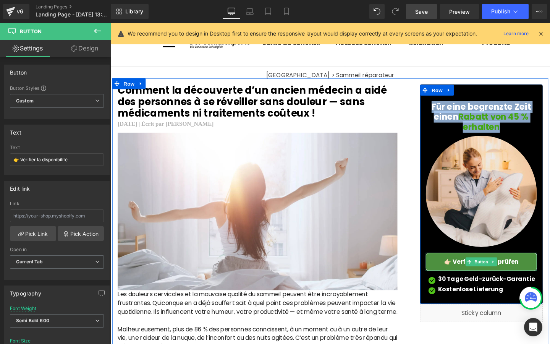
click at [458, 278] on link "👉🏻 Verfügbarkeit prüfen" at bounding box center [500, 273] width 117 height 19
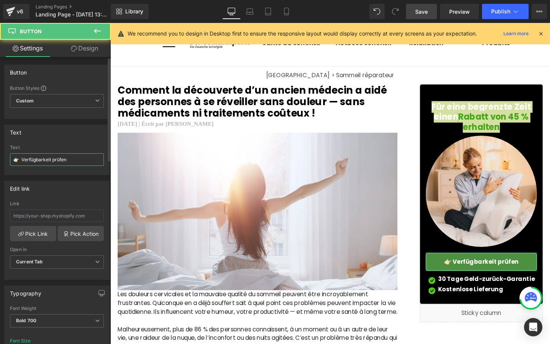
click at [79, 159] on input "👉🏻 Verfügbarkeit prüfen" at bounding box center [57, 159] width 94 height 13
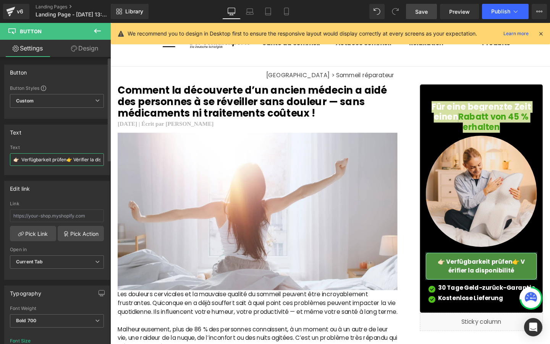
scroll to position [0, 22]
type input "👉 Vérifier la disponibilité"
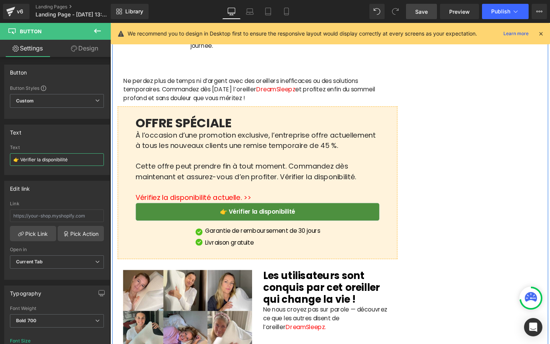
scroll to position [1870, 0]
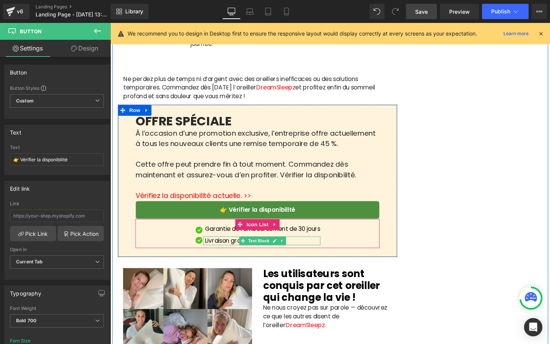
click at [225, 256] on p "Livraison gratuite" at bounding box center [270, 251] width 121 height 9
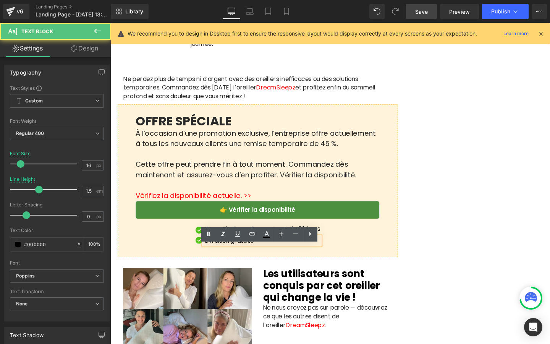
click at [225, 256] on p "Livraison gratuite" at bounding box center [270, 251] width 121 height 9
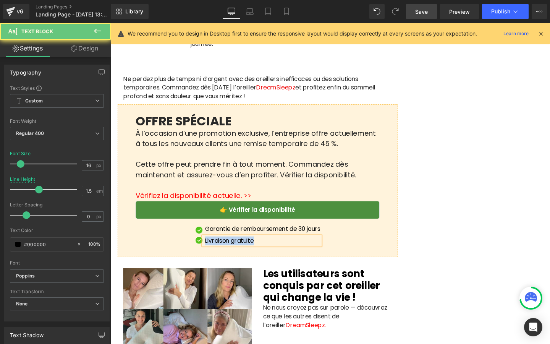
copy p "Livraison gratuite"
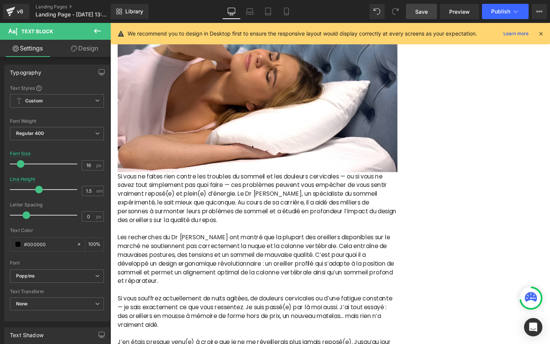
scroll to position [105, 0]
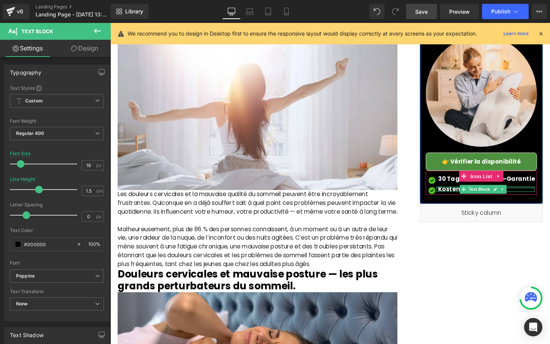
click at [468, 197] on div at bounding box center [505, 196] width 104 height 2
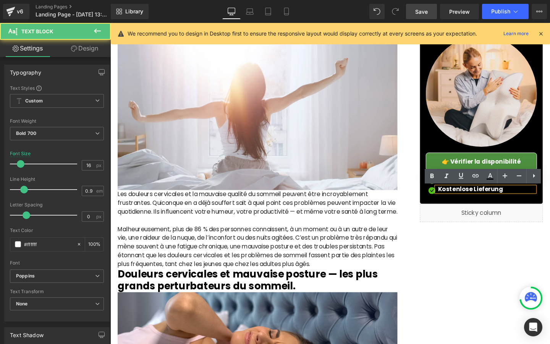
click at [468, 197] on span "Kostenlose Lieferung" at bounding box center [489, 197] width 68 height 9
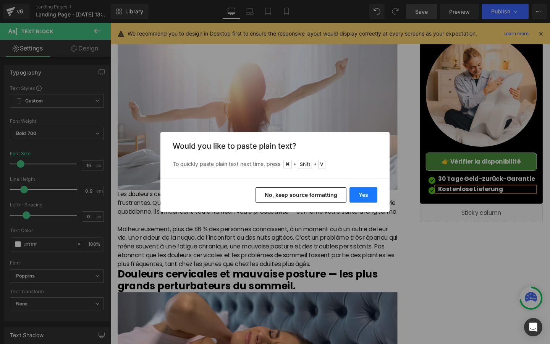
click at [357, 194] on button "Yes" at bounding box center [363, 194] width 28 height 15
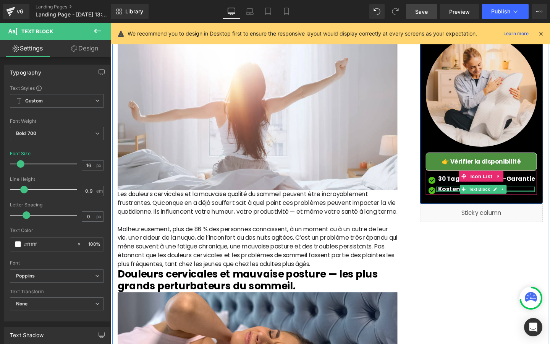
click at [465, 200] on div at bounding box center [505, 200] width 104 height 2
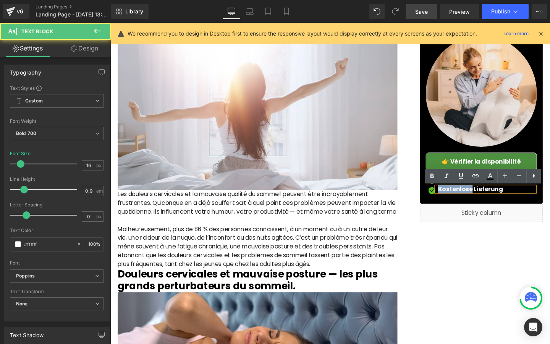
click at [465, 200] on span "Kostenlose Lieferung" at bounding box center [489, 197] width 68 height 9
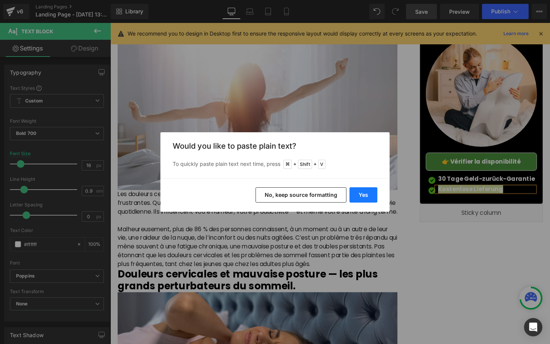
click at [374, 194] on button "Yes" at bounding box center [363, 194] width 28 height 15
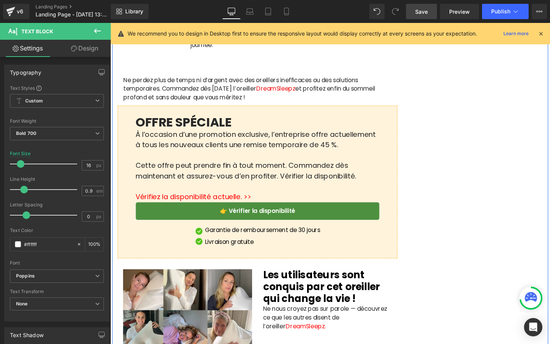
scroll to position [1873, 0]
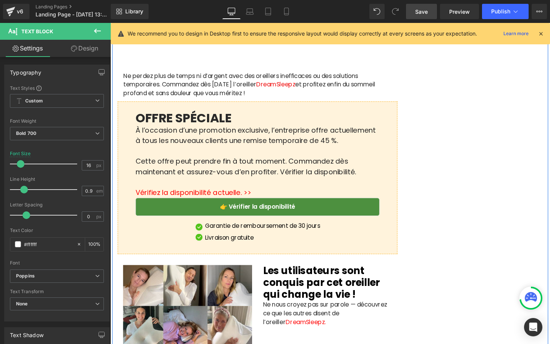
click at [235, 241] on p "Garantie de remboursement de 30 jours" at bounding box center [270, 236] width 121 height 9
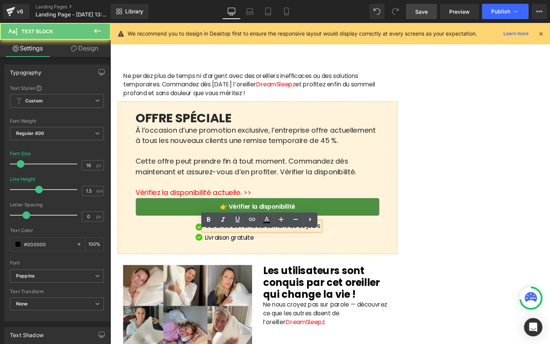
click at [228, 241] on p "Garantie de remboursement de 30 jours" at bounding box center [270, 236] width 121 height 9
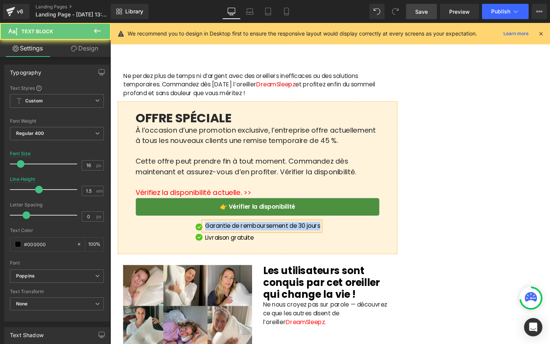
copy p "Garantie de remboursement de 30 jours"
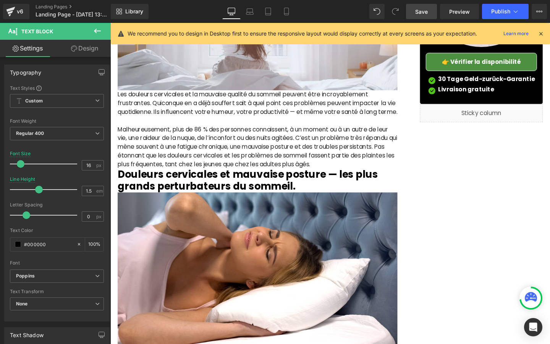
scroll to position [149, 0]
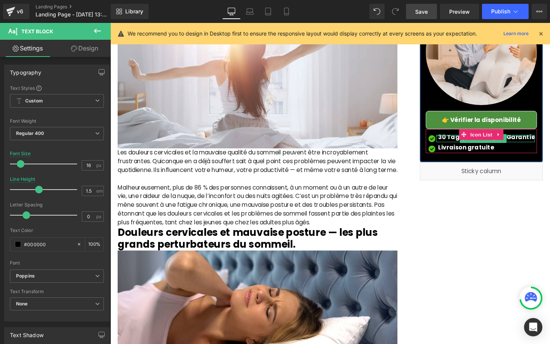
click at [468, 143] on span "30 Tage Geld-zurück-Garantie" at bounding box center [506, 143] width 102 height 9
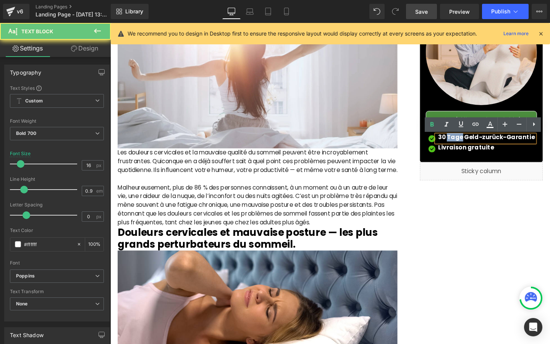
click at [468, 143] on span "30 Tage Geld-zurück-Garantie" at bounding box center [506, 143] width 102 height 9
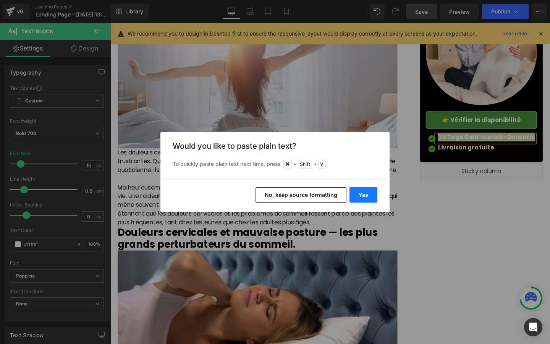
click at [368, 196] on button "Yes" at bounding box center [363, 194] width 28 height 15
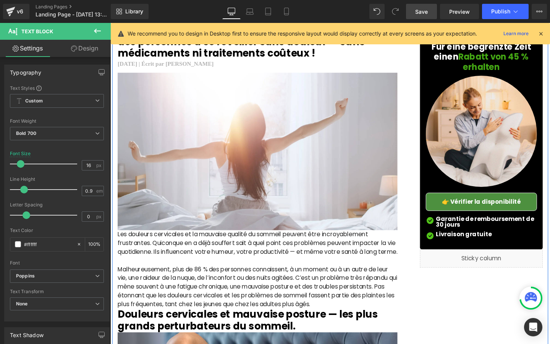
scroll to position [0, 0]
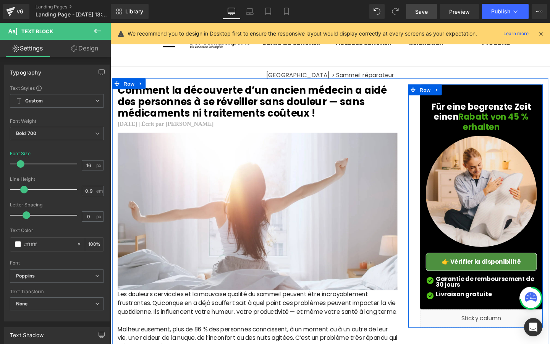
click at [452, 118] on h3 "Für eine begrenzte Zeit einen Rabatt von 45 % erhalten" at bounding box center [500, 122] width 105 height 32
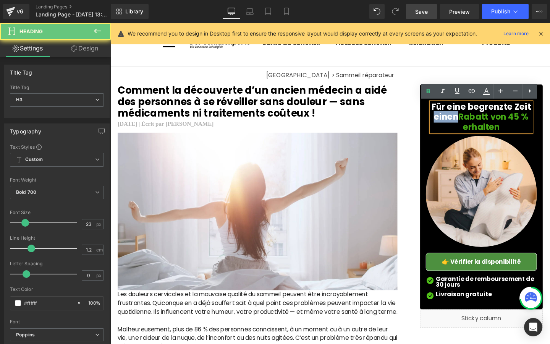
click at [452, 118] on h3 "Für eine begrenzte Zeit einen Rabatt von 45 % erhalten" at bounding box center [500, 122] width 105 height 32
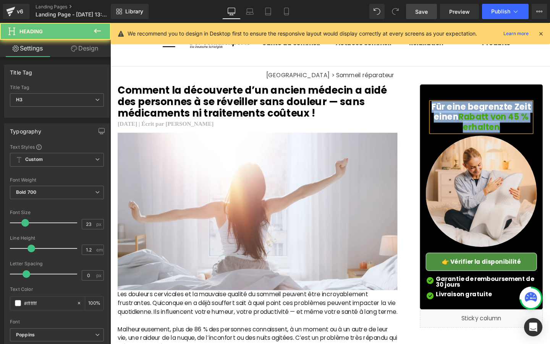
paste div
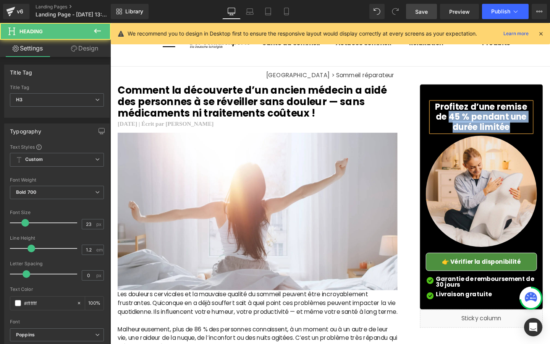
drag, startPoint x: 468, startPoint y: 118, endPoint x: 537, endPoint y: 130, distance: 70.1
click at [537, 130] on h3 "Profitez d’une remise de 45 % pendant une durée limitée" at bounding box center [500, 122] width 105 height 32
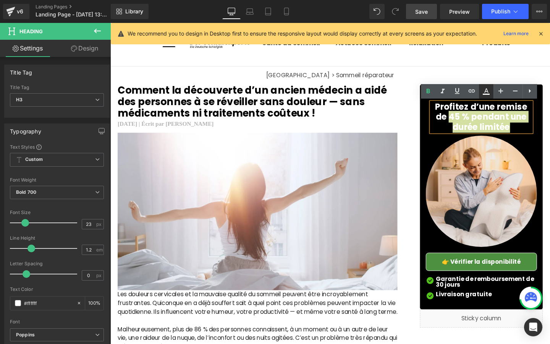
click at [487, 93] on icon at bounding box center [486, 91] width 9 height 9
type input "#ffffff"
type input "100"
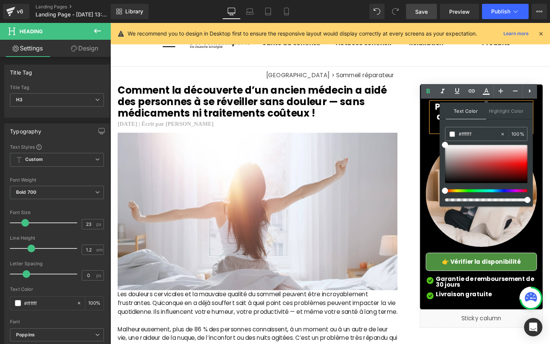
click at [472, 192] on div at bounding box center [483, 190] width 83 height 3
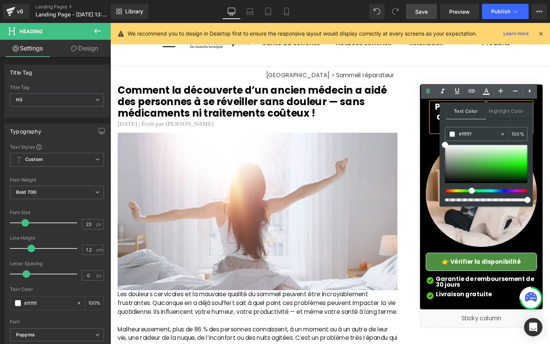
drag, startPoint x: 472, startPoint y: 192, endPoint x: 466, endPoint y: 192, distance: 6.1
click at [466, 192] on div at bounding box center [483, 190] width 83 height 3
type input "#0ba403"
drag, startPoint x: 514, startPoint y: 161, endPoint x: 524, endPoint y: 170, distance: 13.8
click at [524, 170] on div at bounding box center [486, 164] width 83 height 38
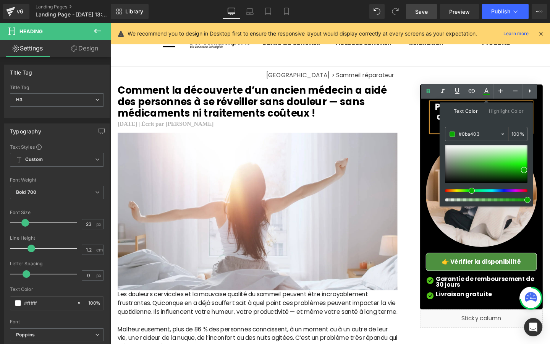
click at [422, 144] on div "Profitez d’une remise de 45 % pendant une durée limitée Heading Row Image 👉 Vér…" at bounding box center [494, 215] width 153 height 256
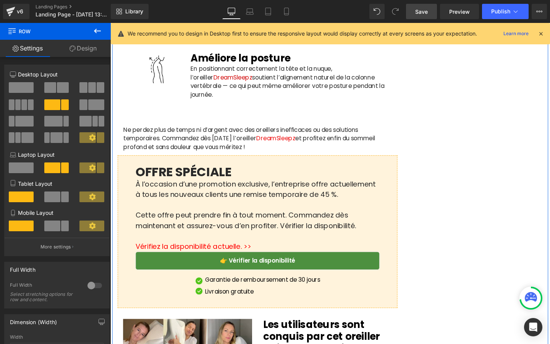
scroll to position [1925, 0]
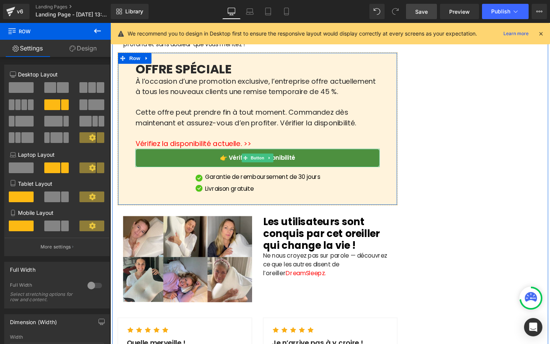
click at [361, 168] on link "👉 Vérifier la disponibilité" at bounding box center [265, 164] width 257 height 19
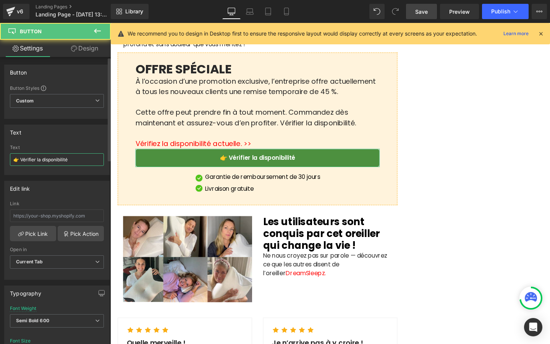
click at [49, 160] on input "👉 Vérifier la disponibilité" at bounding box center [57, 159] width 94 height 13
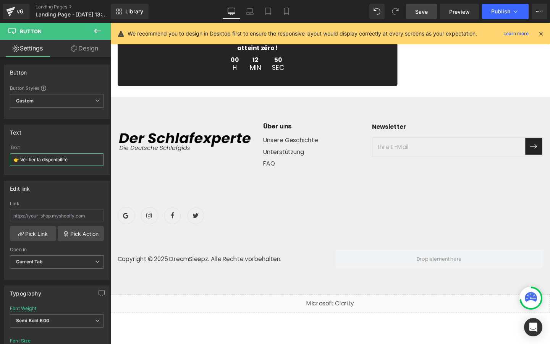
scroll to position [2623, 0]
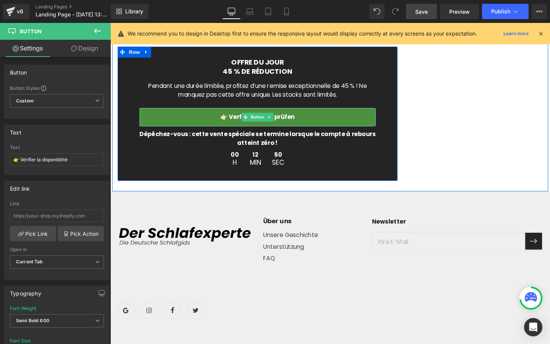
click at [328, 129] on link "👉🏻 Verfügbarkeit prüfen" at bounding box center [265, 121] width 248 height 19
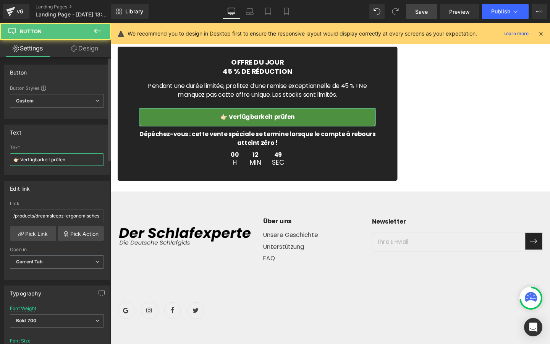
click at [54, 153] on input "👉🏻 Verfügbarkeit prüfen" at bounding box center [57, 159] width 94 height 13
type input "👉 Vérifier la disponibilité"
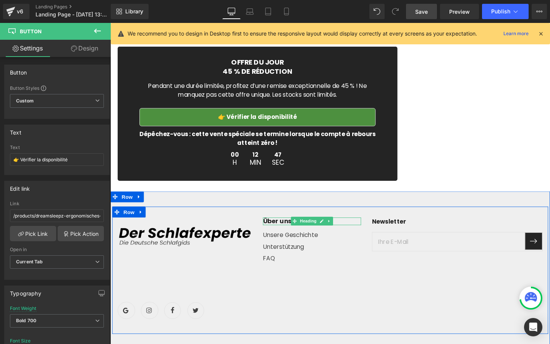
click at [279, 236] on b "Über uns" at bounding box center [286, 231] width 30 height 9
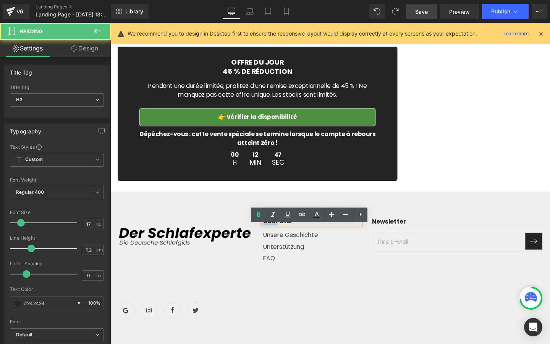
click at [279, 236] on b "Über uns" at bounding box center [286, 231] width 30 height 9
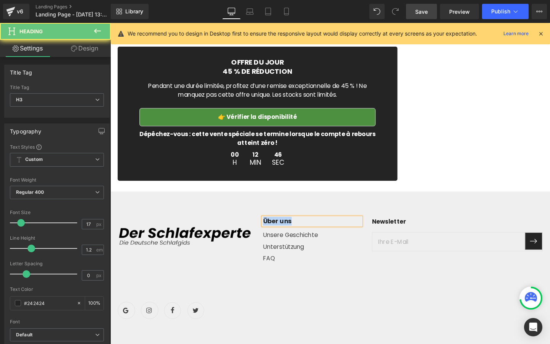
copy b "Über uns"
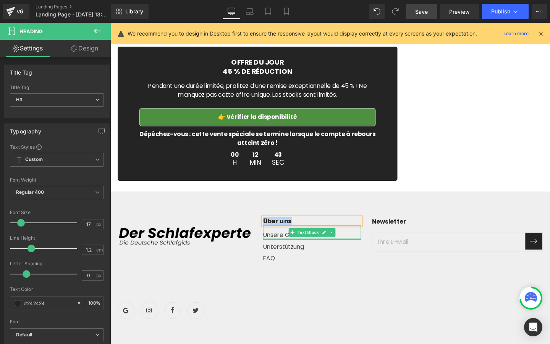
click at [282, 251] on p "Unsere Geschichte" at bounding box center [322, 245] width 103 height 9
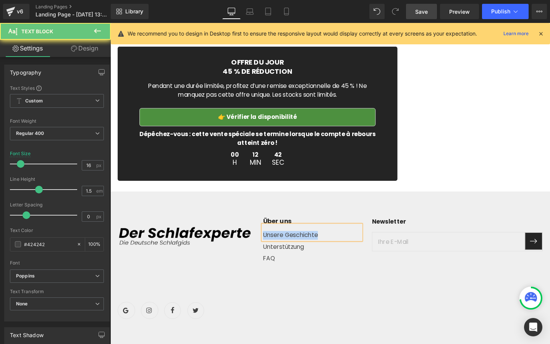
copy p "Unsere Geschichte"
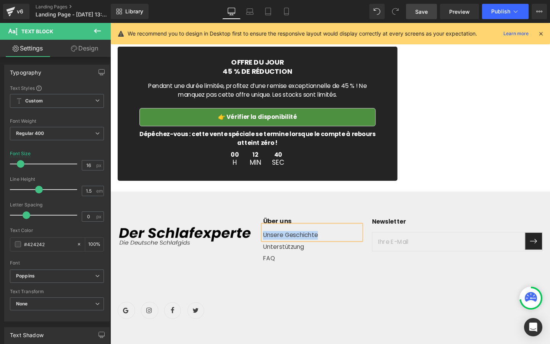
click at [280, 263] on p "Unterstützung" at bounding box center [322, 258] width 103 height 9
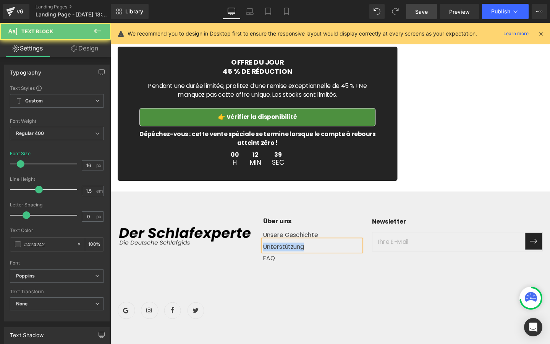
copy p "Unterstützung"
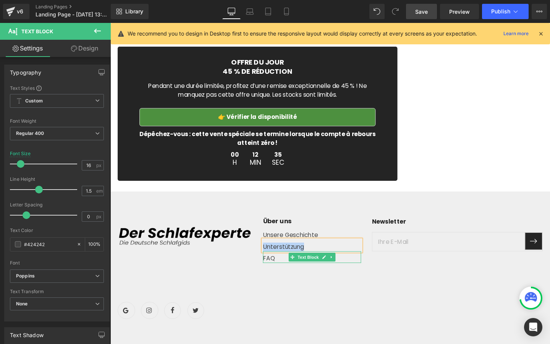
click at [278, 275] on p "FAQ" at bounding box center [322, 270] width 103 height 9
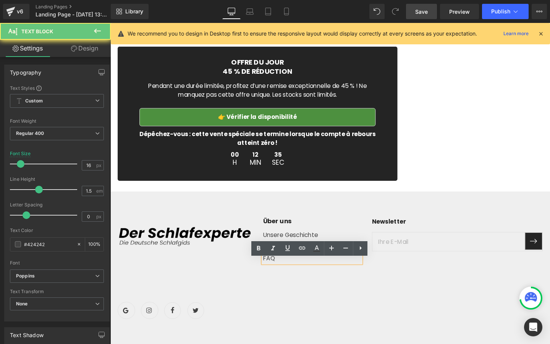
click at [278, 275] on p "FAQ" at bounding box center [322, 270] width 103 height 9
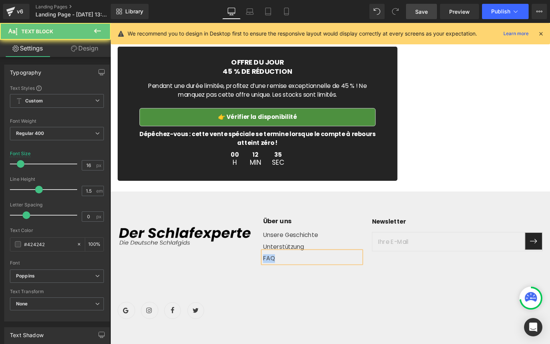
copy p "FAQ"
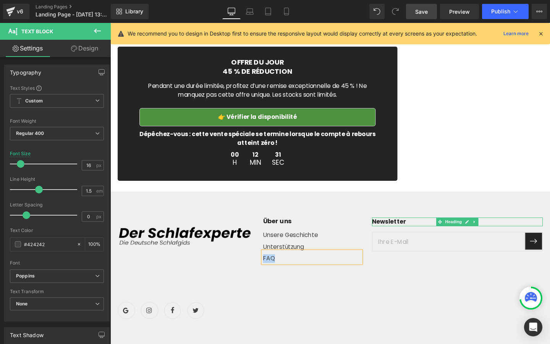
click at [396, 236] on b "Newsletter" at bounding box center [403, 231] width 36 height 9
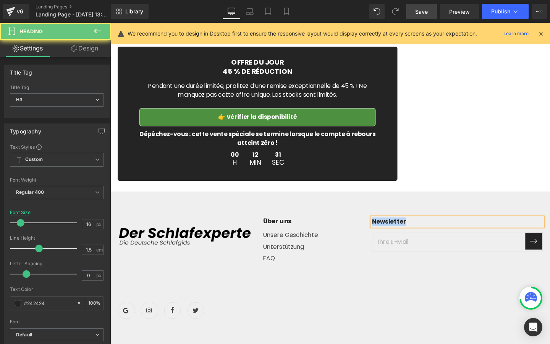
copy b "Newsletter"
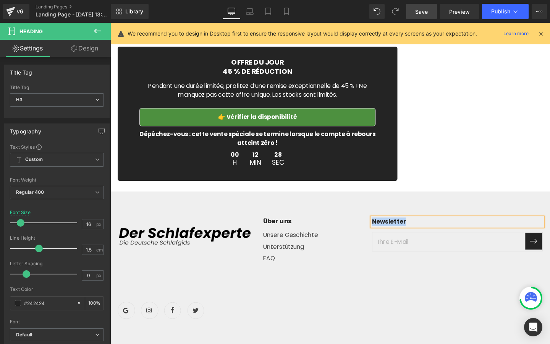
click at [402, 262] on input "email" at bounding box center [466, 252] width 160 height 19
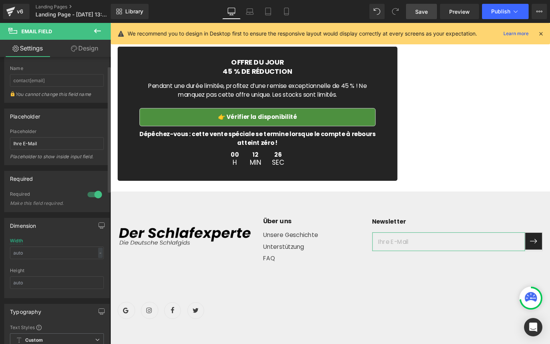
scroll to position [20, 0]
click at [58, 141] on input "Ihre E-Mail" at bounding box center [57, 142] width 94 height 13
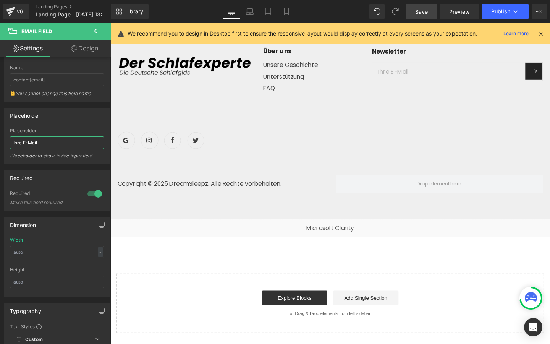
scroll to position [2810, 0]
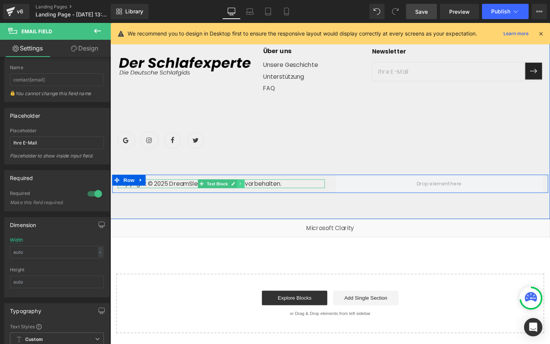
click at [244, 194] on link at bounding box center [248, 191] width 8 height 9
click at [275, 194] on p "Copyright © 2025 DreamSleepz. Alle Rechte vorbehalten." at bounding box center [227, 191] width 218 height 9
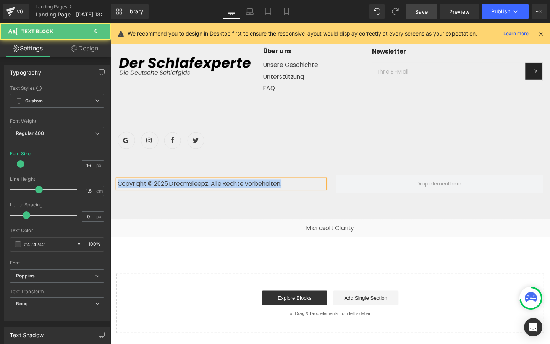
copy p "Copyright © 2025 DreamSleepz. Alle Rechte vorbehalten."
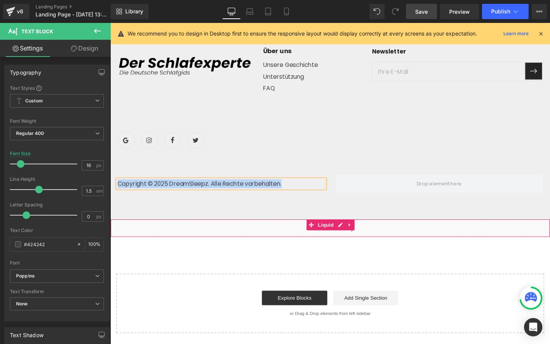
click at [276, 236] on div "Liquid" at bounding box center [341, 238] width 462 height 19
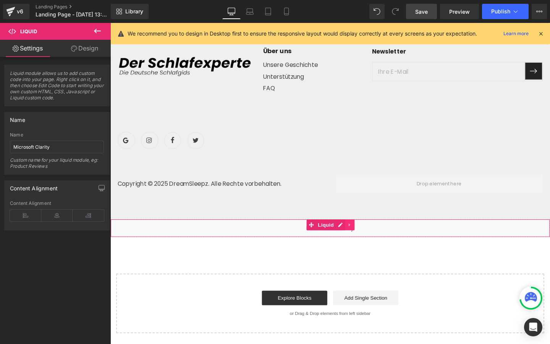
click at [362, 236] on icon at bounding box center [361, 235] width 5 height 6
click at [366, 235] on icon at bounding box center [366, 234] width 5 height 5
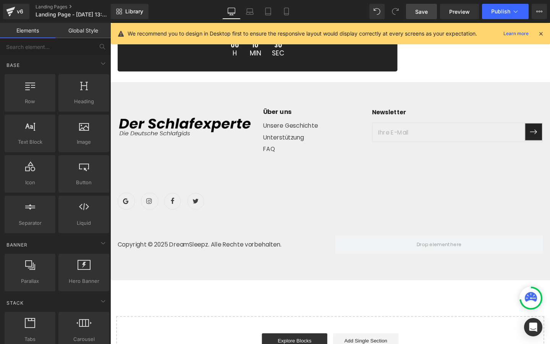
scroll to position [2705, 0]
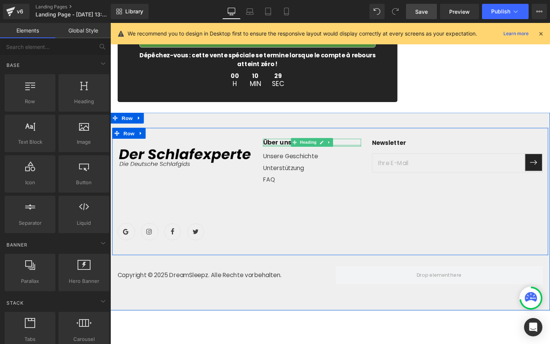
click at [290, 153] on div at bounding box center [322, 152] width 103 height 2
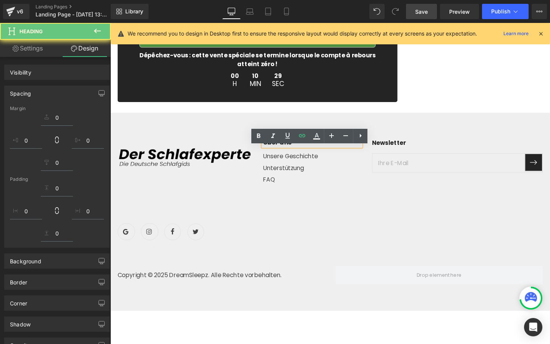
click at [290, 153] on b "Über uns" at bounding box center [286, 148] width 30 height 9
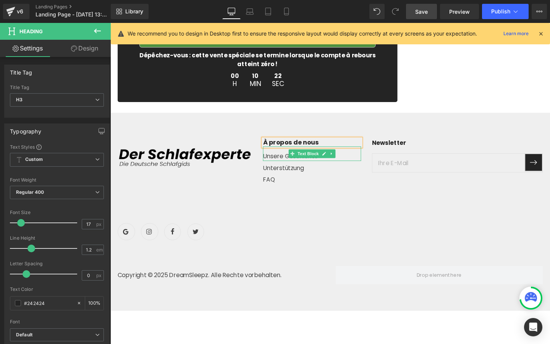
click at [281, 168] on p "Unsere Geschichte" at bounding box center [322, 163] width 103 height 9
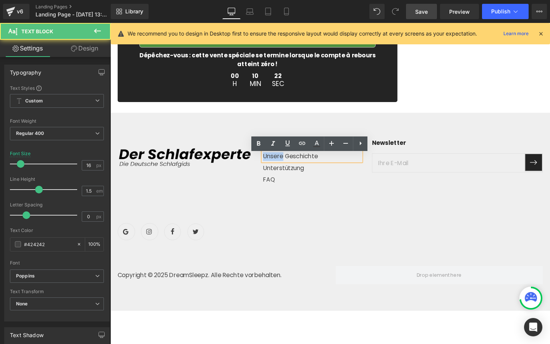
click at [281, 168] on p "Unsere Geschichte" at bounding box center [322, 163] width 103 height 9
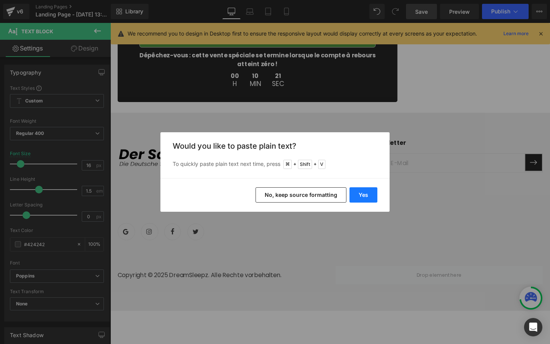
click at [355, 196] on button "Yes" at bounding box center [363, 194] width 28 height 15
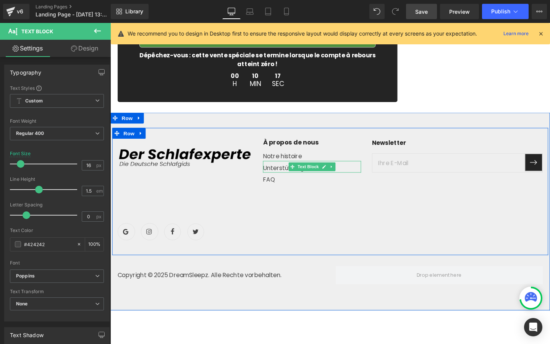
click at [277, 180] on p "Unterstützung" at bounding box center [322, 175] width 103 height 9
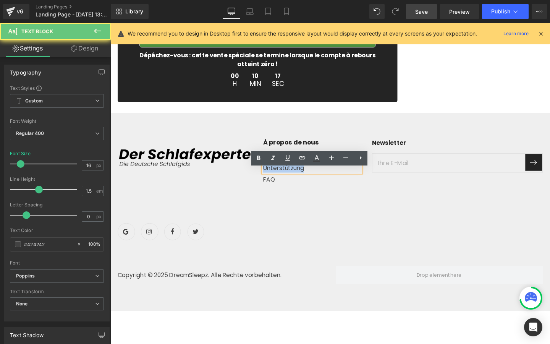
click at [277, 180] on p "Unterstützung" at bounding box center [322, 175] width 103 height 9
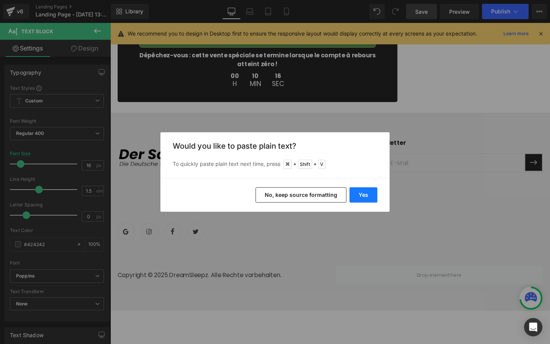
click at [357, 189] on button "Yes" at bounding box center [363, 194] width 28 height 15
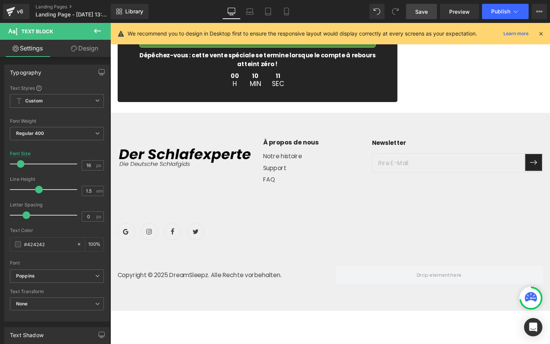
click at [401, 171] on span "Row" at bounding box center [403, 166] width 12 height 9
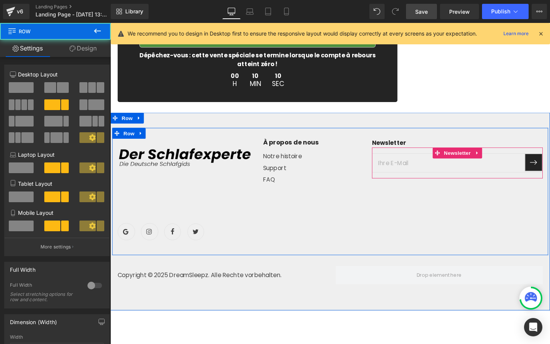
click at [440, 180] on input "email" at bounding box center [466, 169] width 160 height 19
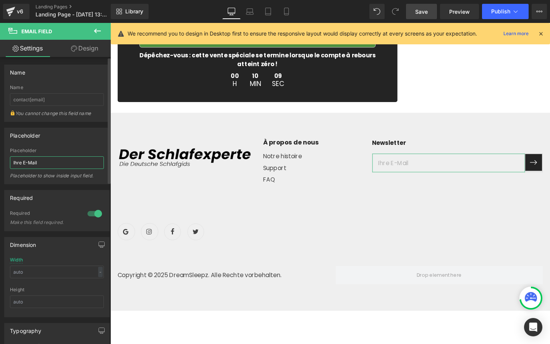
click at [57, 157] on input "Ihre E-Mail" at bounding box center [57, 162] width 94 height 13
paste input "Votre e-m"
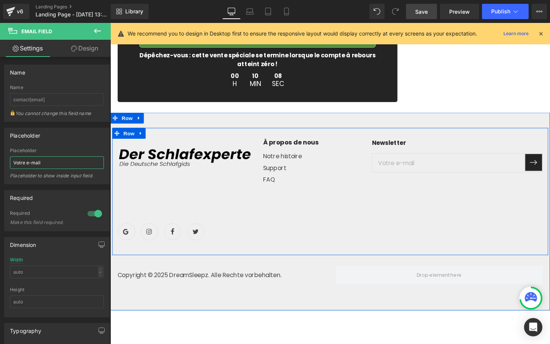
scroll to position [2791, 0]
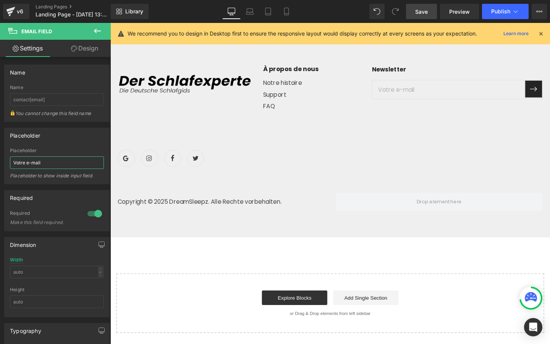
type input "Votre e-mail"
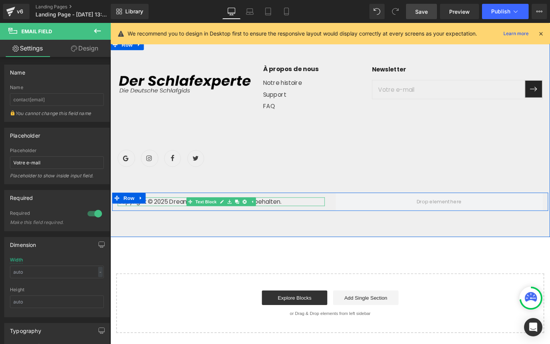
click at [167, 211] on p "Copyright © 2025 DreamSleepz. Alle Rechte vorbehalten." at bounding box center [227, 210] width 218 height 9
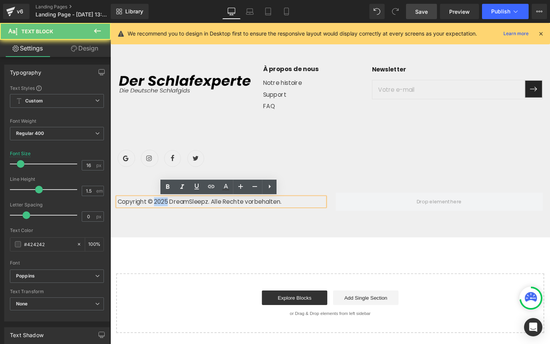
click at [159, 210] on p "Copyright © 2025 DreamSleepz. Alle Rechte vorbehalten." at bounding box center [227, 210] width 218 height 9
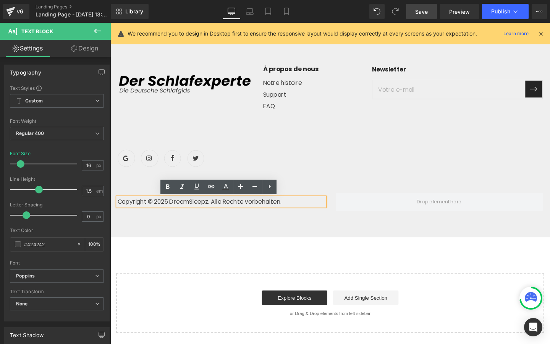
click at [128, 209] on span "Row" at bounding box center [130, 207] width 12 height 9
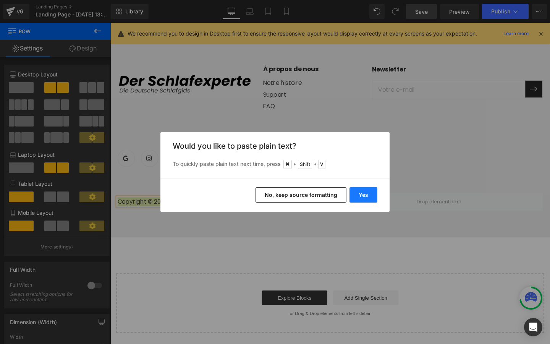
click at [366, 199] on button "Yes" at bounding box center [363, 194] width 28 height 15
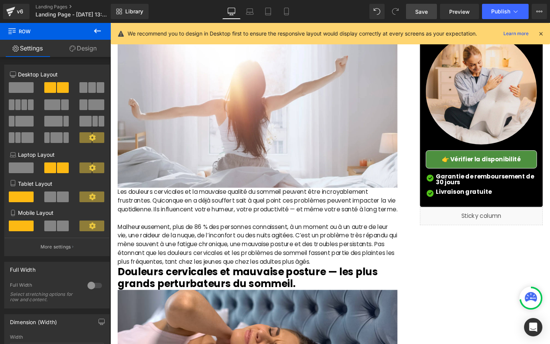
scroll to position [0, 0]
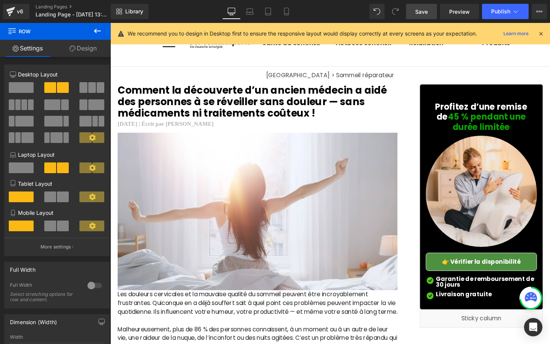
click at [429, 13] on link "Save" at bounding box center [421, 11] width 31 height 15
